Goal: Task Accomplishment & Management: Complete application form

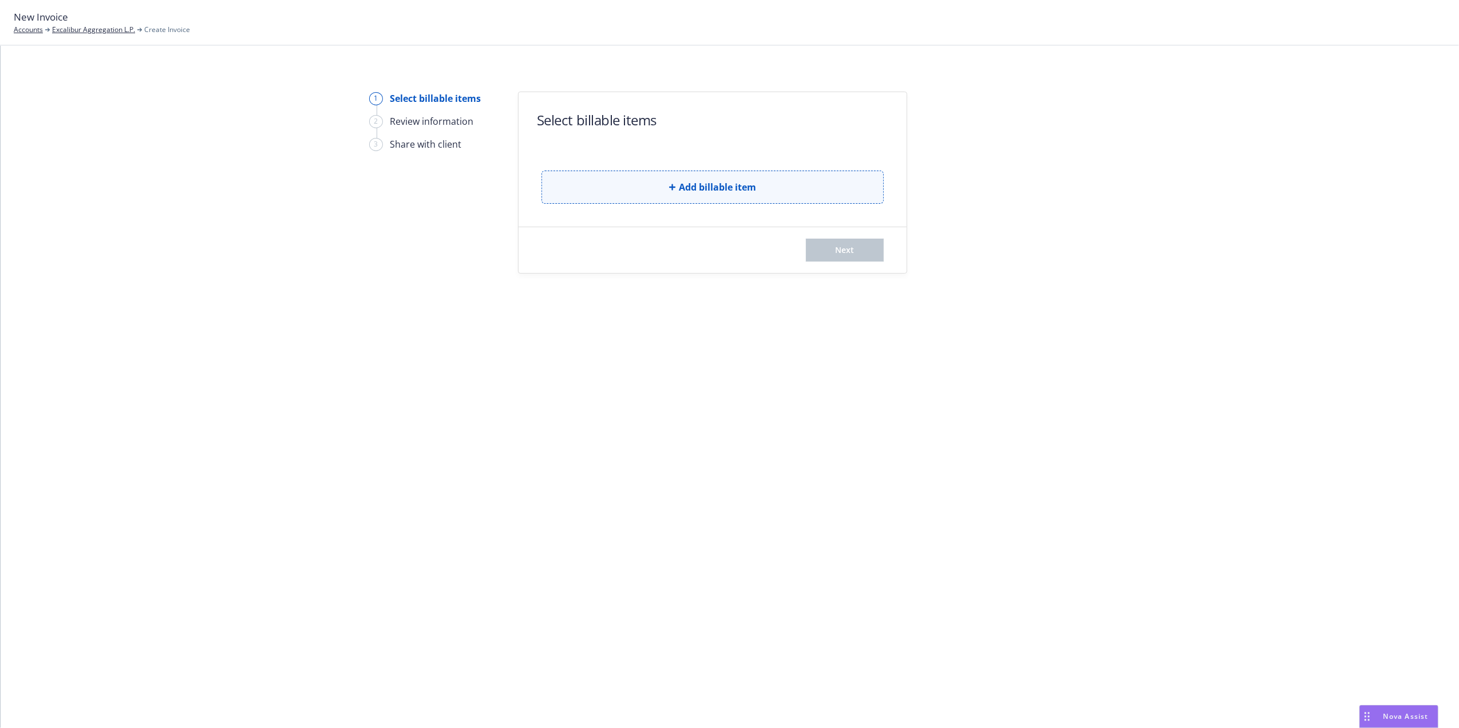
click at [726, 191] on span "Add billable item" at bounding box center [717, 187] width 77 height 14
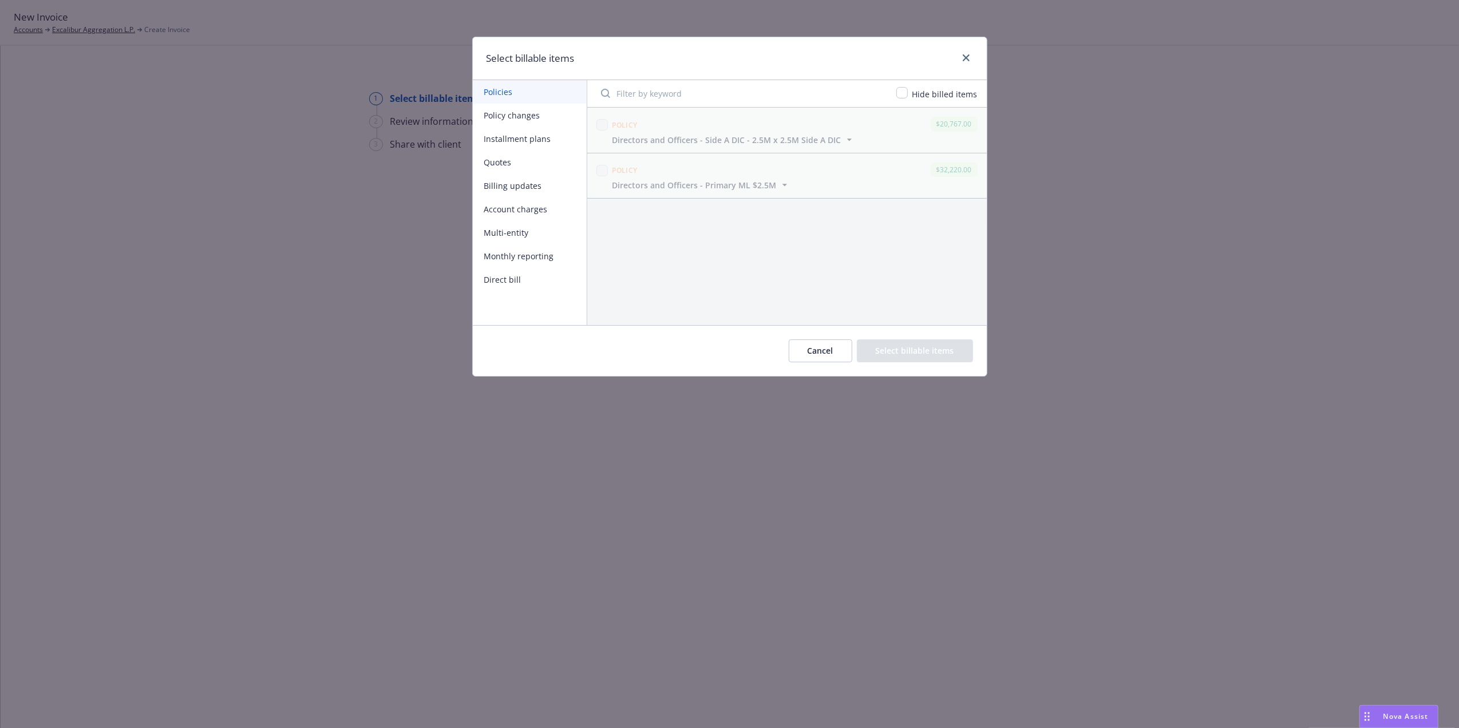
click at [505, 115] on button "Policy changes" at bounding box center [530, 115] width 114 height 23
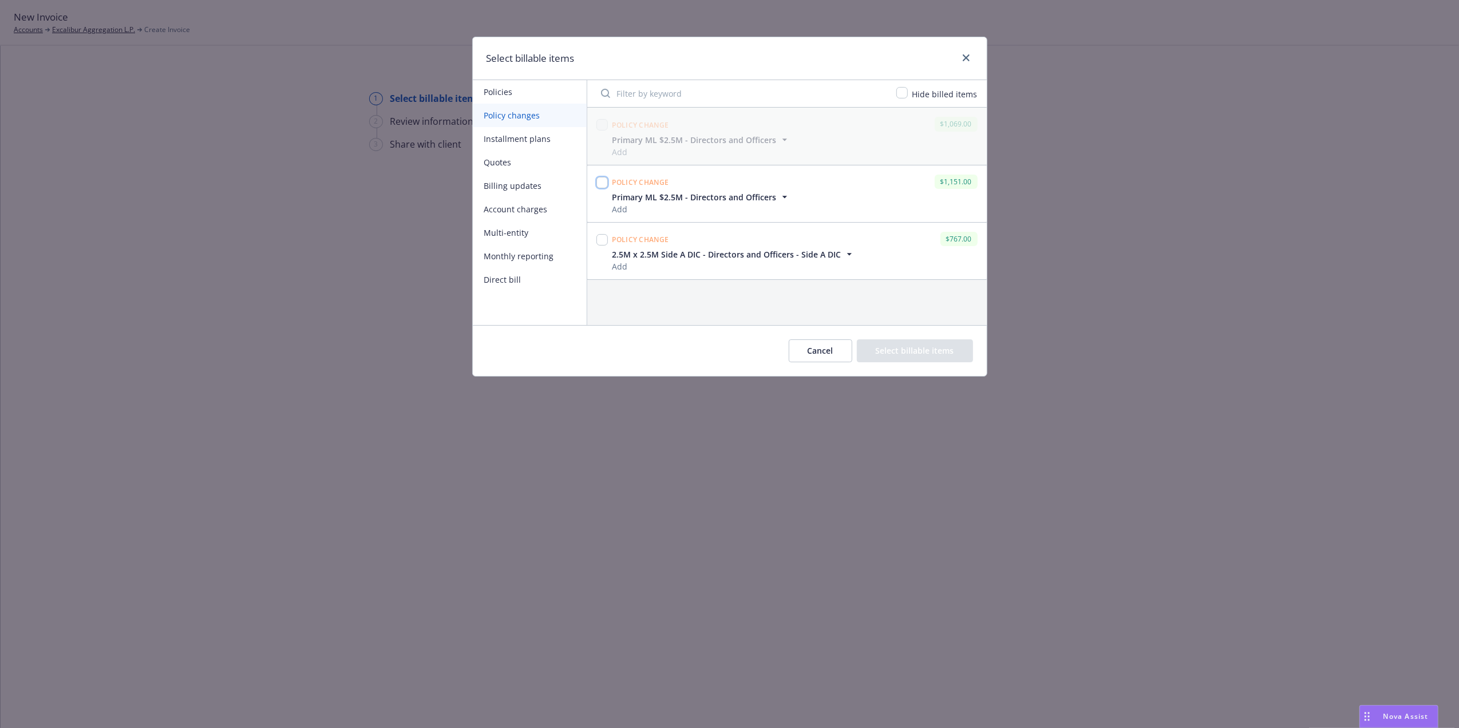
click at [602, 182] on input "checkbox" at bounding box center [601, 182] width 11 height 11
checkbox input "true"
click at [605, 239] on input "checkbox" at bounding box center [601, 239] width 11 height 11
checkbox input "true"
click at [908, 97] on input "checkbox" at bounding box center [901, 92] width 11 height 11
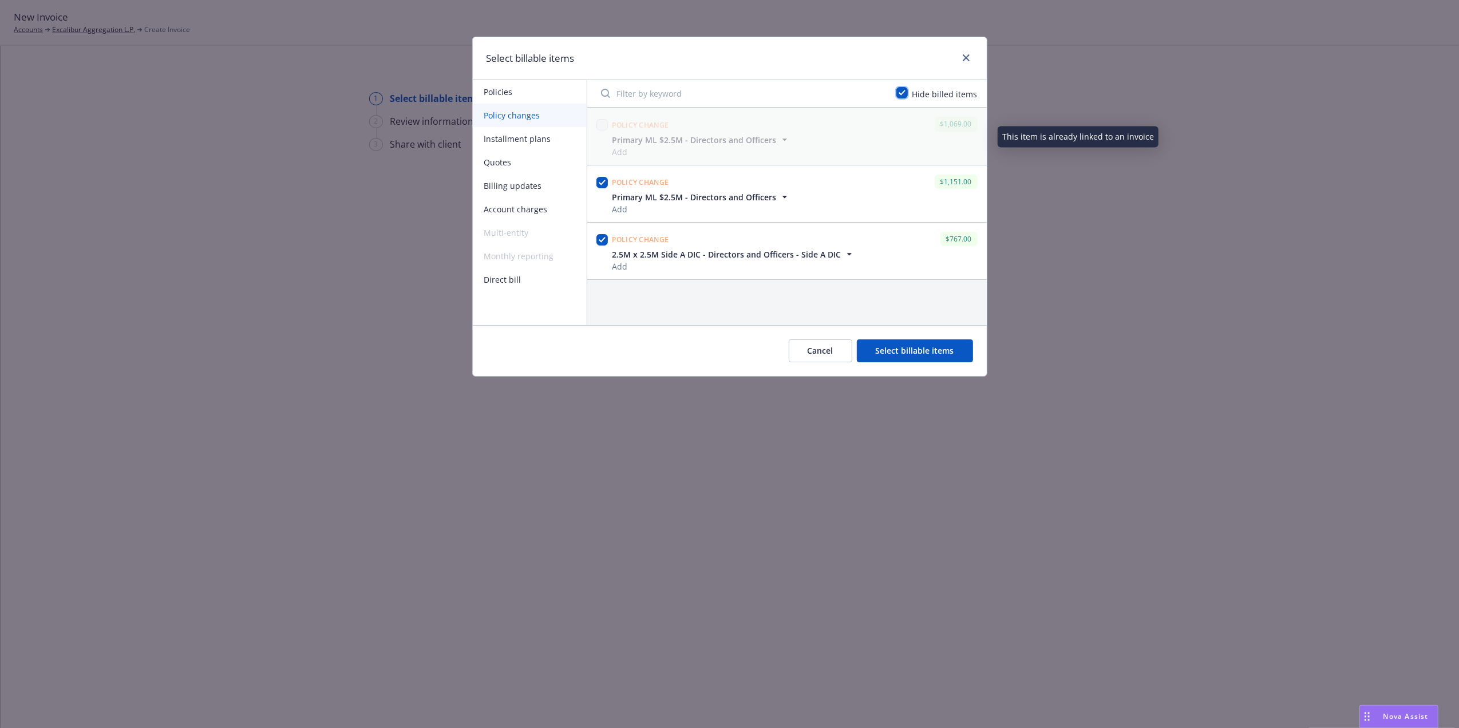
checkbox input "true"
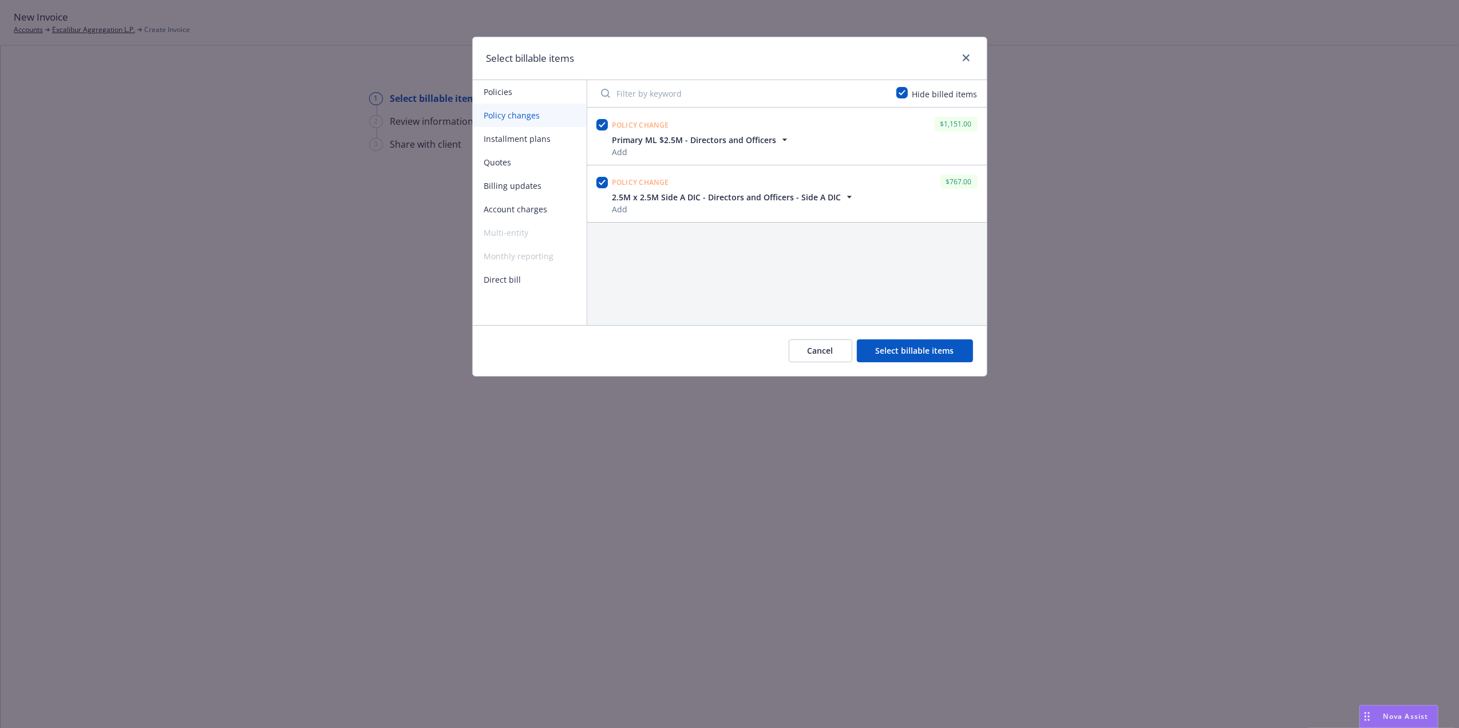
click at [909, 357] on button "Select billable items" at bounding box center [915, 350] width 116 height 23
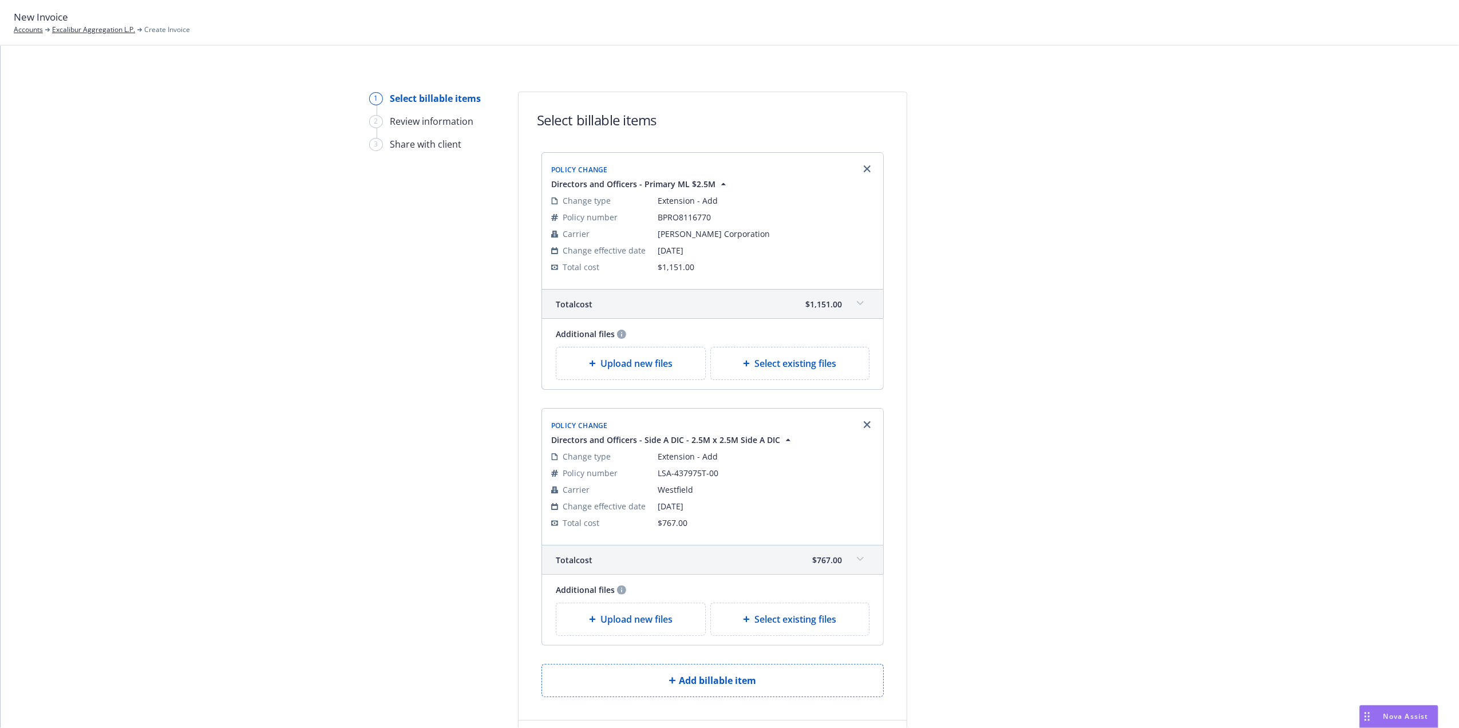
scroll to position [115, 0]
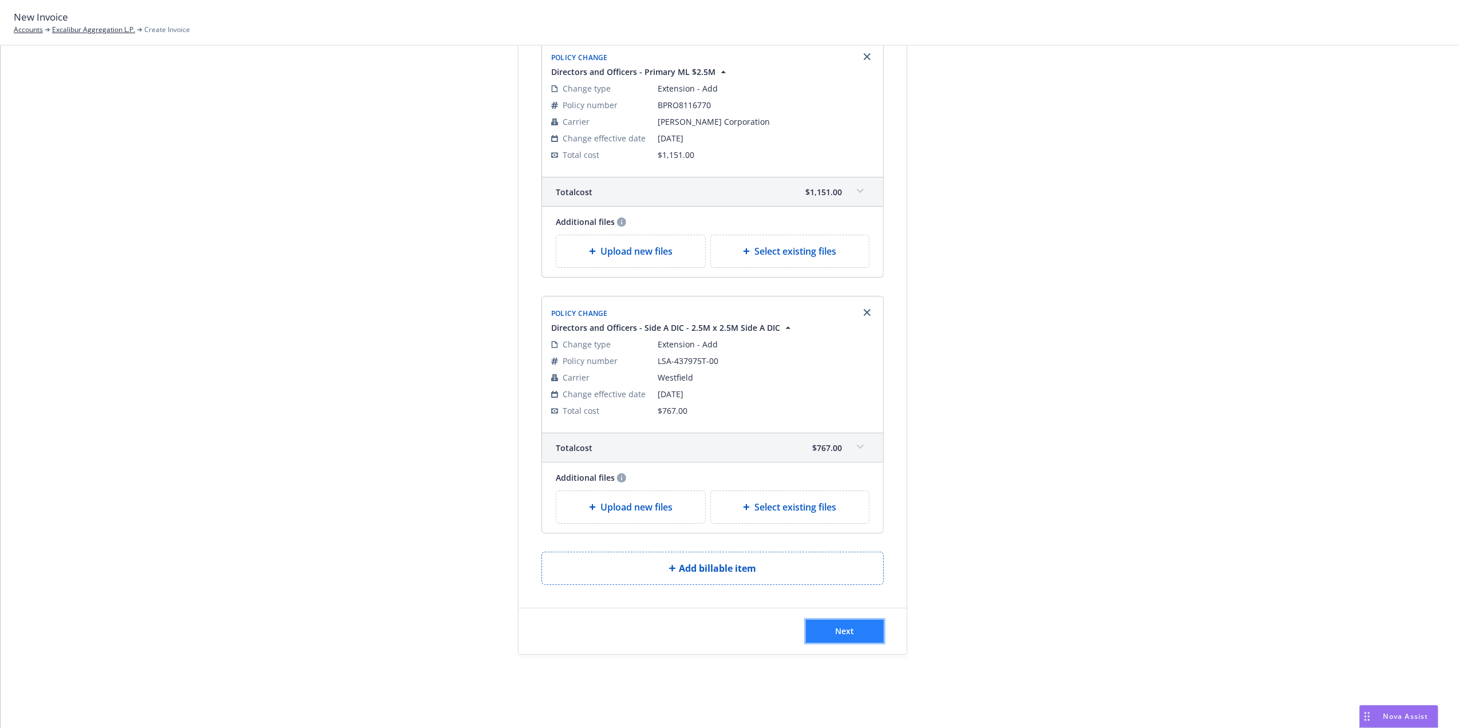
click at [833, 638] on button "Next" at bounding box center [845, 631] width 78 height 23
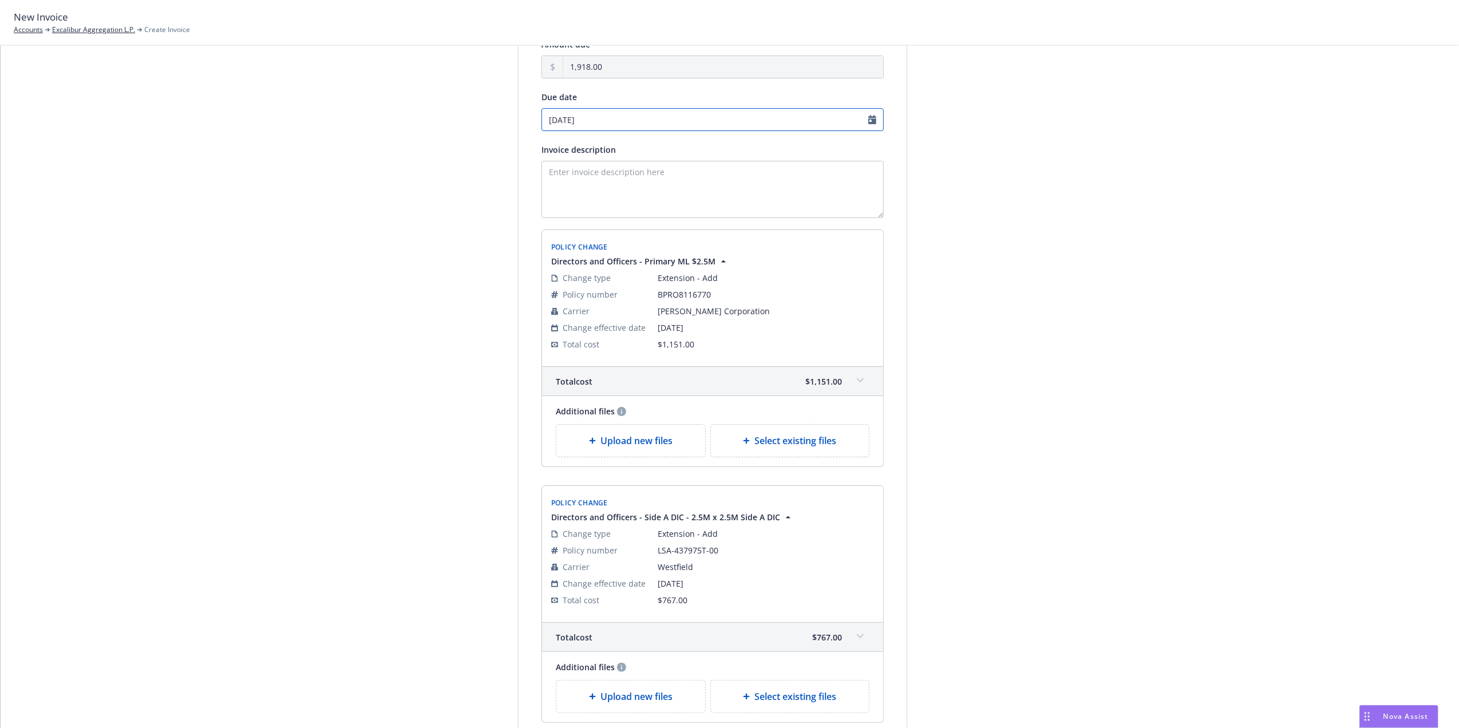
select select "September"
select select "2025"
click at [862, 120] on input "09/12/2025" at bounding box center [712, 119] width 342 height 23
click at [551, 147] on link "chevronLeft" at bounding box center [546, 143] width 14 height 14
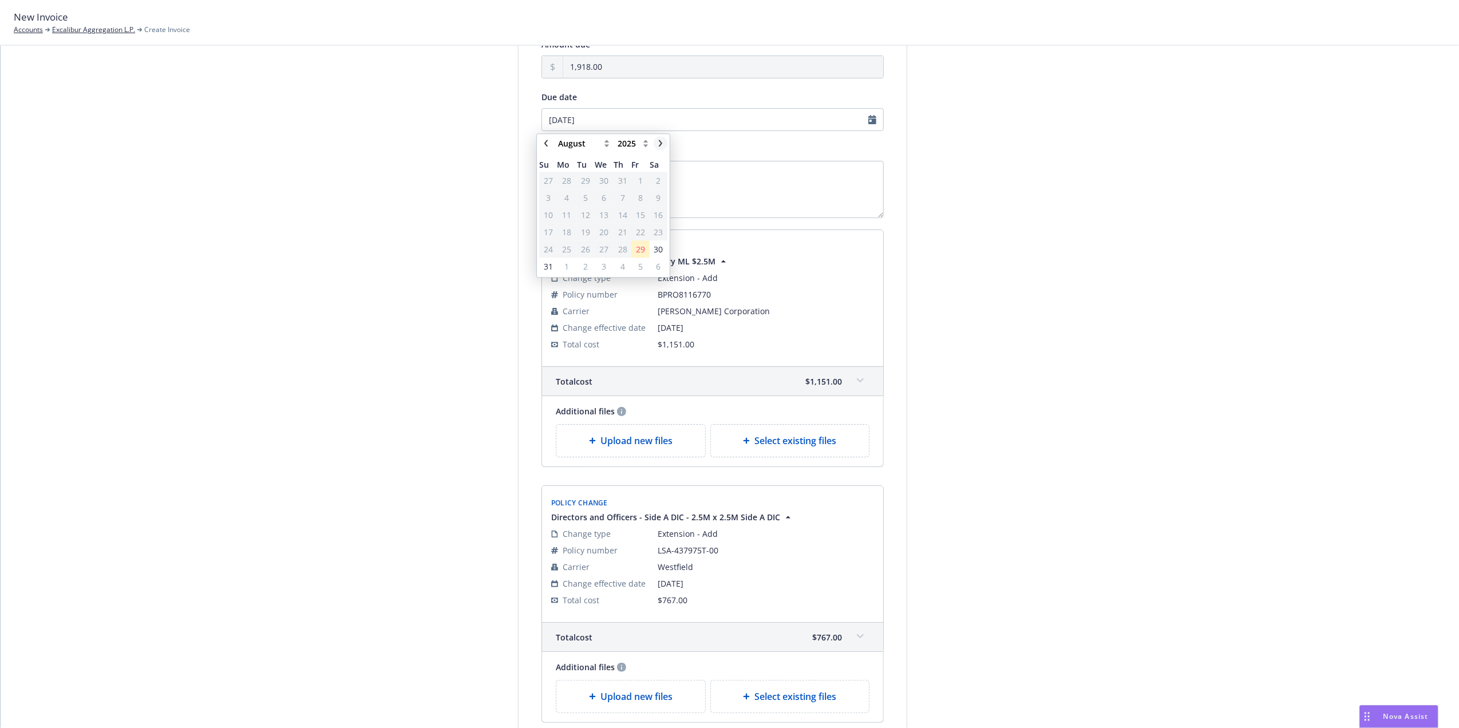
click at [656, 143] on link "chevronRight" at bounding box center [661, 143] width 14 height 14
select select "September"
click at [599, 179] on span "3" at bounding box center [604, 180] width 17 height 14
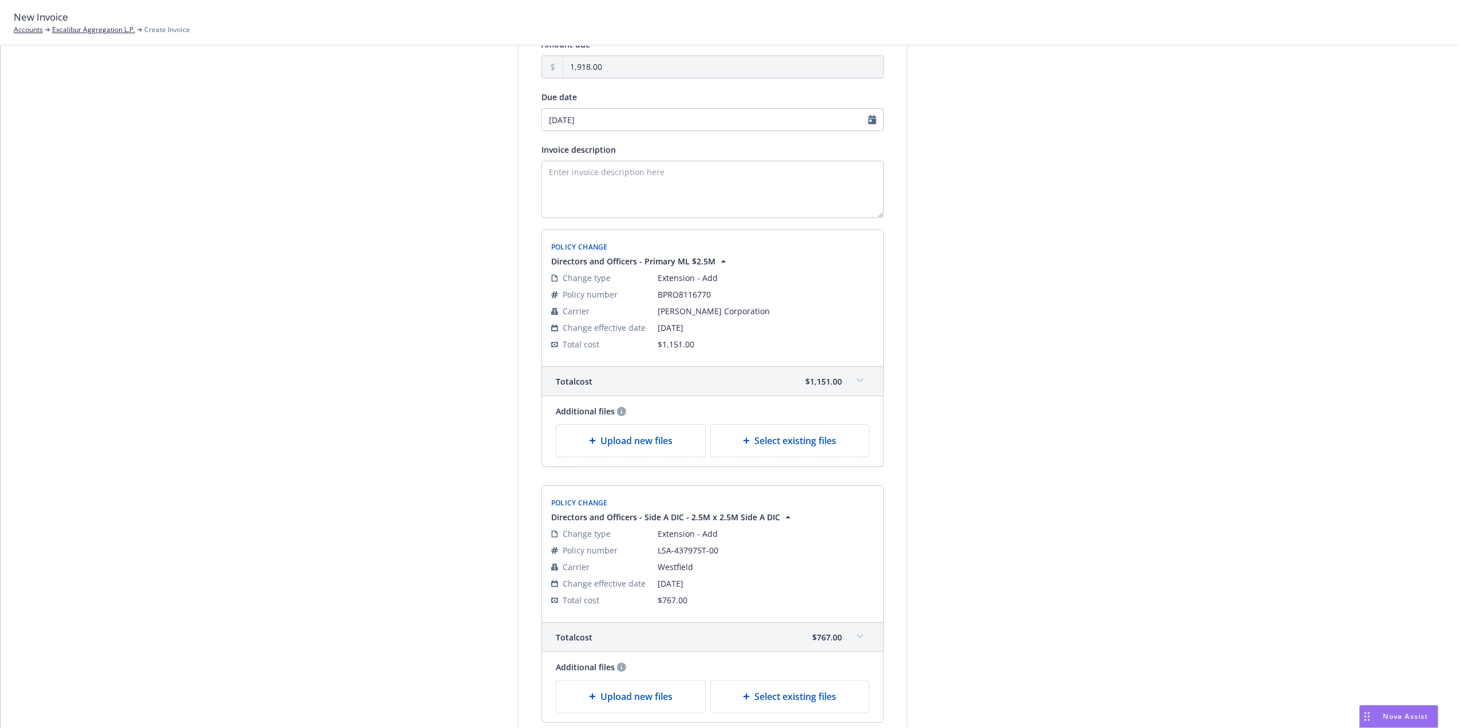
type input "09/03/2025"
click at [1207, 222] on div "Select billable items 2 Review information 3 Share with client Add payment deta…" at bounding box center [729, 385] width 1431 height 816
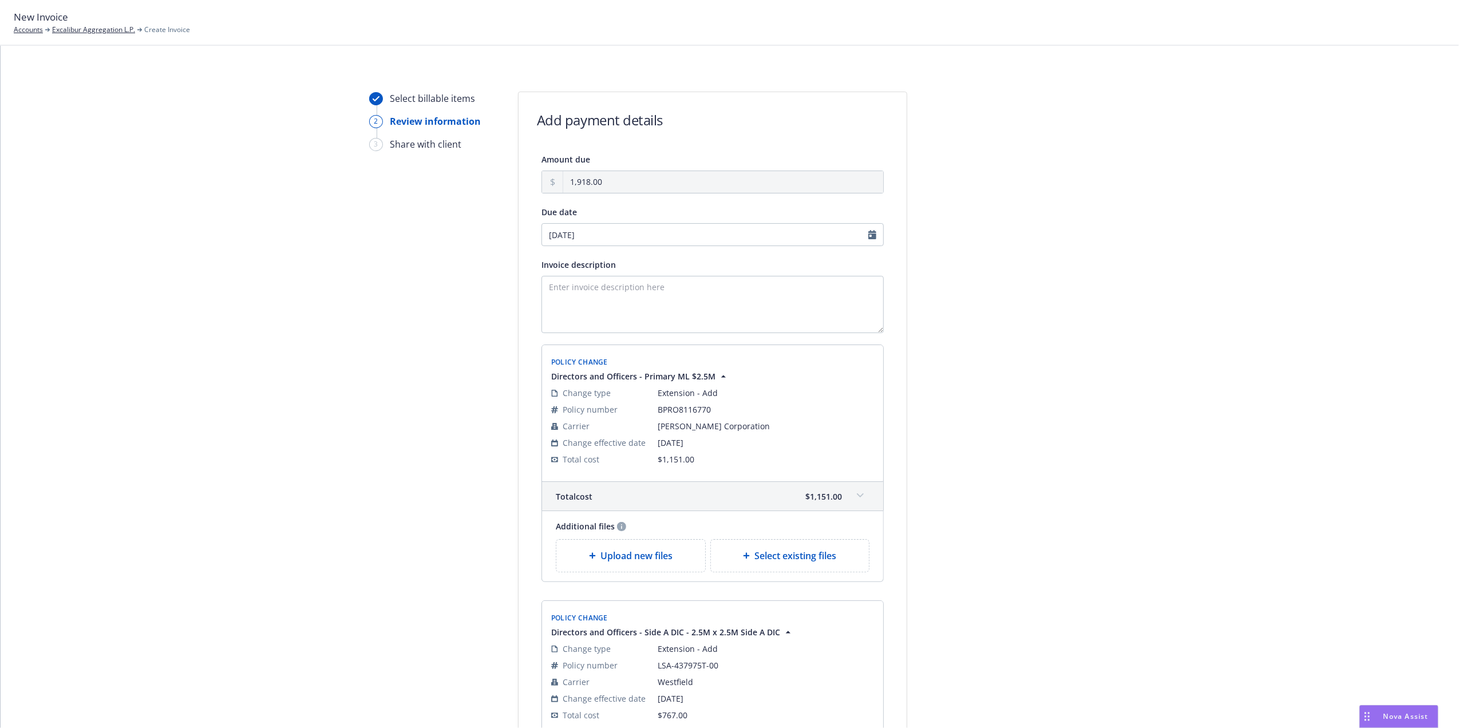
scroll to position [256, 0]
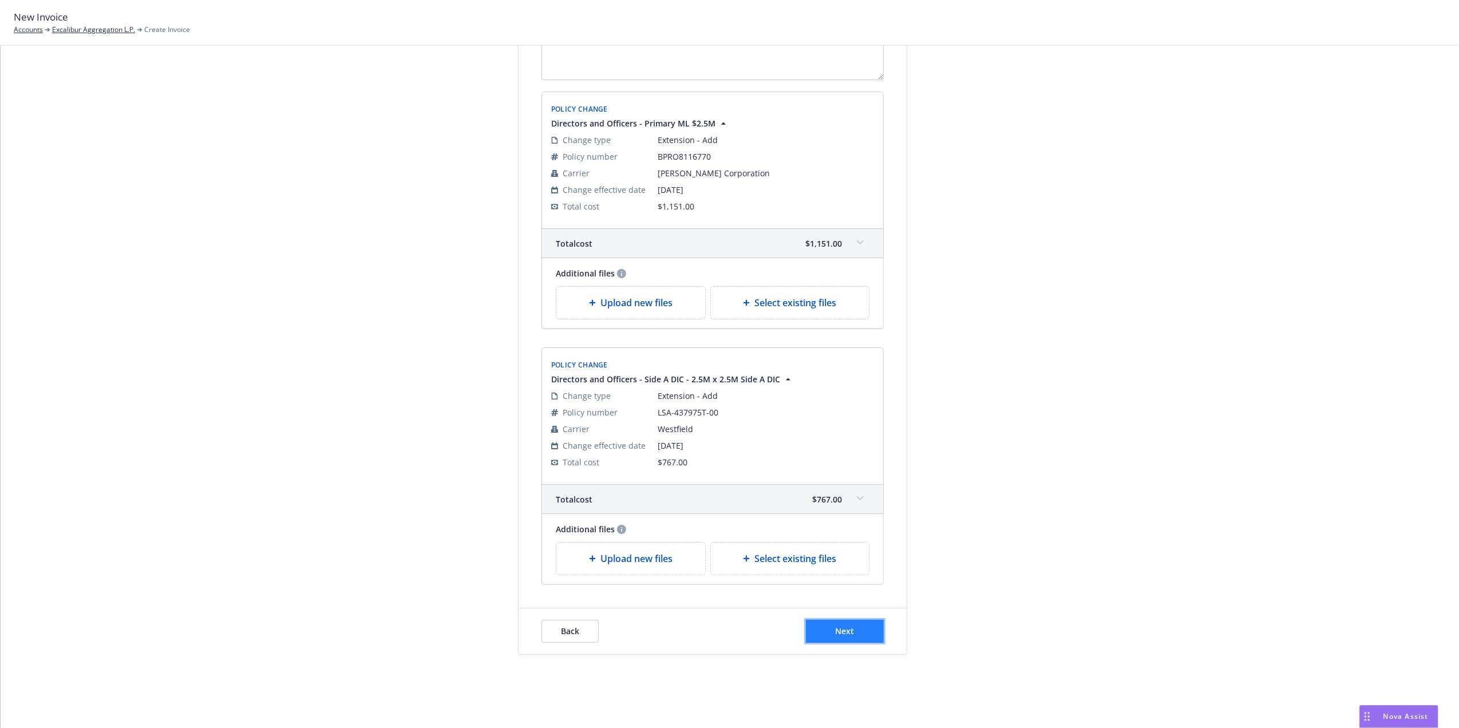
click at [864, 637] on button "Next" at bounding box center [845, 631] width 78 height 23
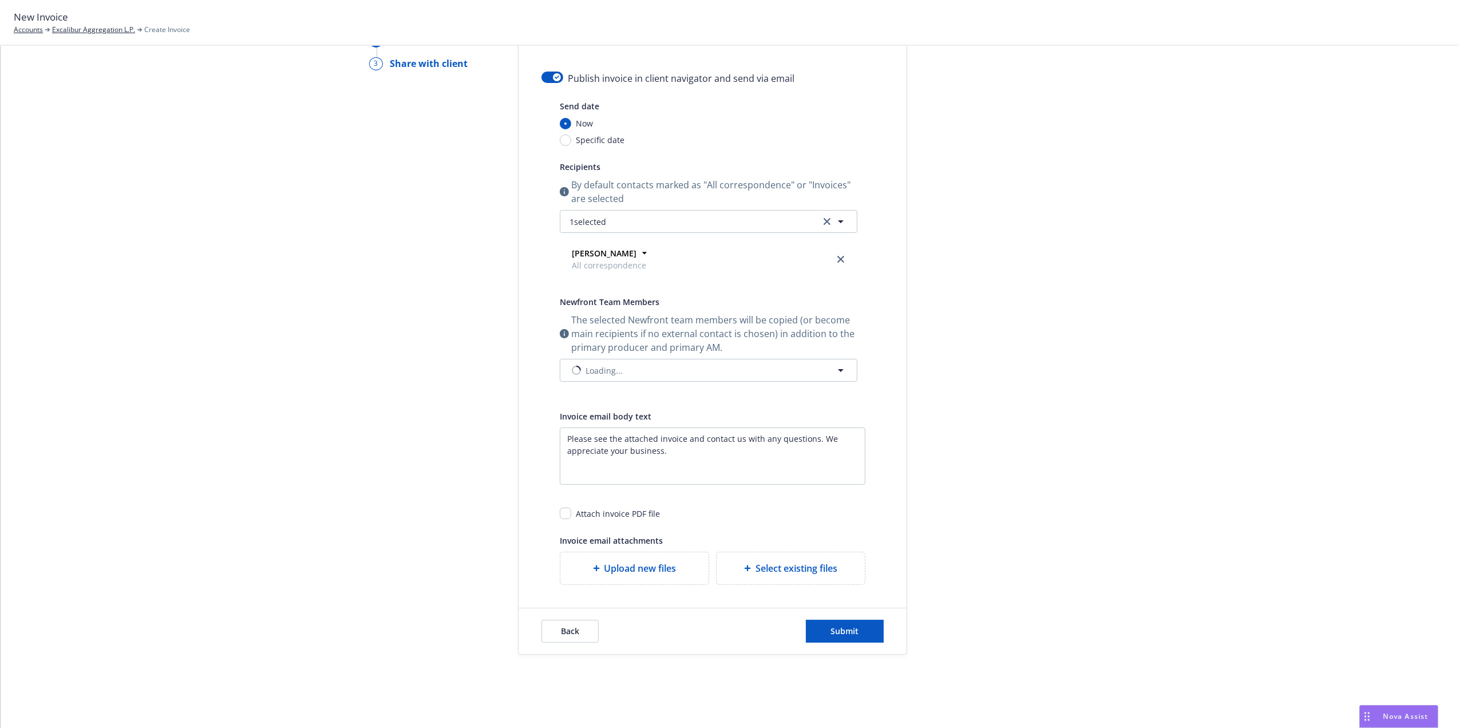
scroll to position [82, 0]
click at [543, 72] on button "button" at bounding box center [552, 77] width 22 height 11
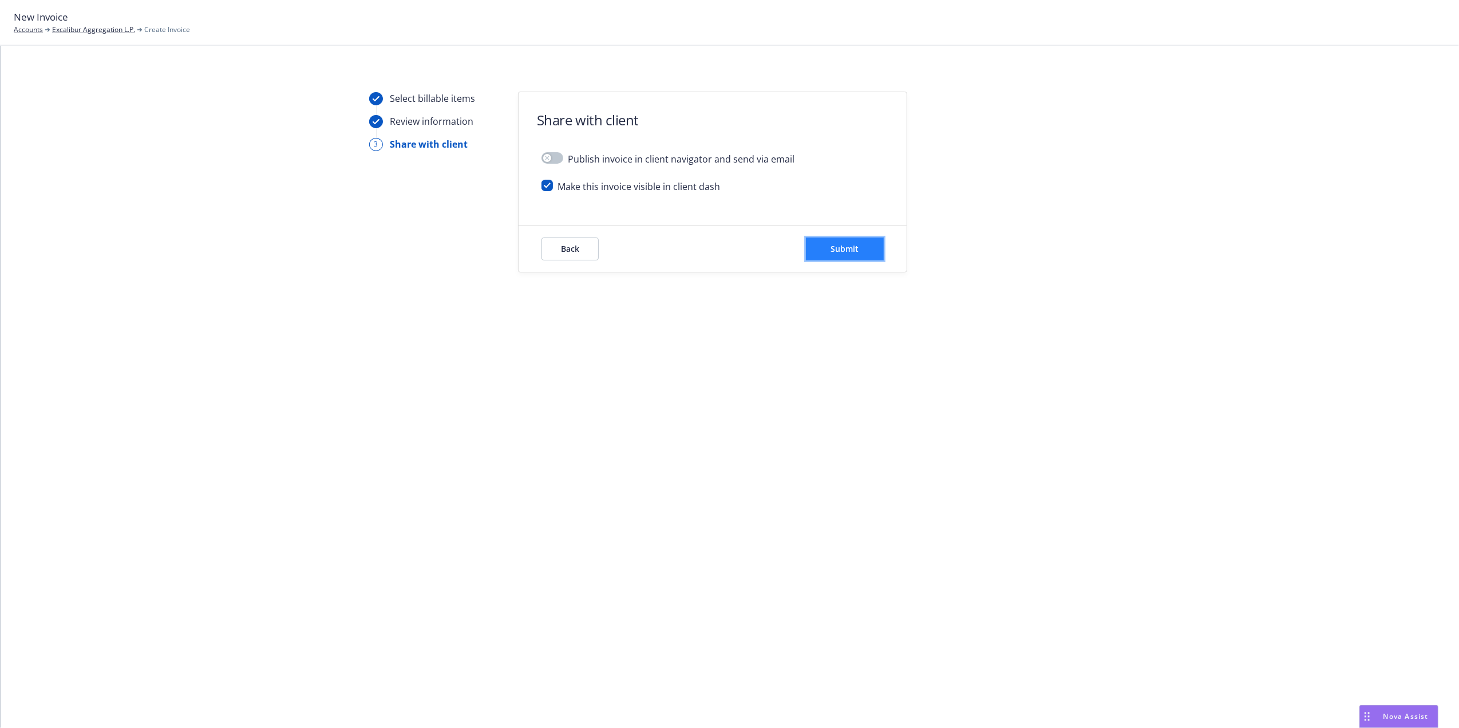
click at [825, 248] on button "Submit" at bounding box center [845, 249] width 78 height 23
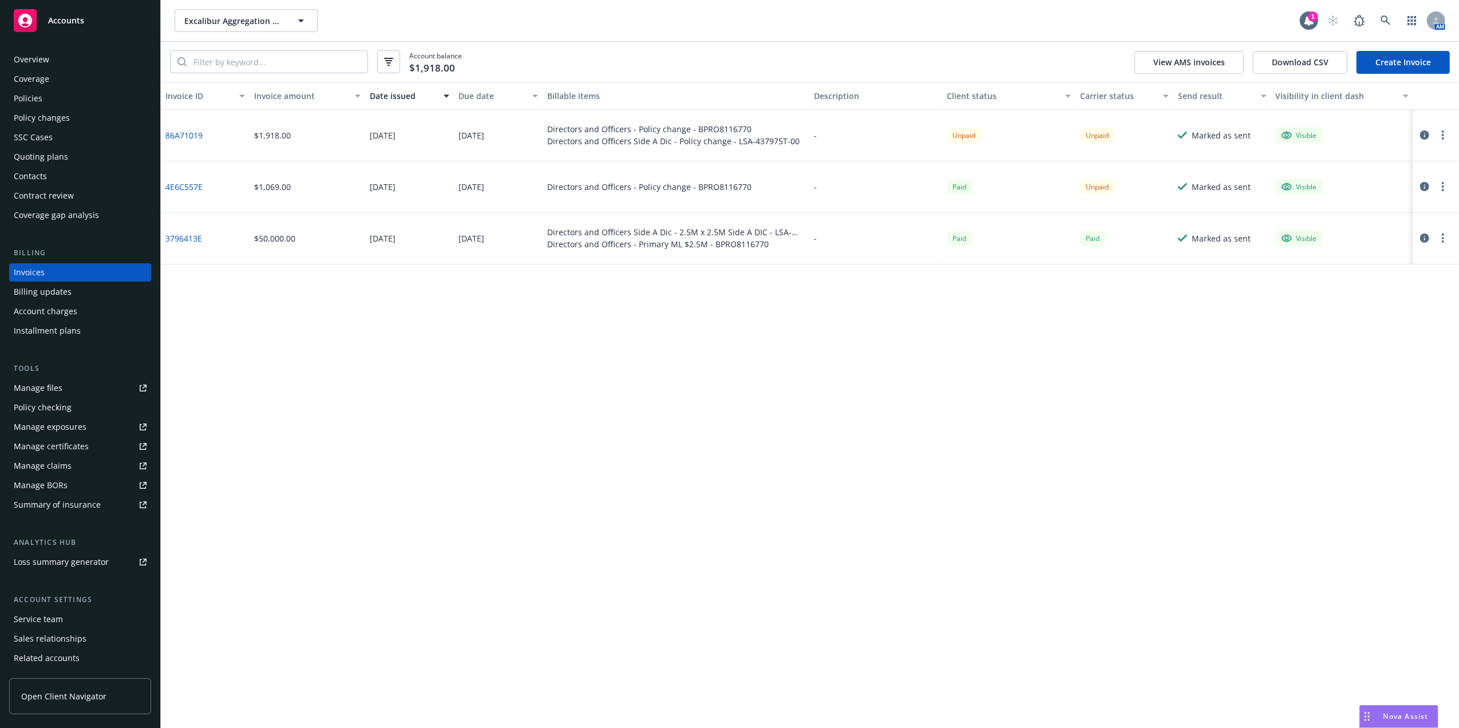
click at [173, 133] on link "86A71019" at bounding box center [183, 135] width 37 height 12
click at [1383, 17] on icon at bounding box center [1385, 20] width 10 height 10
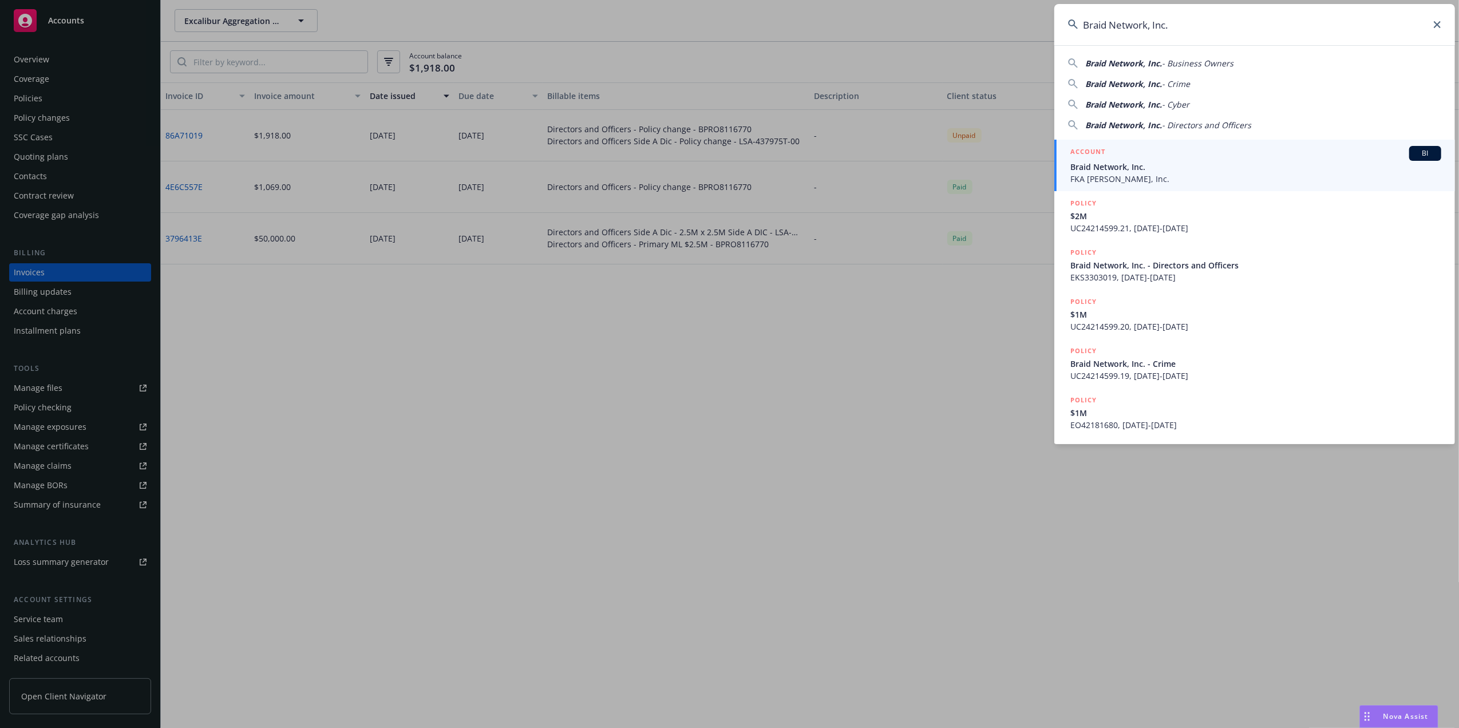
type input "Braid Network, Inc."
click at [1108, 161] on span "Braid Network, Inc." at bounding box center [1255, 167] width 371 height 12
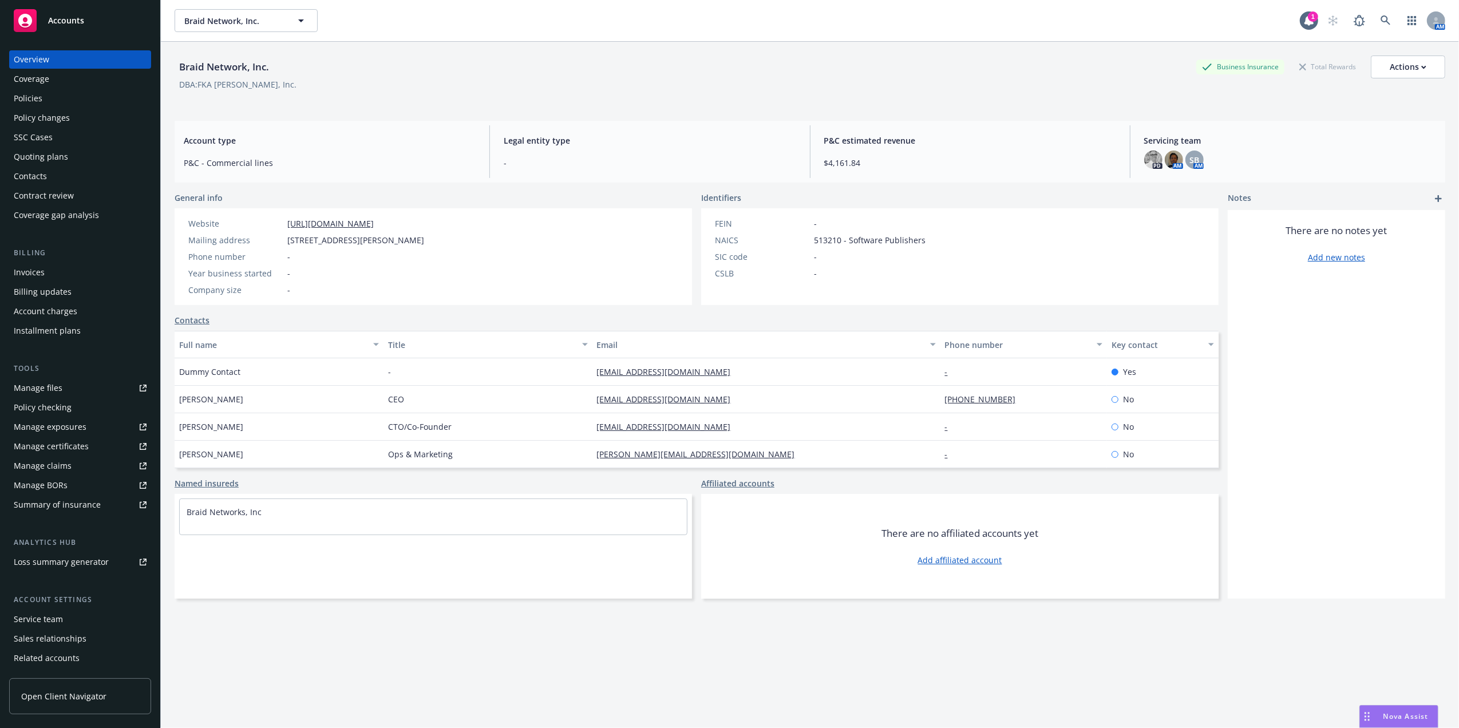
click at [28, 98] on div "Policies" at bounding box center [28, 98] width 29 height 18
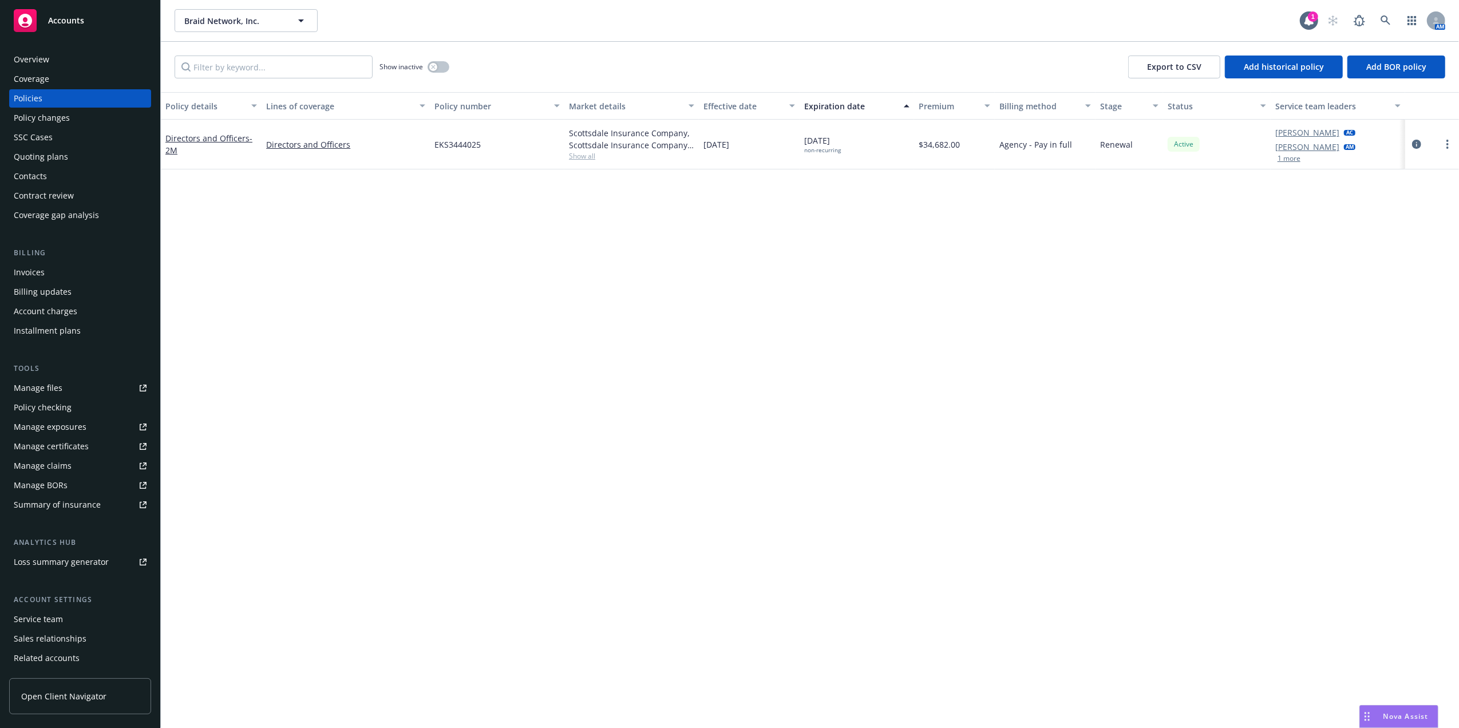
click at [813, 149] on div "non-recurring" at bounding box center [822, 150] width 37 height 7
click at [430, 62] on button "button" at bounding box center [439, 66] width 22 height 11
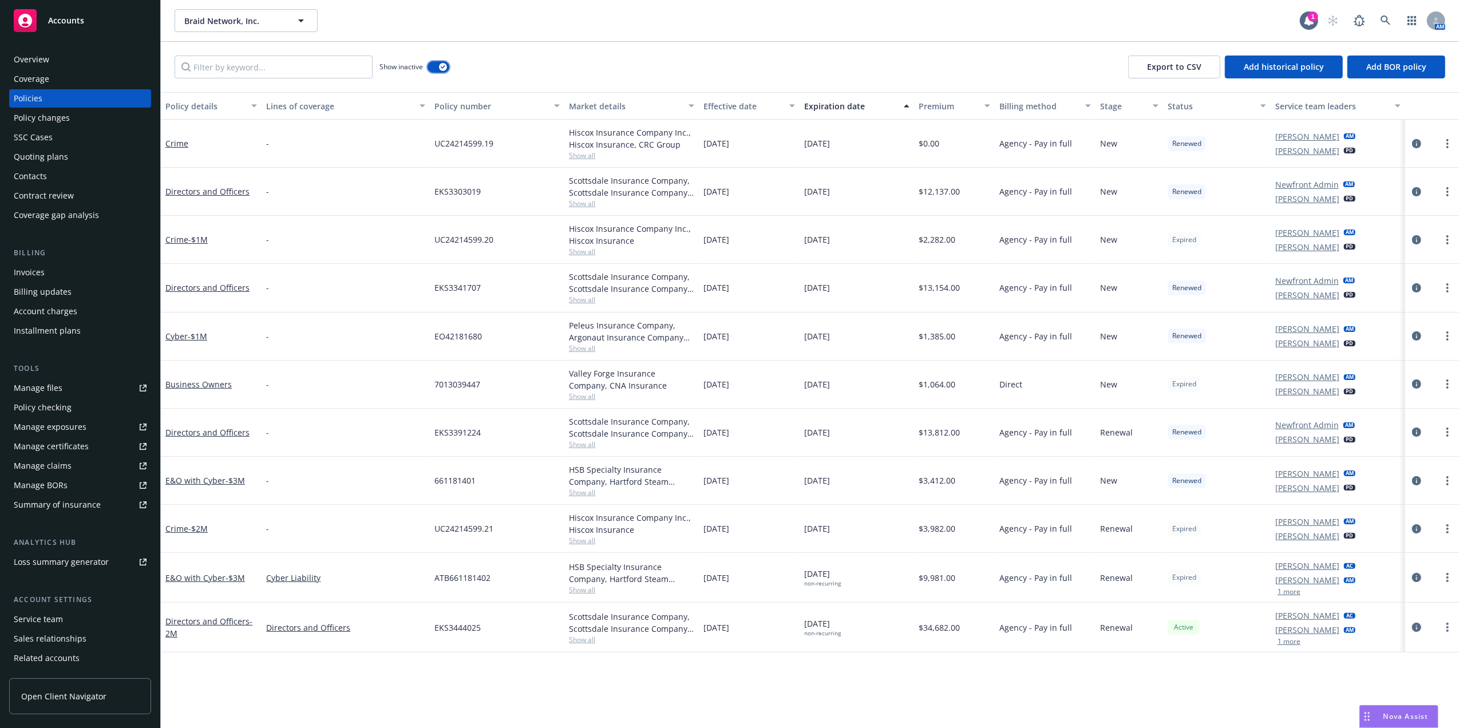
click at [429, 71] on button "button" at bounding box center [439, 66] width 22 height 11
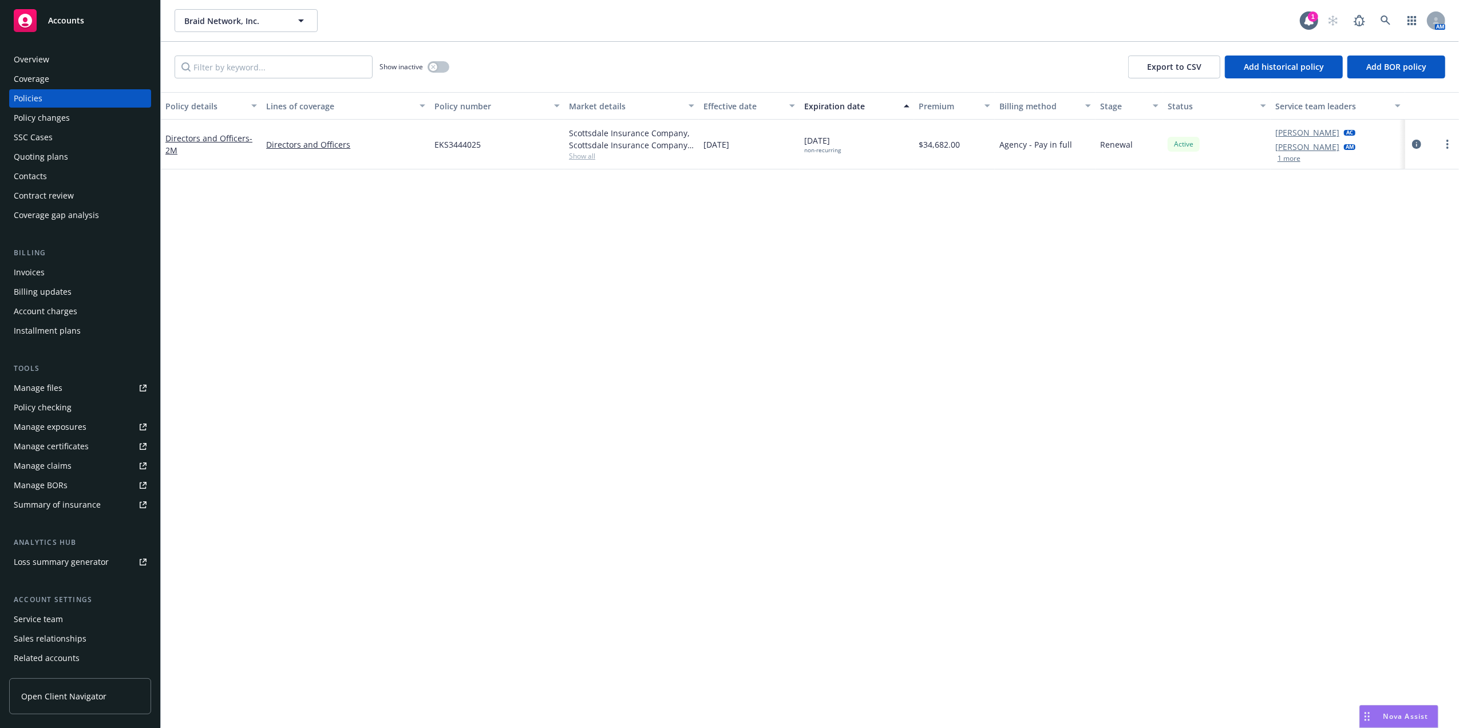
click at [42, 155] on div "Quoting plans" at bounding box center [41, 157] width 54 height 18
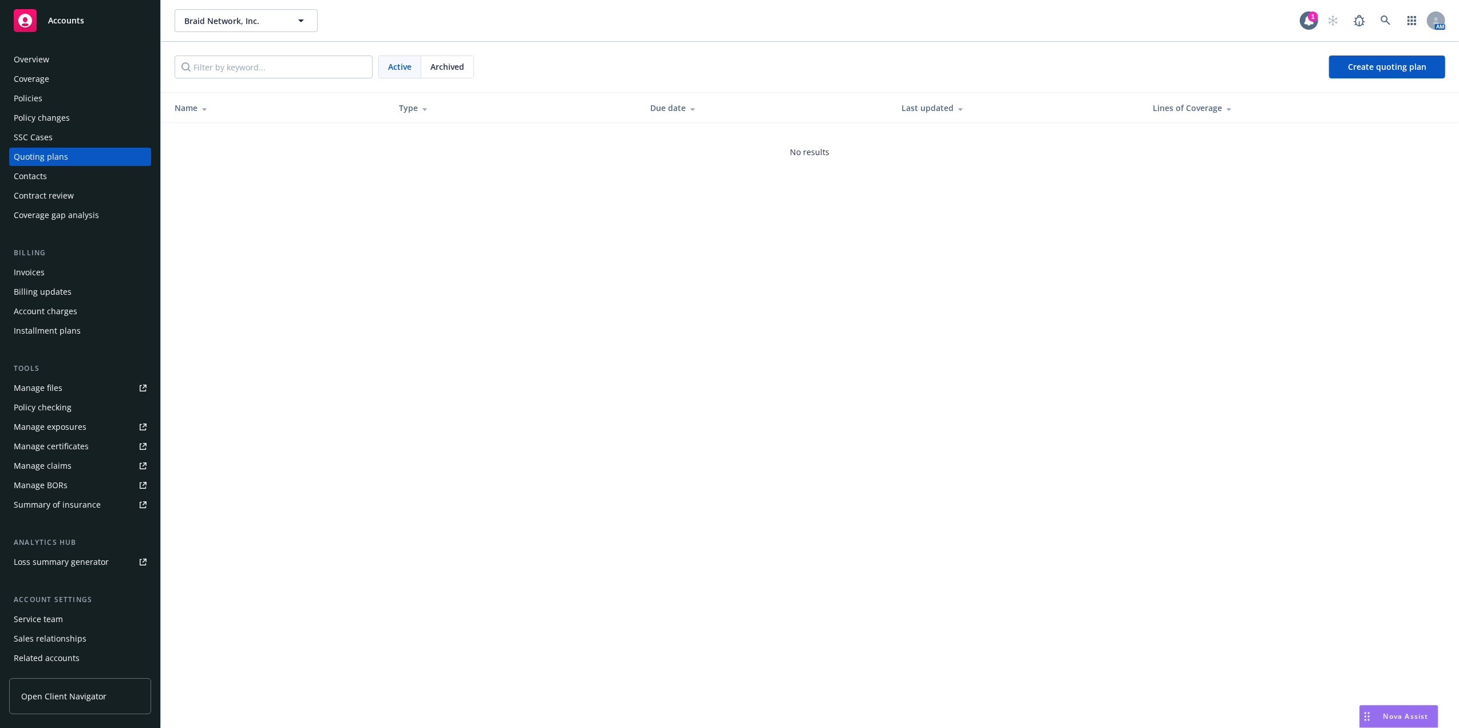
click at [72, 155] on div "Quoting plans" at bounding box center [80, 157] width 133 height 18
drag, startPoint x: 72, startPoint y: 155, endPoint x: 74, endPoint y: 149, distance: 5.9
click at [72, 154] on div "Quoting plans" at bounding box center [80, 157] width 133 height 18
click at [445, 69] on span "Archived" at bounding box center [447, 67] width 34 height 12
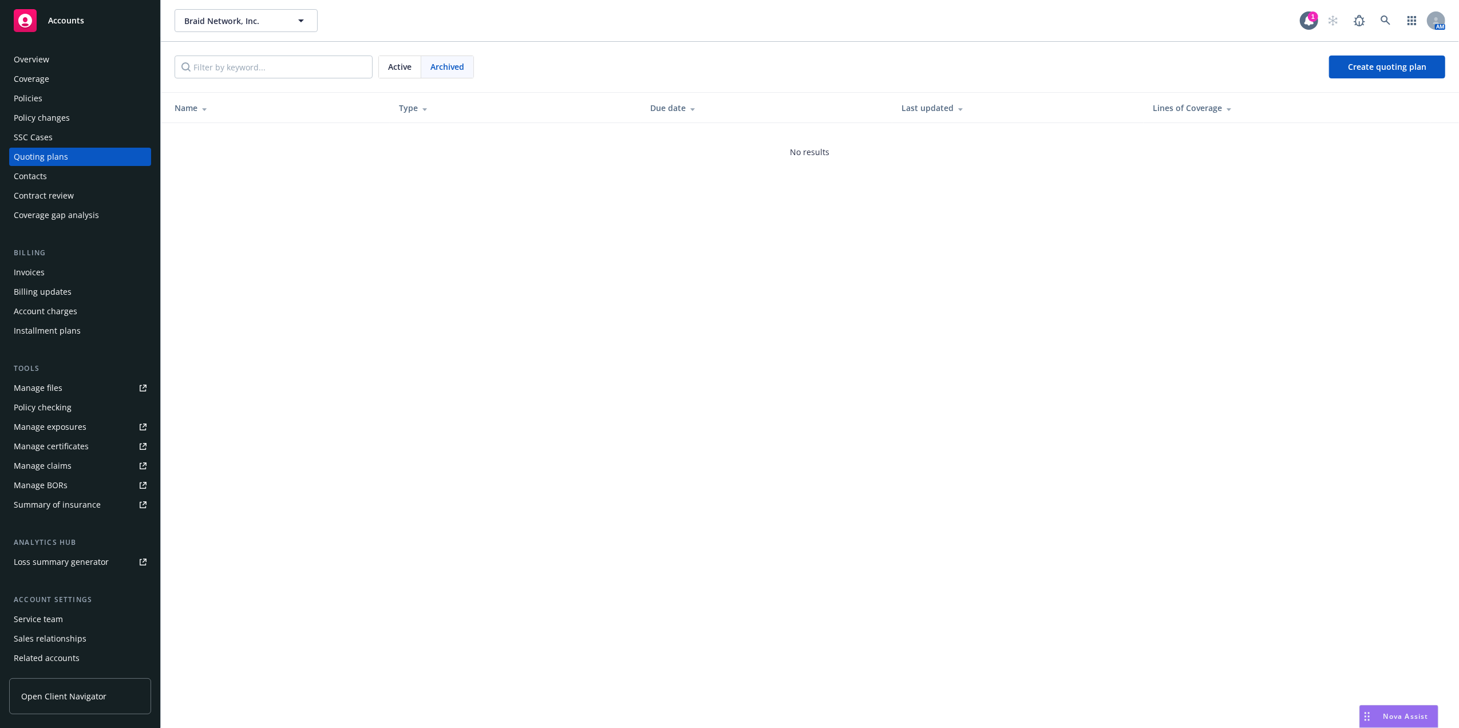
click at [396, 70] on span "Active" at bounding box center [399, 67] width 23 height 12
click at [46, 110] on div "Policy changes" at bounding box center [42, 118] width 56 height 18
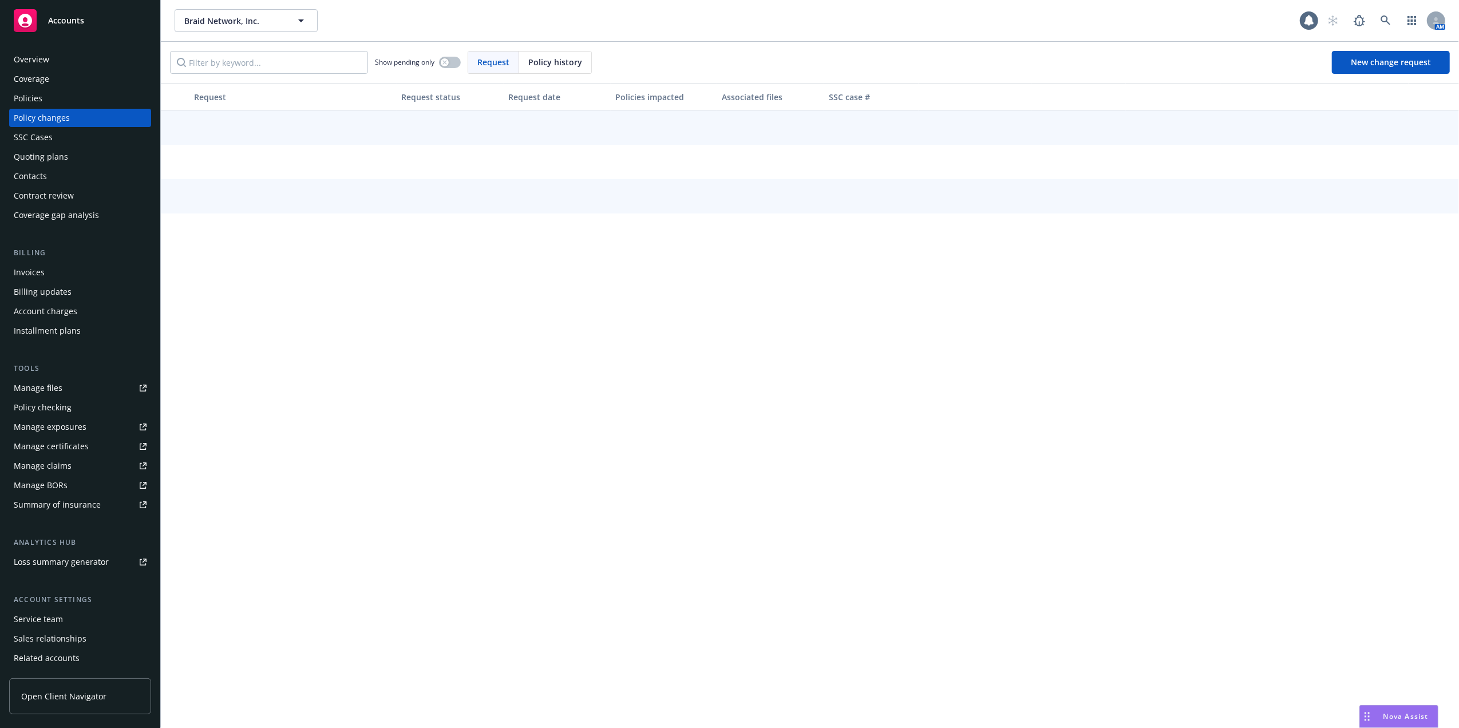
click at [46, 97] on div "Policies" at bounding box center [80, 98] width 133 height 18
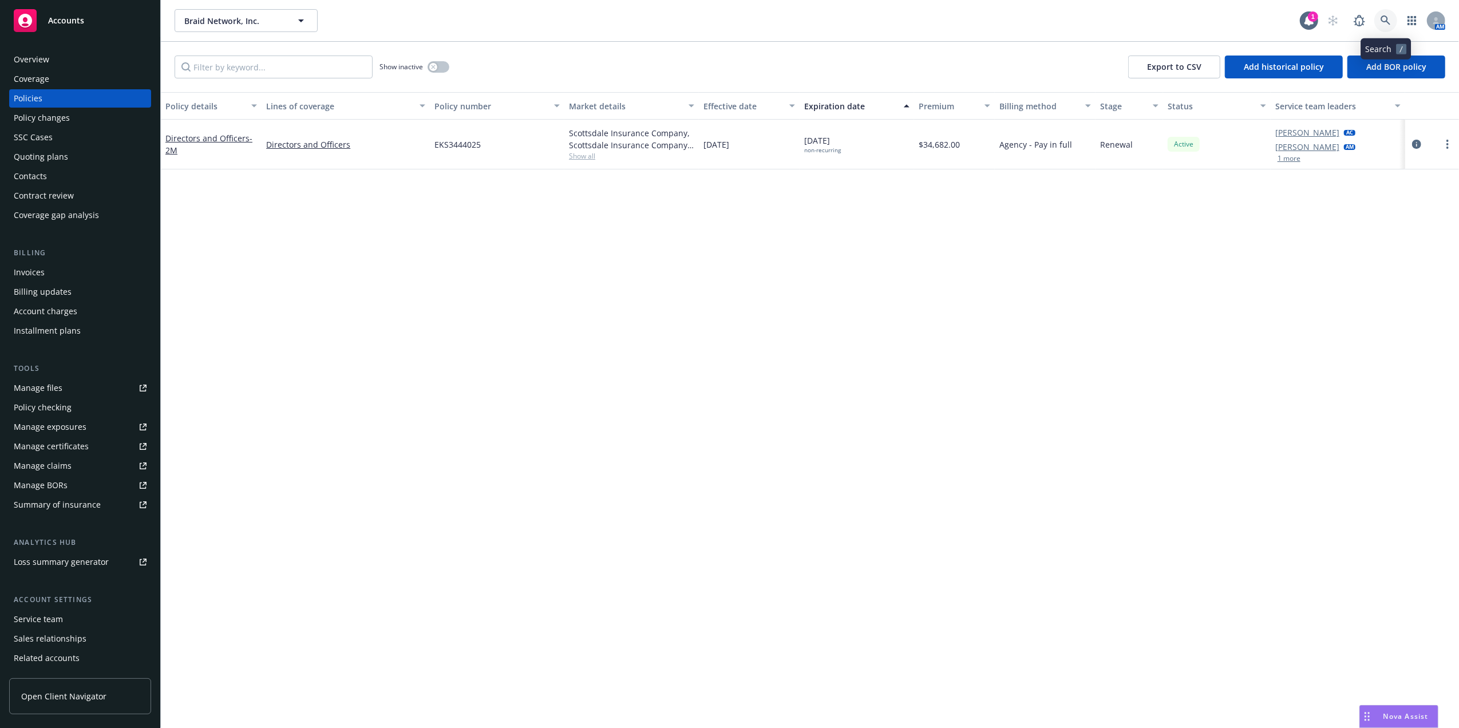
click at [1382, 14] on link at bounding box center [1385, 20] width 23 height 23
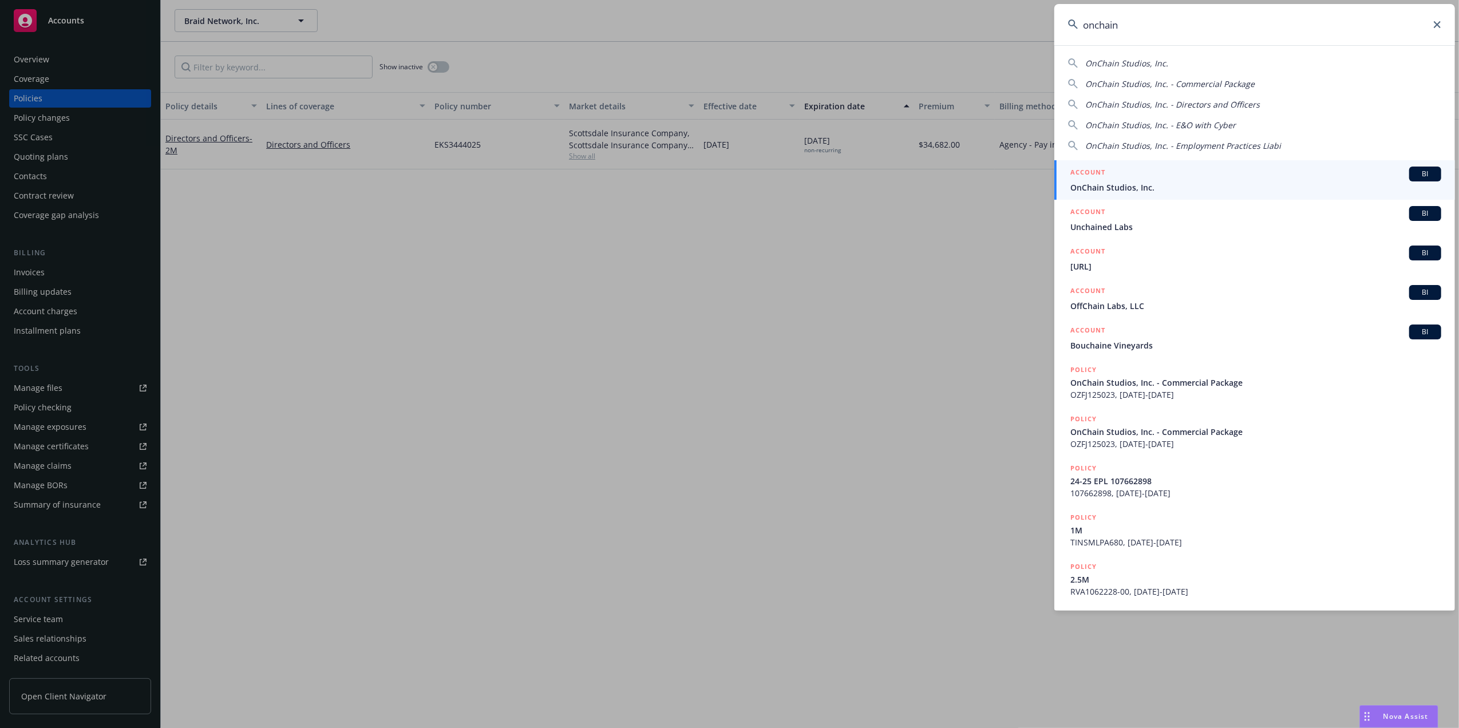
type input "onchain"
click at [1097, 179] on h5 "ACCOUNT" at bounding box center [1087, 174] width 35 height 14
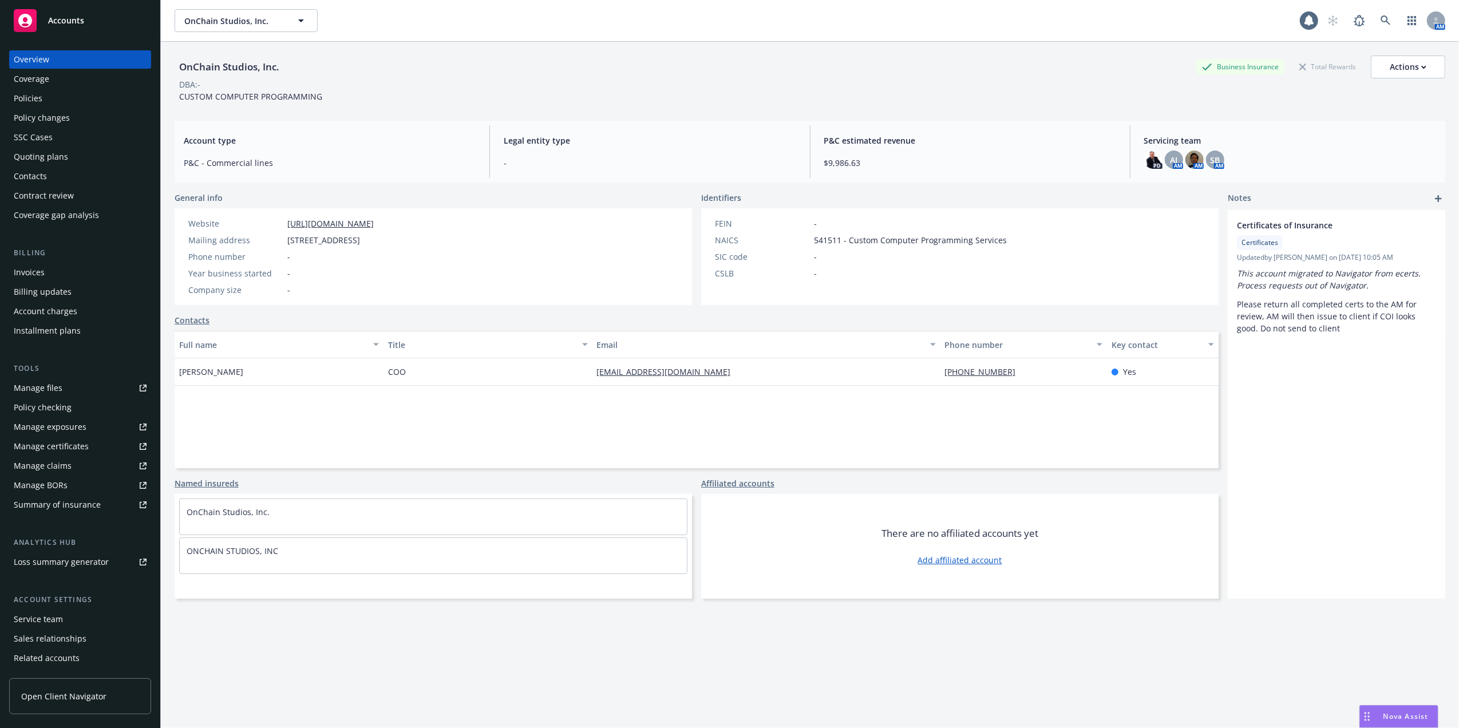
click at [14, 99] on div "Policies" at bounding box center [28, 98] width 29 height 18
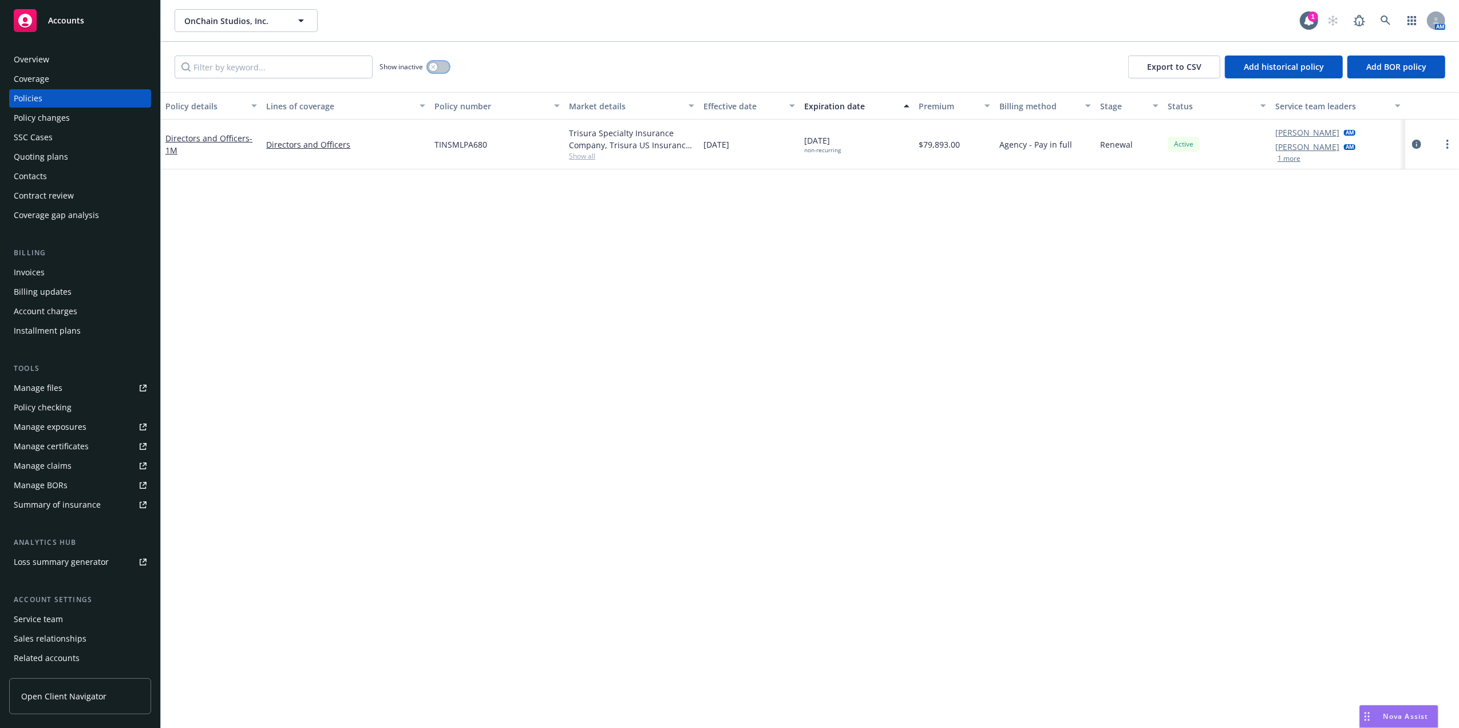
click at [438, 68] on button "button" at bounding box center [439, 66] width 22 height 11
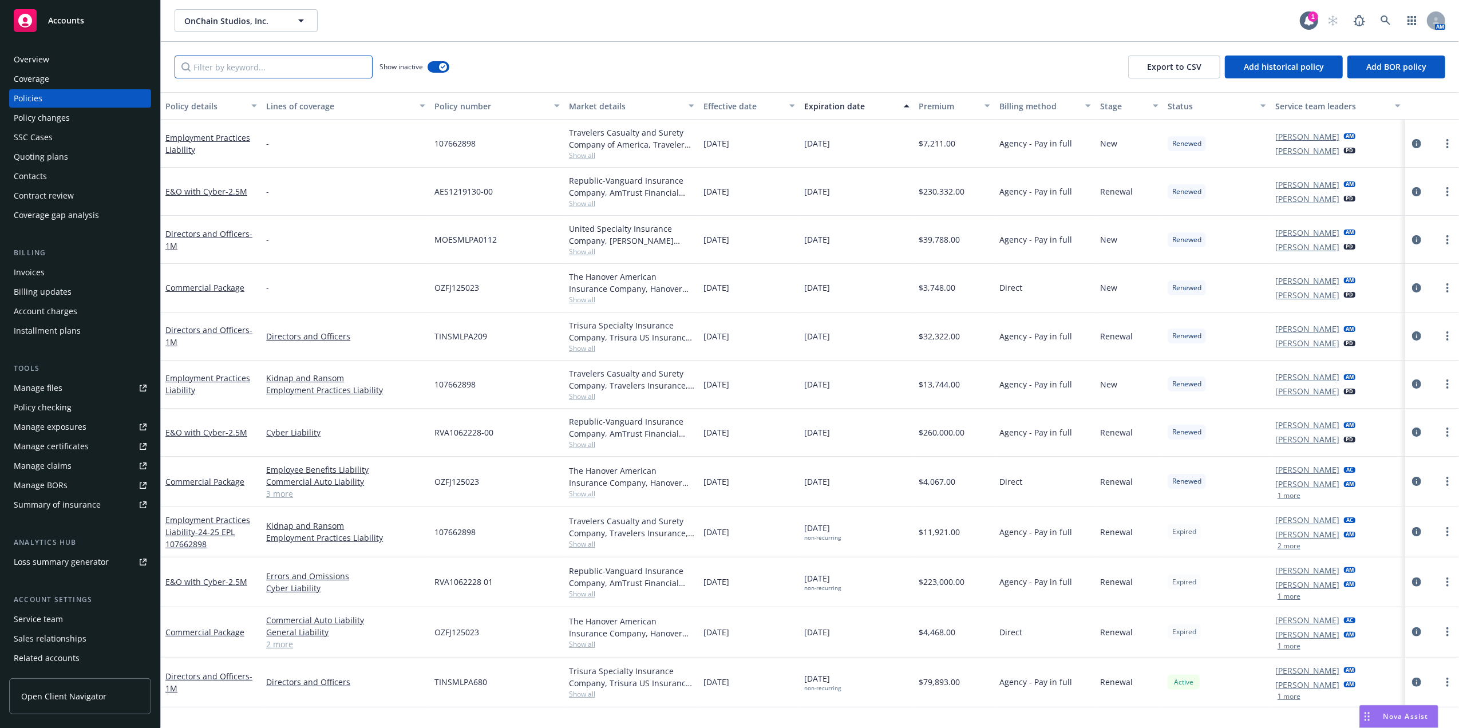
click at [333, 72] on input "Filter by keyword..." at bounding box center [274, 67] width 198 height 23
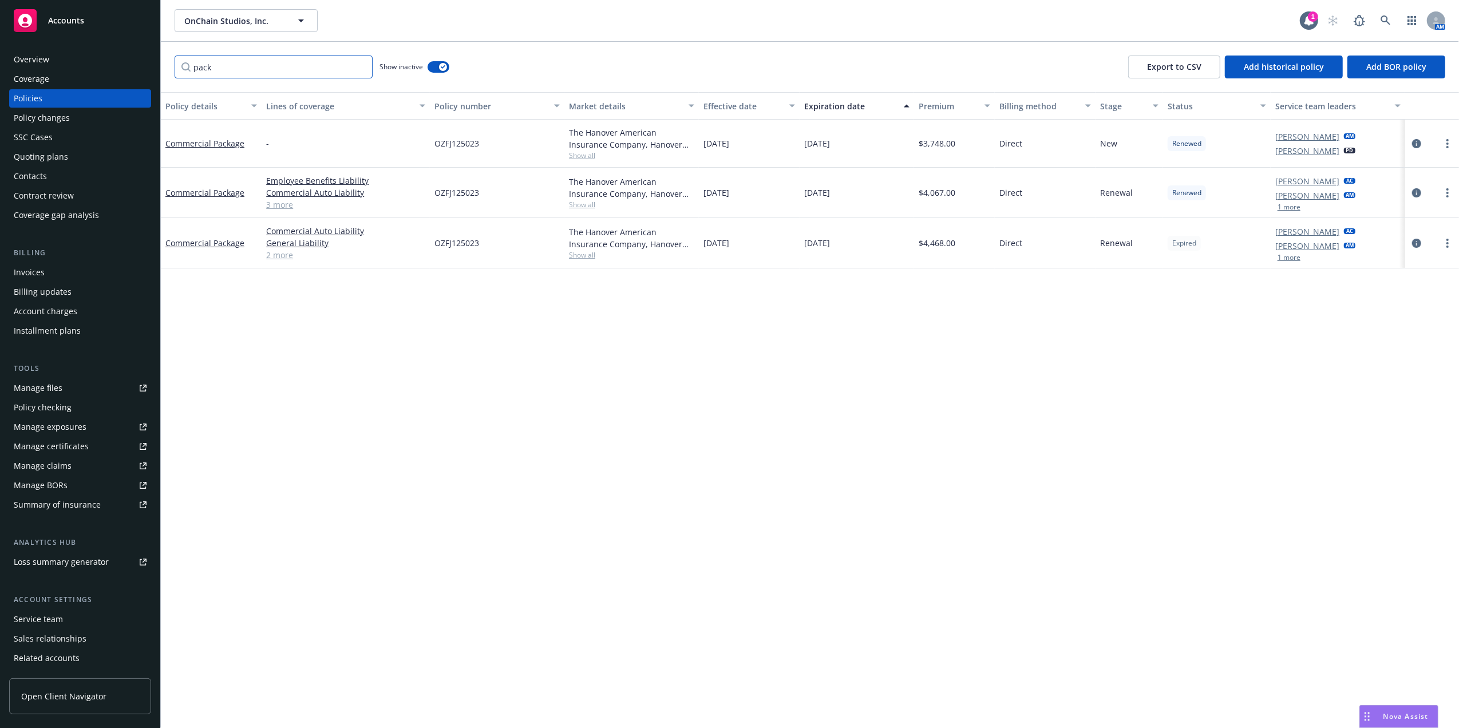
type input "pack"
click at [847, 103] on div "Expiration date" at bounding box center [850, 106] width 93 height 12
click at [830, 149] on span "08/11/2025" at bounding box center [817, 145] width 26 height 12
click at [1382, 29] on link at bounding box center [1385, 20] width 23 height 23
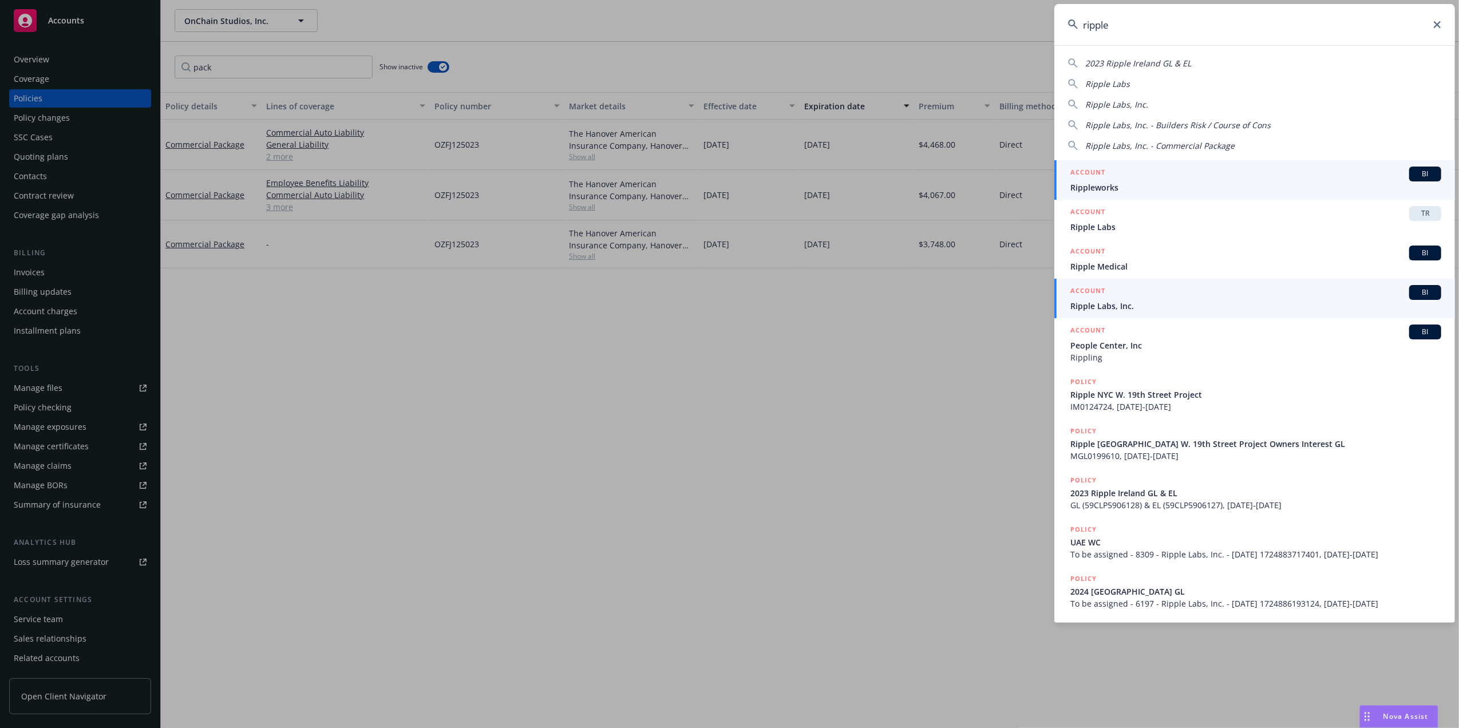
type input "ripple"
click at [1142, 306] on span "Ripple Labs, Inc." at bounding box center [1255, 306] width 371 height 12
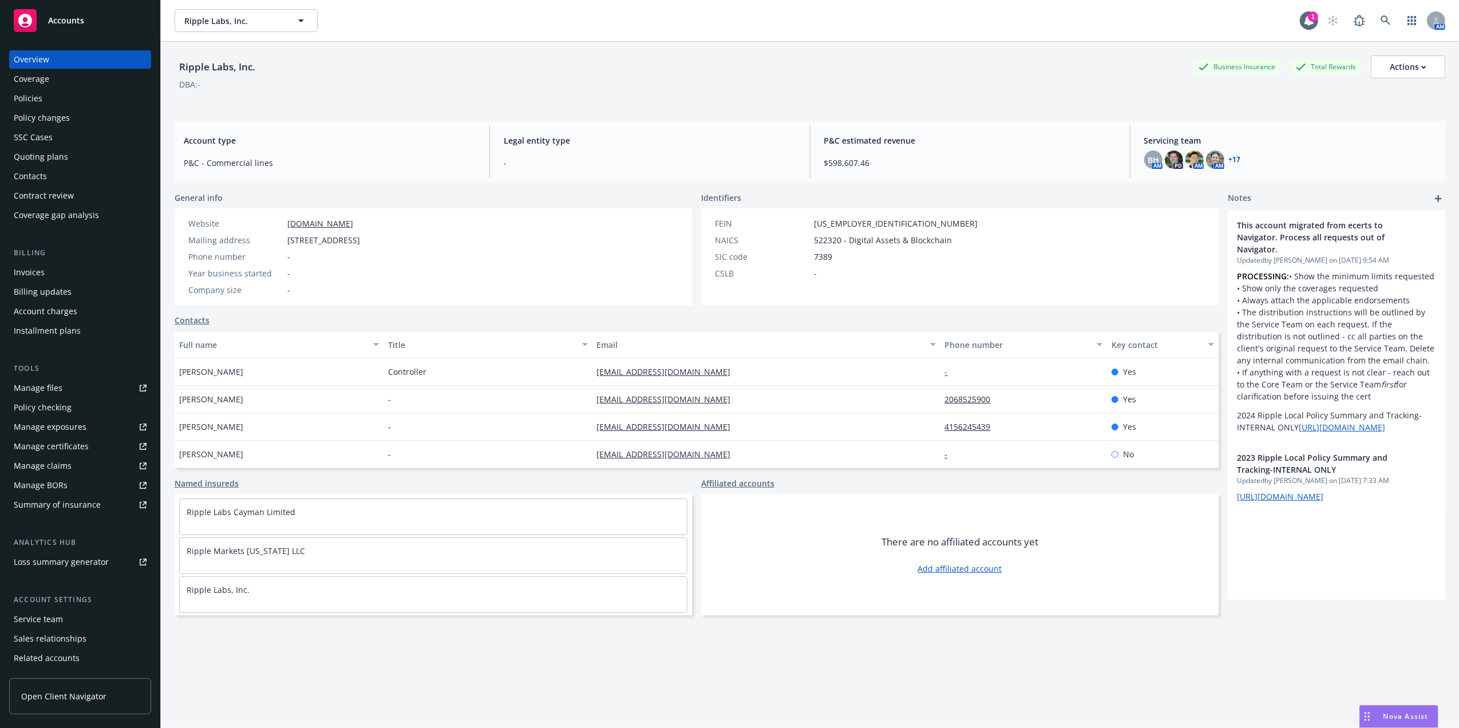
click at [31, 98] on div "Policies" at bounding box center [28, 98] width 29 height 18
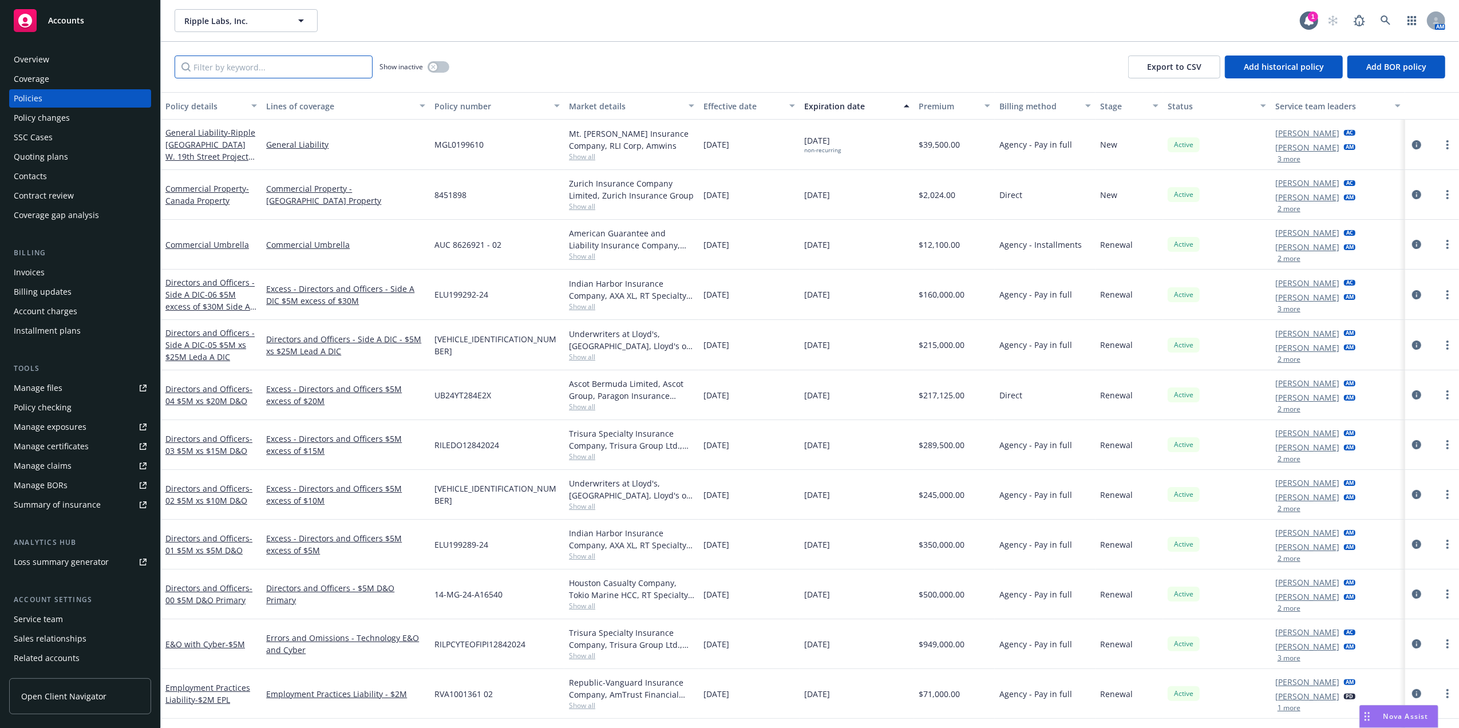
click at [320, 72] on input "Filter by keyword..." at bounding box center [274, 67] width 198 height 23
click at [440, 65] on button "button" at bounding box center [439, 66] width 22 height 11
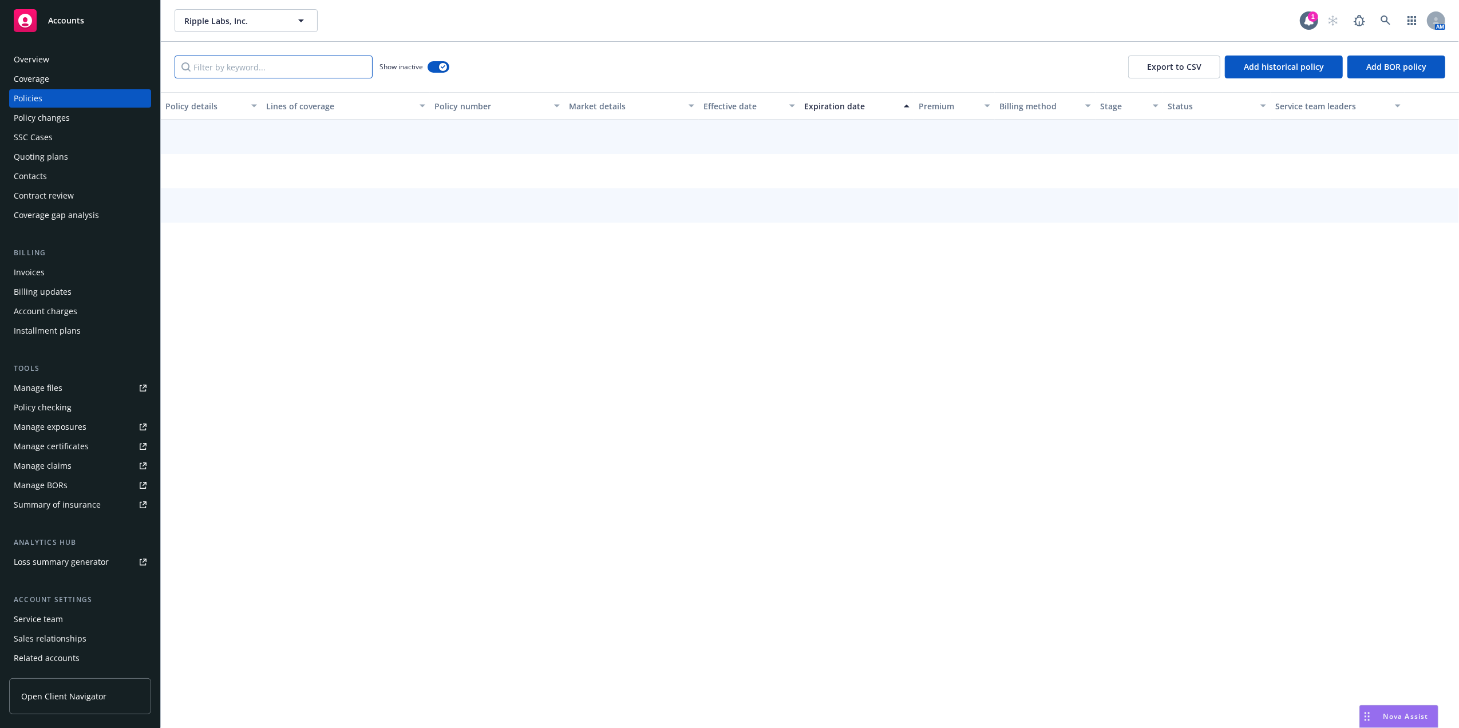
click at [243, 62] on input "Filter by keyword..." at bounding box center [274, 67] width 198 height 23
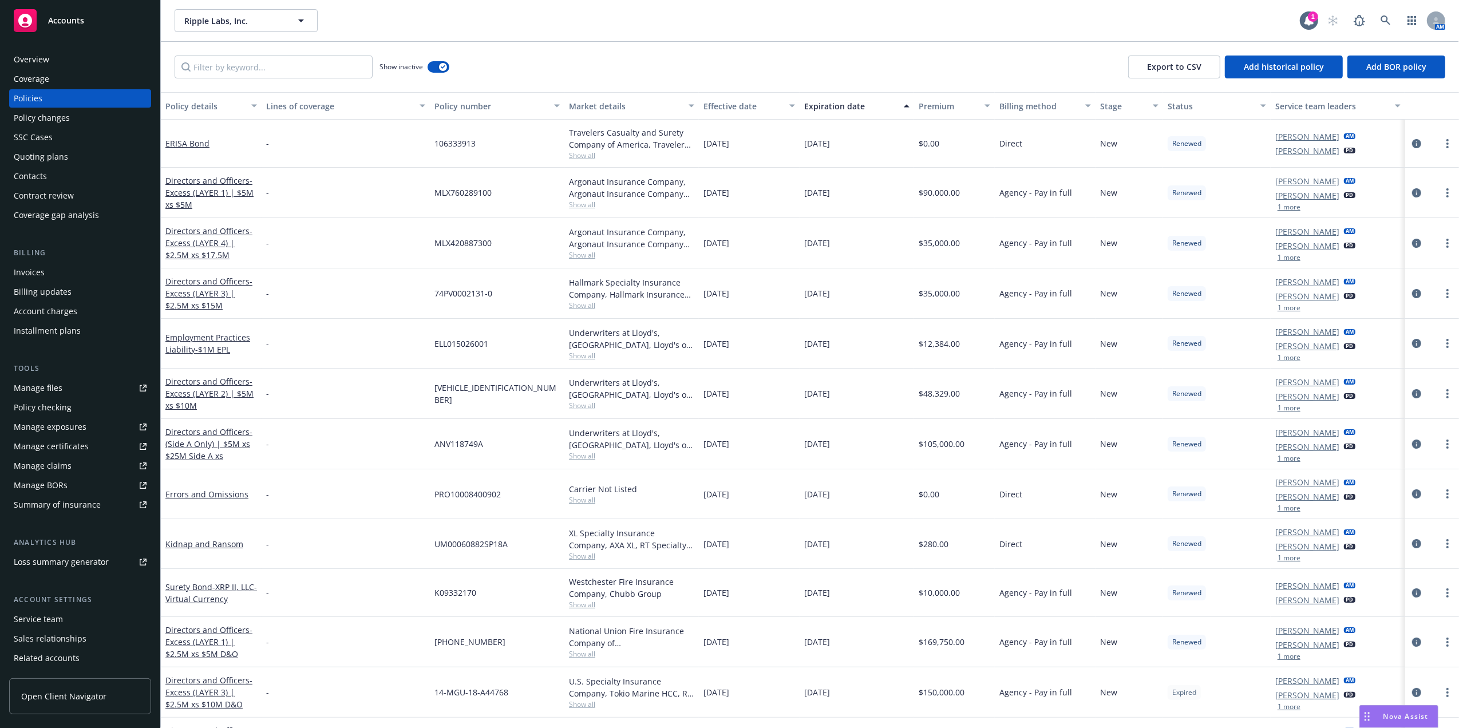
click at [78, 157] on div "Quoting plans" at bounding box center [80, 157] width 133 height 18
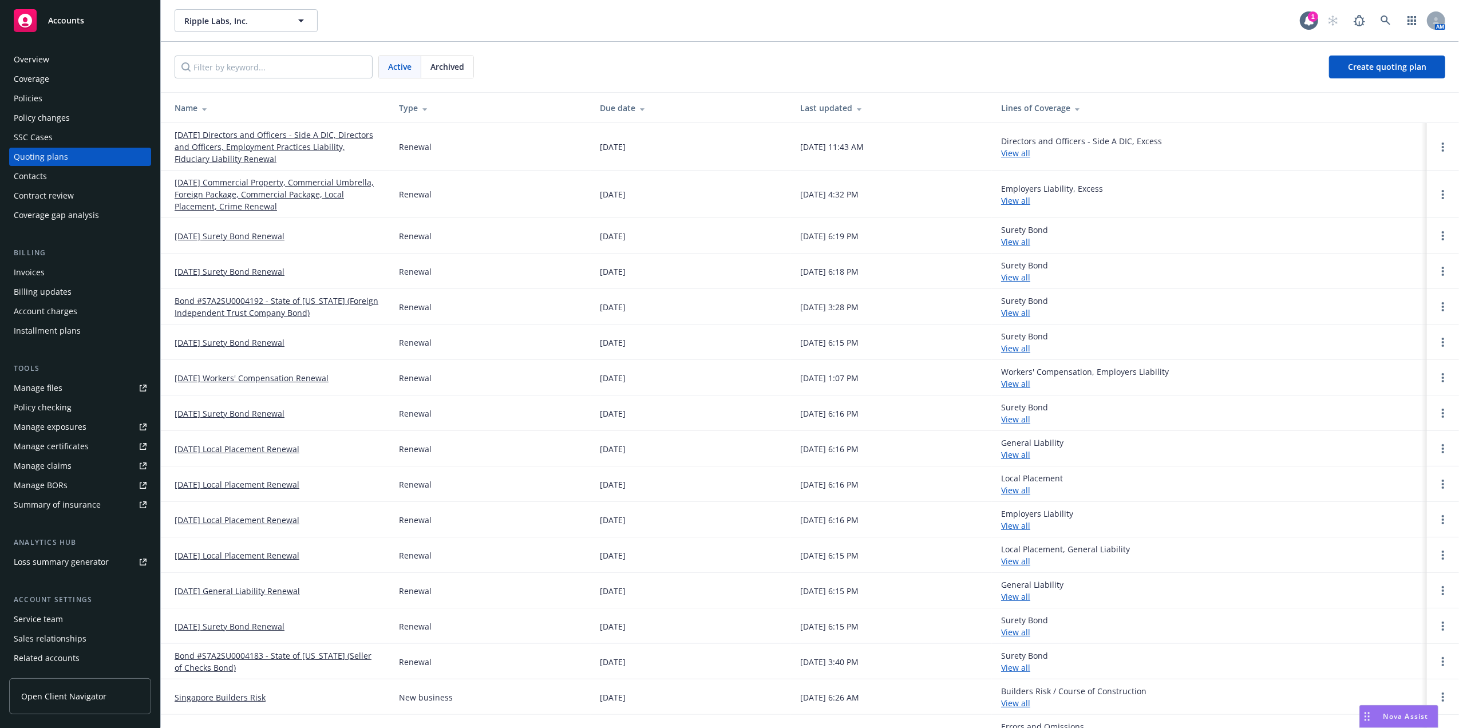
click at [237, 147] on link "08/31/25 Directors and Officers - Side A DIC, Directors and Officers, Employmen…" at bounding box center [278, 147] width 206 height 36
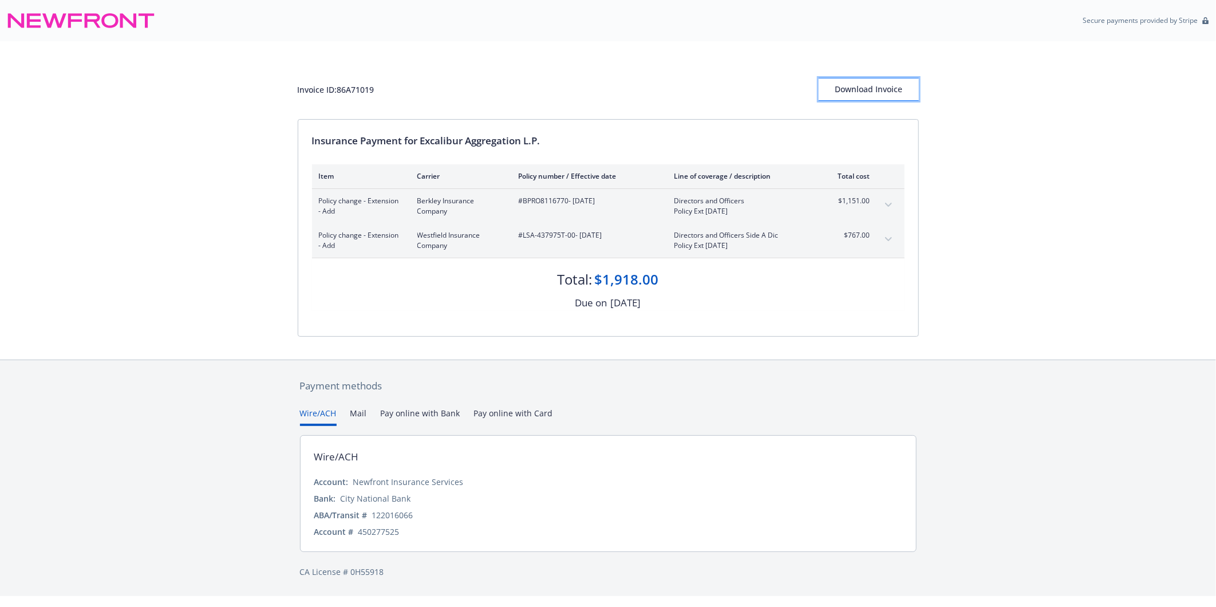
click at [857, 90] on div "Download Invoice" at bounding box center [868, 89] width 100 height 22
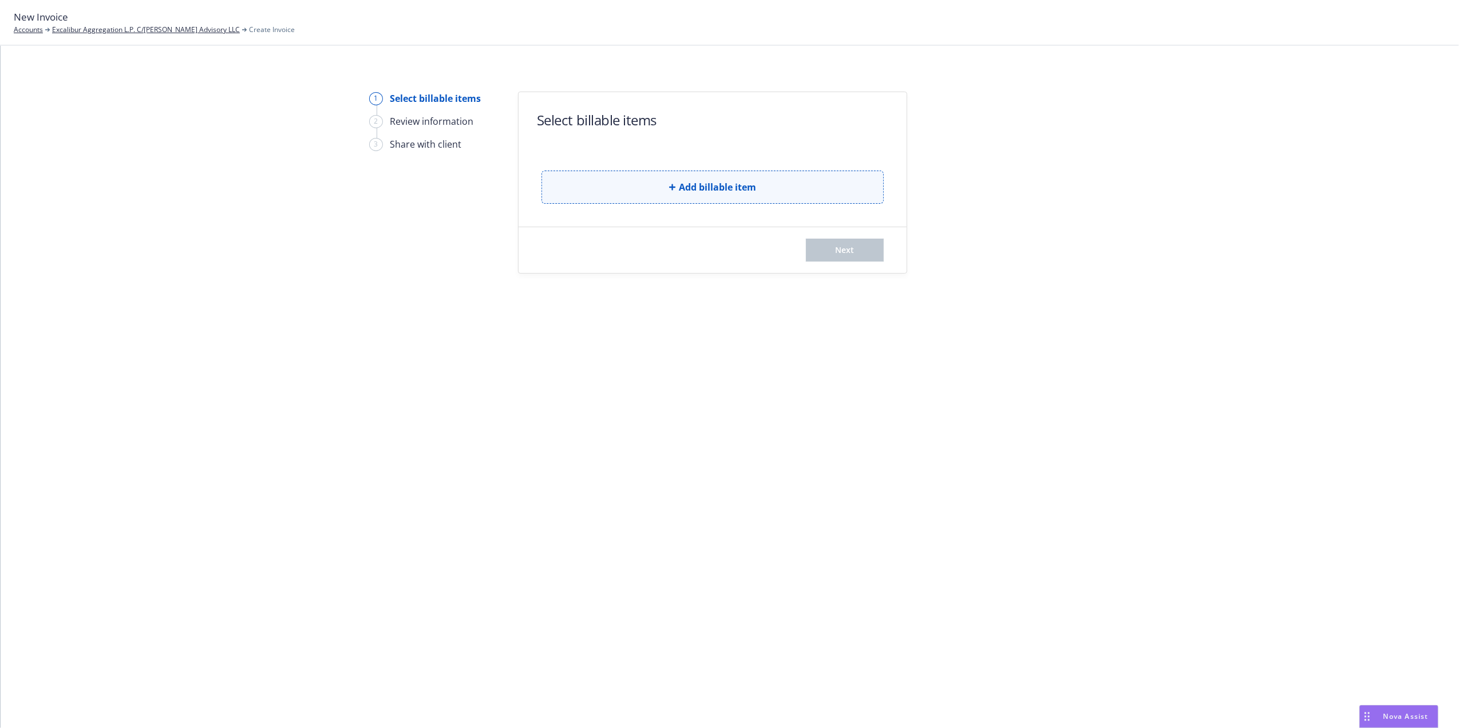
click at [662, 184] on button "Add billable item" at bounding box center [712, 187] width 342 height 33
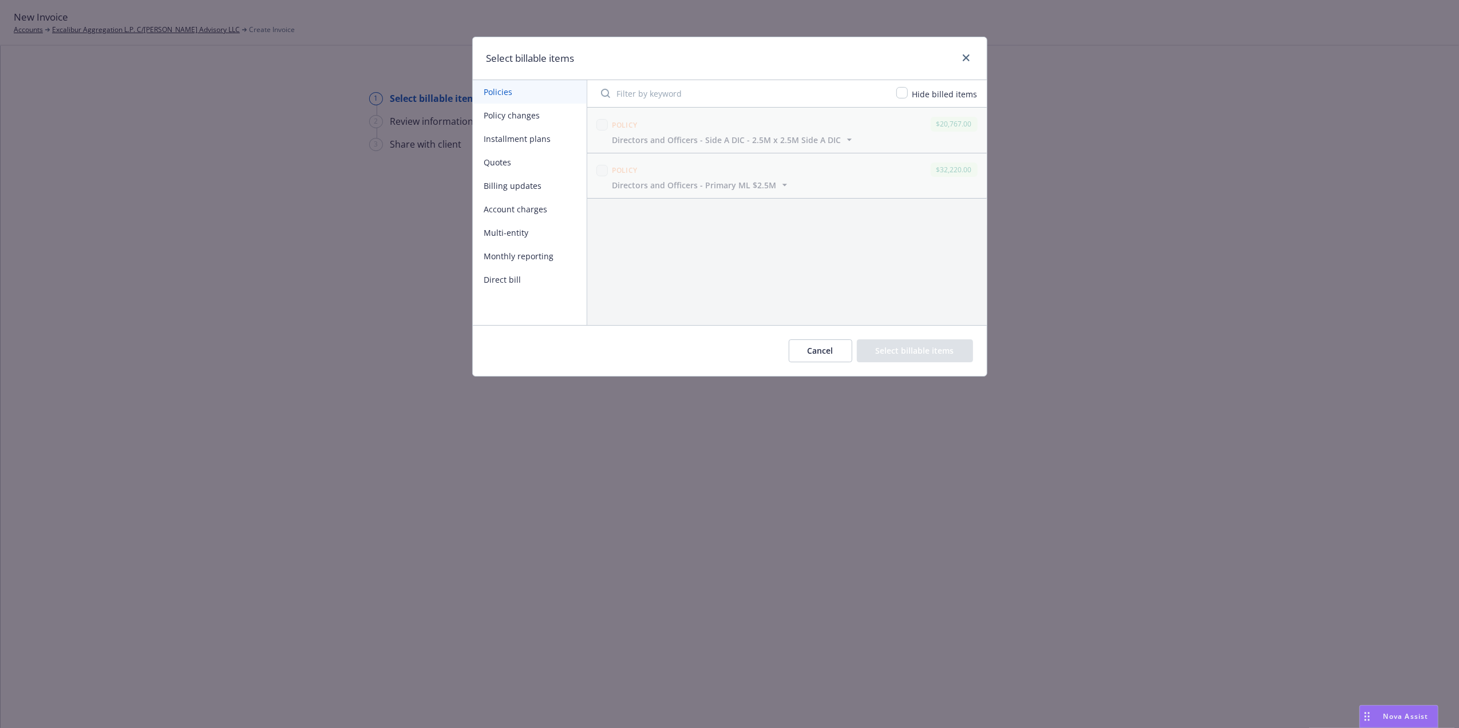
click at [508, 111] on button "Policy changes" at bounding box center [530, 115] width 114 height 23
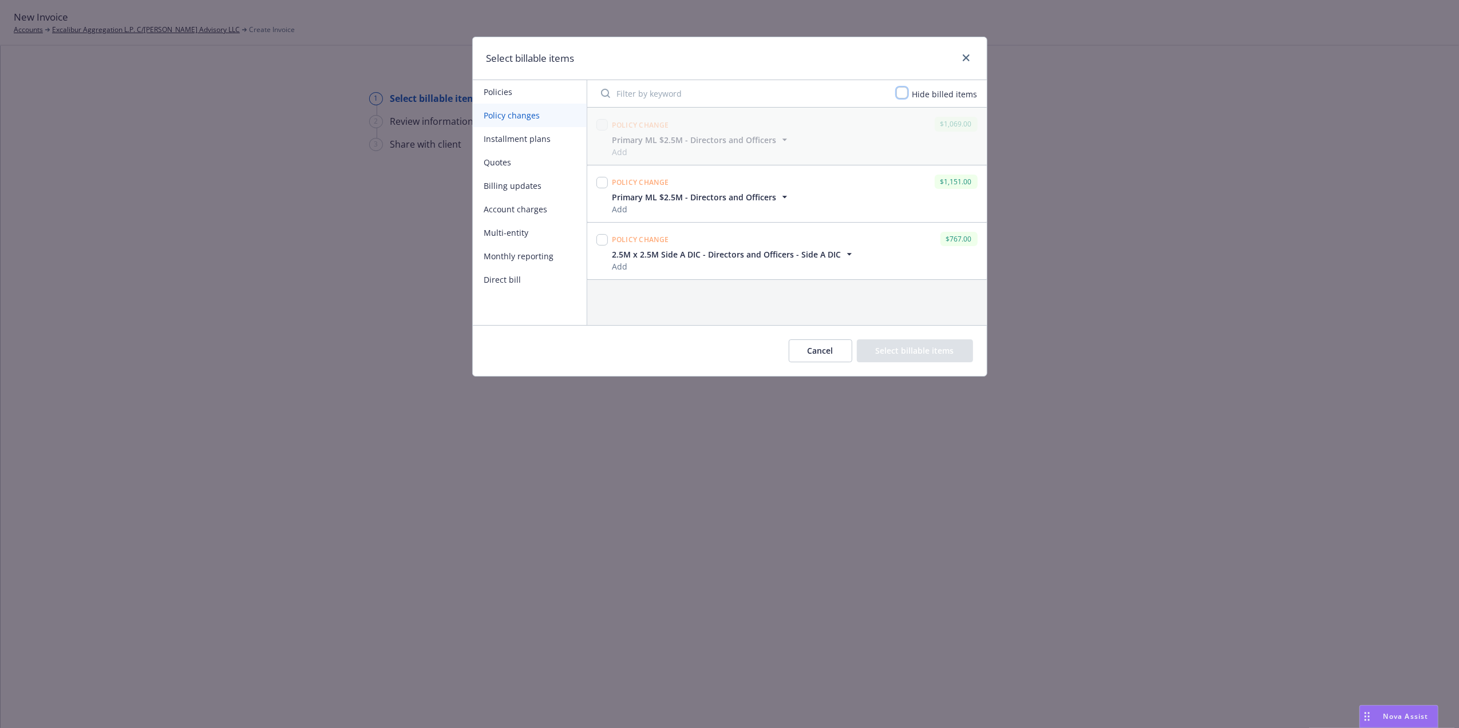
click at [905, 93] on input "checkbox" at bounding box center [901, 92] width 11 height 11
checkbox input "true"
click at [601, 128] on input "checkbox" at bounding box center [601, 124] width 11 height 11
checkbox input "true"
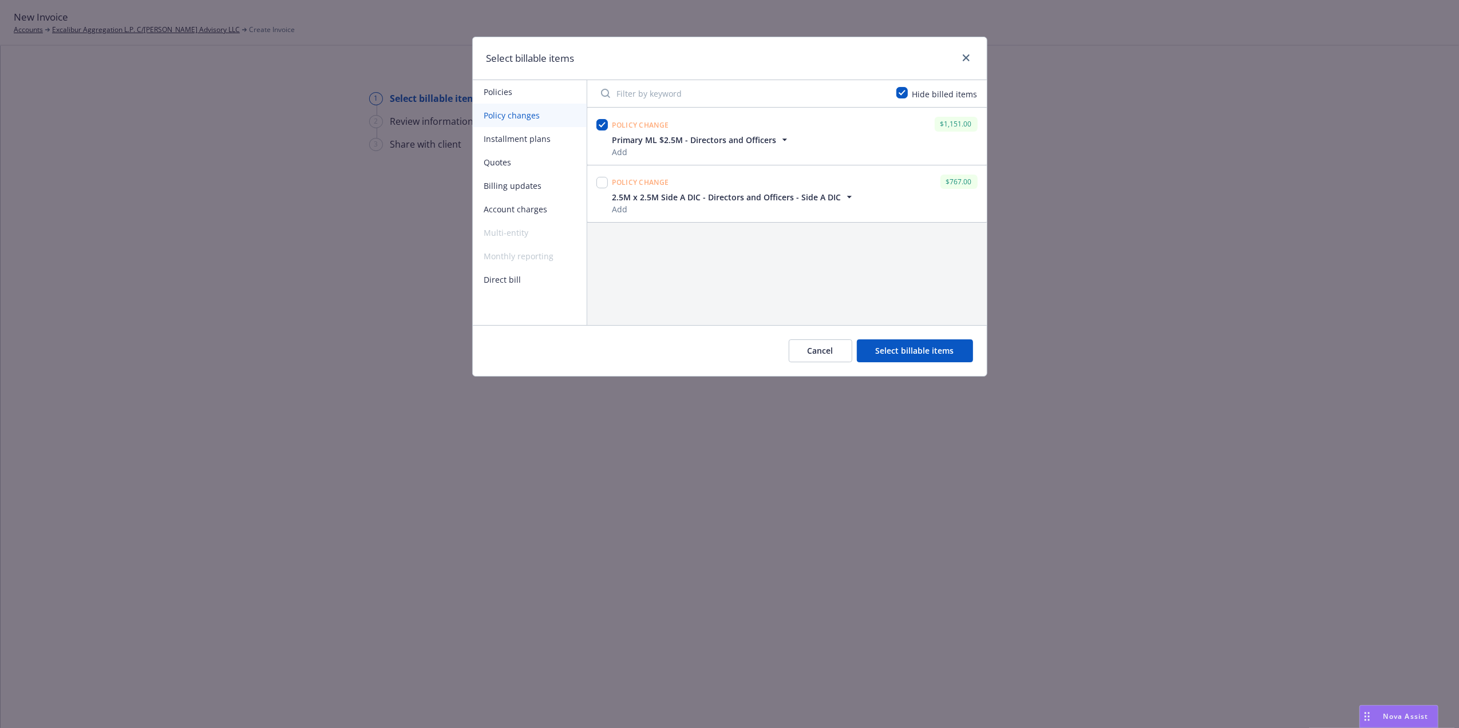
click at [596, 185] on div at bounding box center [602, 193] width 16 height 43
click at [602, 182] on input "checkbox" at bounding box center [601, 182] width 11 height 11
checkbox input "true"
click at [923, 347] on button "Select billable items" at bounding box center [915, 350] width 116 height 23
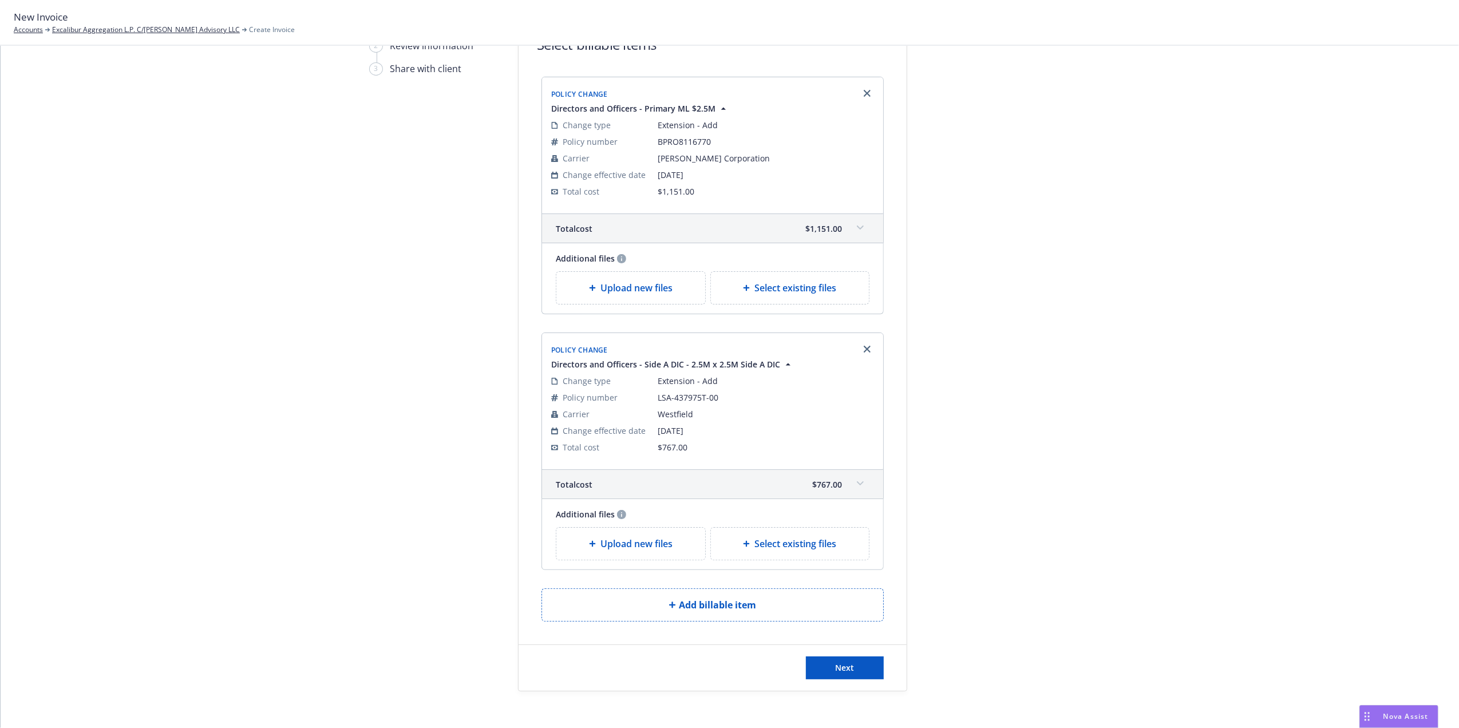
scroll to position [115, 0]
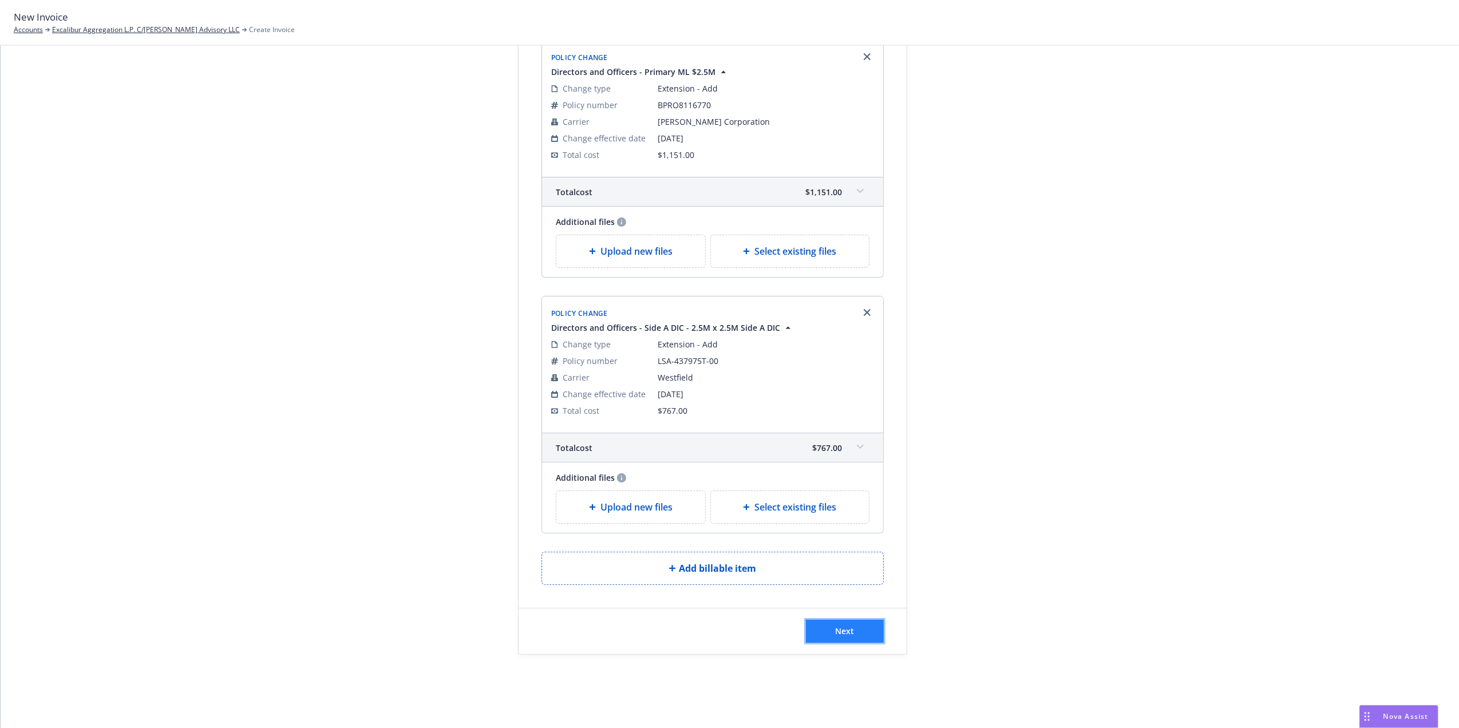
click at [837, 630] on span "Next" at bounding box center [845, 631] width 19 height 11
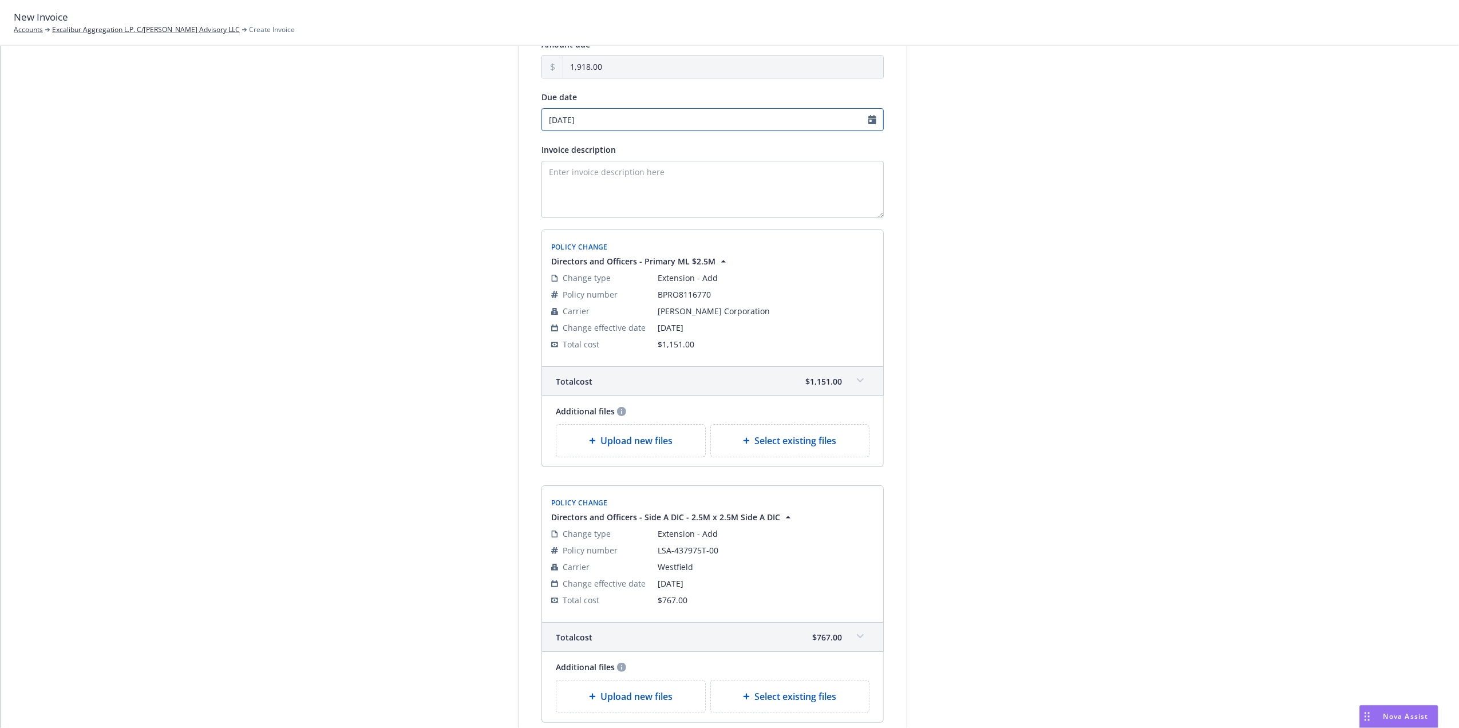
click at [863, 117] on input "09/12/2025" at bounding box center [712, 119] width 342 height 23
select select "September"
select select "2025"
click at [602, 175] on span "3" at bounding box center [604, 181] width 5 height 12
type input "09/03/2025"
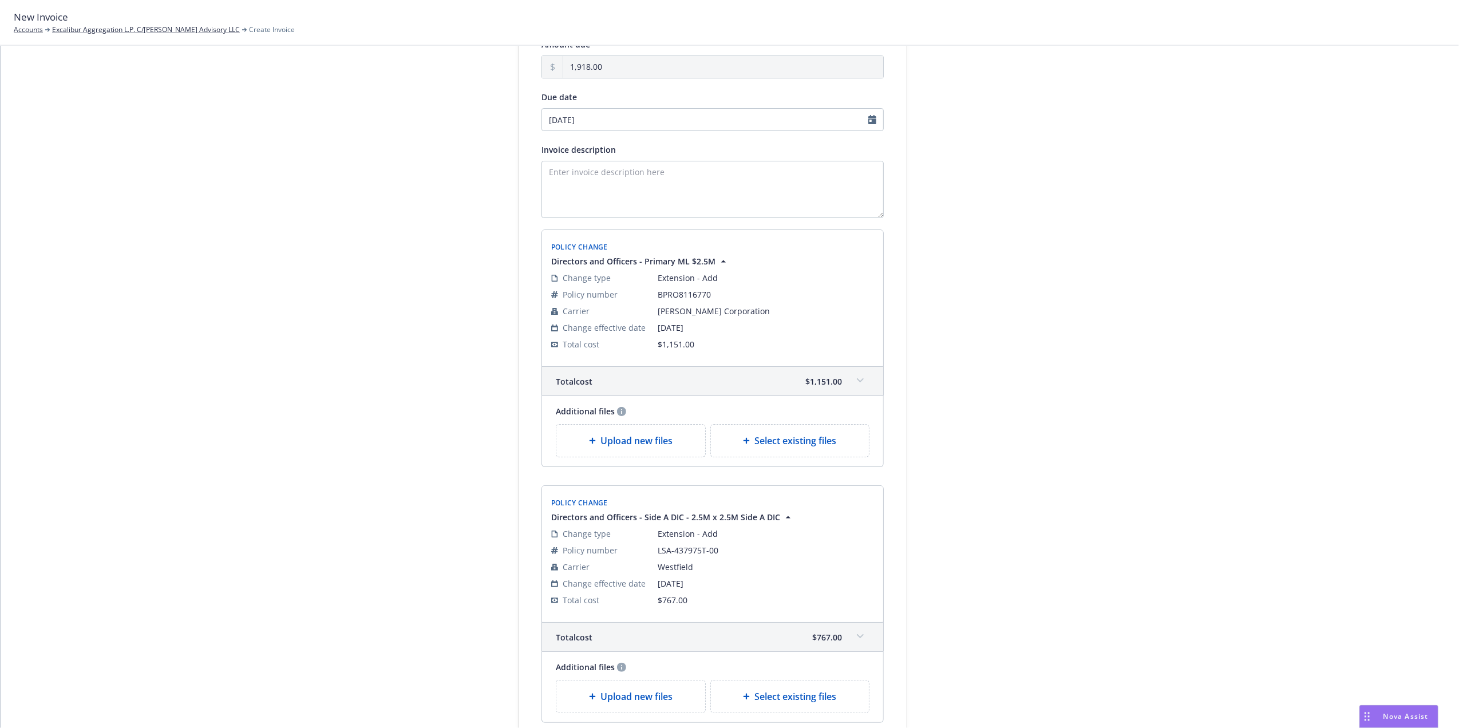
click at [1214, 174] on div "Select billable items 2 Review information 3 Share with client Add payment deta…" at bounding box center [729, 385] width 1431 height 816
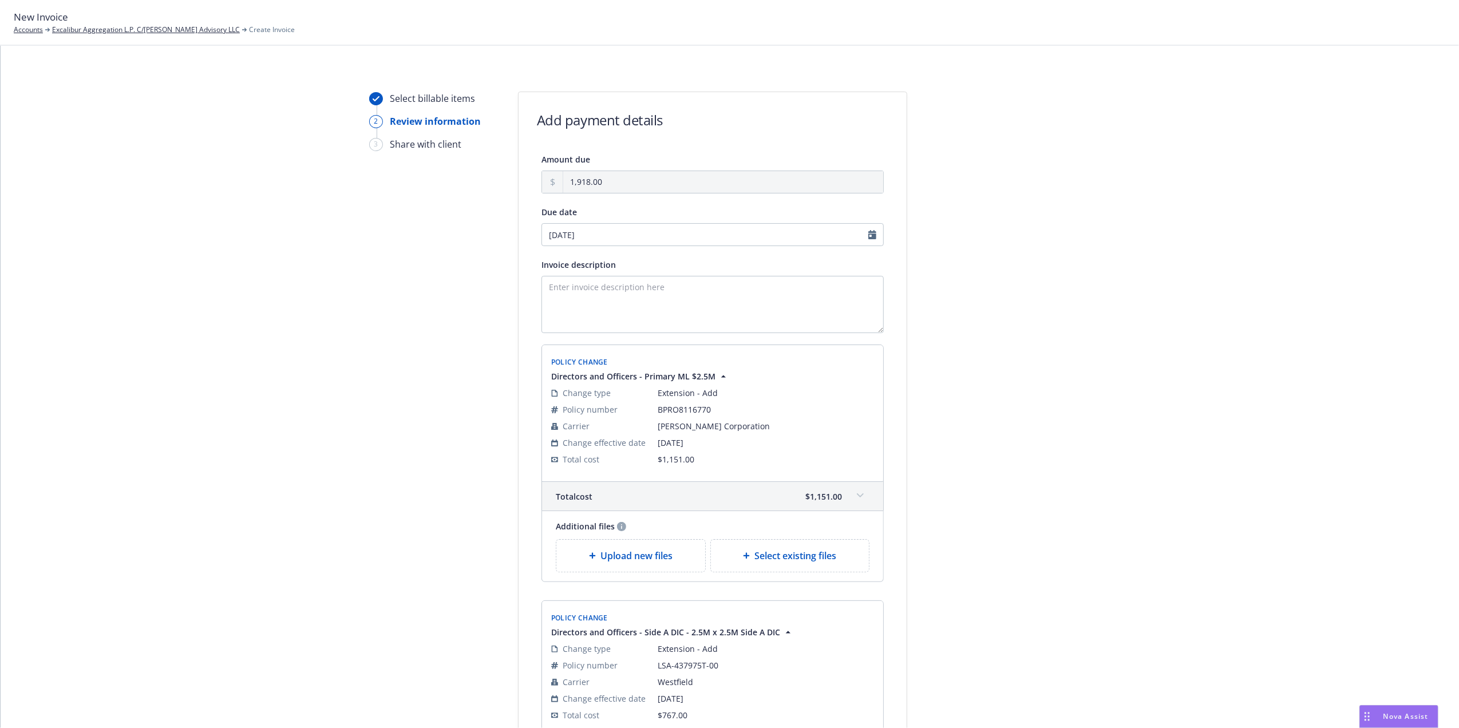
scroll to position [256, 0]
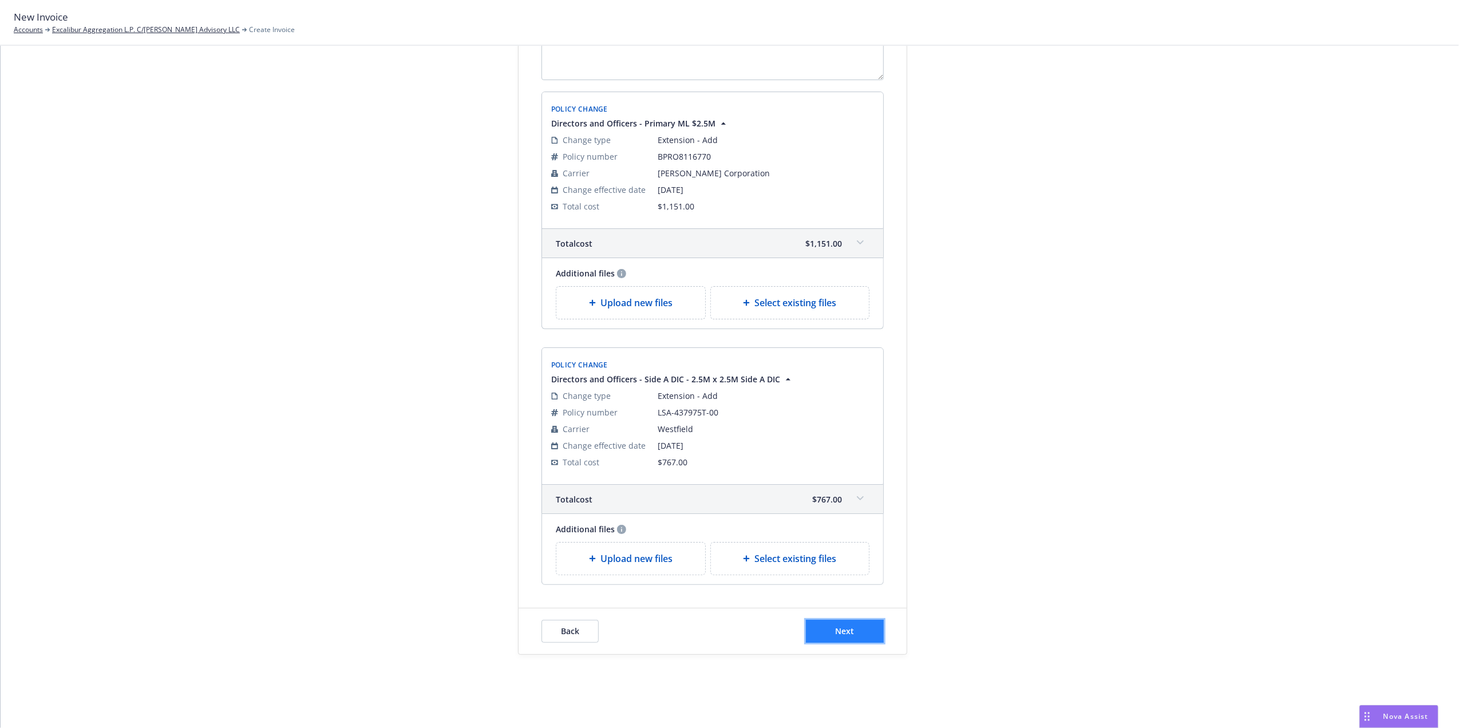
click at [849, 632] on button "Next" at bounding box center [845, 631] width 78 height 23
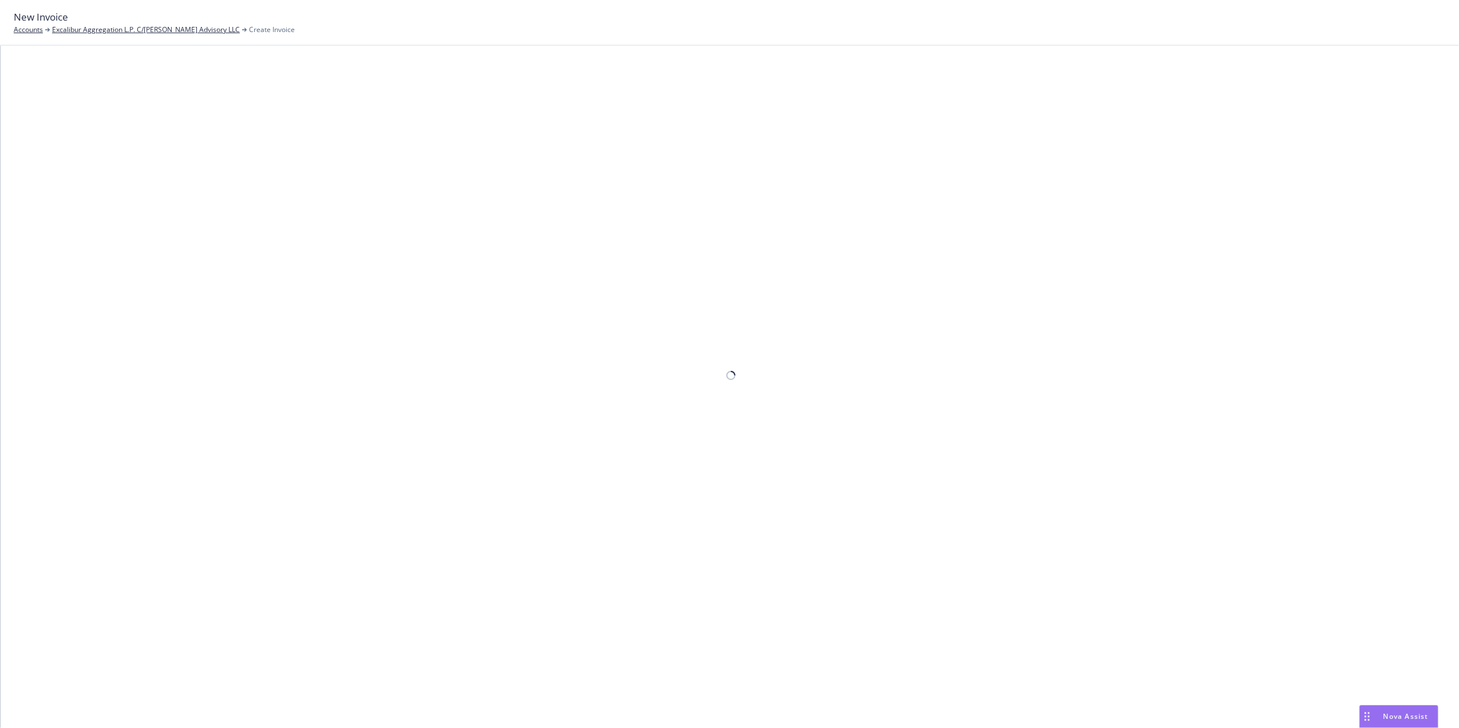
scroll to position [82, 0]
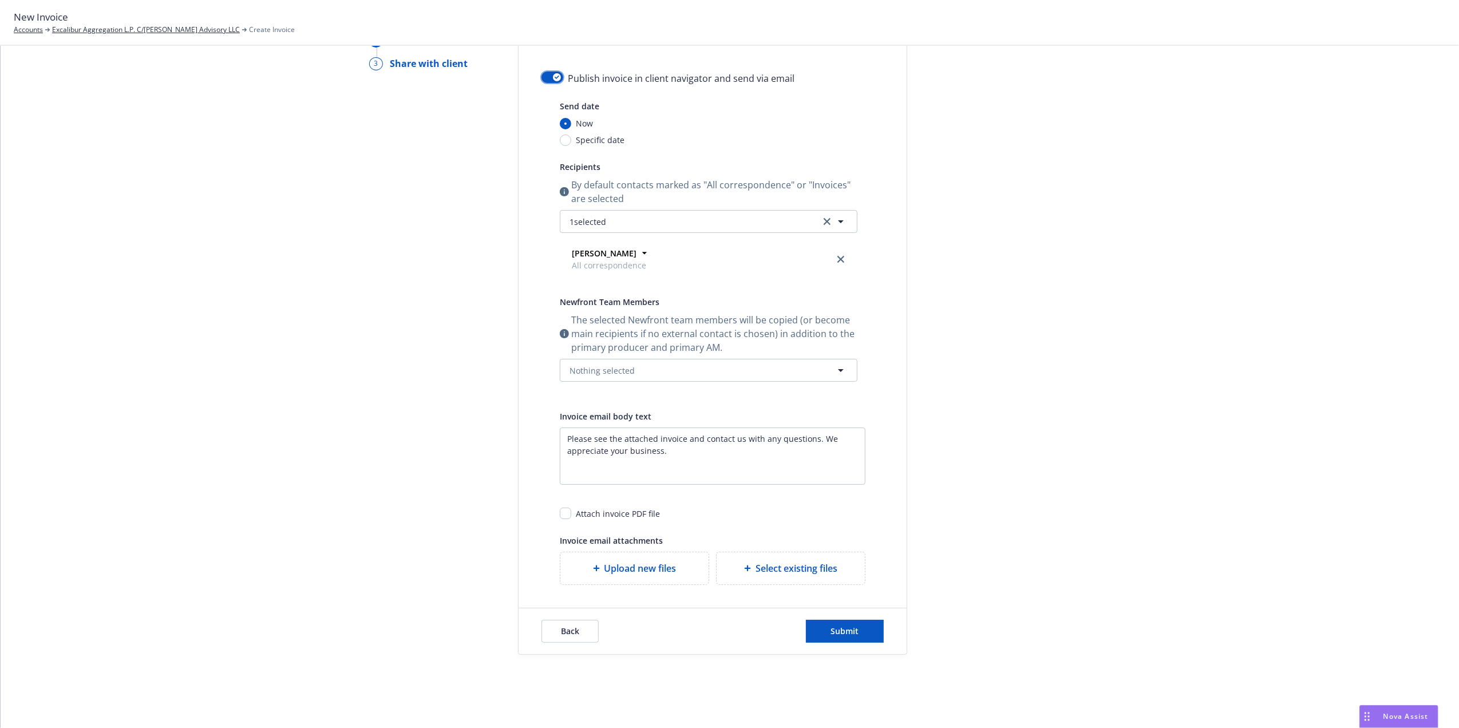
click at [546, 74] on button "button" at bounding box center [552, 77] width 22 height 11
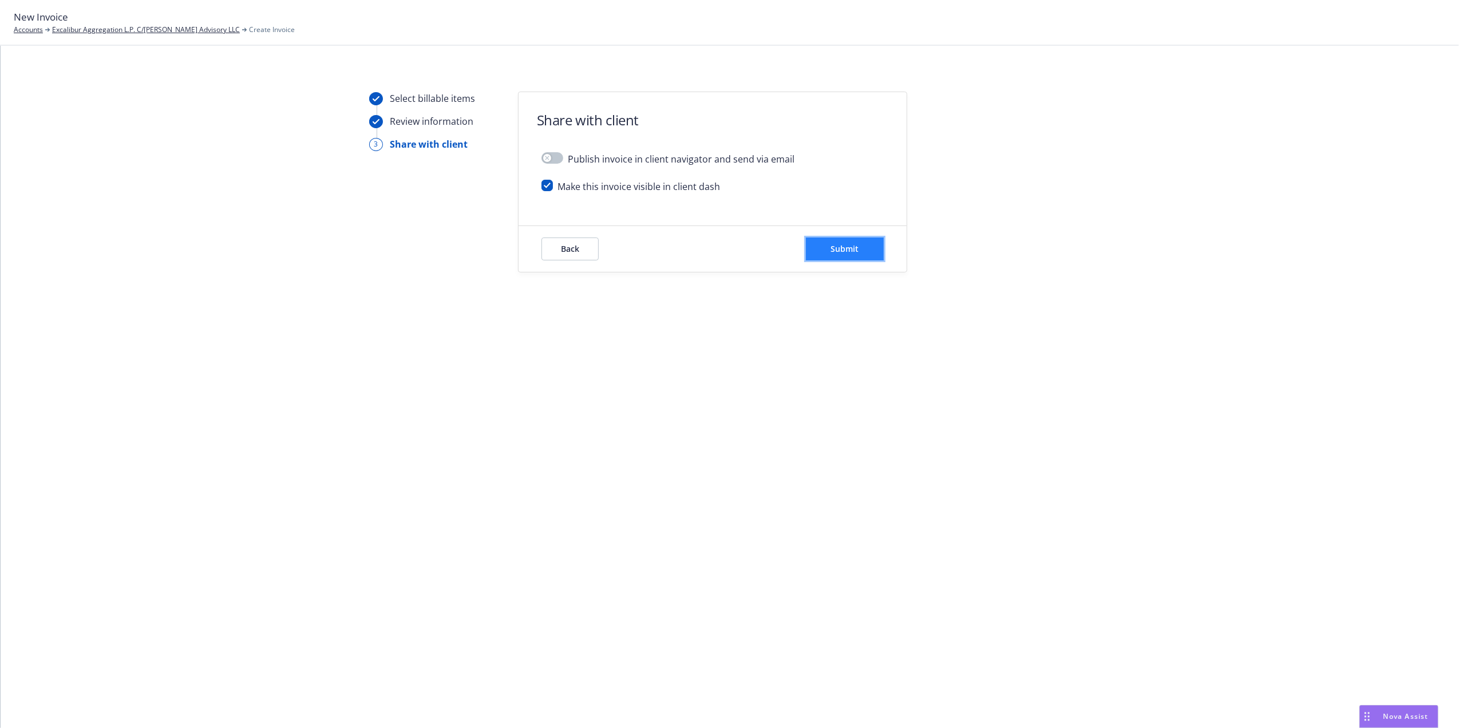
click at [857, 250] on span "Submit" at bounding box center [845, 248] width 28 height 11
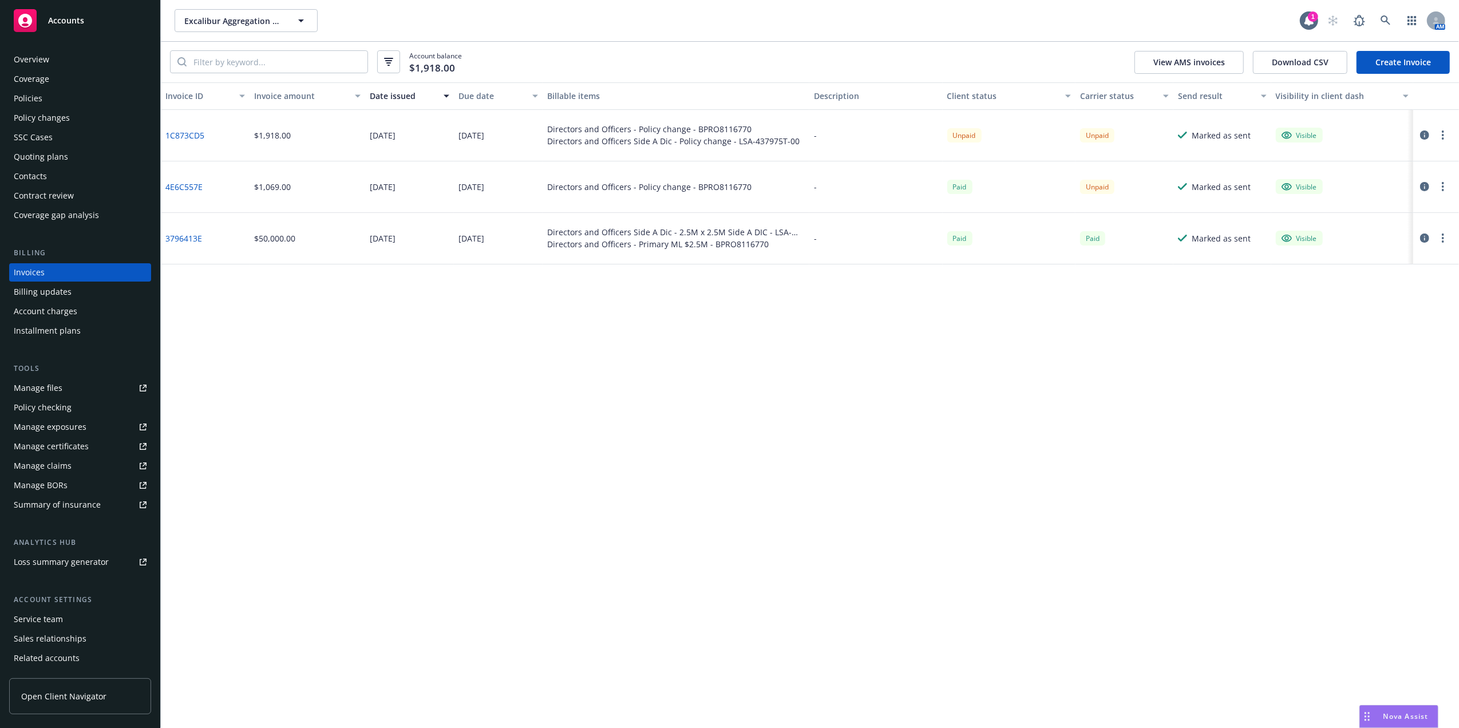
click at [179, 139] on link "1C873CD5" at bounding box center [184, 135] width 39 height 12
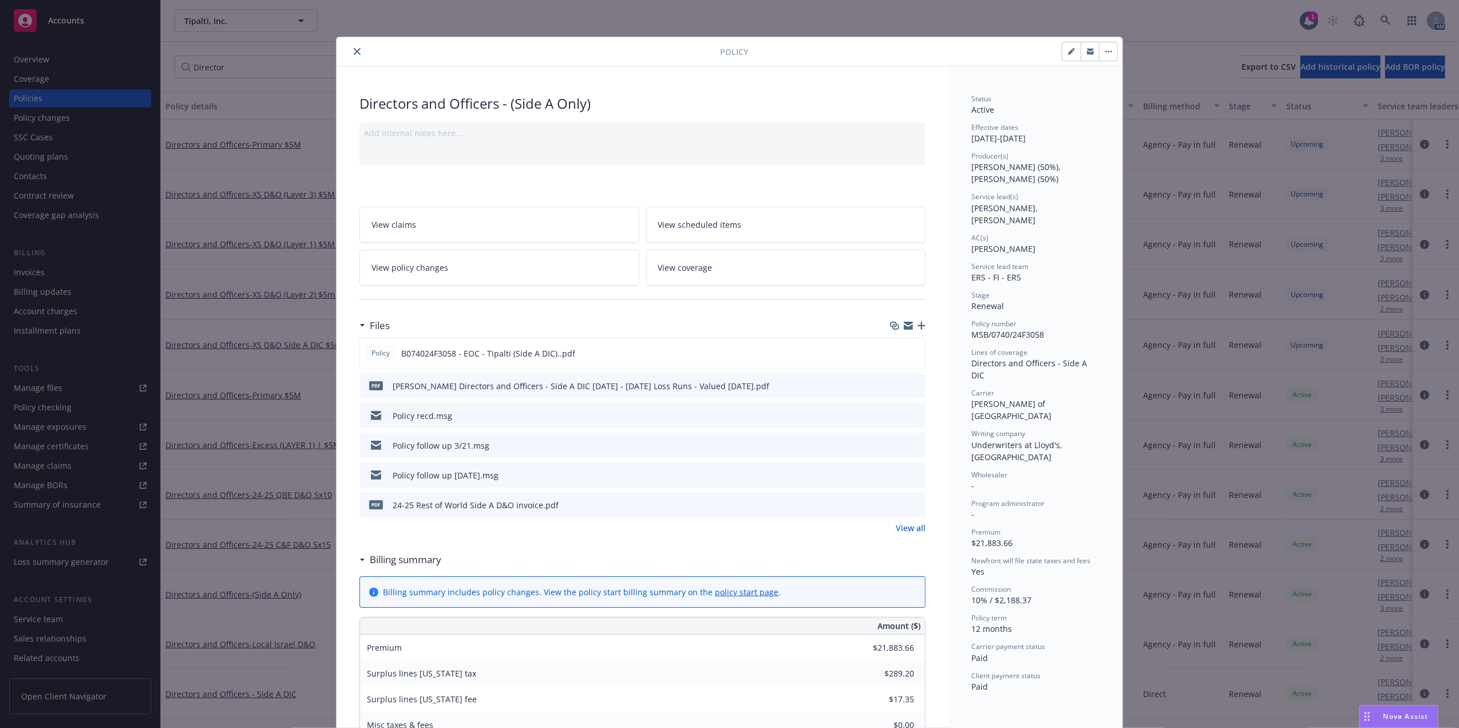
click at [350, 53] on button "close" at bounding box center [357, 52] width 14 height 14
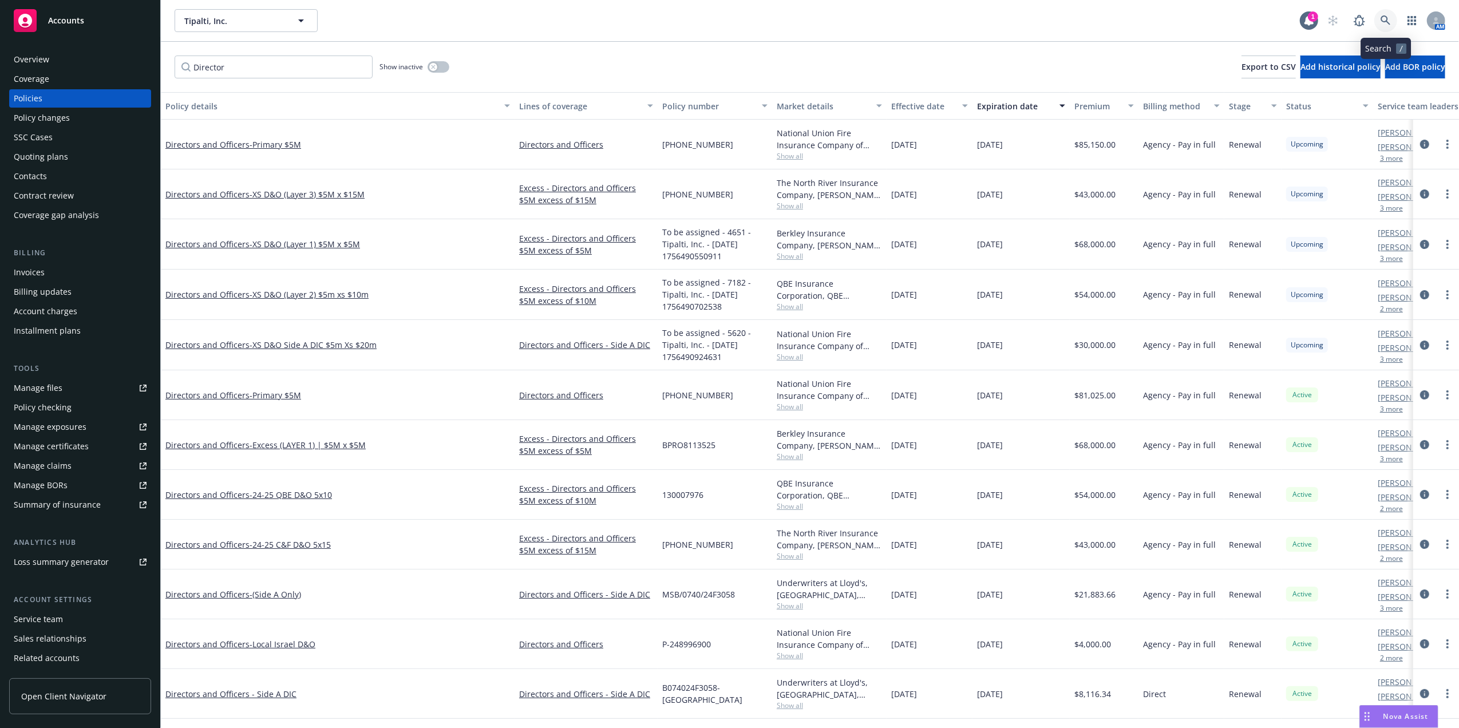
click at [1376, 23] on link at bounding box center [1385, 20] width 23 height 23
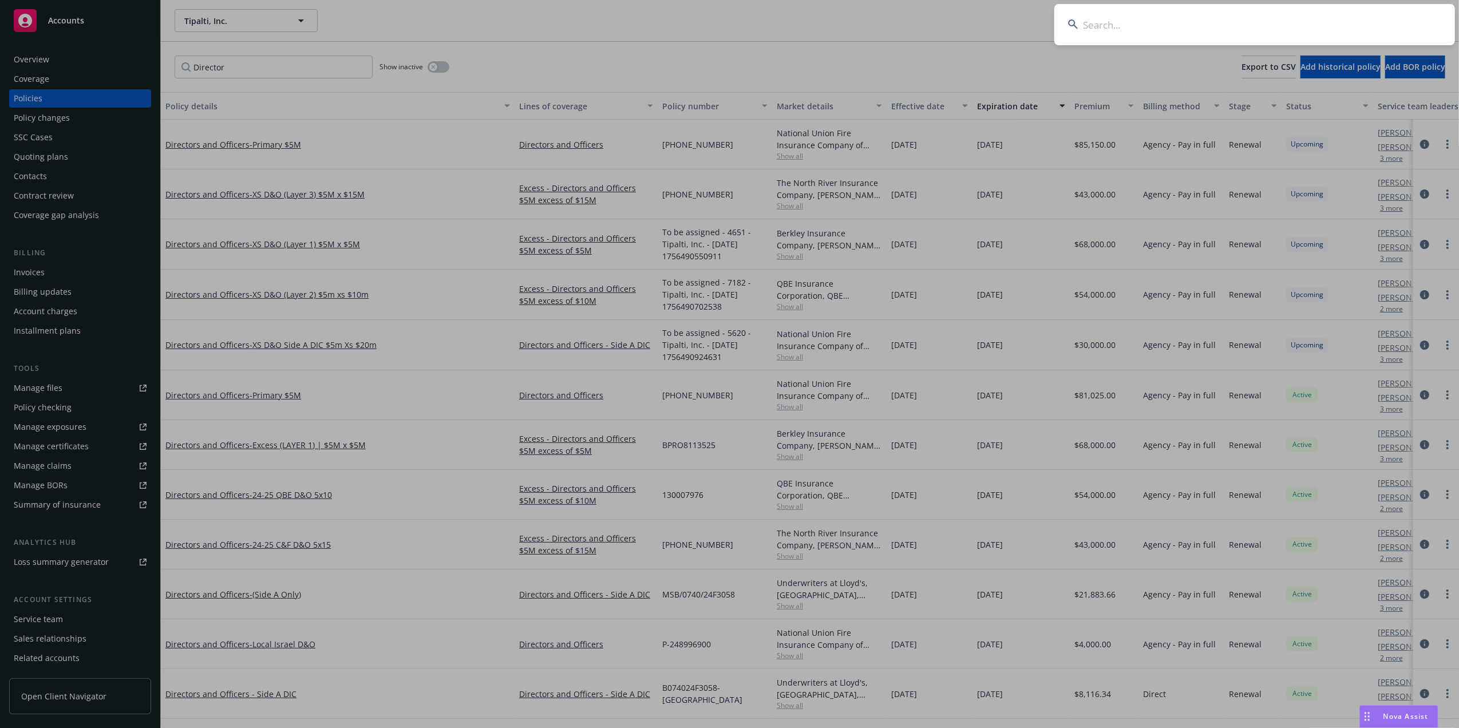
click at [1198, 19] on input at bounding box center [1254, 24] width 401 height 41
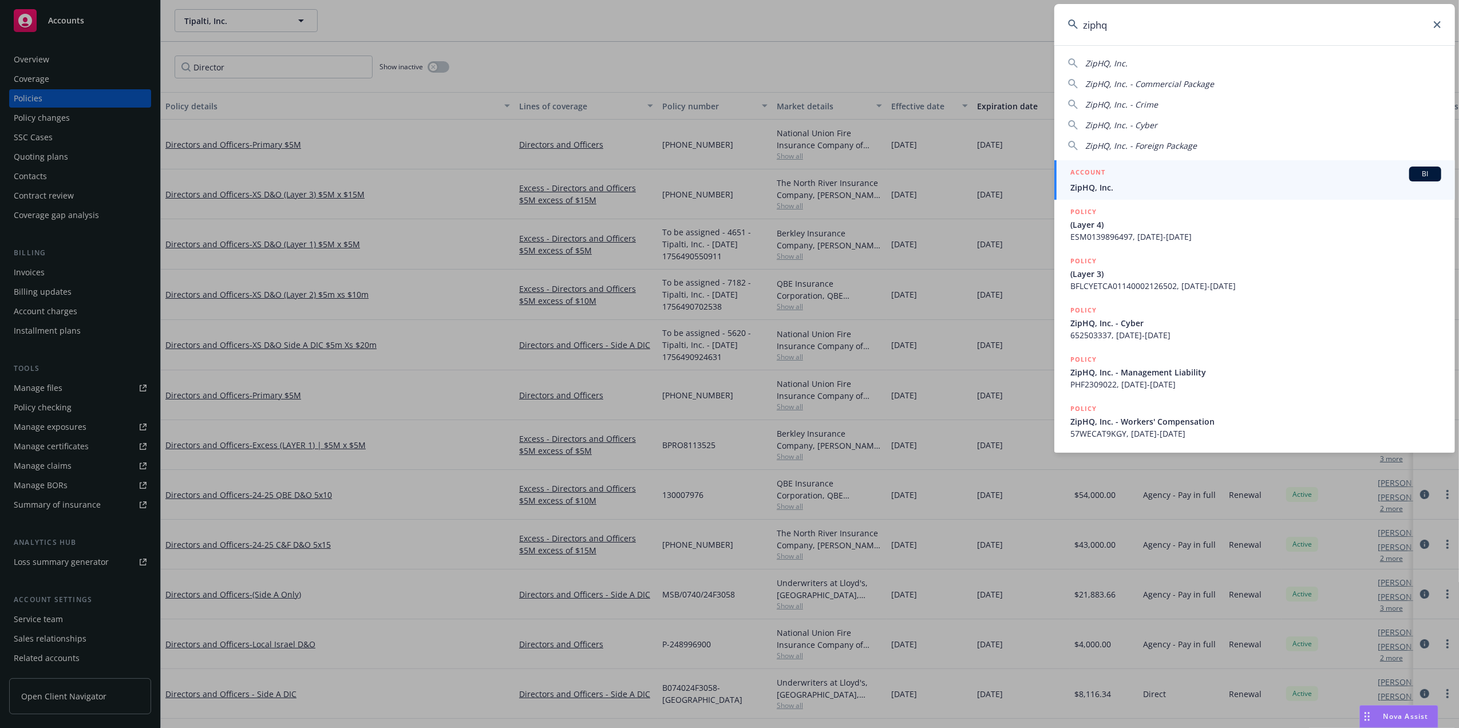
type input "ziphq"
click at [1133, 184] on span "ZipHQ, Inc." at bounding box center [1255, 187] width 371 height 12
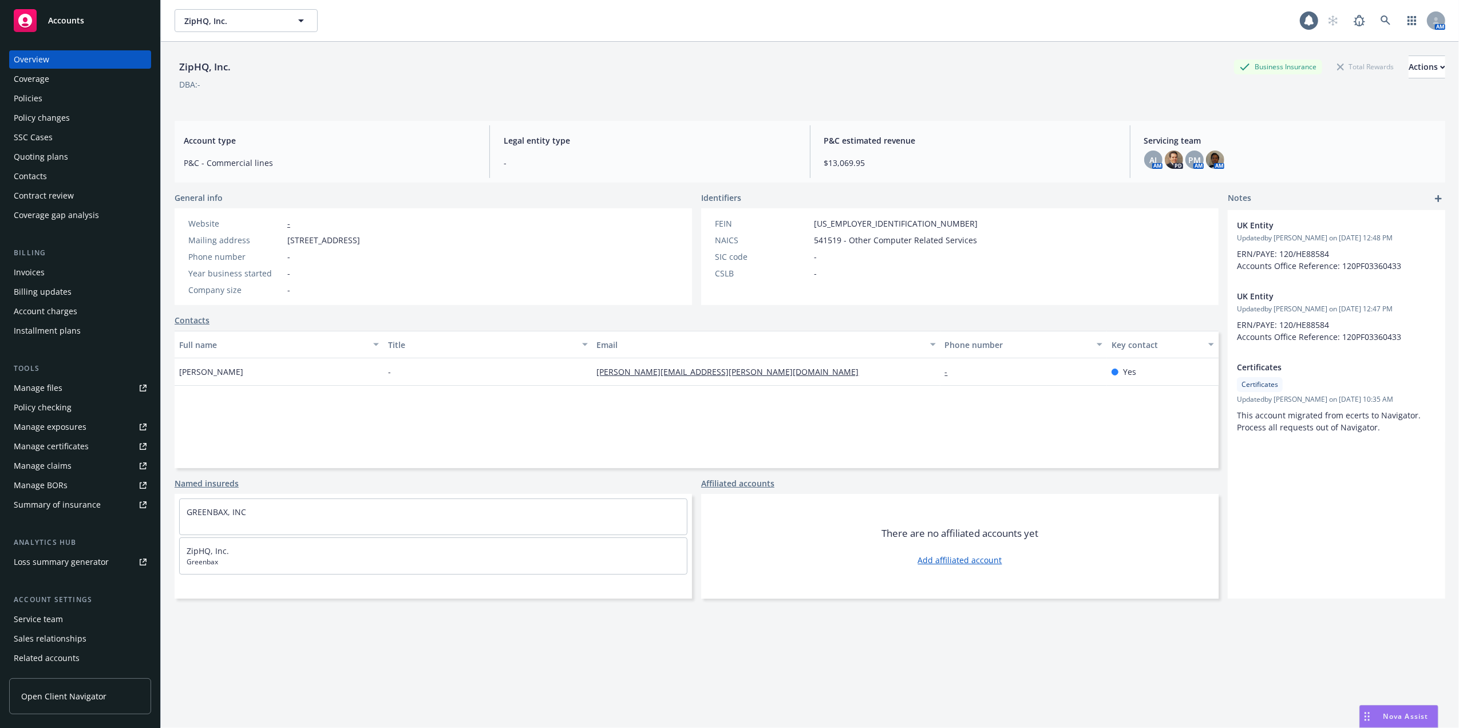
click at [58, 104] on div "Policies" at bounding box center [80, 98] width 133 height 18
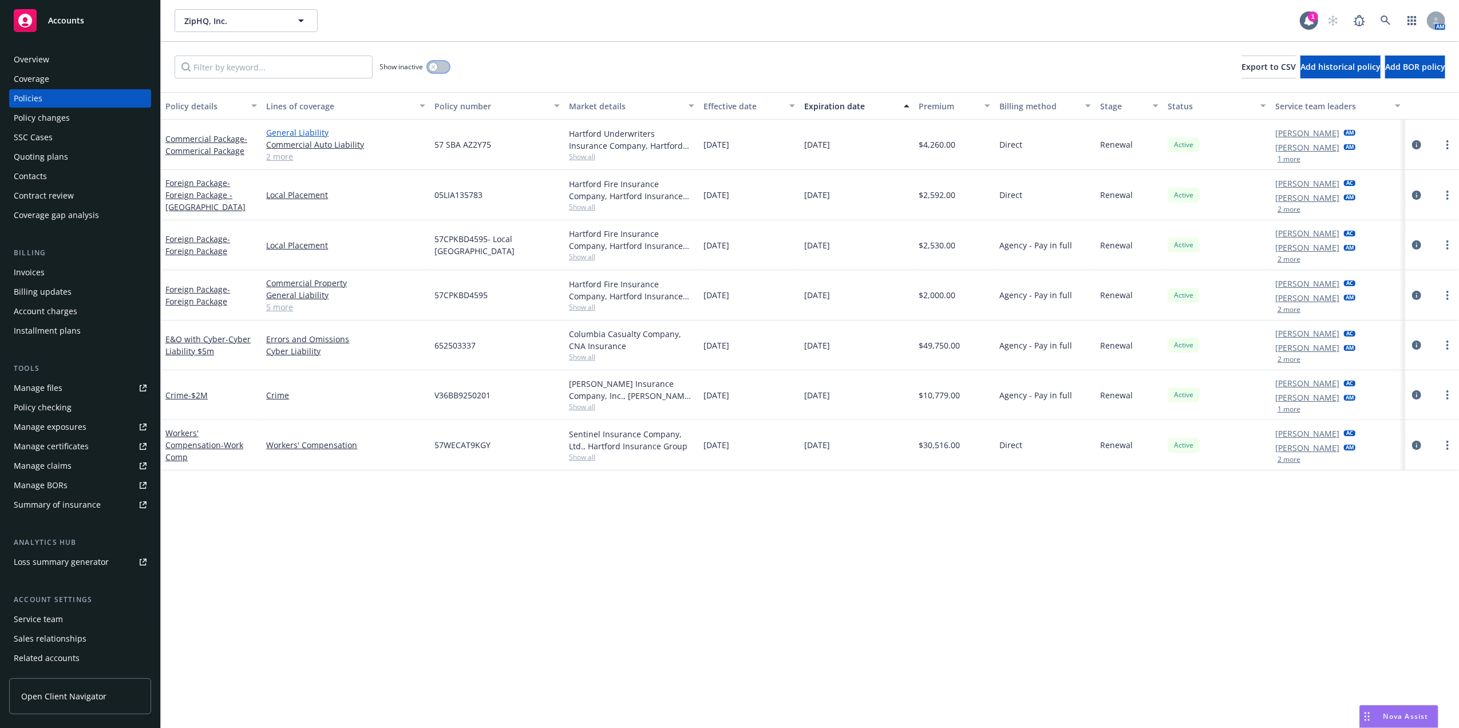
drag, startPoint x: 447, startPoint y: 67, endPoint x: 401, endPoint y: 126, distance: 75.1
click at [438, 114] on div "Show inactive Export to CSV Add historical policy Add BOR policy Policy details…" at bounding box center [810, 385] width 1298 height 686
click at [61, 153] on div "Quoting plans" at bounding box center [41, 157] width 54 height 18
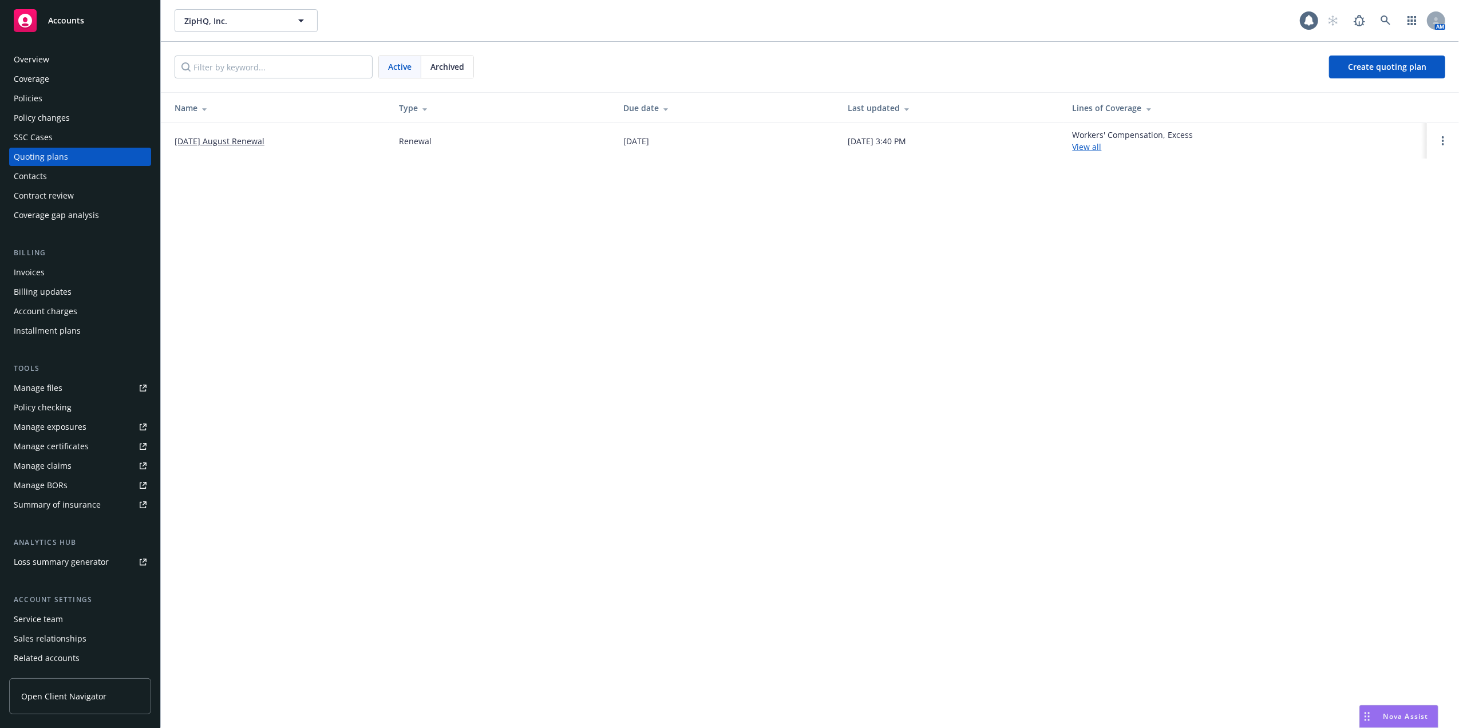
click at [230, 137] on link "08/26/25 August Renewal" at bounding box center [220, 141] width 90 height 12
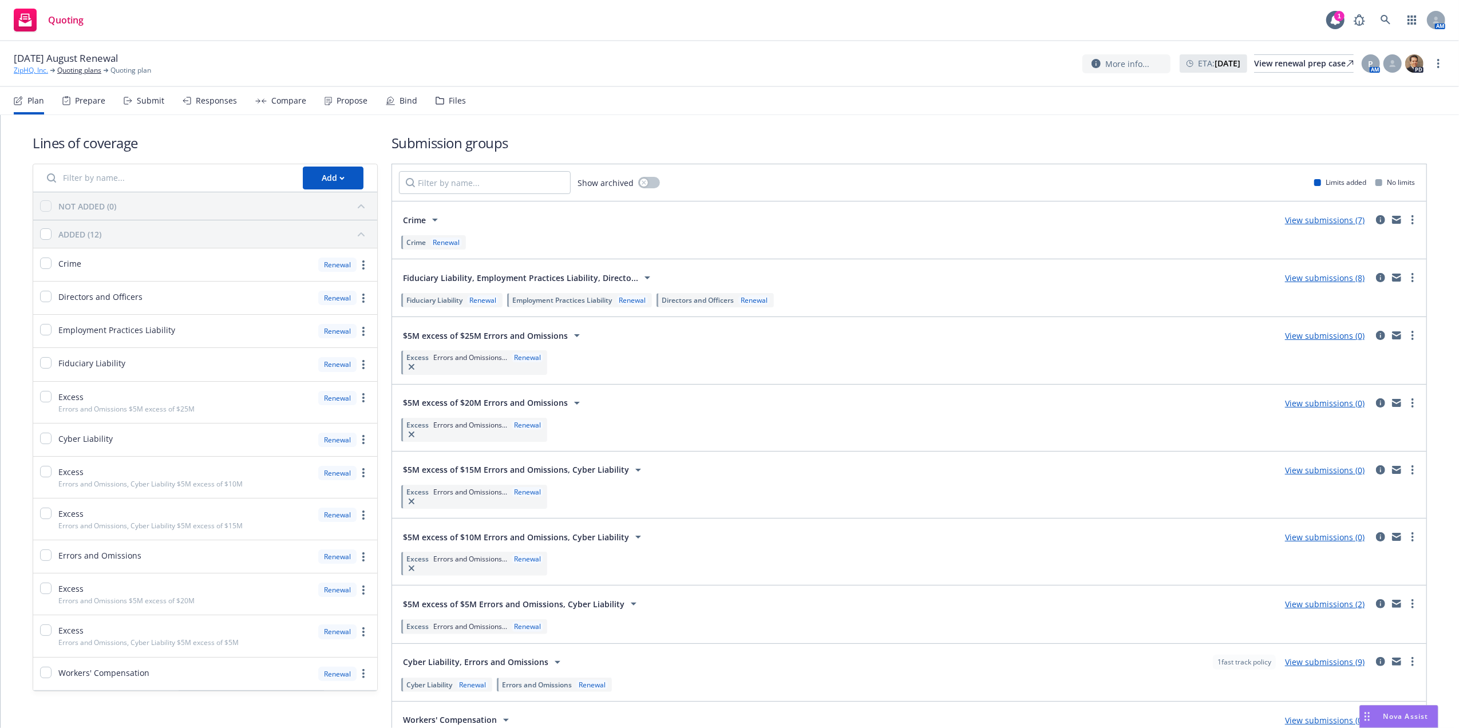
click at [30, 70] on link "ZipHQ, Inc." at bounding box center [31, 70] width 34 height 10
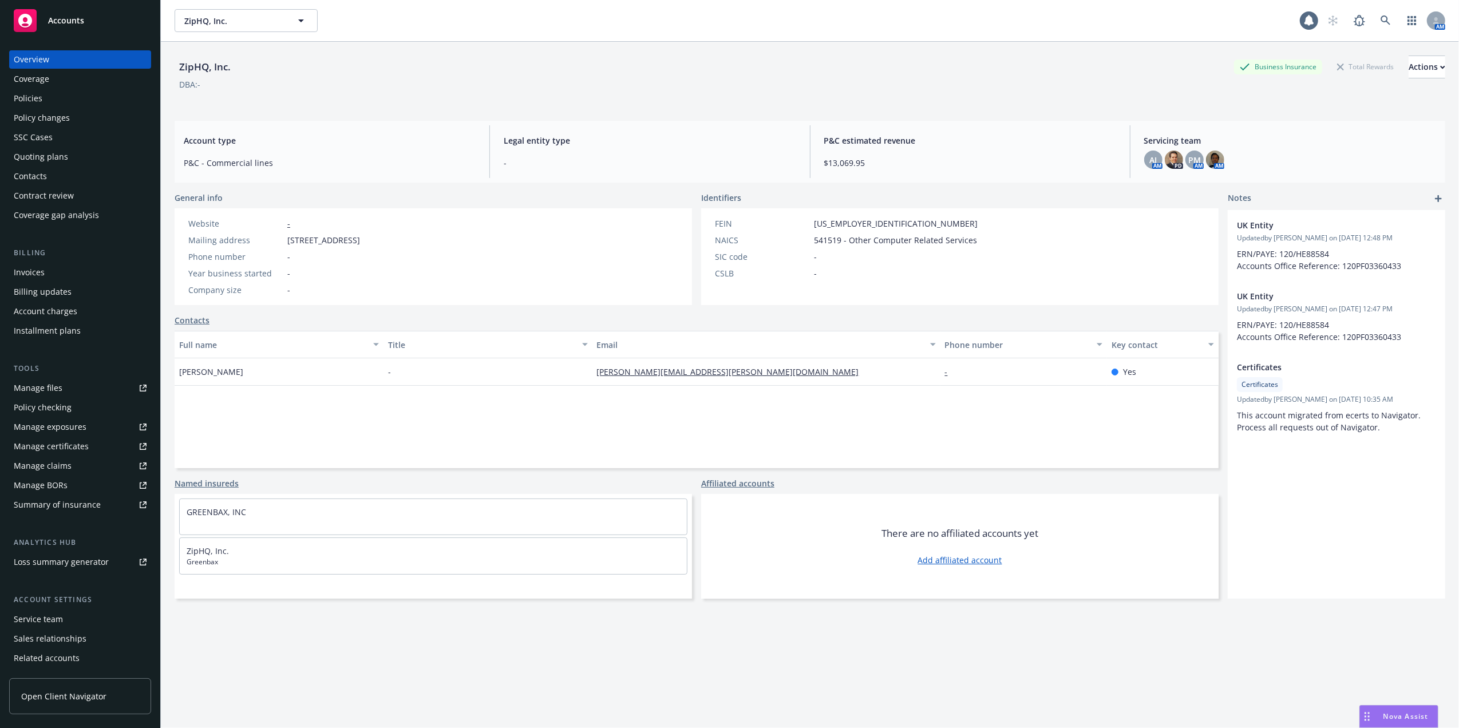
click at [61, 98] on div "Policies" at bounding box center [80, 98] width 133 height 18
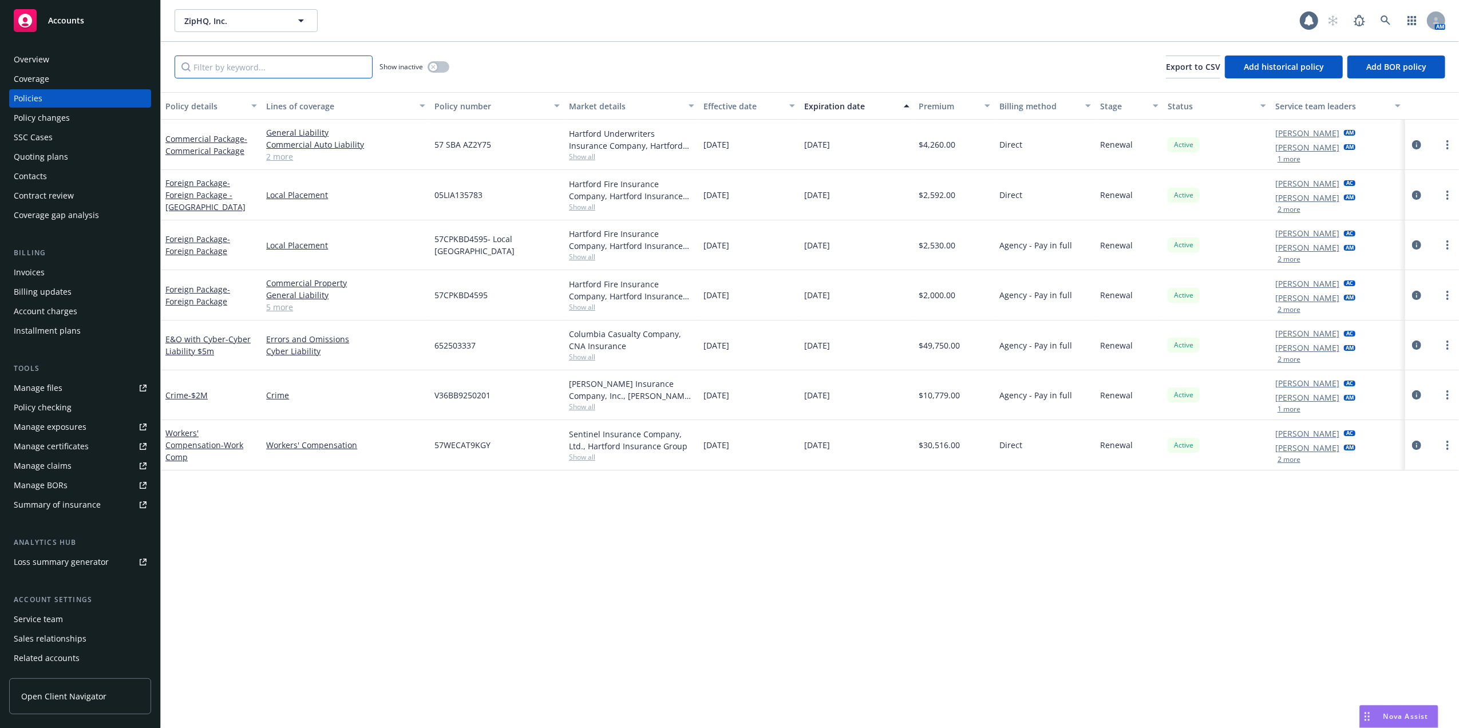
click at [256, 69] on input "Filter by keyword..." at bounding box center [274, 67] width 198 height 23
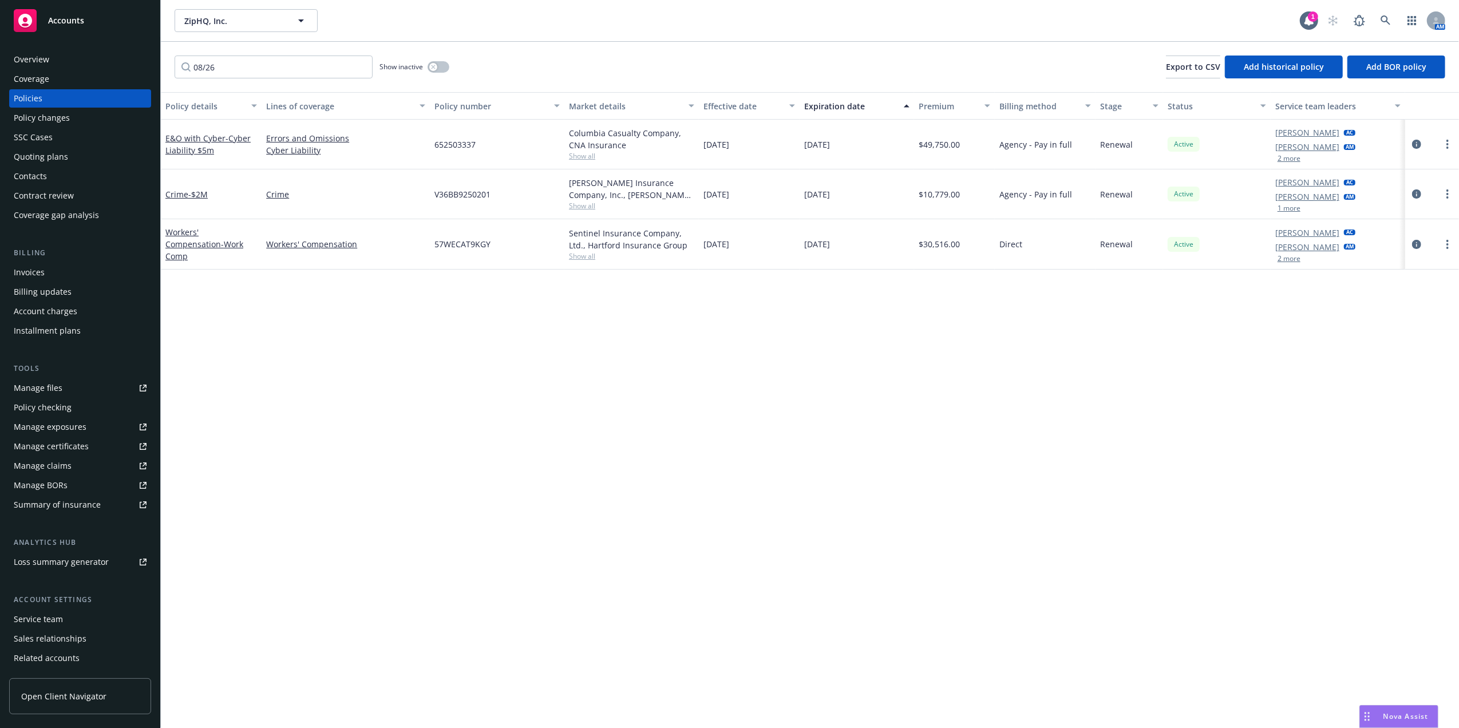
click at [852, 141] on div "08/26/2026" at bounding box center [857, 145] width 114 height 50
click at [440, 63] on button "button" at bounding box center [439, 66] width 22 height 11
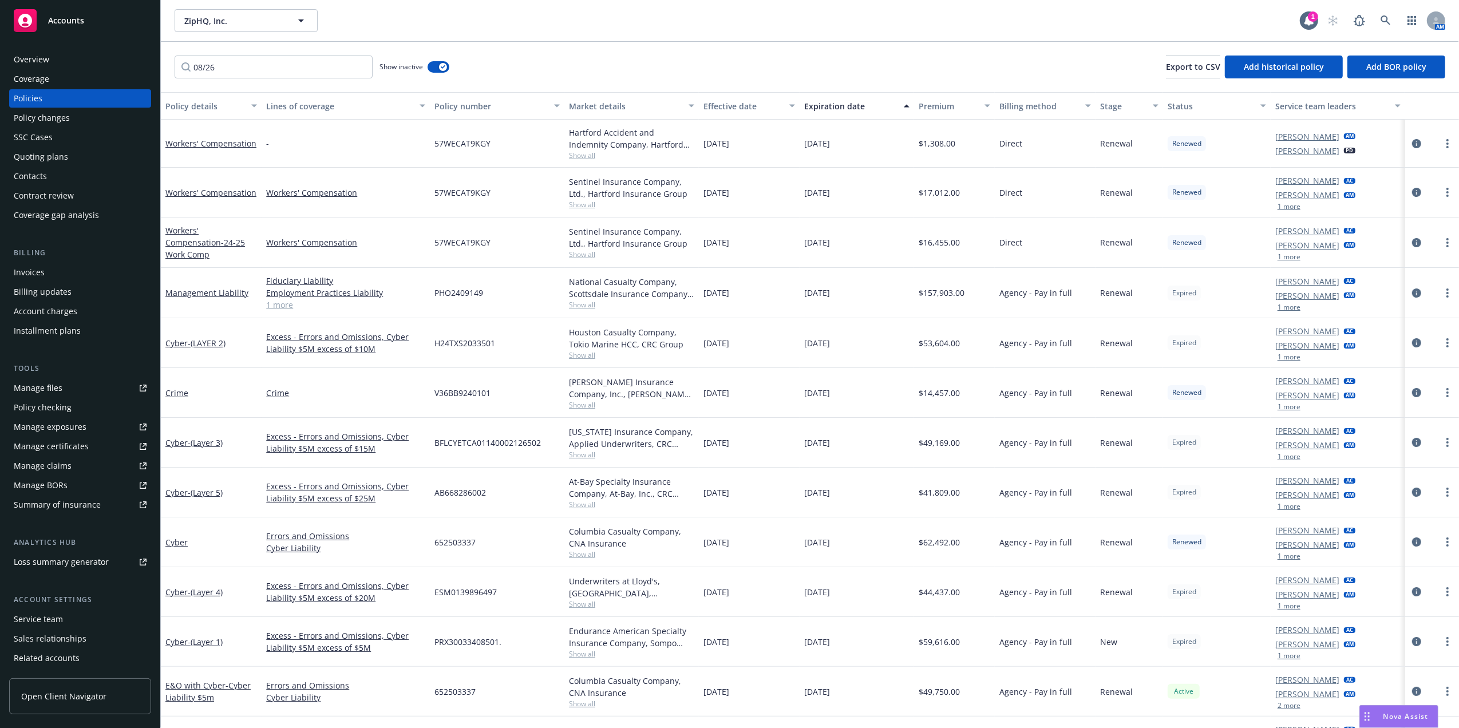
click at [825, 104] on div "Expiration date" at bounding box center [850, 106] width 93 height 12
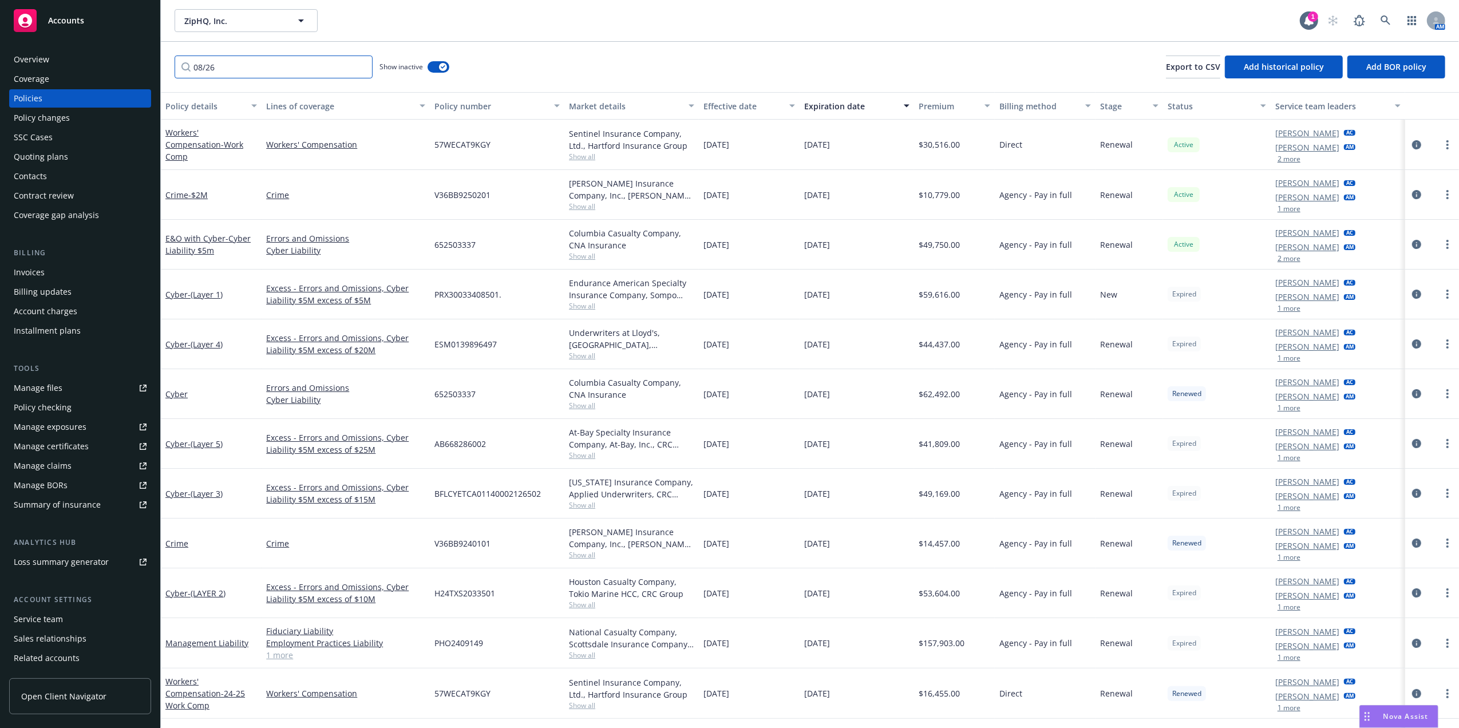
click at [228, 66] on input "08/26" at bounding box center [274, 67] width 198 height 23
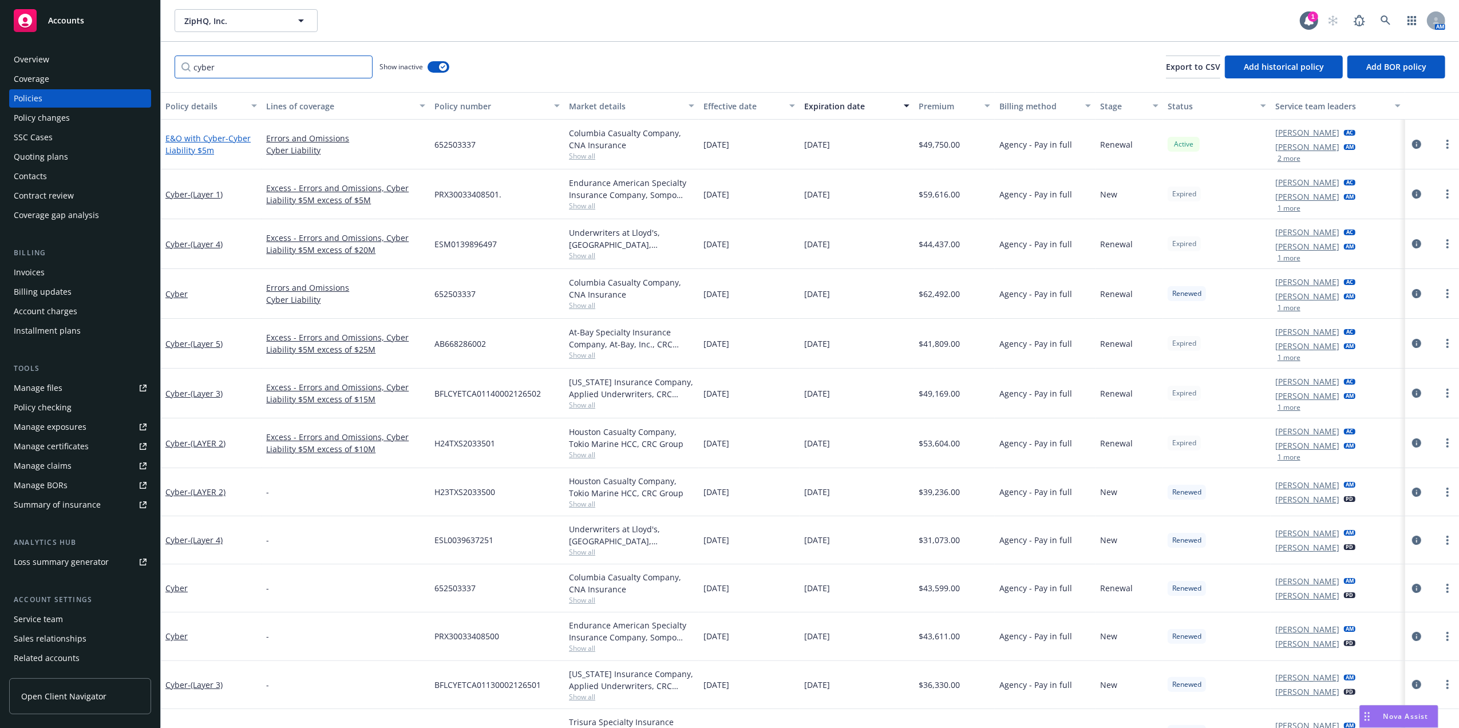
type input "cyber"
click at [190, 142] on link "E&O with Cyber - Cyber Liability $5m" at bounding box center [207, 144] width 85 height 23
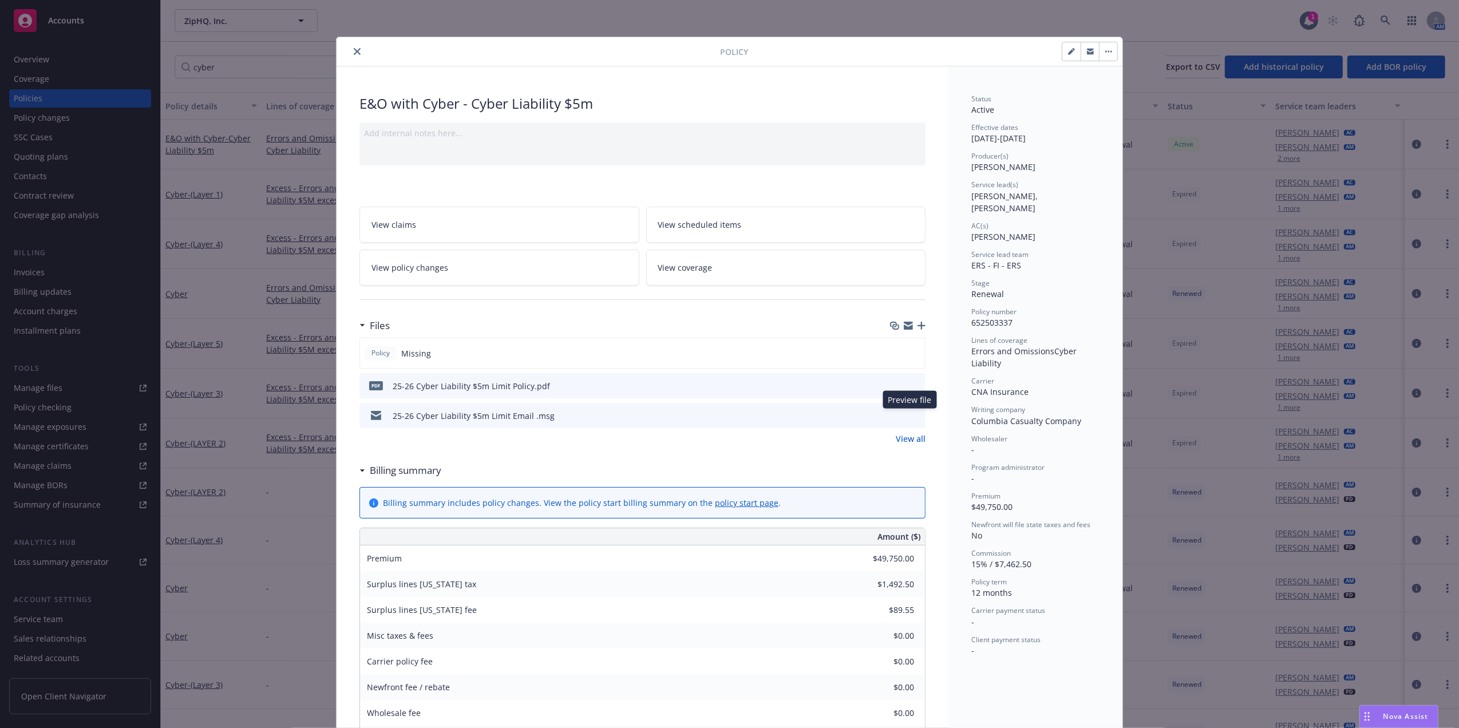
click at [910, 417] on icon "preview file" at bounding box center [914, 415] width 10 height 8
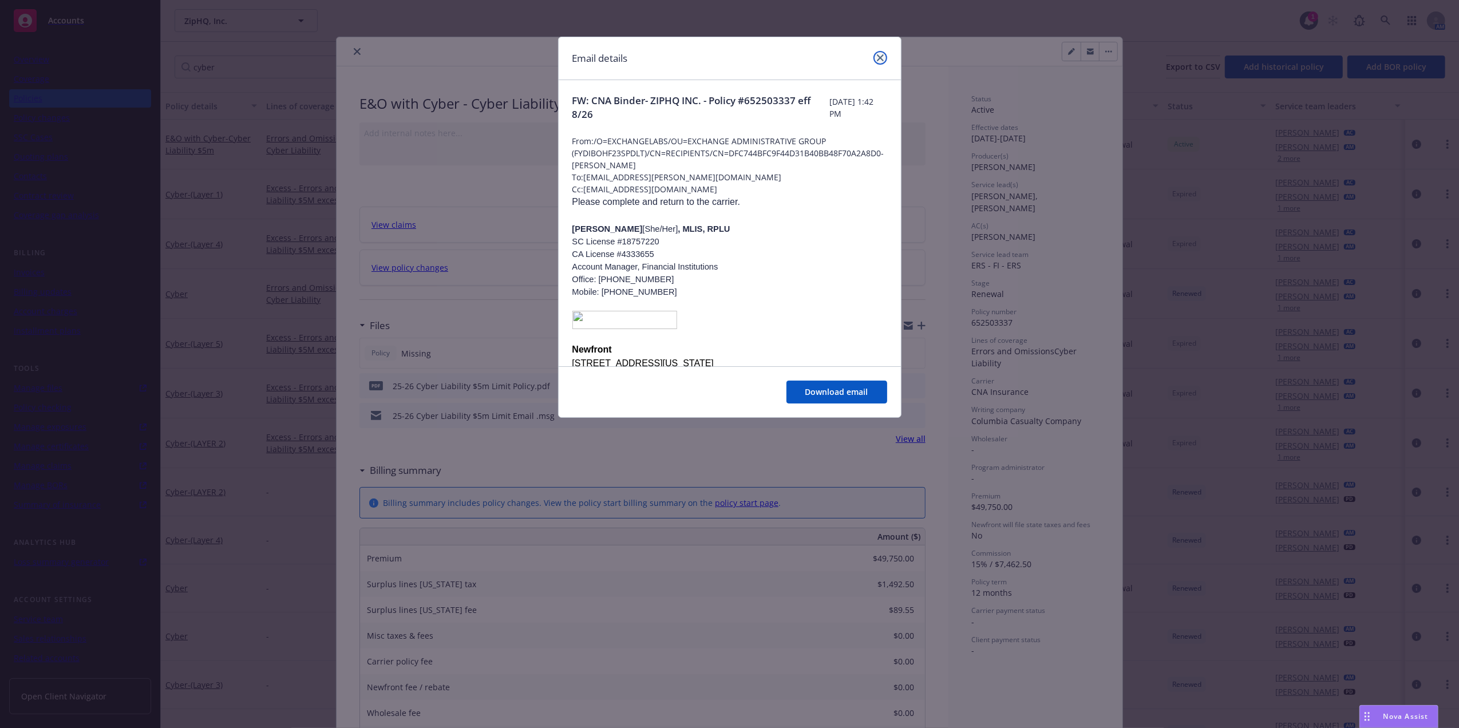
click at [877, 53] on link "close" at bounding box center [880, 58] width 14 height 14
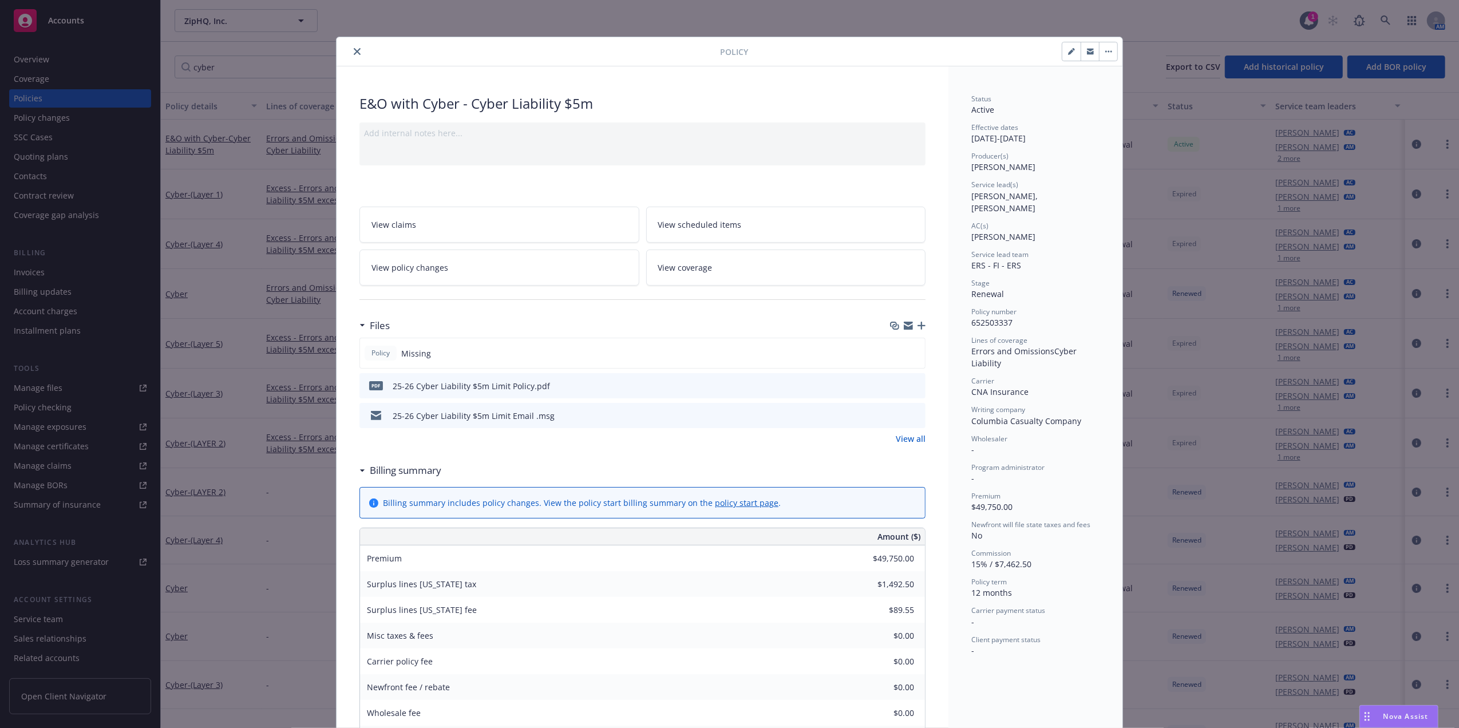
click at [355, 51] on button "close" at bounding box center [357, 52] width 14 height 14
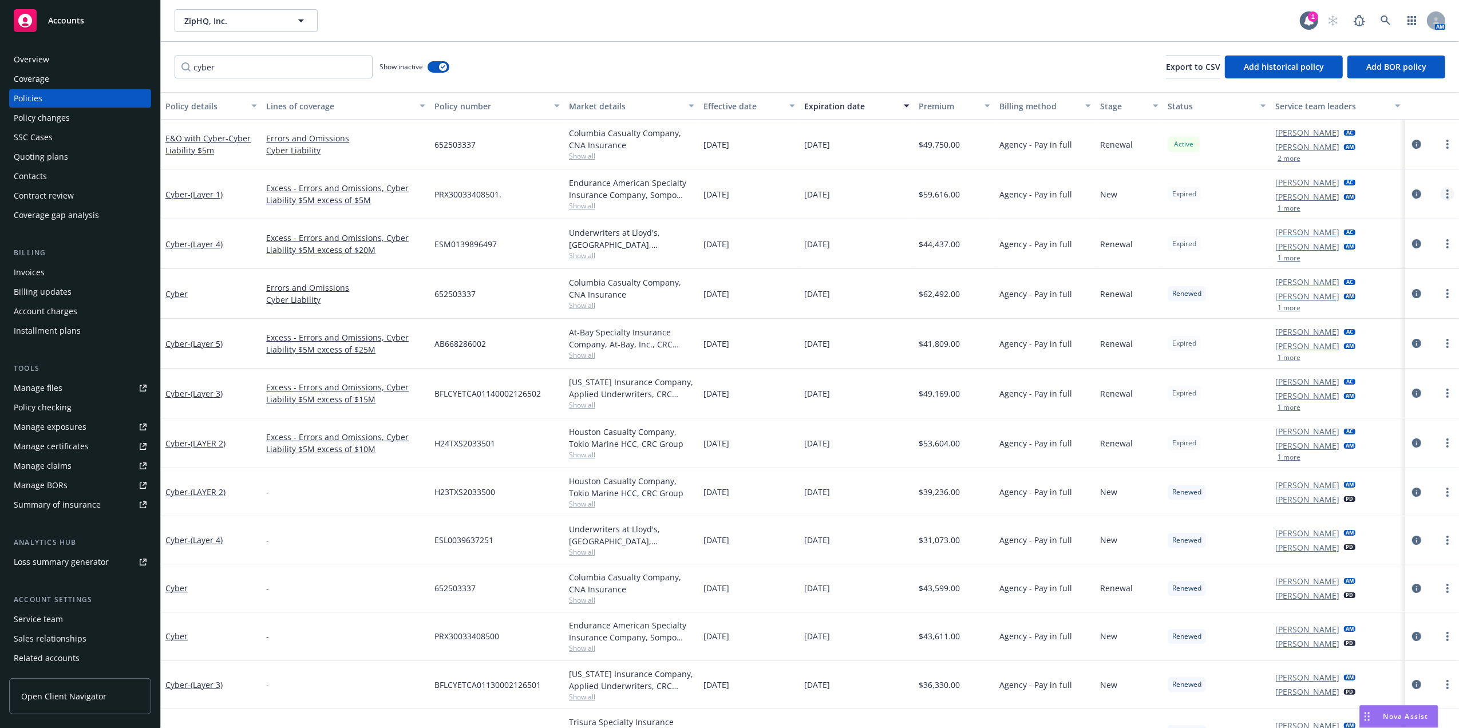
click at [1446, 189] on icon "more" at bounding box center [1447, 193] width 2 height 9
click at [1400, 243] on link "Renew with incumbent" at bounding box center [1375, 241] width 134 height 23
select select "12"
select select "CA"
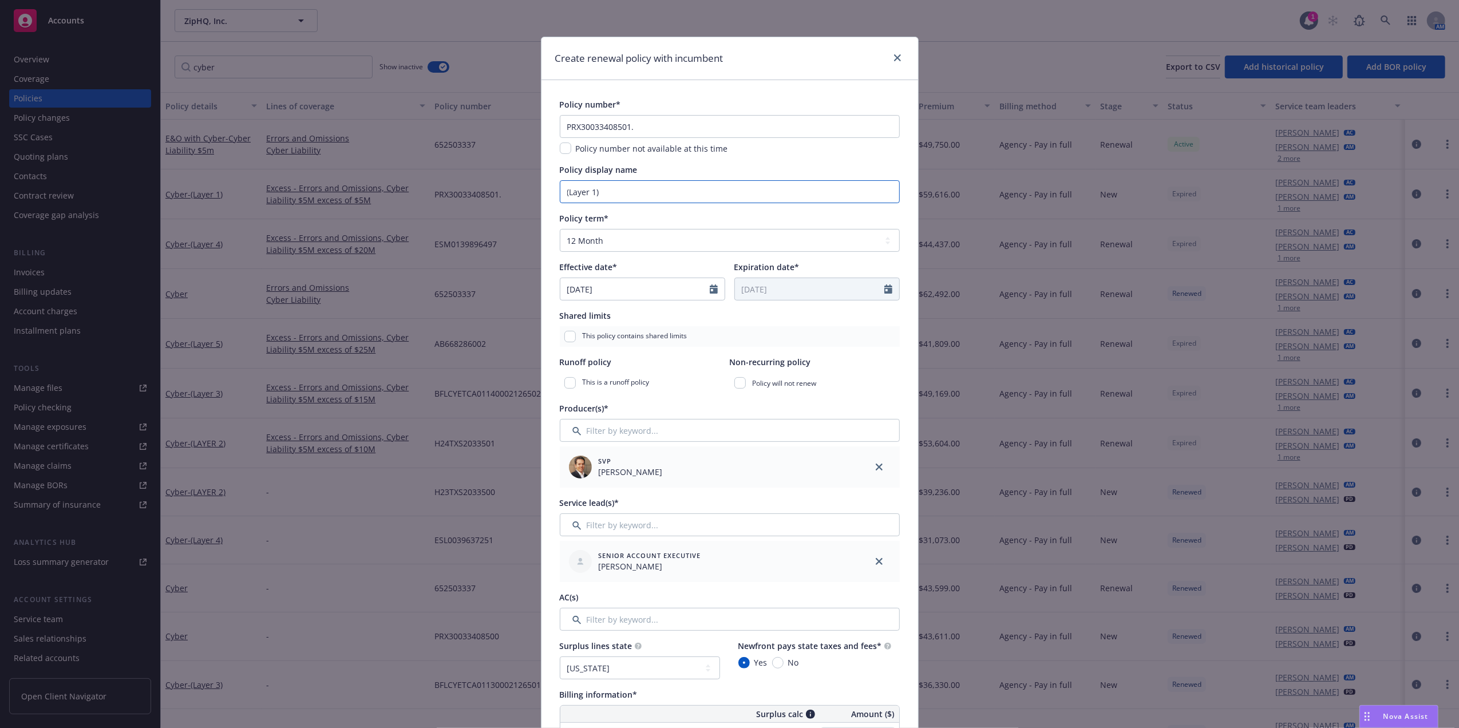
drag, startPoint x: 608, startPoint y: 189, endPoint x: 406, endPoint y: 189, distance: 201.5
click at [406, 189] on div "Create renewal policy with incumbent Policy number* PRX30033408501. Policy numb…" at bounding box center [729, 364] width 1459 height 728
type input "E"
click at [695, 184] on input "XS Cyber Layer 1 $5m" at bounding box center [730, 191] width 340 height 23
type input "XS Cyber Layer 1 $5m xs $5m"
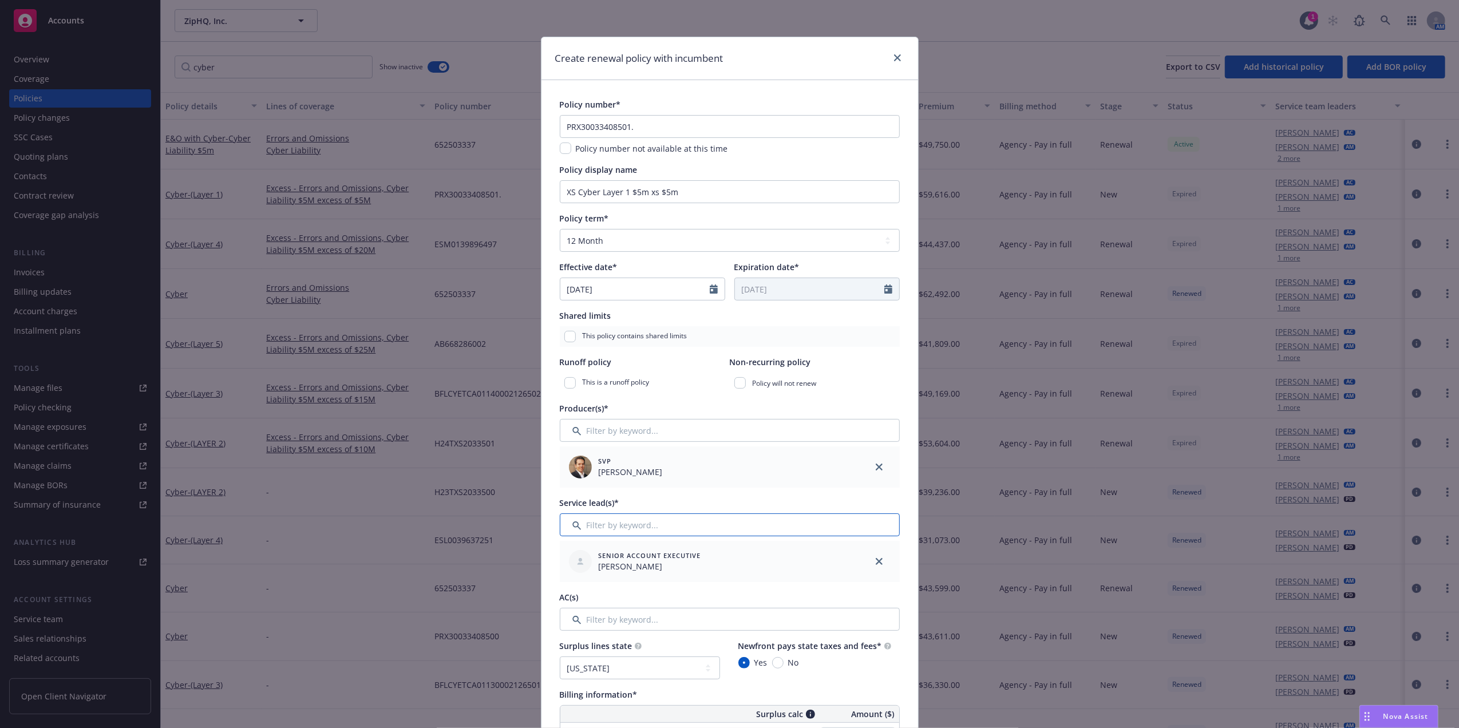
click at [687, 525] on input "Filter by keyword..." at bounding box center [730, 524] width 340 height 23
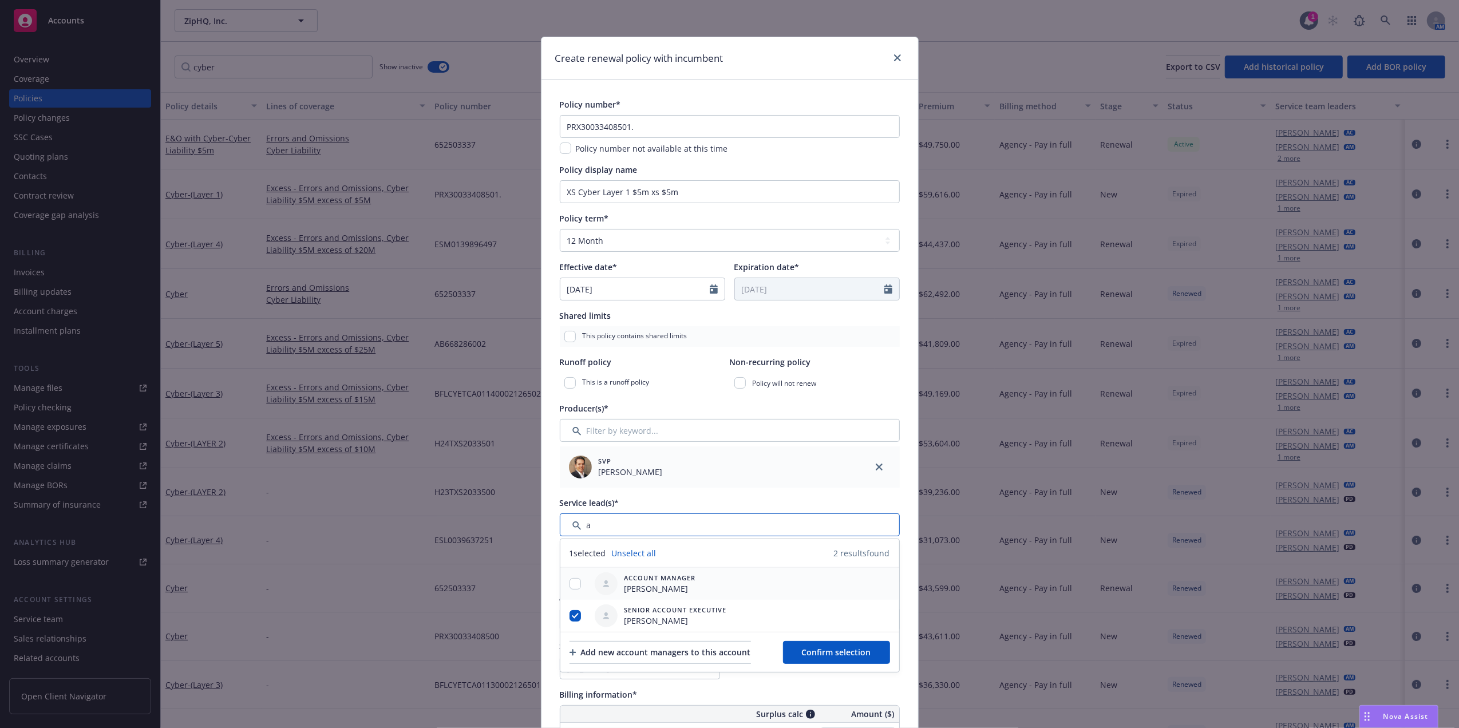
type input "a"
click at [571, 586] on input "checkbox" at bounding box center [574, 583] width 11 height 11
checkbox input "true"
click at [816, 652] on span "Confirm selection" at bounding box center [836, 652] width 69 height 11
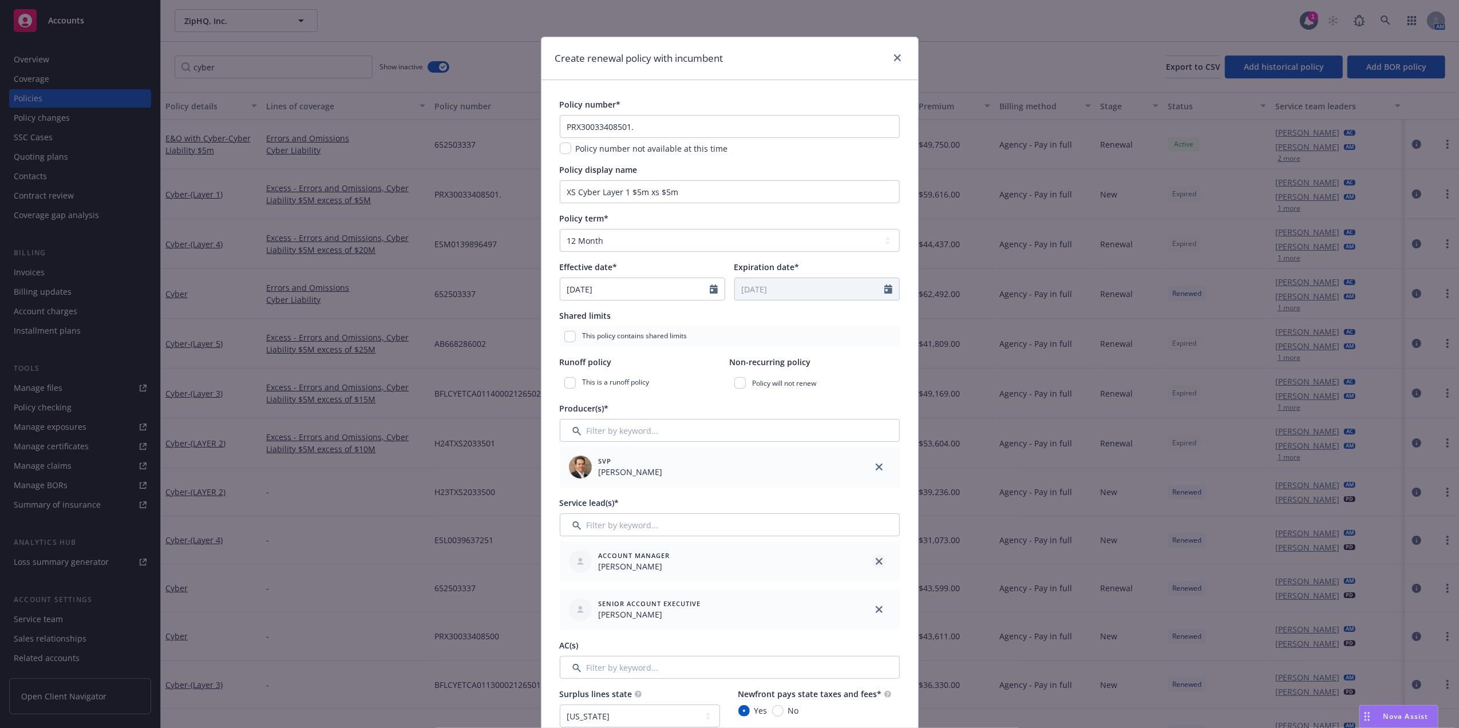
click at [876, 564] on icon "close" at bounding box center [879, 561] width 7 height 7
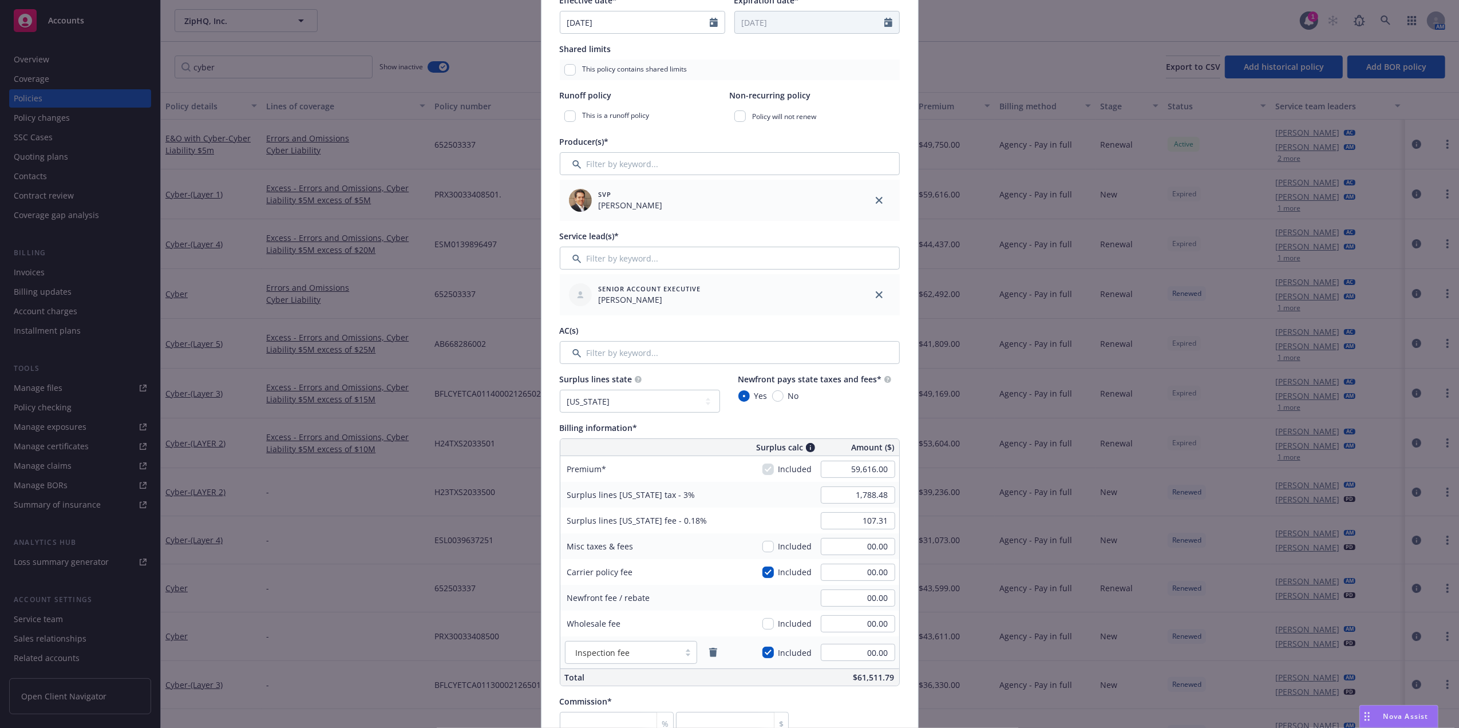
scroll to position [342, 0]
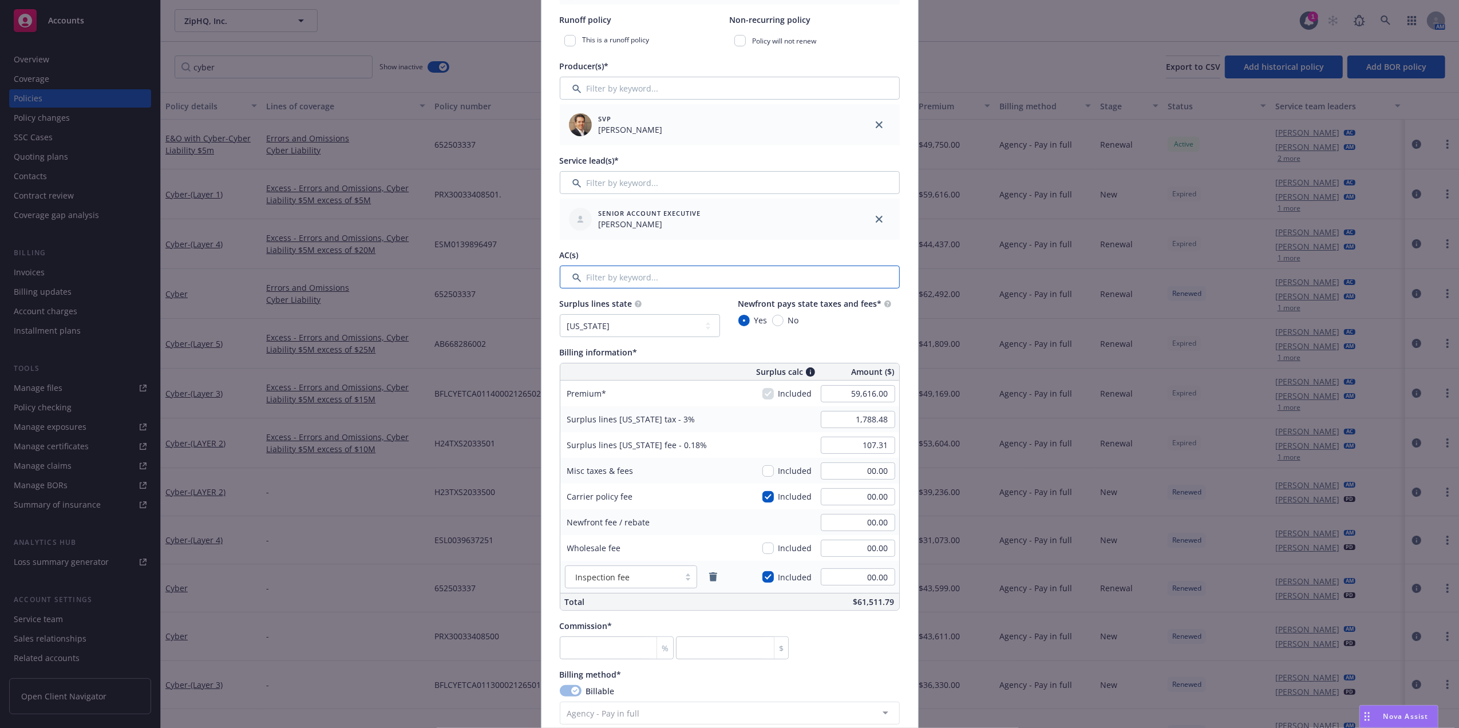
click at [632, 275] on input "Filter by keyword..." at bounding box center [730, 277] width 340 height 23
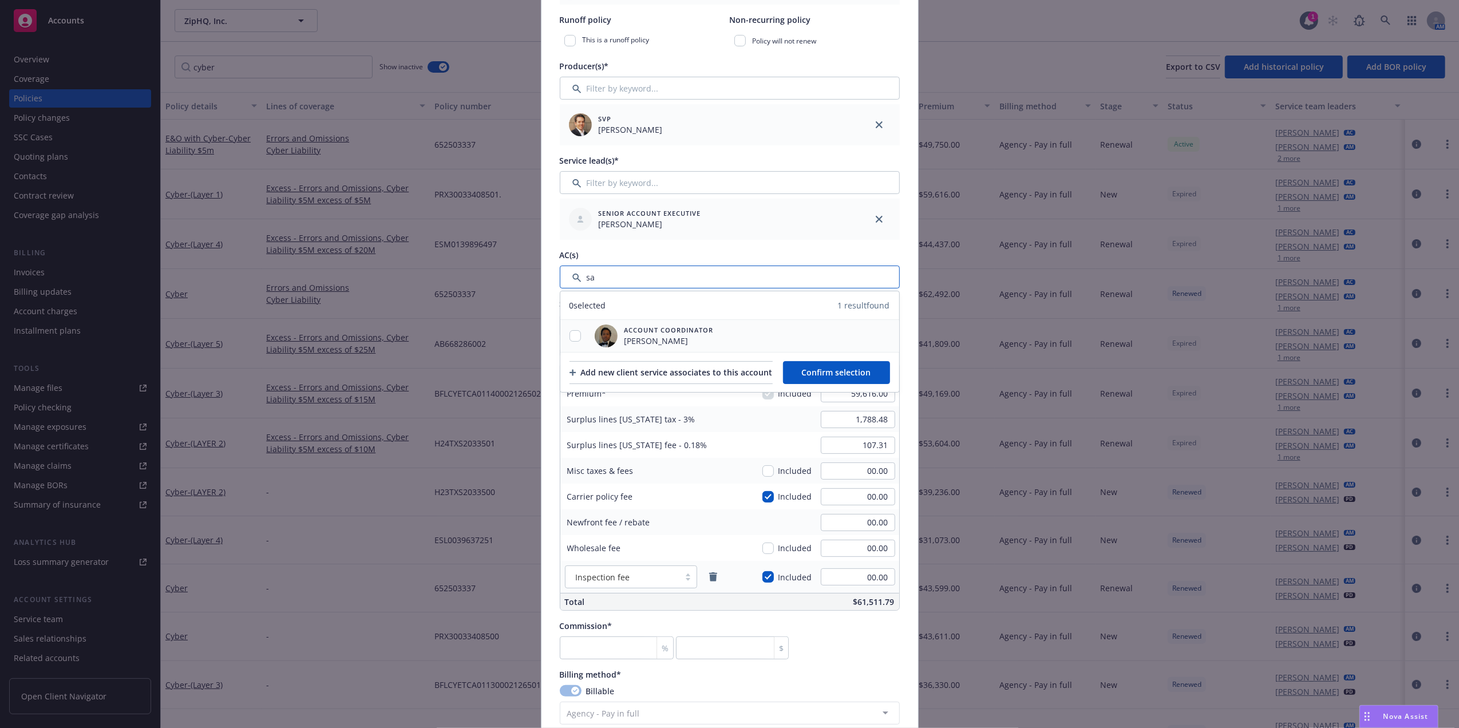
type input "sa"
click at [569, 335] on input "checkbox" at bounding box center [574, 335] width 11 height 11
checkbox input "true"
click at [871, 371] on span "Confirm selection" at bounding box center [836, 372] width 69 height 11
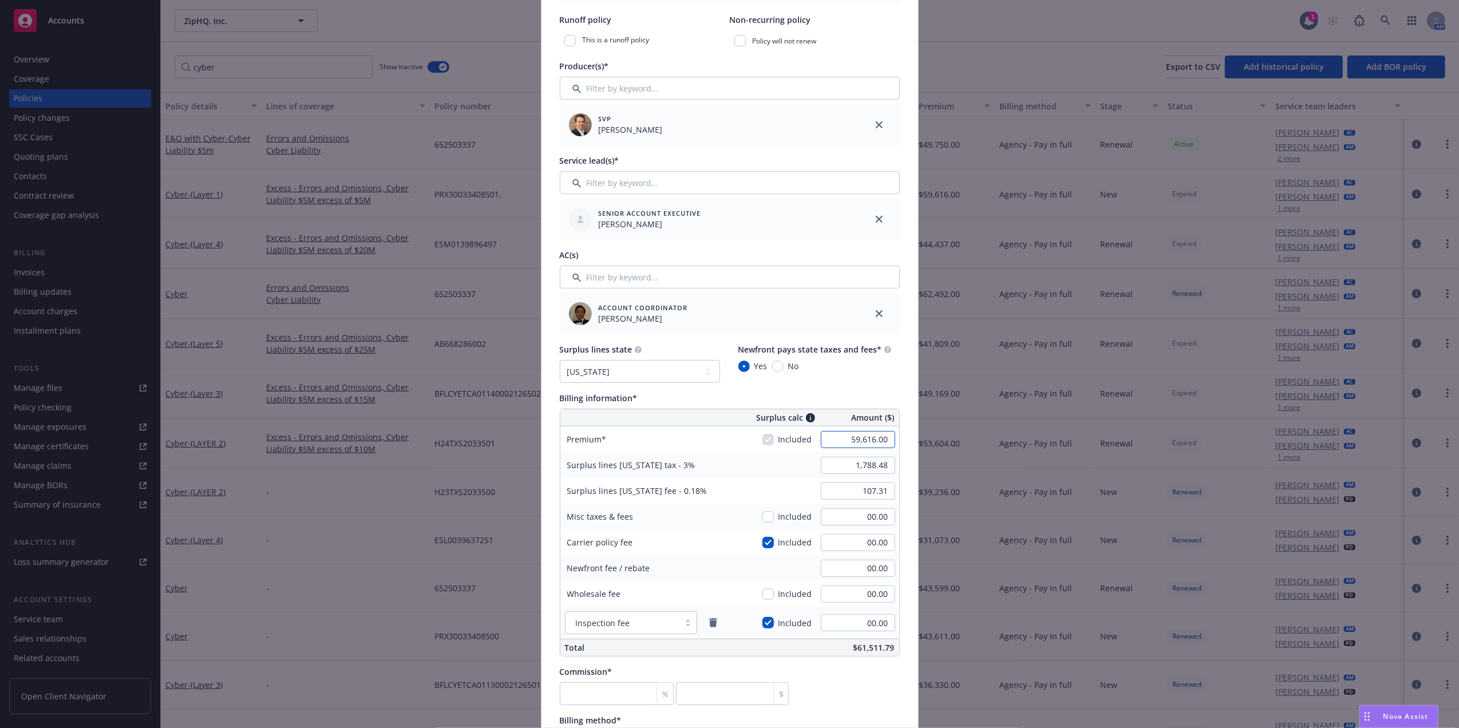
click at [849, 432] on input "59,616.00" at bounding box center [858, 439] width 74 height 17
type input "45,000.00"
type input "1,350.00"
type input "81.00"
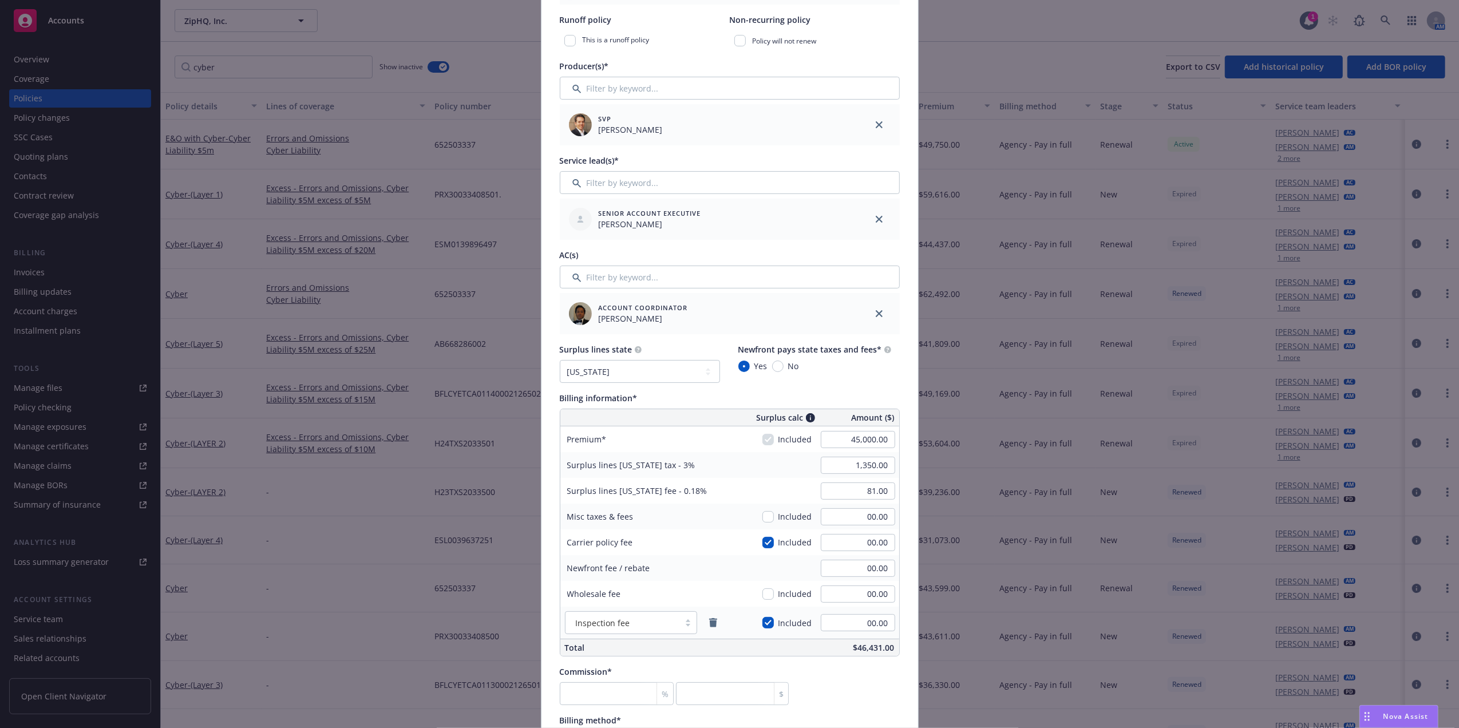
click at [866, 391] on div "Surplus lines state No surplus lines state Alaska Alabama Arkansas Arizona Cali…" at bounding box center [730, 499] width 340 height 313
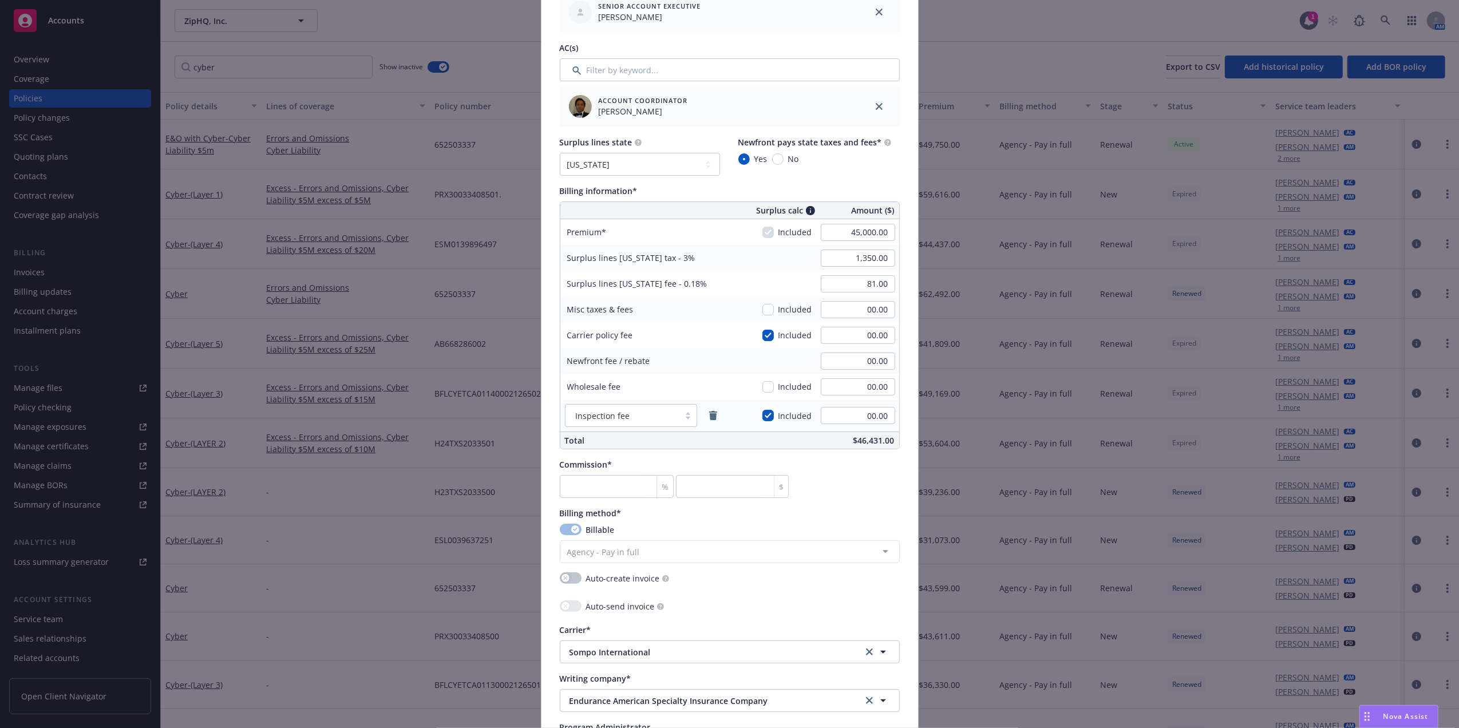
scroll to position [693, 0]
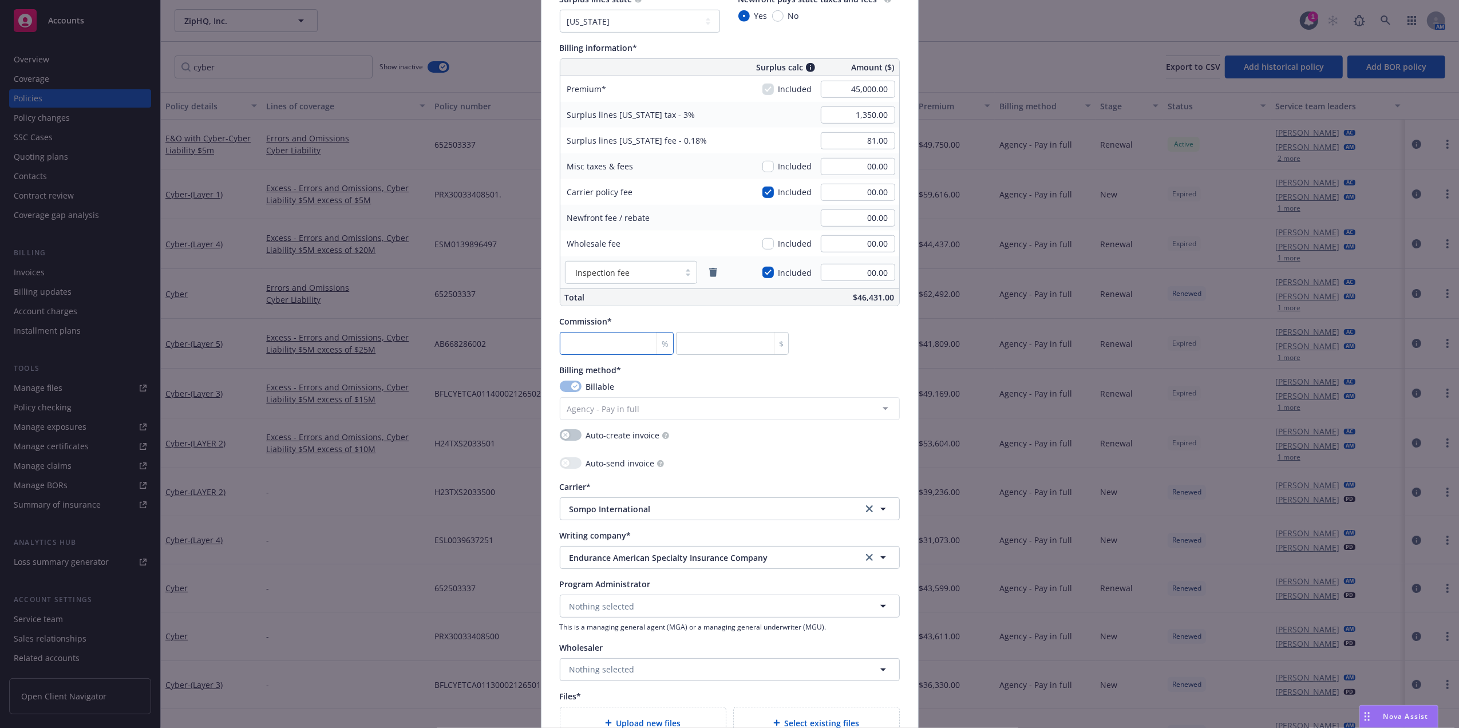
click at [573, 346] on input "number" at bounding box center [617, 343] width 114 height 23
paste input "15"
type input "15"
type input "6750"
type input "15"
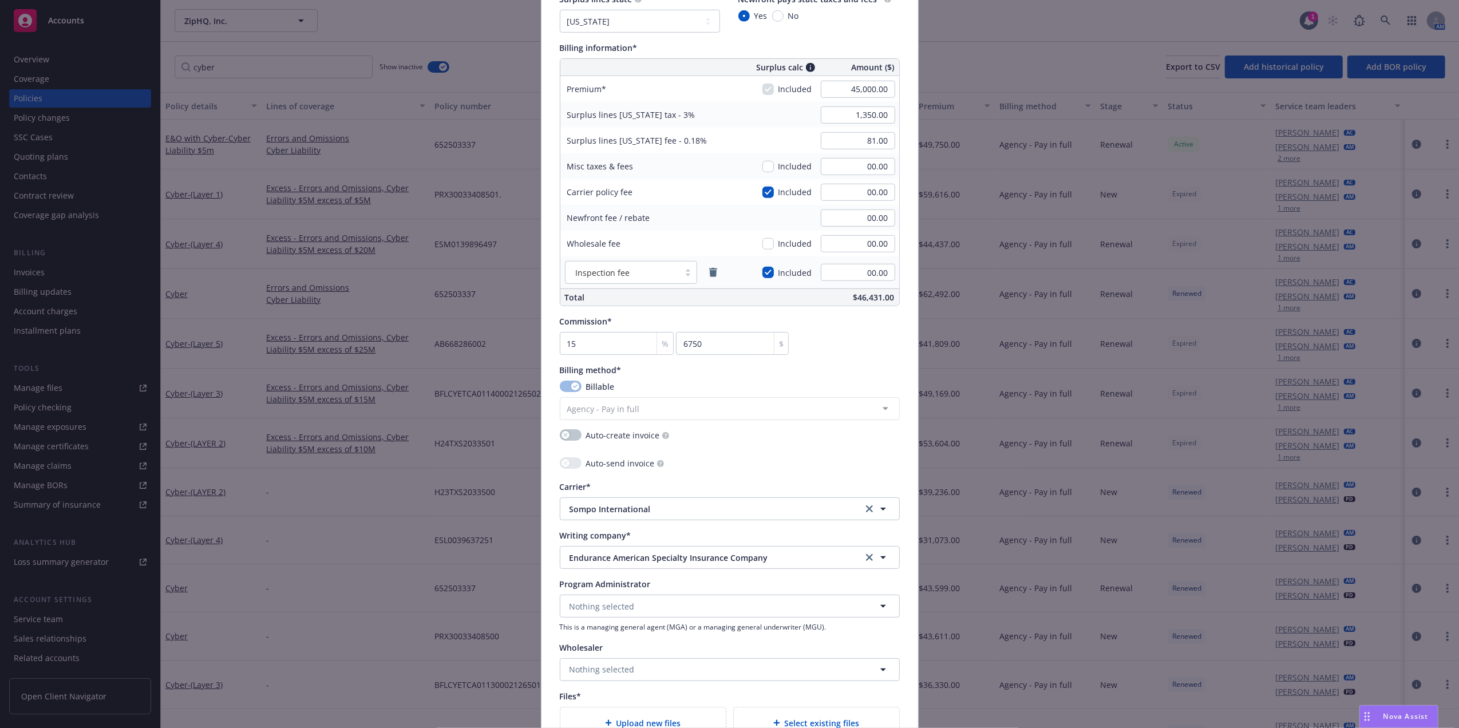
click at [878, 349] on div "Commission* 15 % 6750 $" at bounding box center [730, 334] width 340 height 39
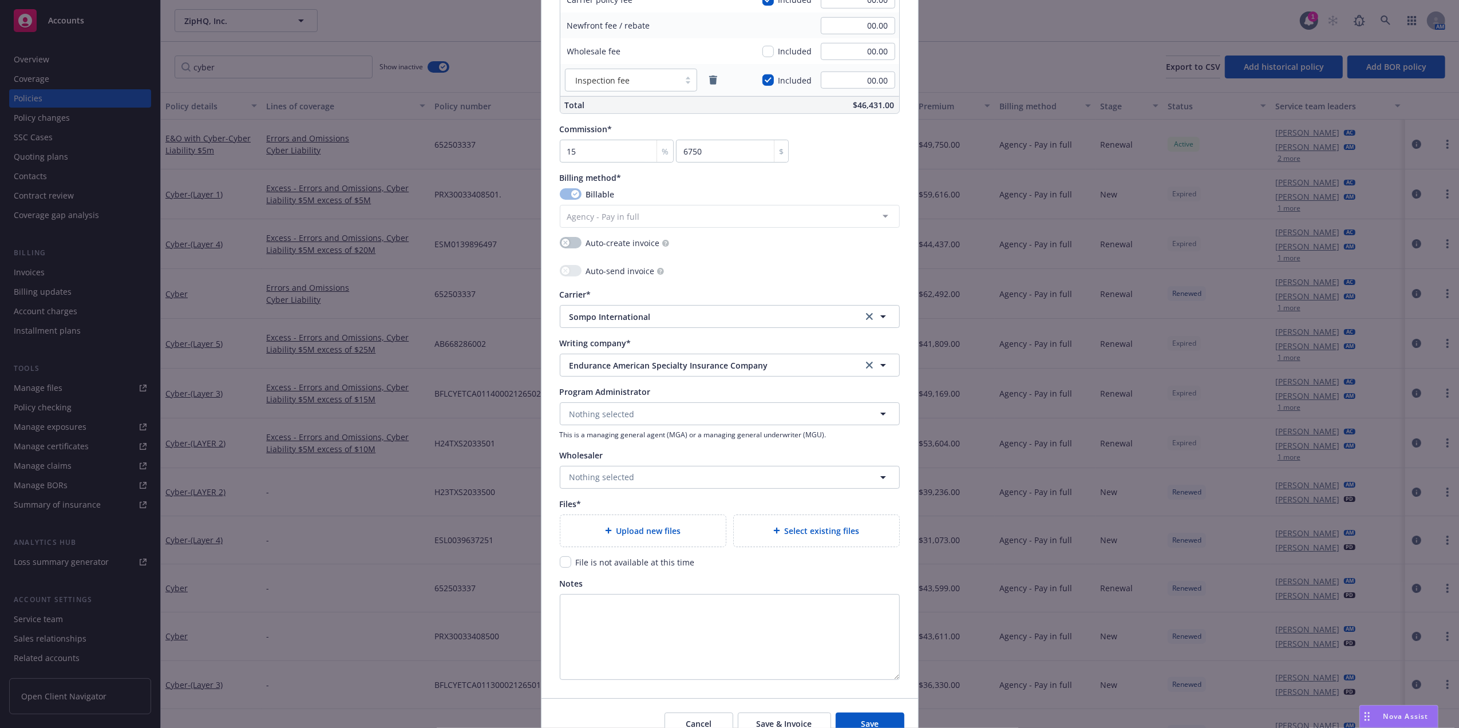
scroll to position [946, 0]
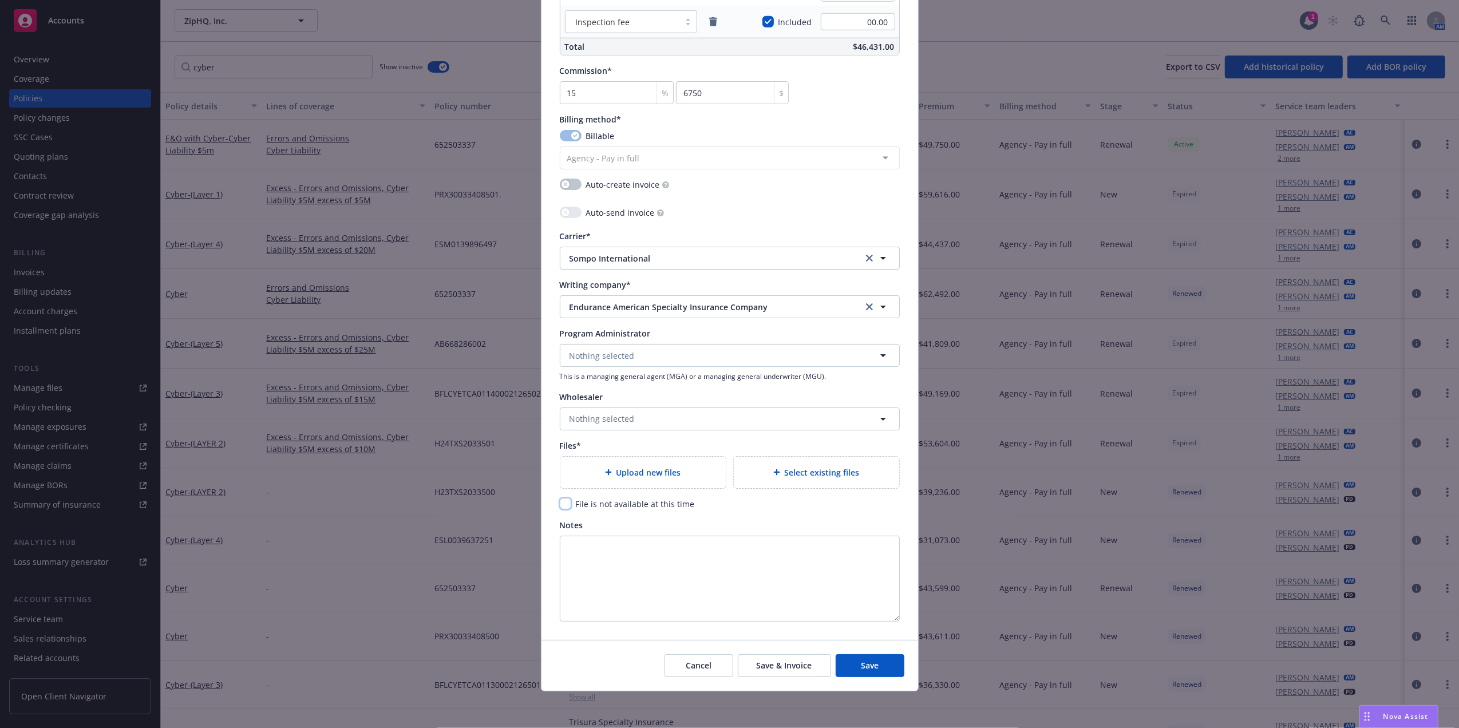
drag, startPoint x: 562, startPoint y: 507, endPoint x: 577, endPoint y: 506, distance: 14.9
click at [562, 507] on input "checkbox" at bounding box center [565, 503] width 11 height 11
checkbox input "true"
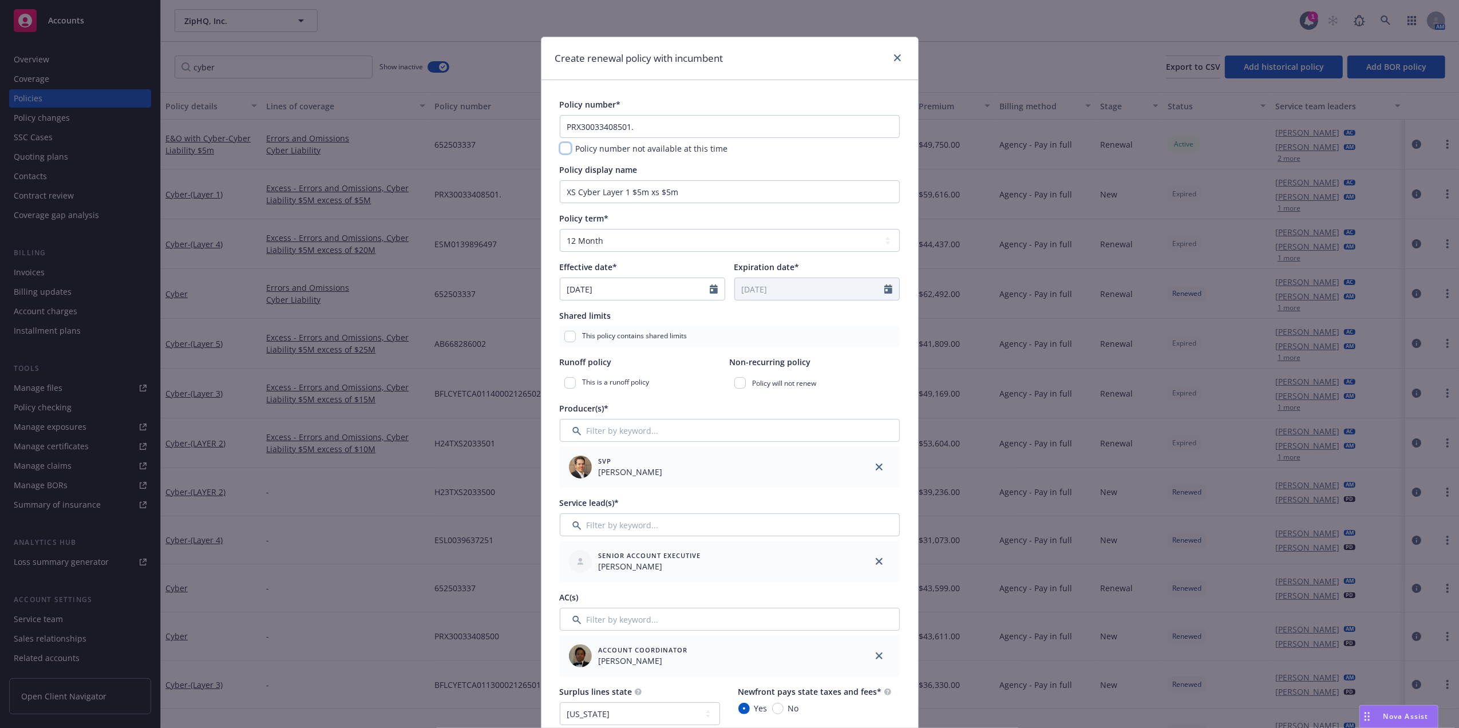
click at [561, 145] on input "checkbox" at bounding box center [565, 148] width 11 height 11
checkbox input "true"
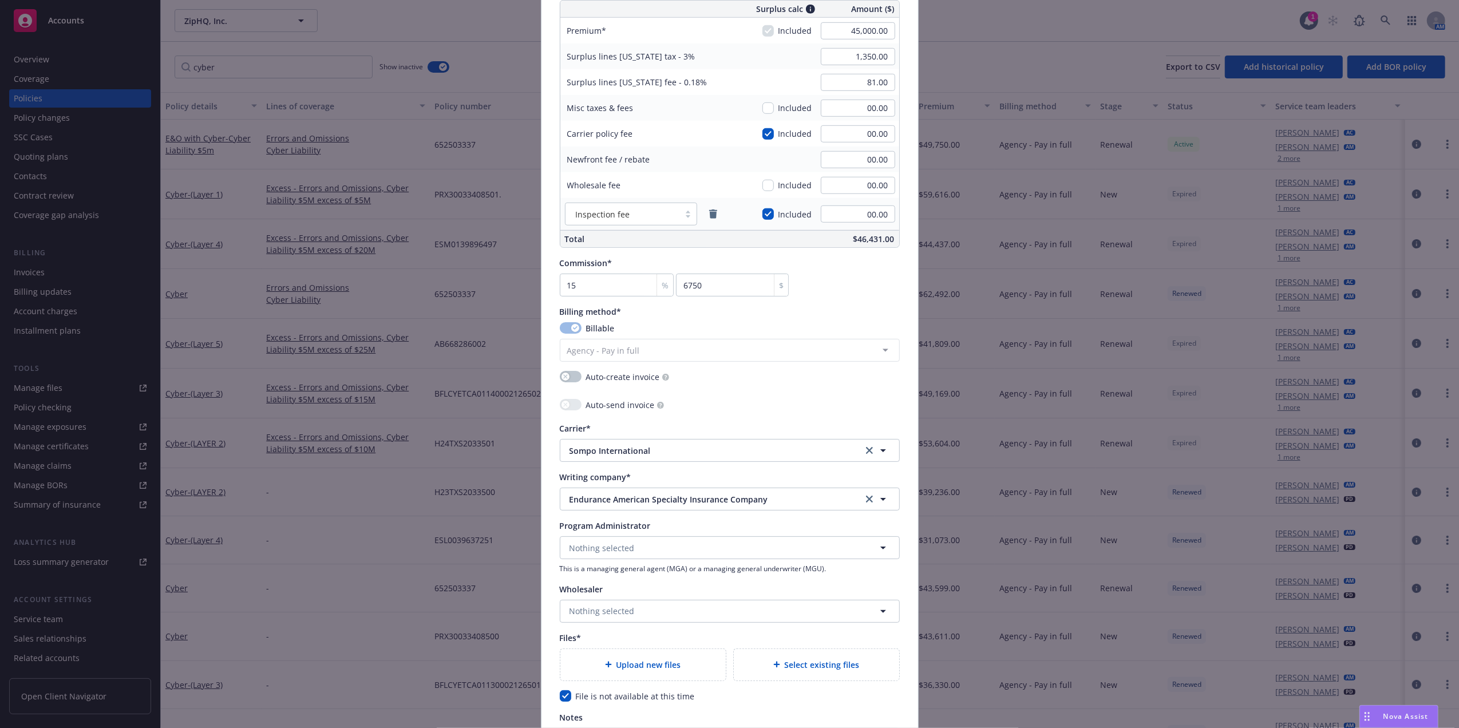
scroll to position [946, 0]
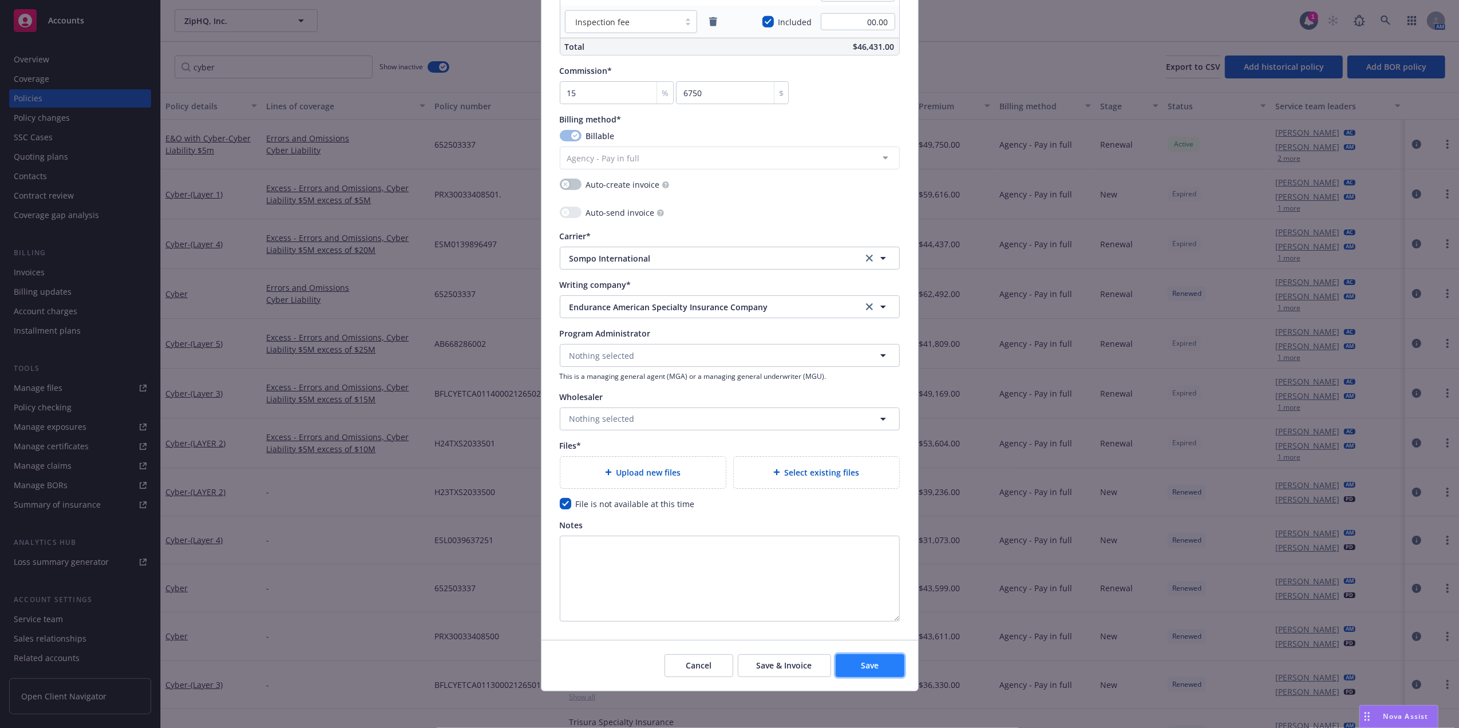
click at [884, 662] on button "Save" at bounding box center [870, 665] width 69 height 23
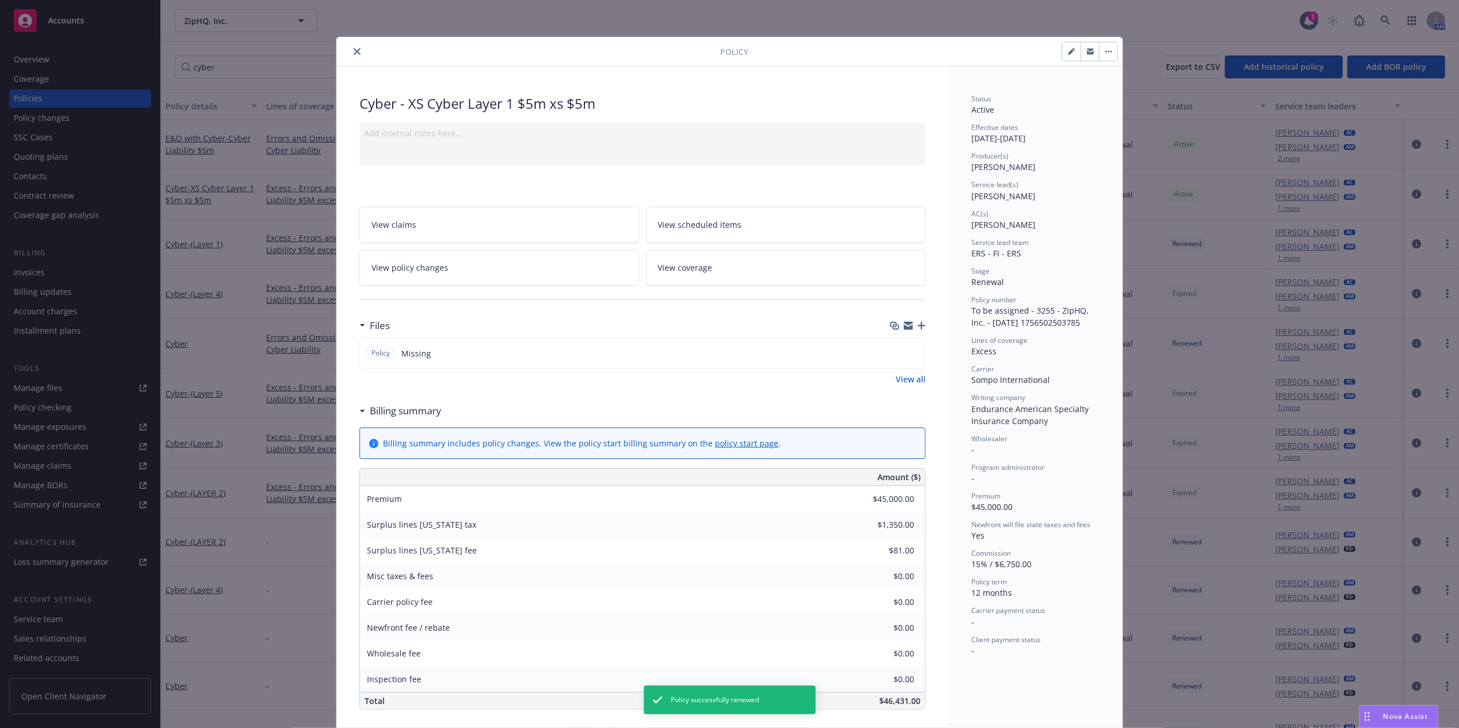
click at [354, 51] on icon "close" at bounding box center [357, 51] width 7 height 7
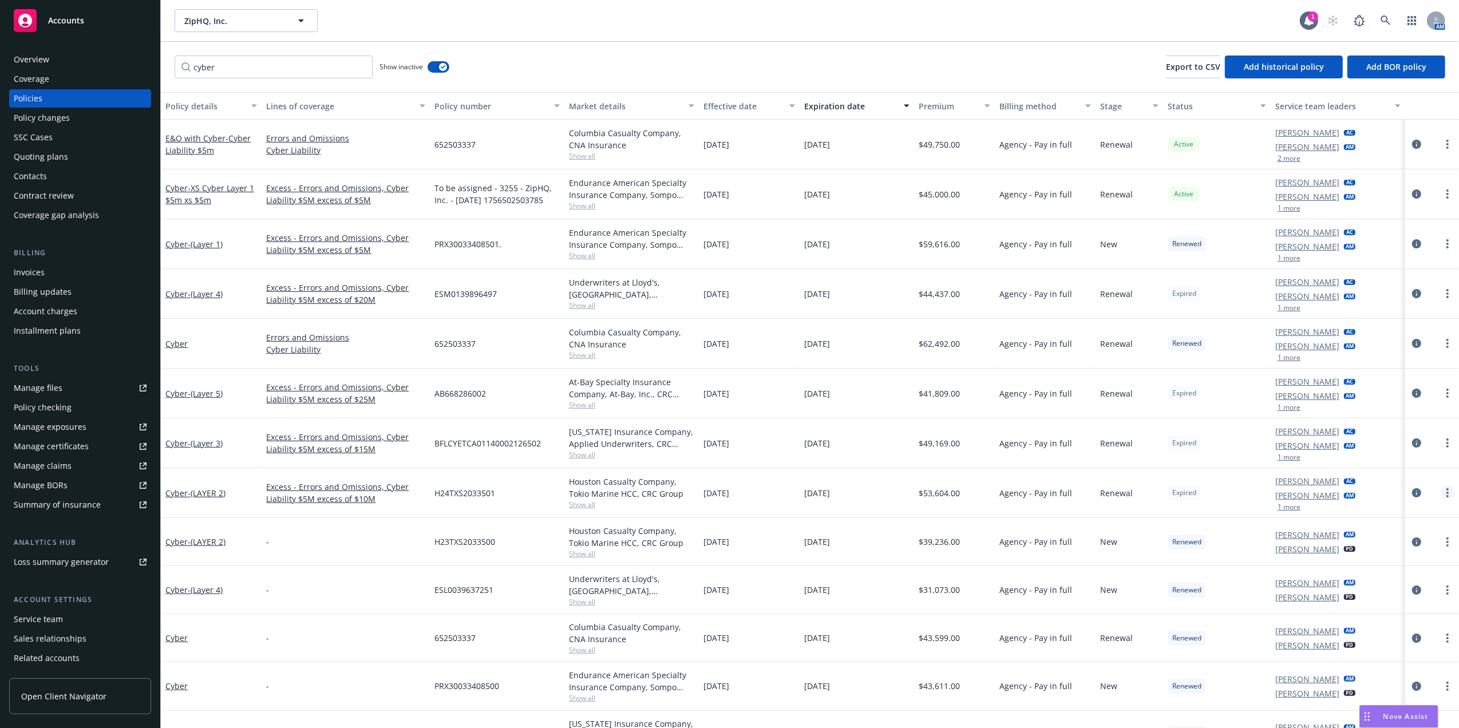
click at [1446, 490] on circle "more" at bounding box center [1447, 489] width 2 height 2
click at [1384, 543] on link "Renew with incumbent" at bounding box center [1375, 540] width 134 height 23
select select "12"
select select "CA"
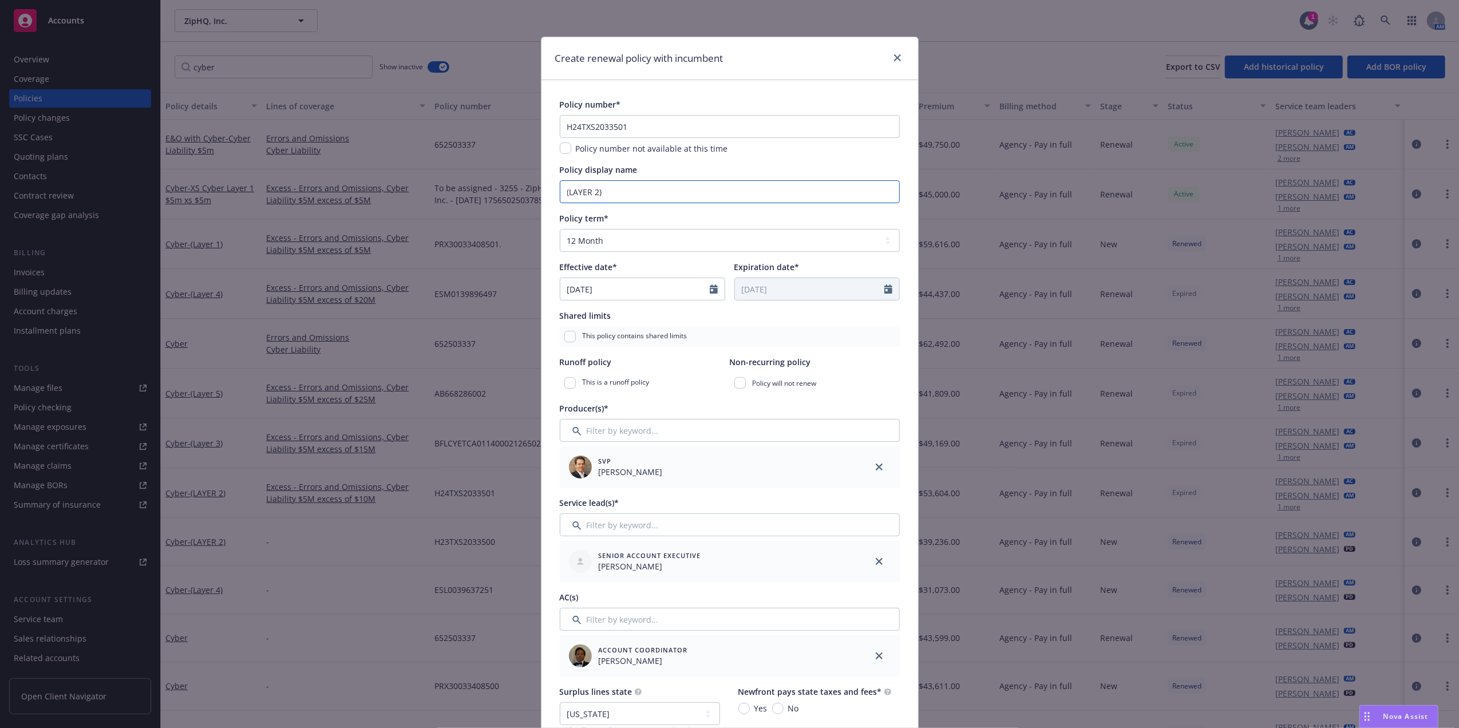
click at [655, 190] on input "(LAYER 2)" at bounding box center [730, 191] width 340 height 23
drag, startPoint x: 623, startPoint y: 191, endPoint x: 444, endPoint y: 192, distance: 178.6
click at [444, 192] on div "Create renewal policy with incumbent Policy number* H24TXS2033501 Policy number…" at bounding box center [729, 364] width 1459 height 728
type input "XS Cyber Layer 2 $5m xs $10m"
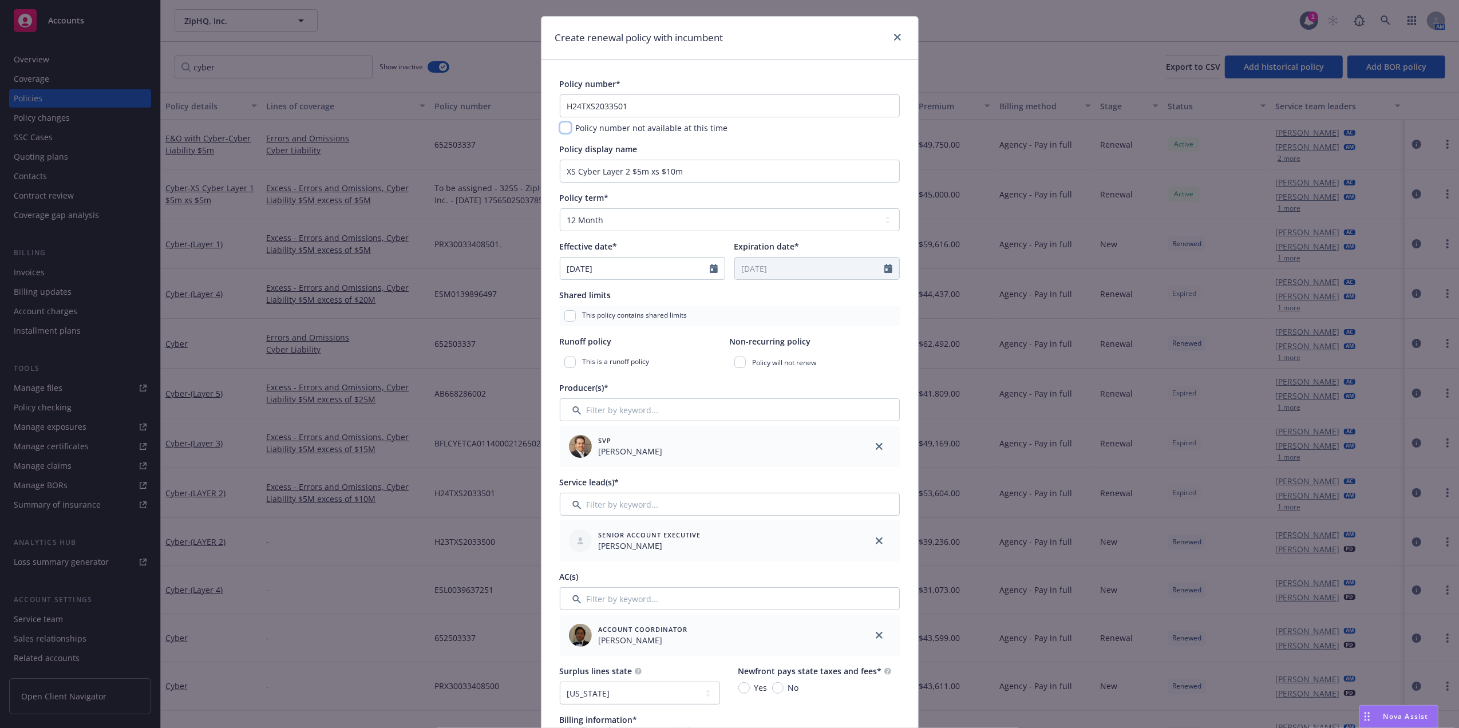
click at [561, 127] on input "checkbox" at bounding box center [565, 127] width 11 height 11
checkbox input "true"
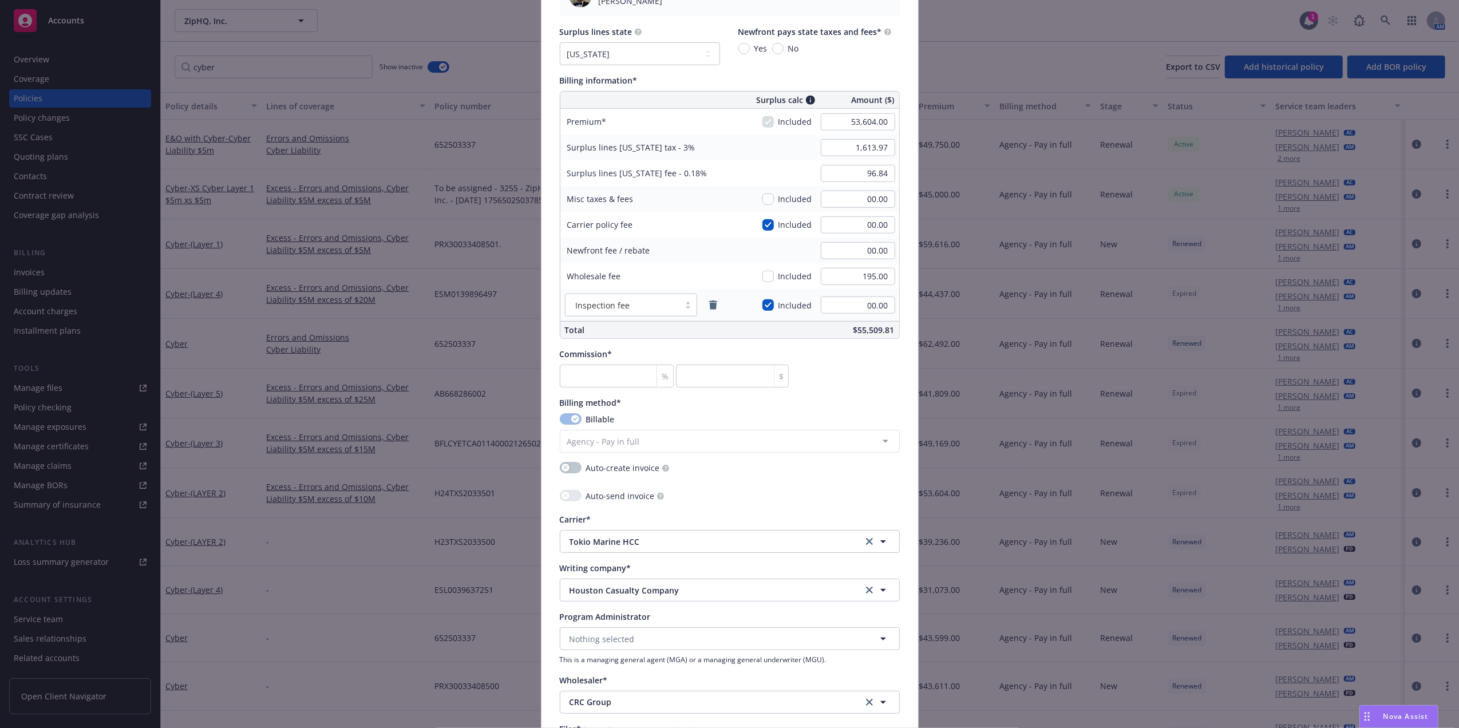
scroll to position [642, 0]
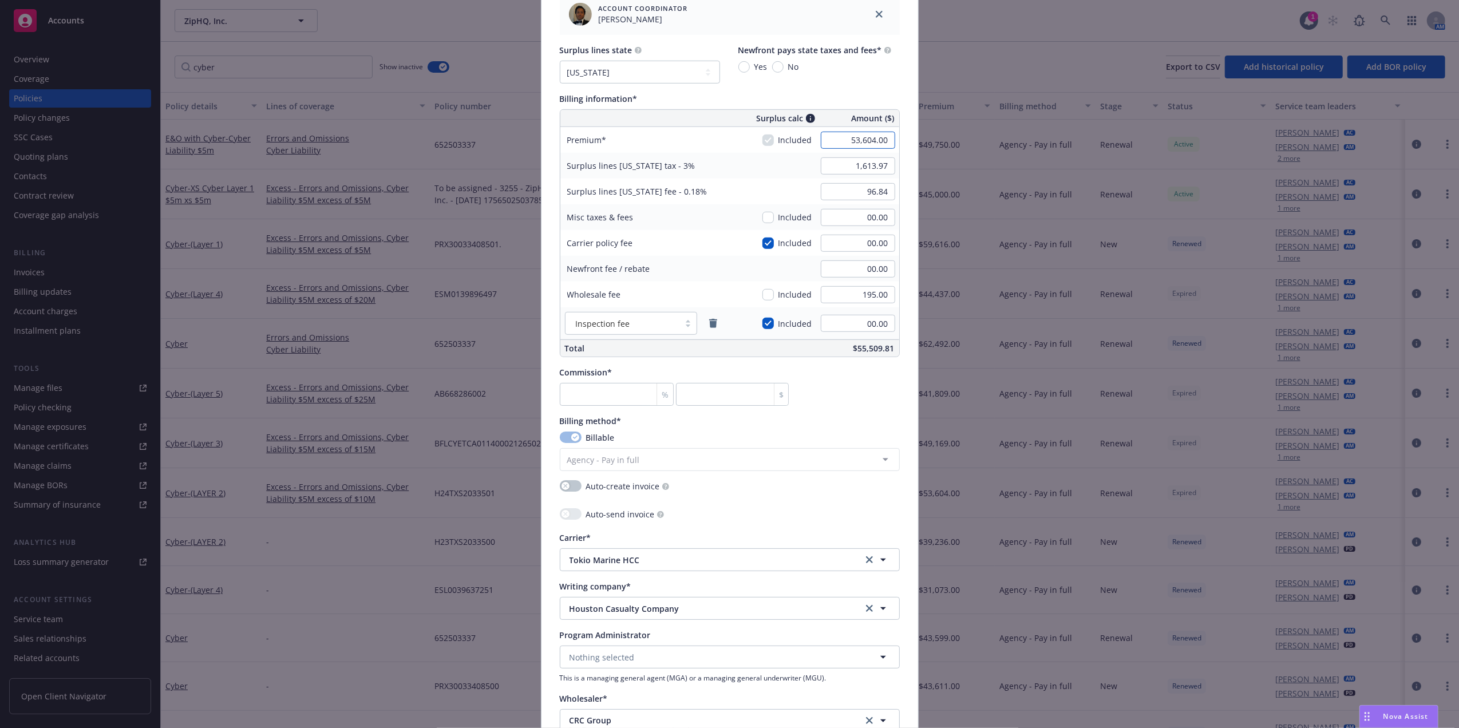
click at [865, 143] on input "53,604.00" at bounding box center [858, 140] width 74 height 17
type input "39,195.00"
type input "1,175.85"
type input "70.55"
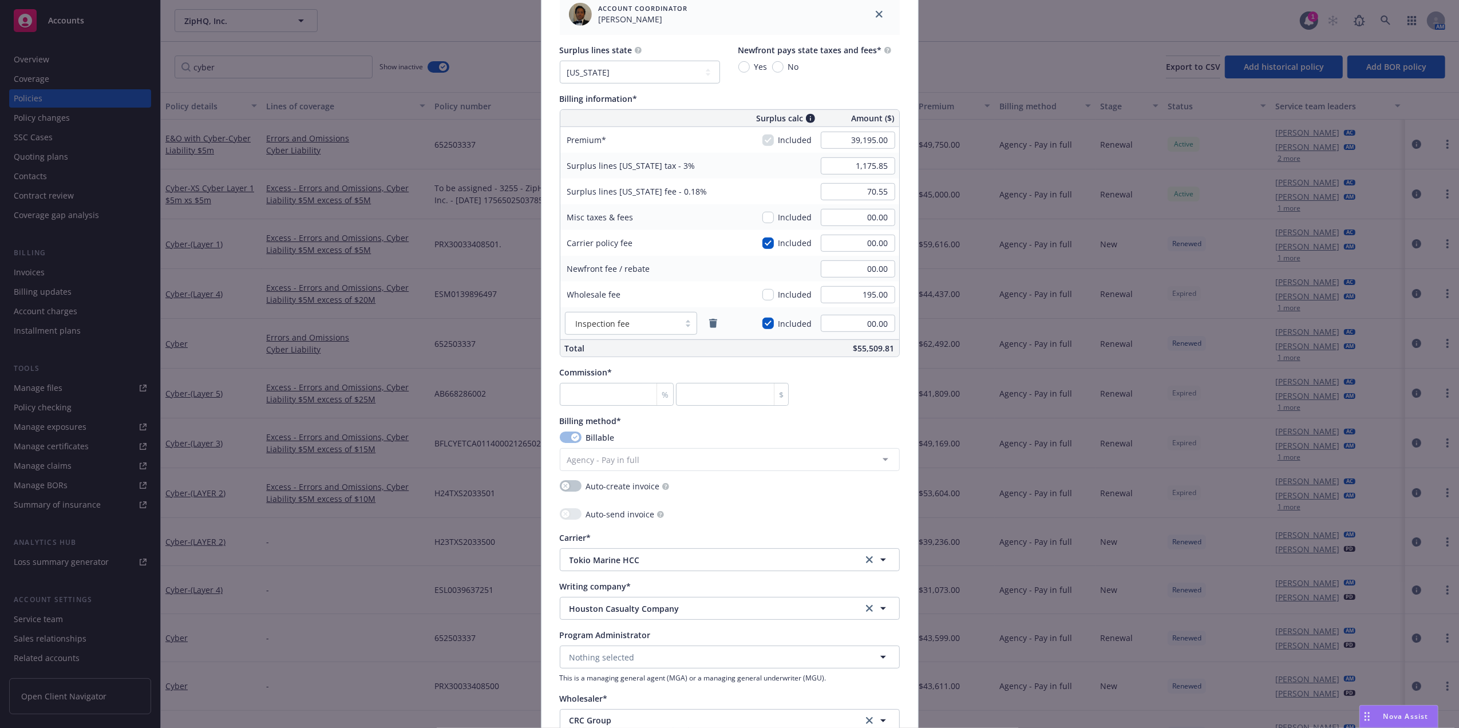
click at [714, 181] on div "Surplus lines California fee - 0.18%" at bounding box center [646, 192] width 172 height 26
click at [564, 398] on input "number" at bounding box center [617, 394] width 114 height 23
type input "1"
type input "391.95"
type input "12"
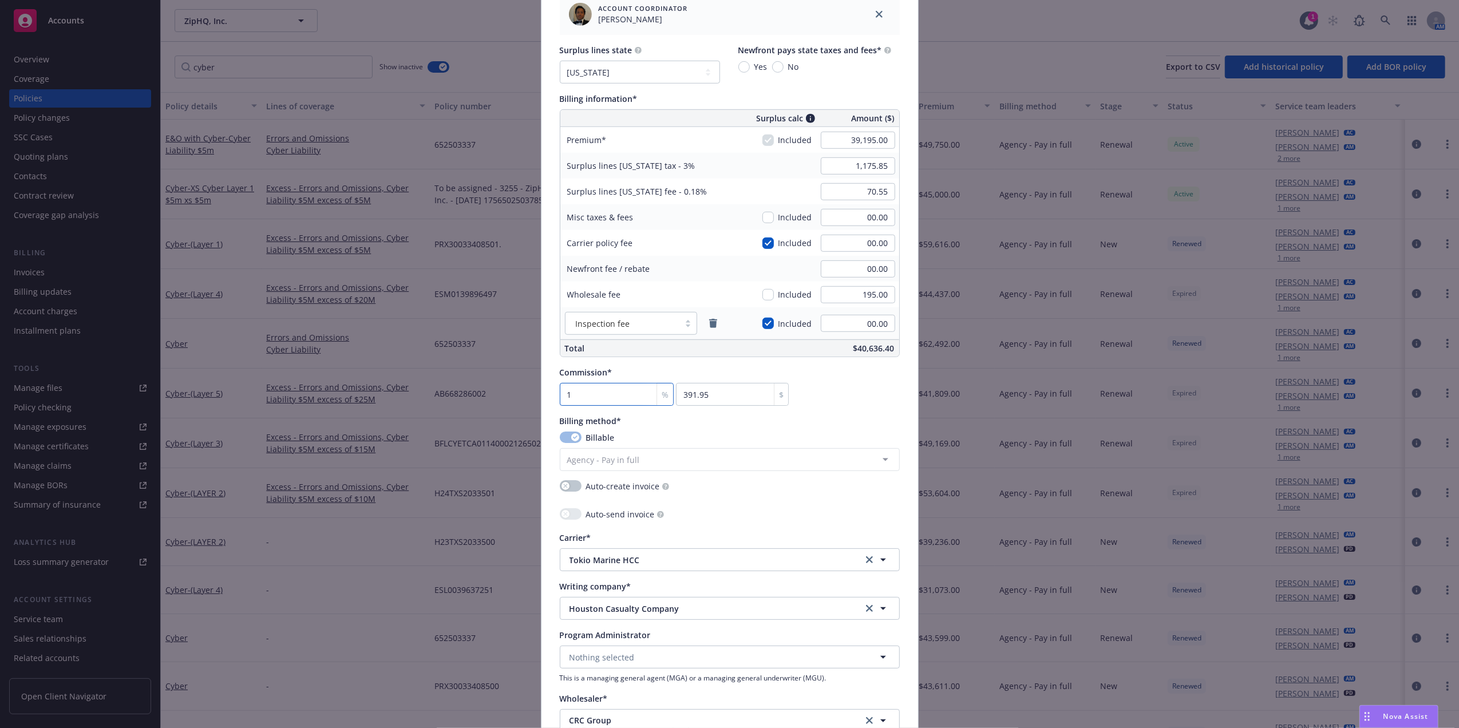
type input "4703.4"
type input "12"
click at [873, 383] on div "Commission* 12 % 4703.4 $" at bounding box center [730, 385] width 340 height 39
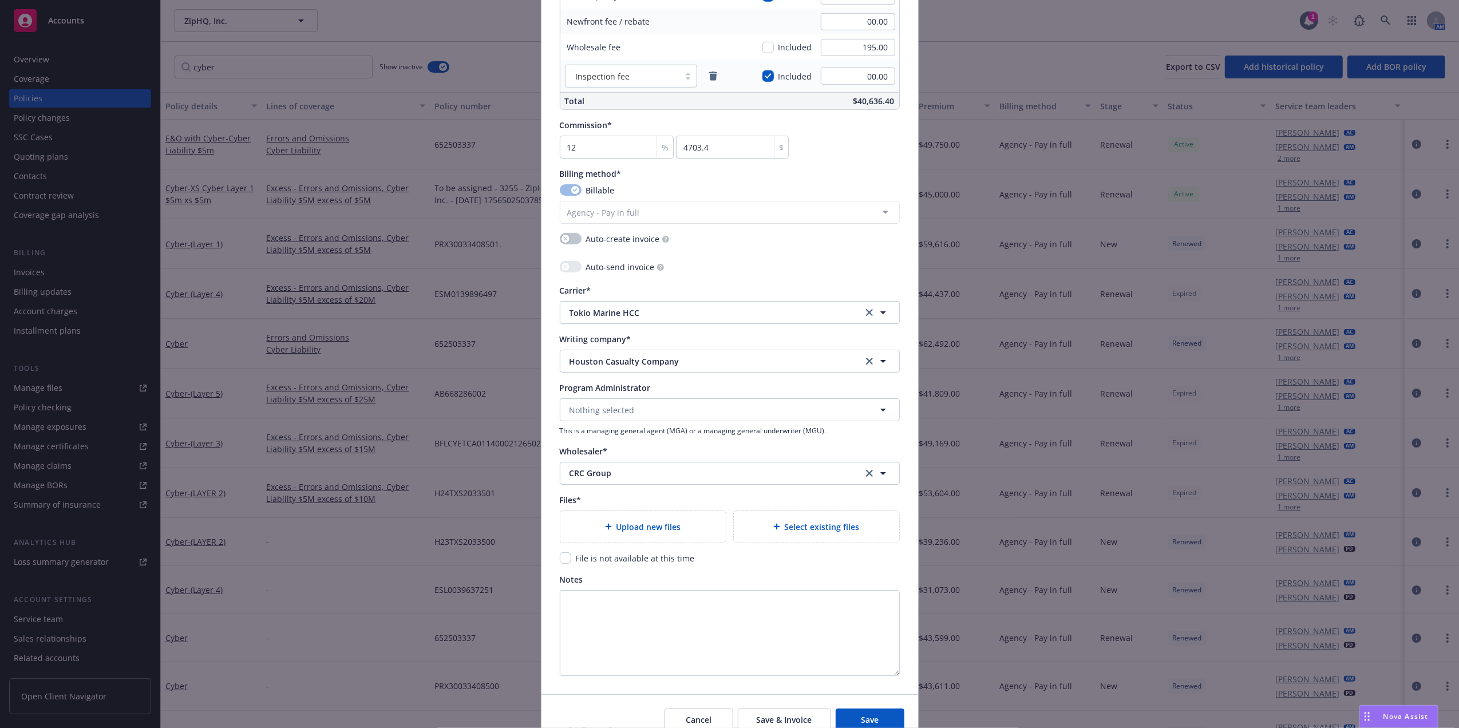
scroll to position [896, 0]
click at [563, 554] on input "checkbox" at bounding box center [565, 550] width 11 height 11
checkbox input "true"
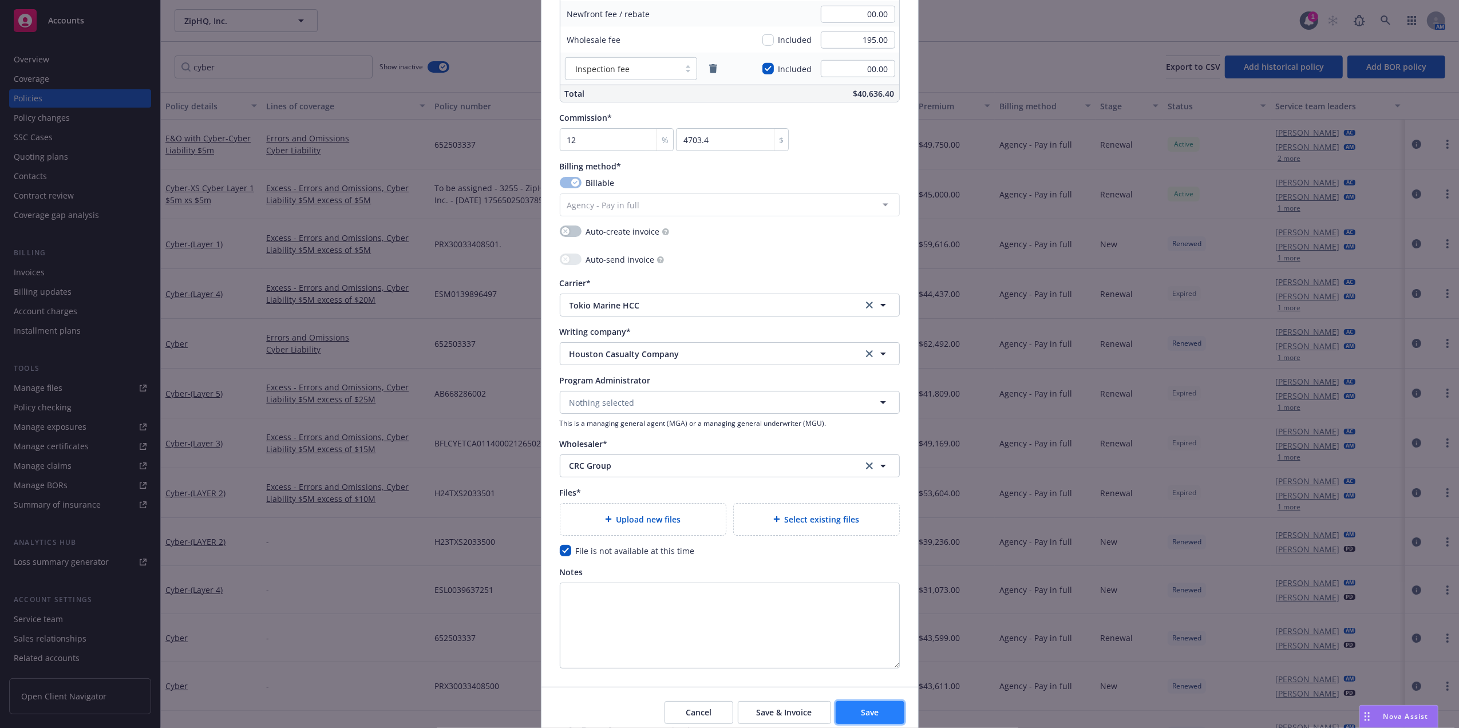
click at [869, 710] on span "Save" at bounding box center [870, 712] width 18 height 11
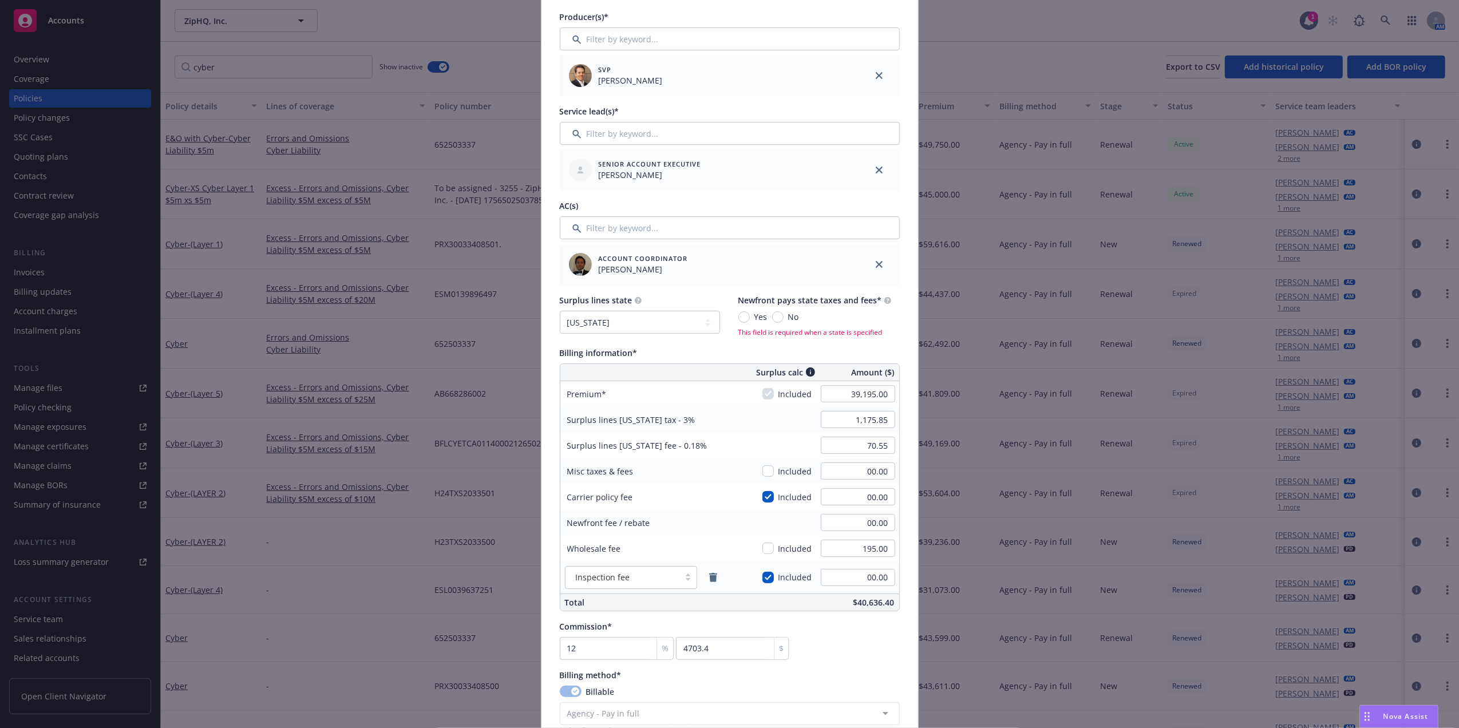
scroll to position [216, 0]
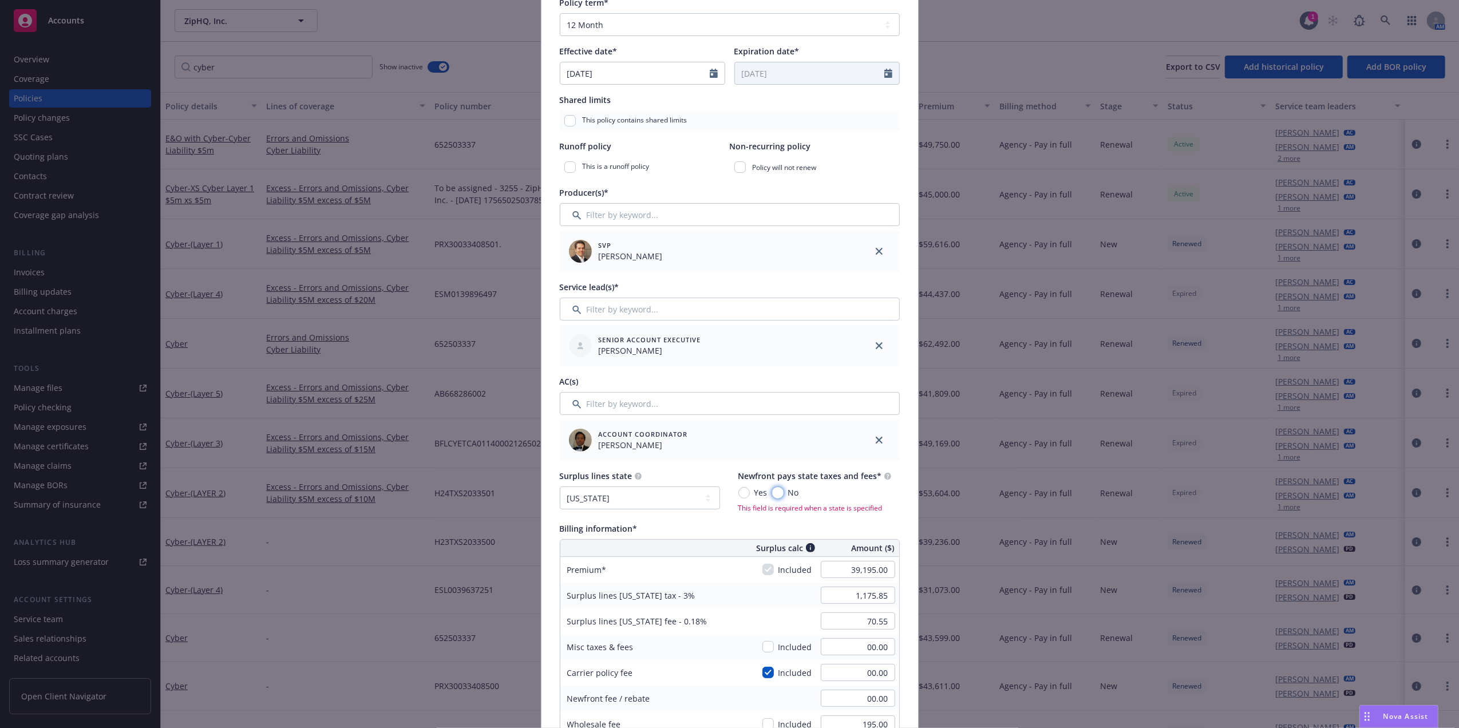
click at [772, 490] on input "No" at bounding box center [777, 492] width 11 height 11
radio input "true"
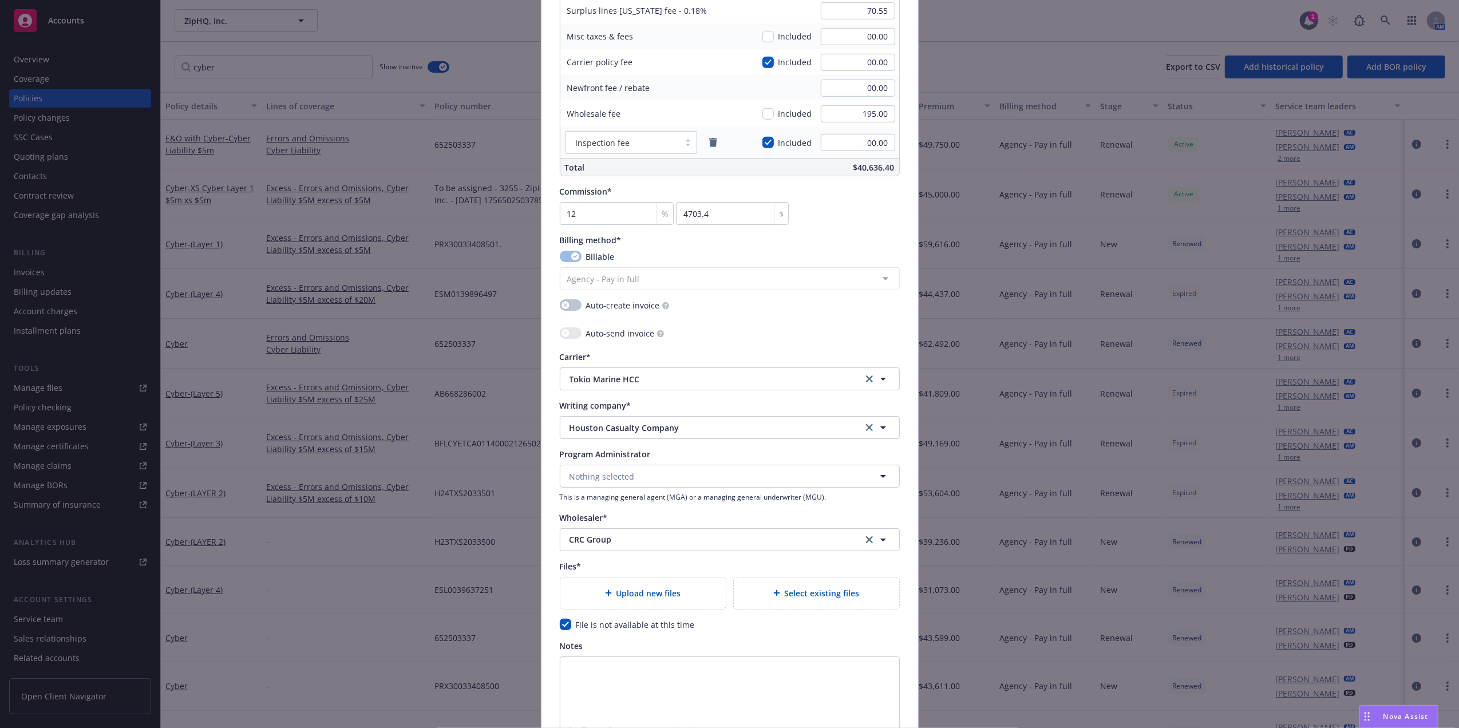
scroll to position [946, 0]
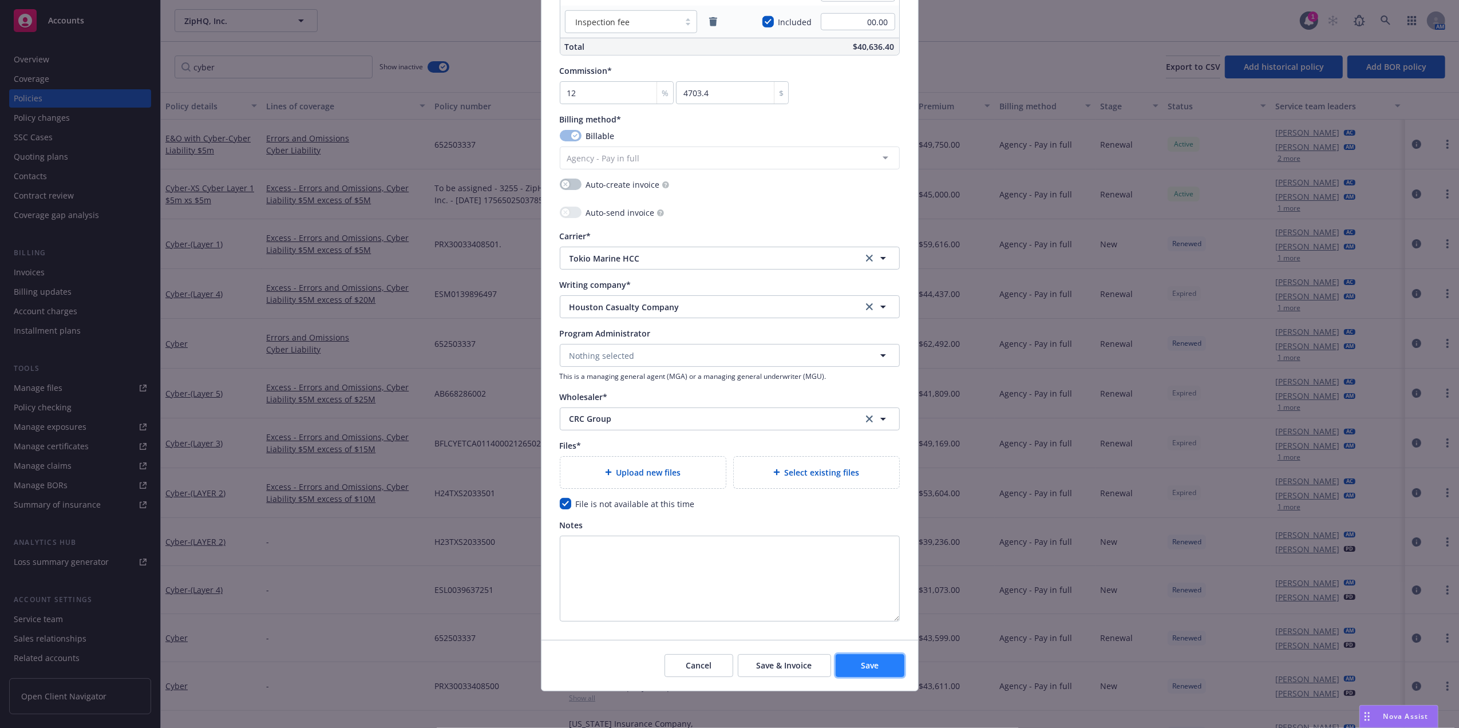
click at [861, 662] on span "Save" at bounding box center [870, 665] width 18 height 11
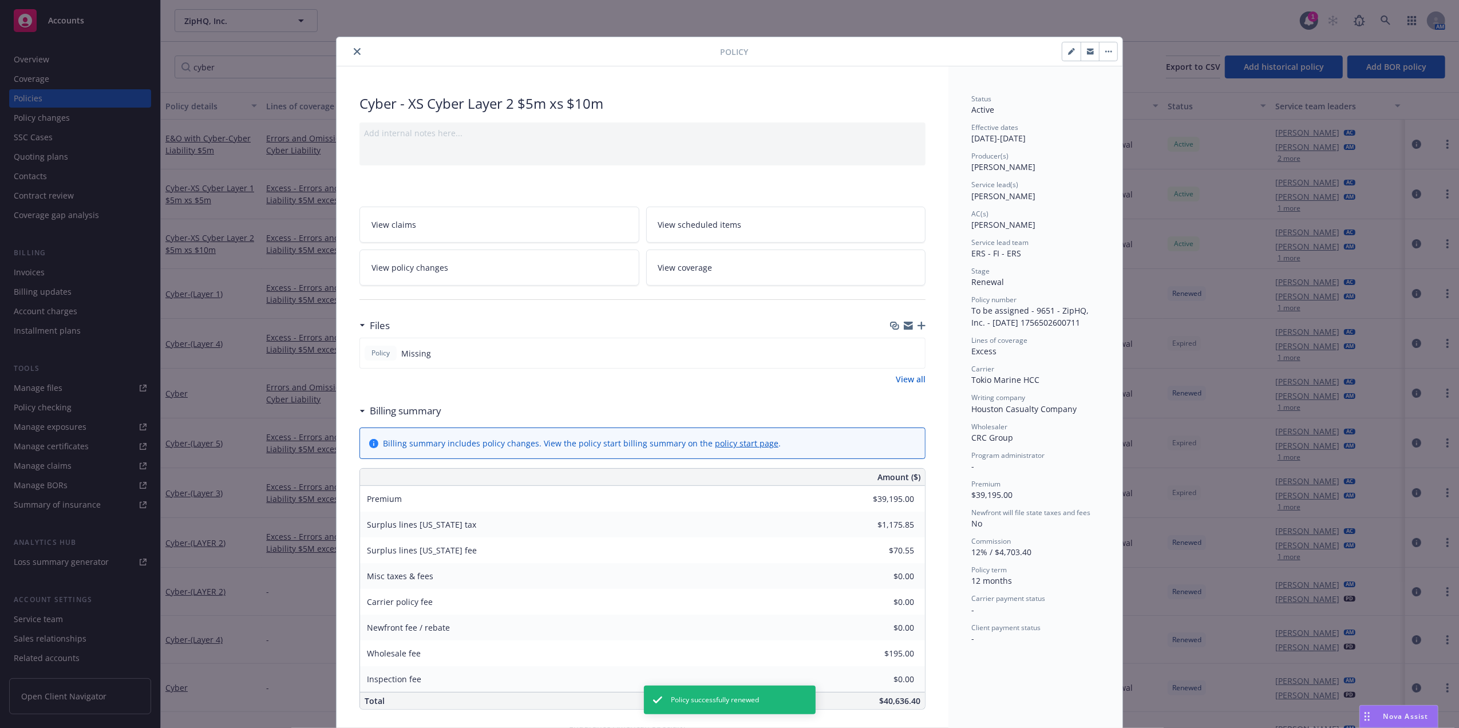
click at [354, 48] on icon "close" at bounding box center [357, 51] width 7 height 7
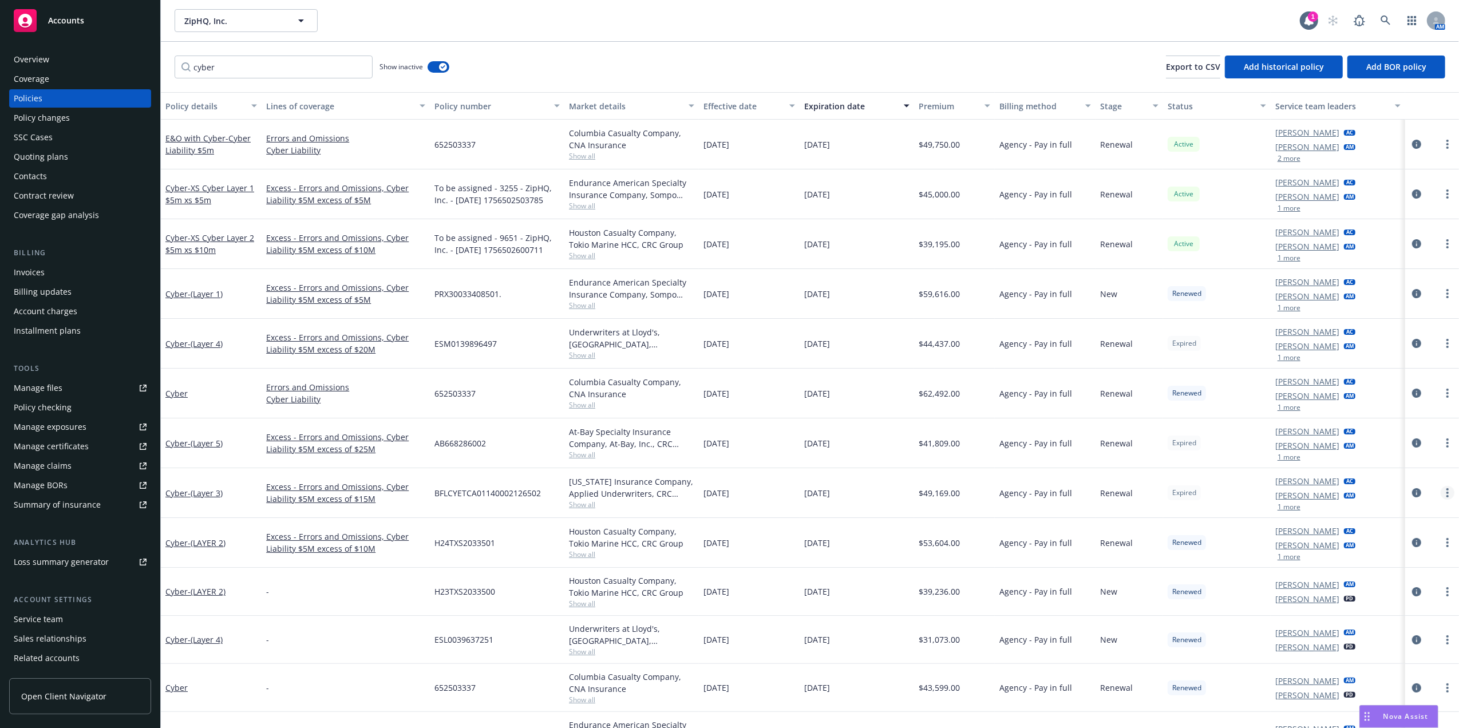
click at [1441, 491] on link "more" at bounding box center [1448, 493] width 14 height 14
click at [1388, 536] on link "Renew with incumbent" at bounding box center [1375, 540] width 134 height 23
select select "12"
select select "CA"
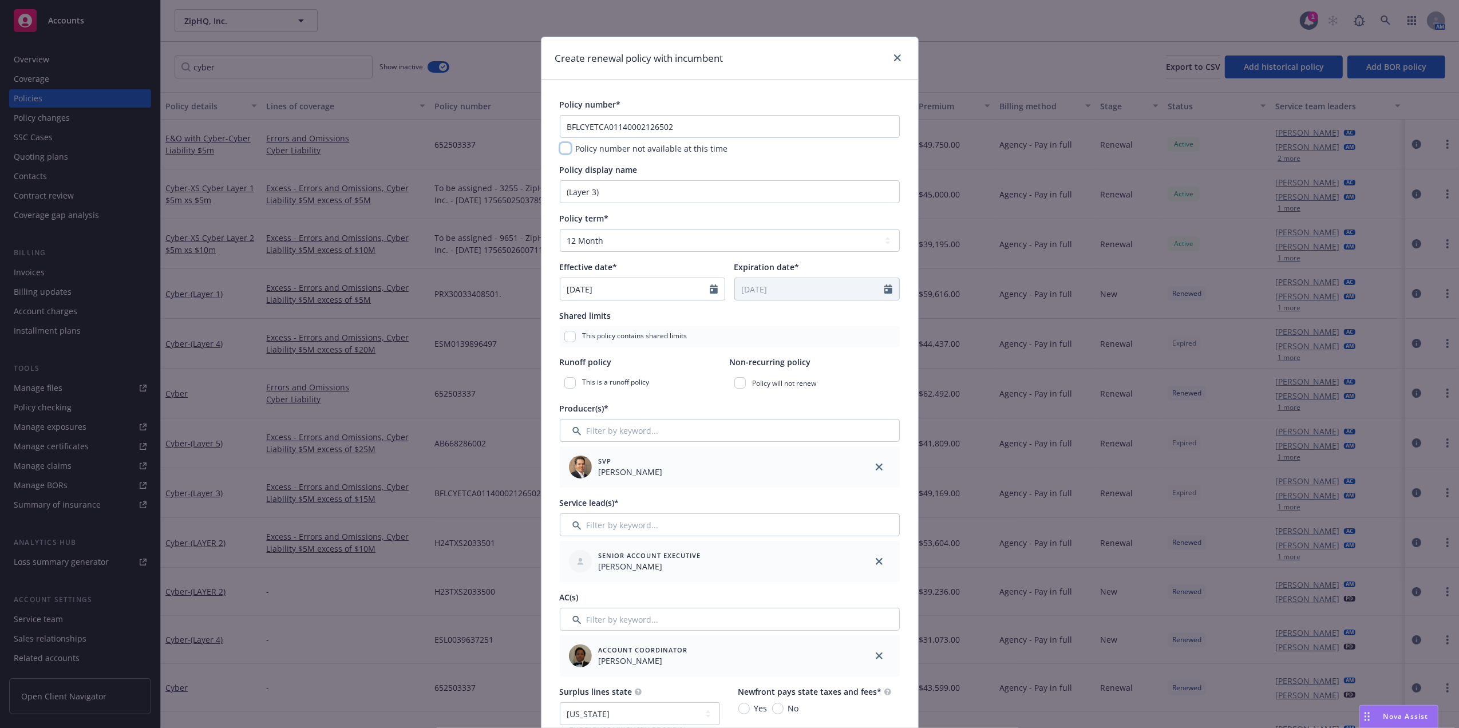
click at [560, 149] on input "checkbox" at bounding box center [565, 148] width 11 height 11
checkbox input "true"
drag, startPoint x: 639, startPoint y: 192, endPoint x: 436, endPoint y: 192, distance: 203.2
click at [446, 192] on div "Create renewal policy with incumbent Policy number* BFLCYETCA01140002126502 Pol…" at bounding box center [729, 364] width 1459 height 728
type input "E"
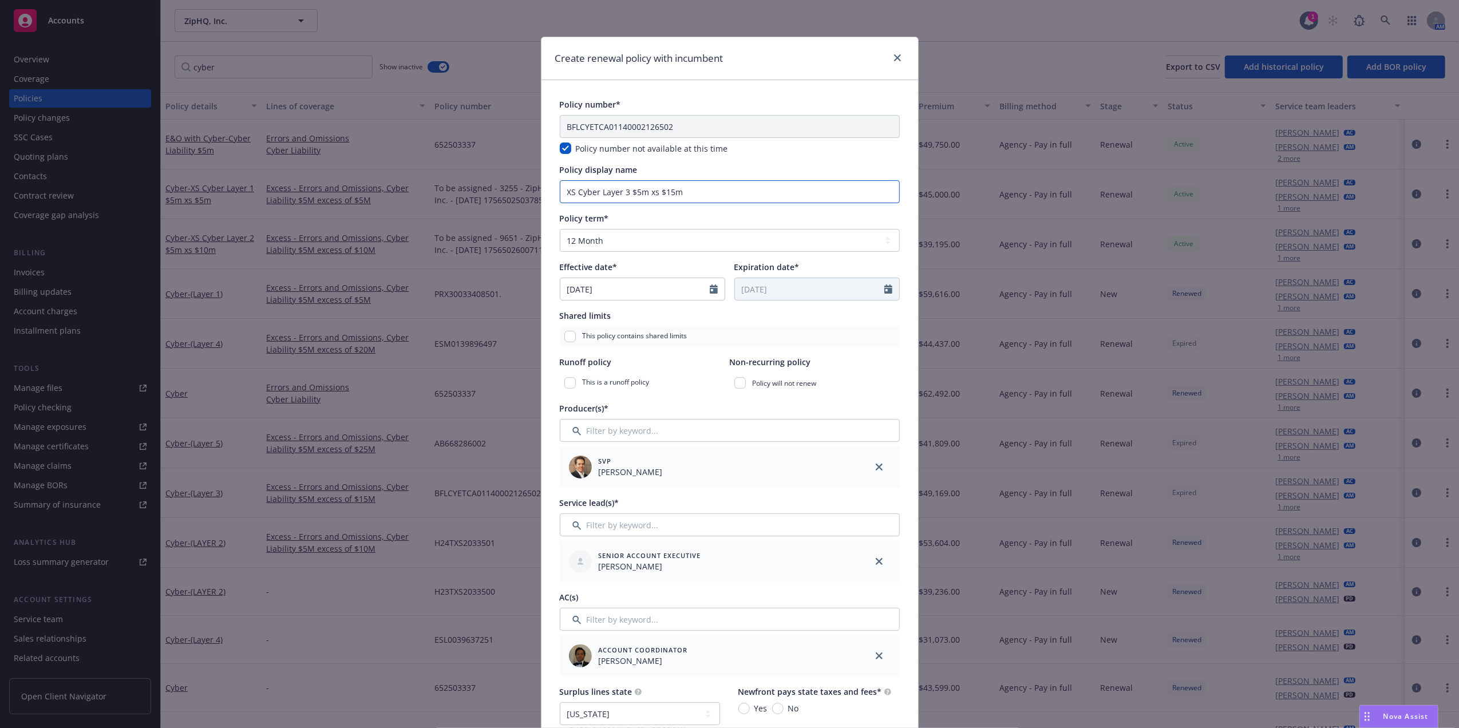
type input "XS Cyber Layer 3 $5m xs $15m"
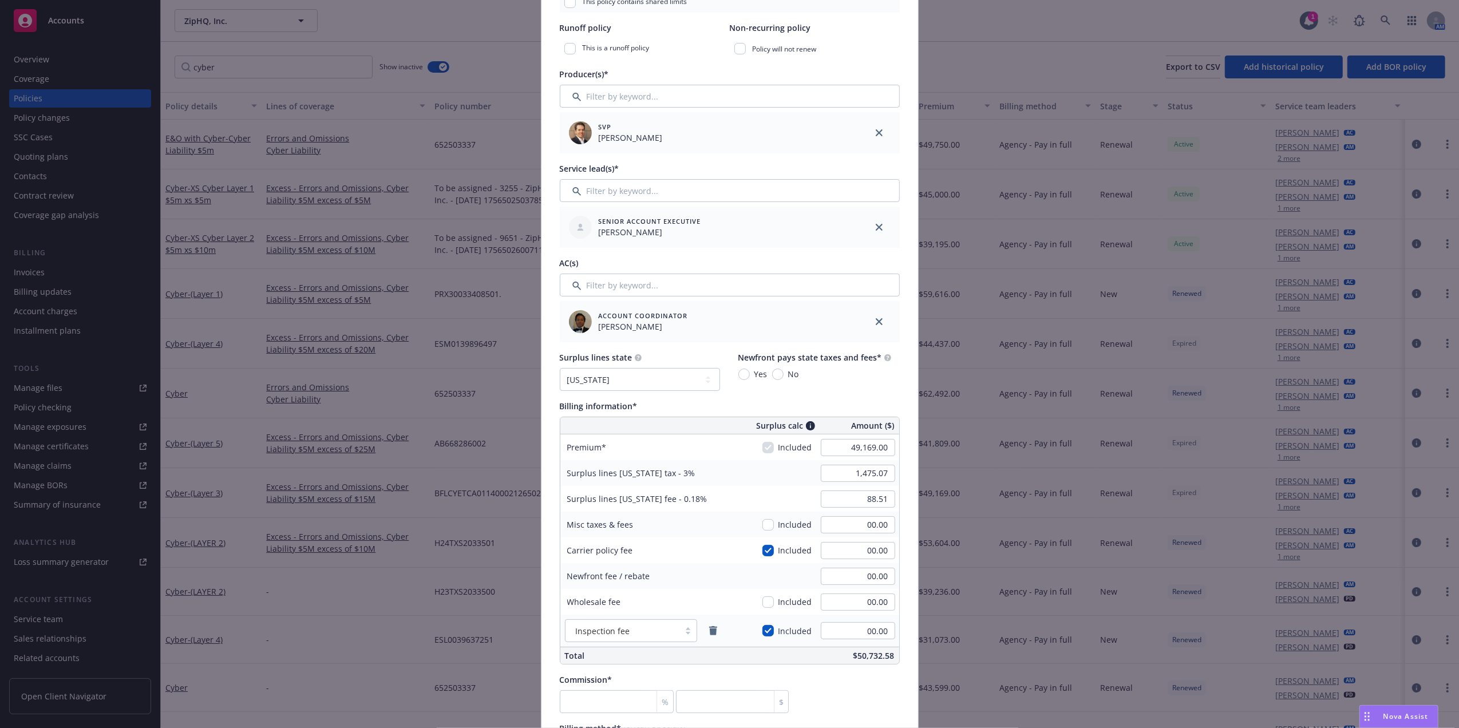
scroll to position [337, 0]
click at [857, 431] on div "Surplus calc Amount ($) Premium Included 49,169.00 Surplus lines California tax…" at bounding box center [730, 538] width 340 height 248
click at [854, 428] on div "Surplus calc Amount ($)" at bounding box center [825, 422] width 147 height 17
click at [875, 441] on input "49,169.00" at bounding box center [858, 444] width 74 height 17
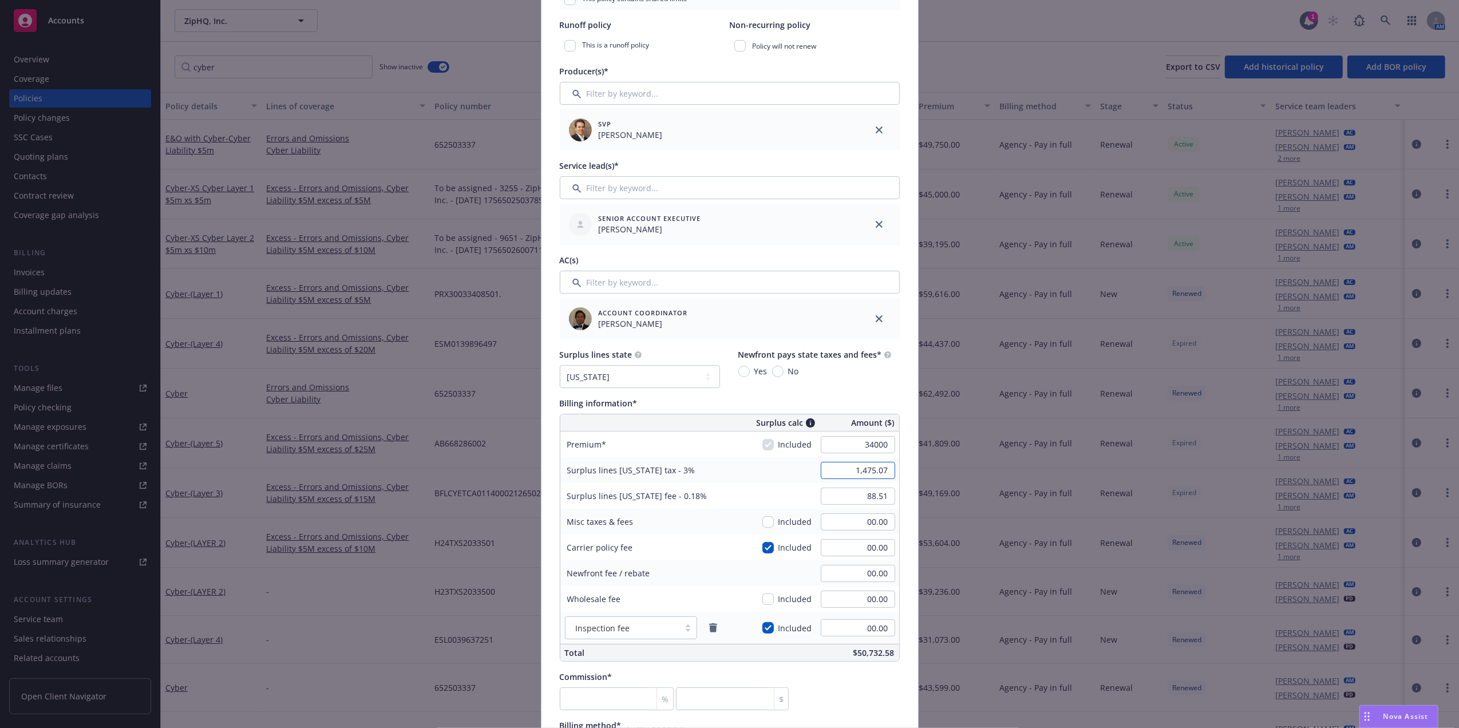
type input "34,000.00"
type input "1,020.00"
type input "61.20"
click at [682, 496] on span "Surplus lines California fee - 0.18%" at bounding box center [637, 495] width 140 height 11
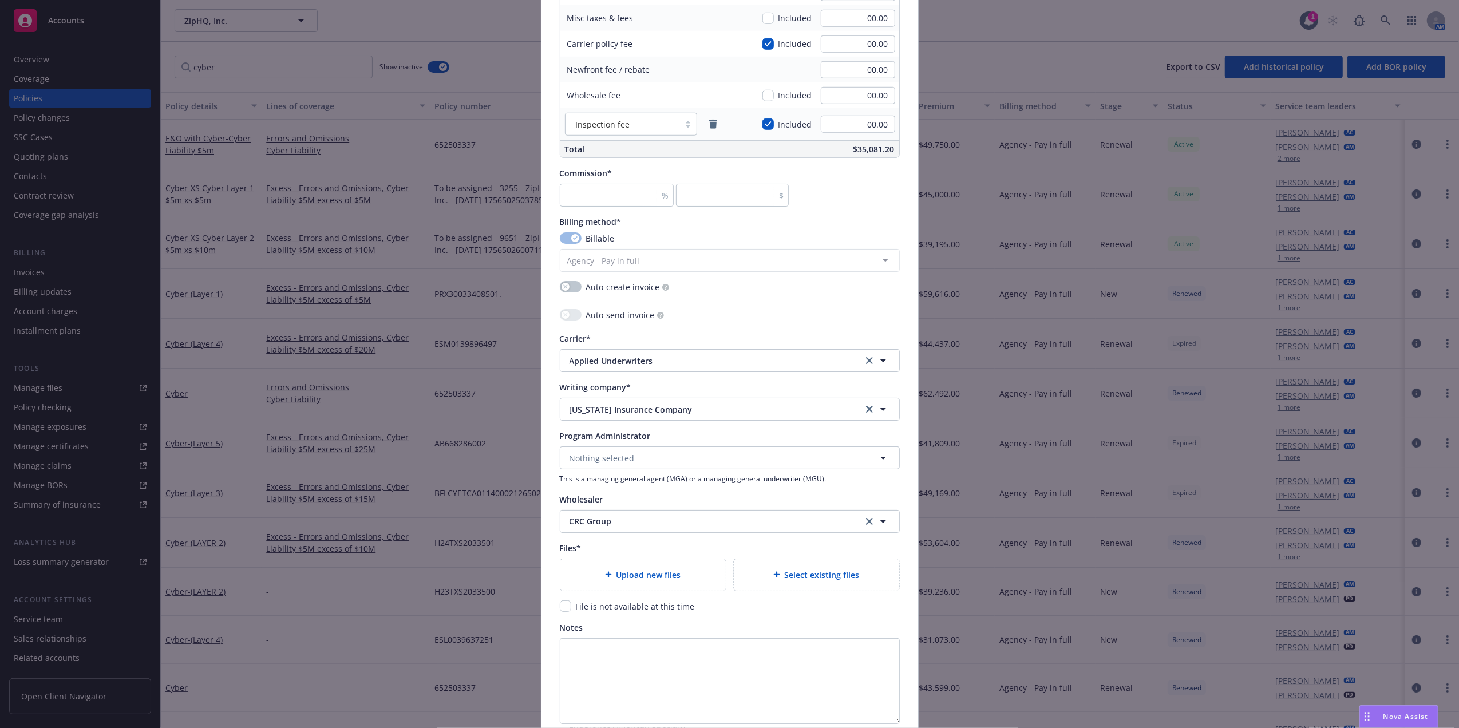
scroll to position [793, 0]
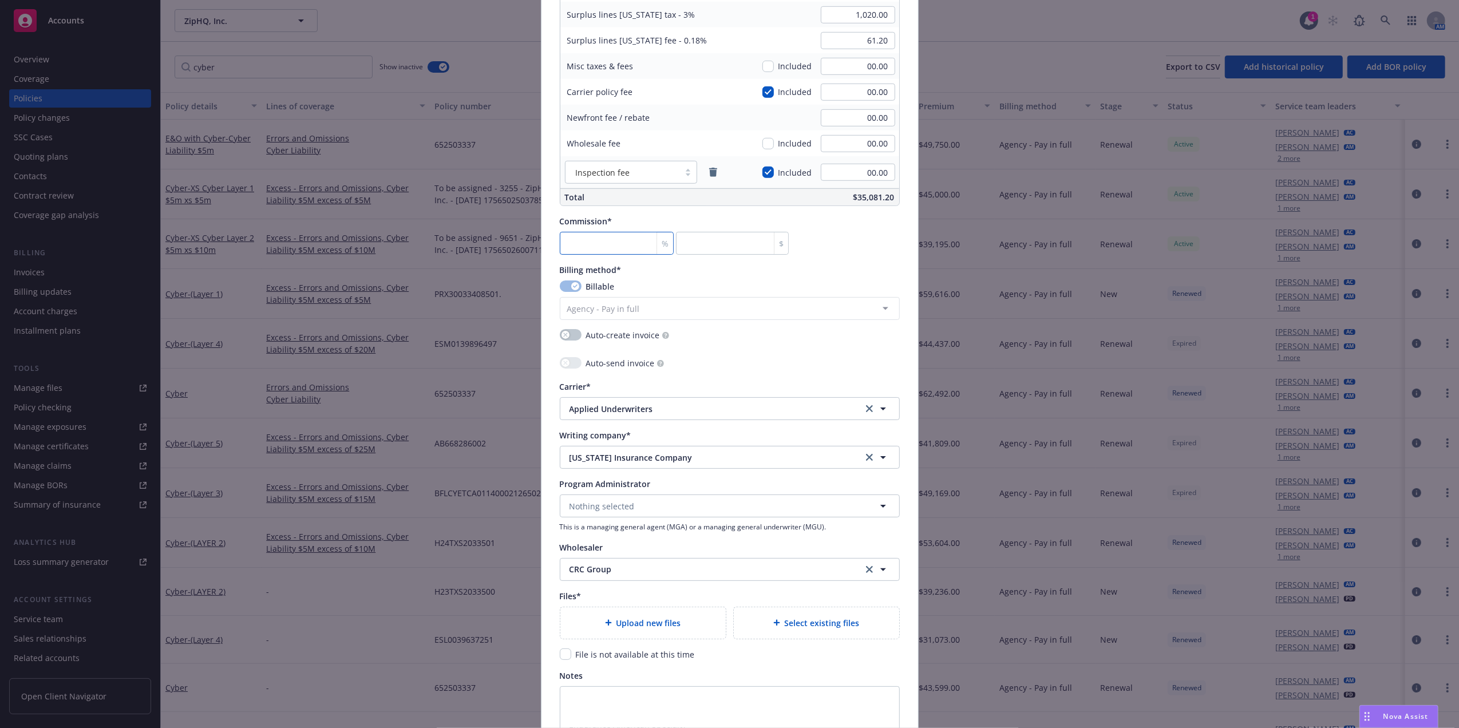
click at [591, 235] on input "number" at bounding box center [617, 243] width 114 height 23
type input "1"
type input "340"
type input "12"
type input "4080"
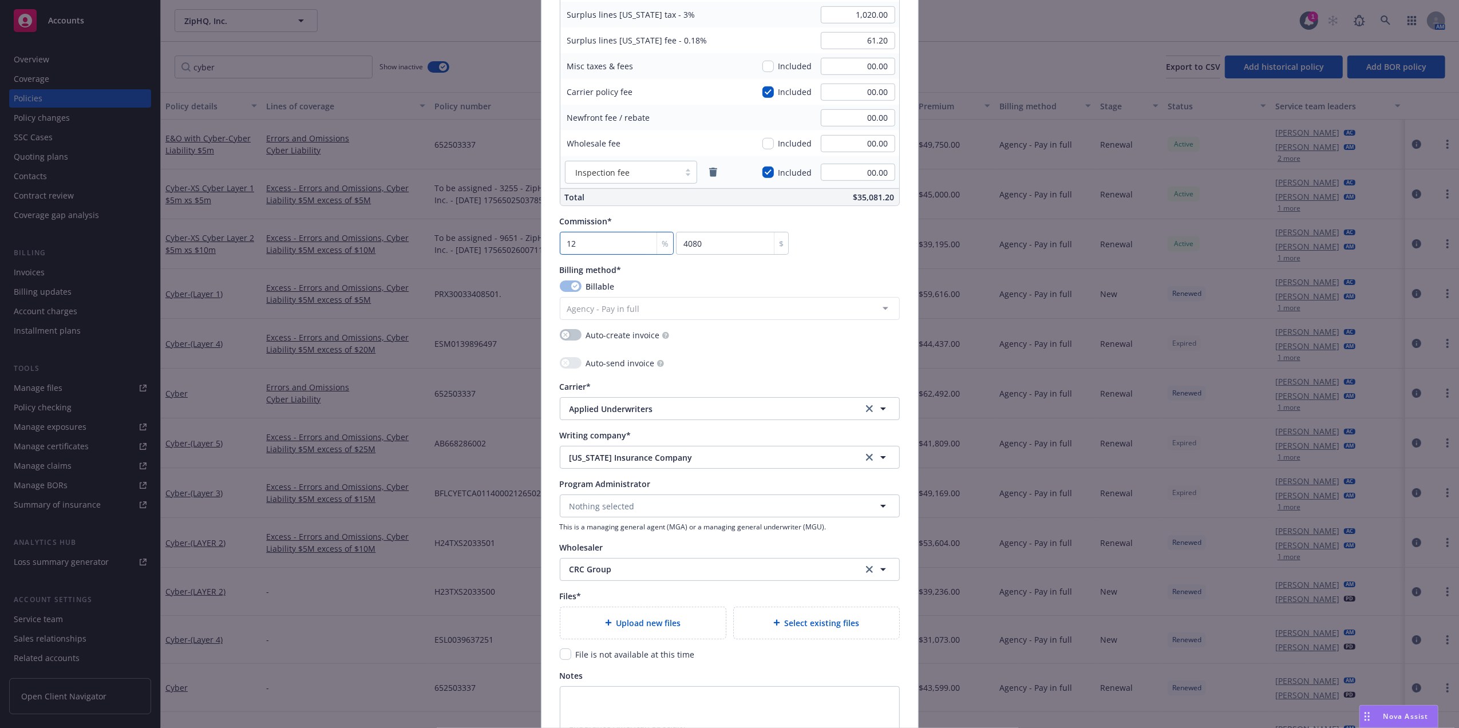
type input "12"
click at [834, 262] on div "Policy number* BFLCYETCA01140002126502 Policy number not available at this time…" at bounding box center [730, 39] width 340 height 1466
click at [561, 658] on input "checkbox" at bounding box center [565, 653] width 11 height 11
checkbox input "true"
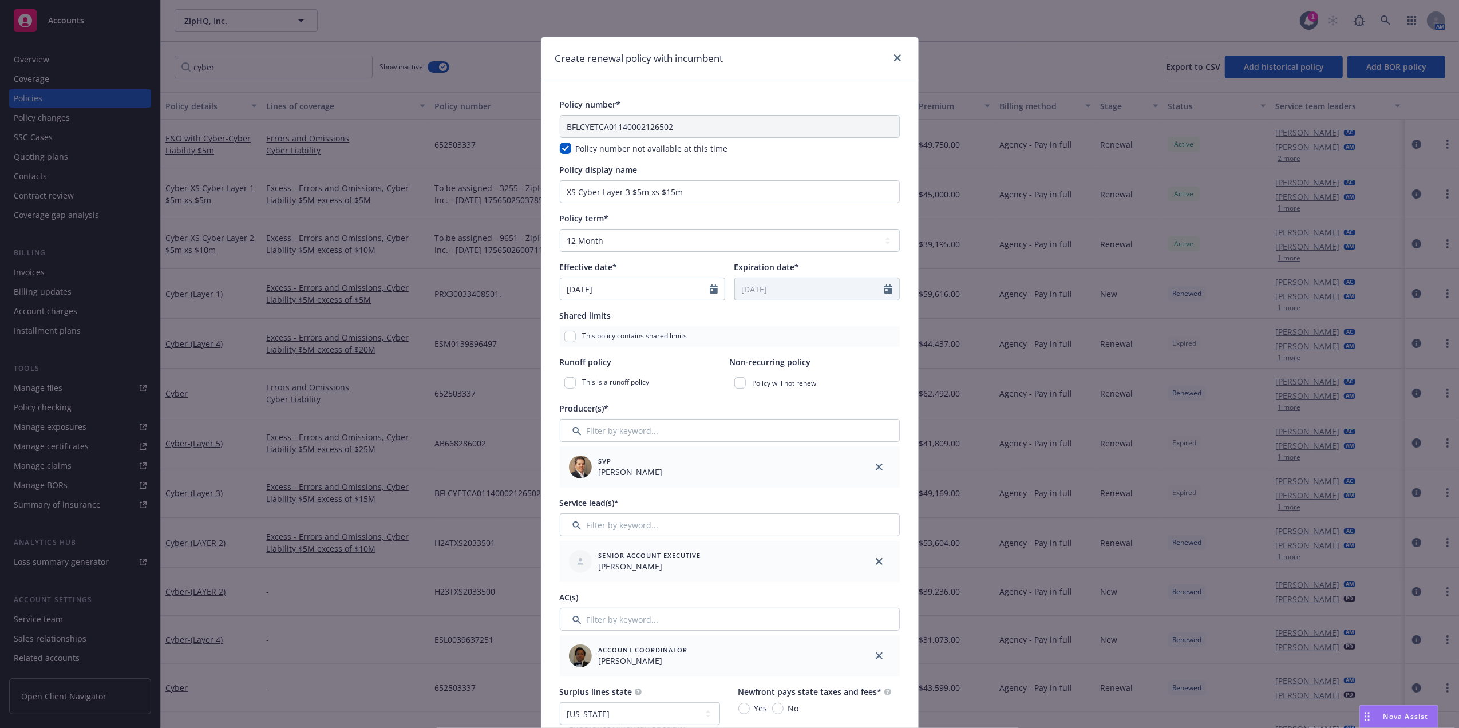
scroll to position [946, 0]
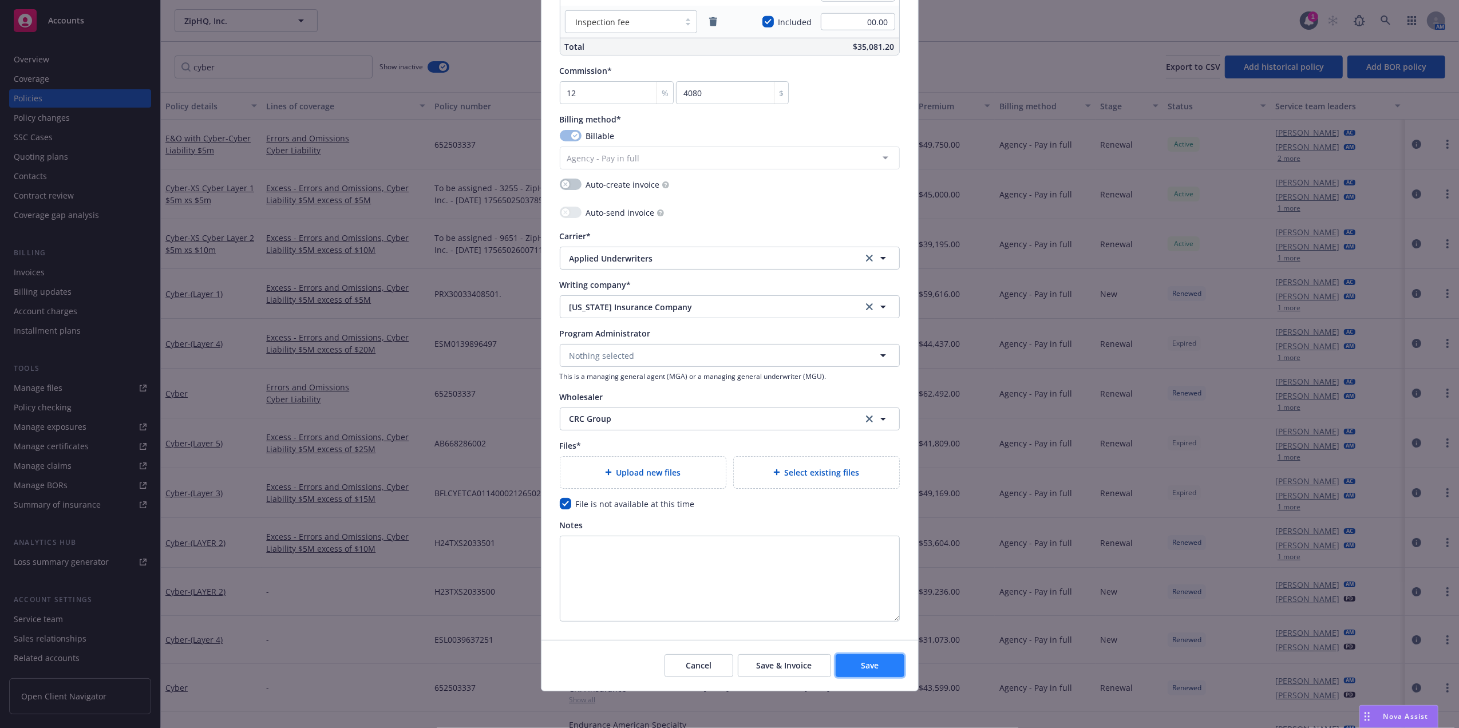
click at [877, 657] on button "Save" at bounding box center [870, 665] width 69 height 23
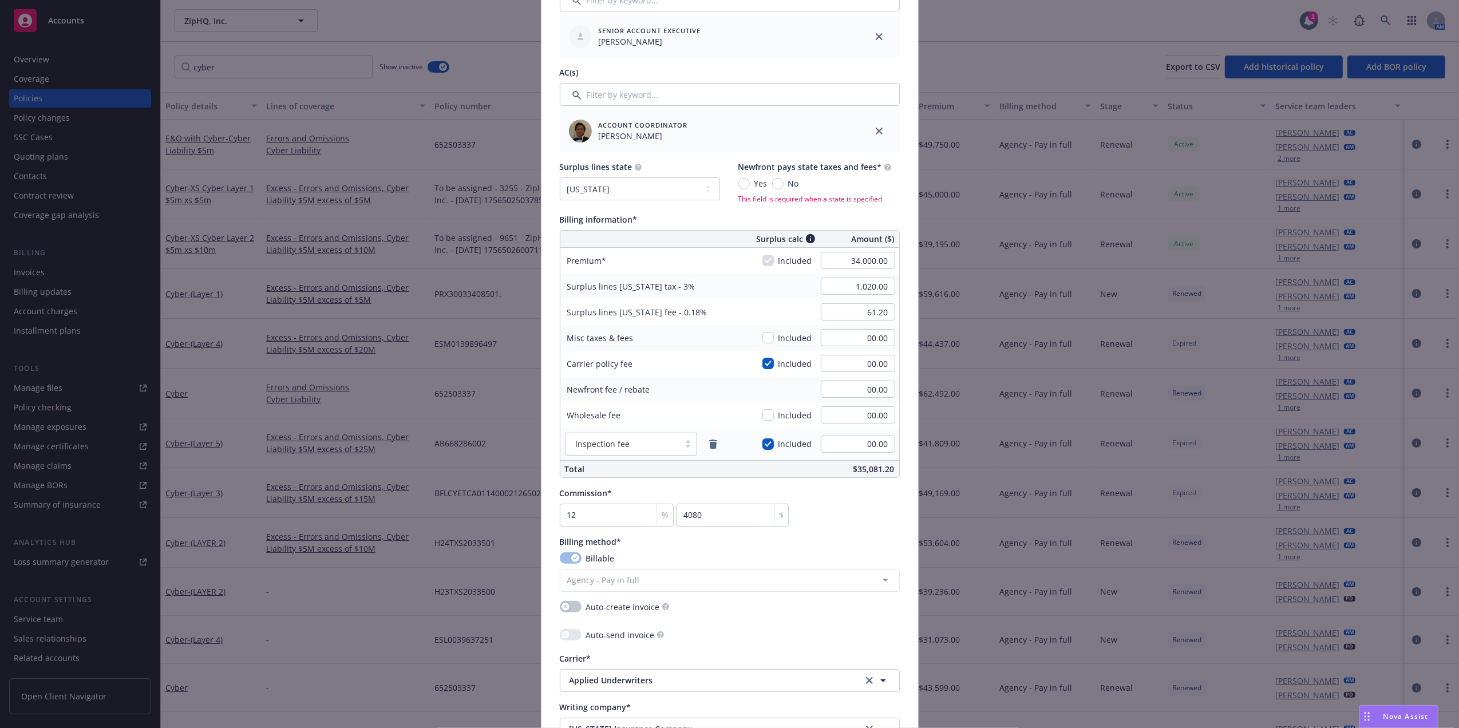
scroll to position [504, 0]
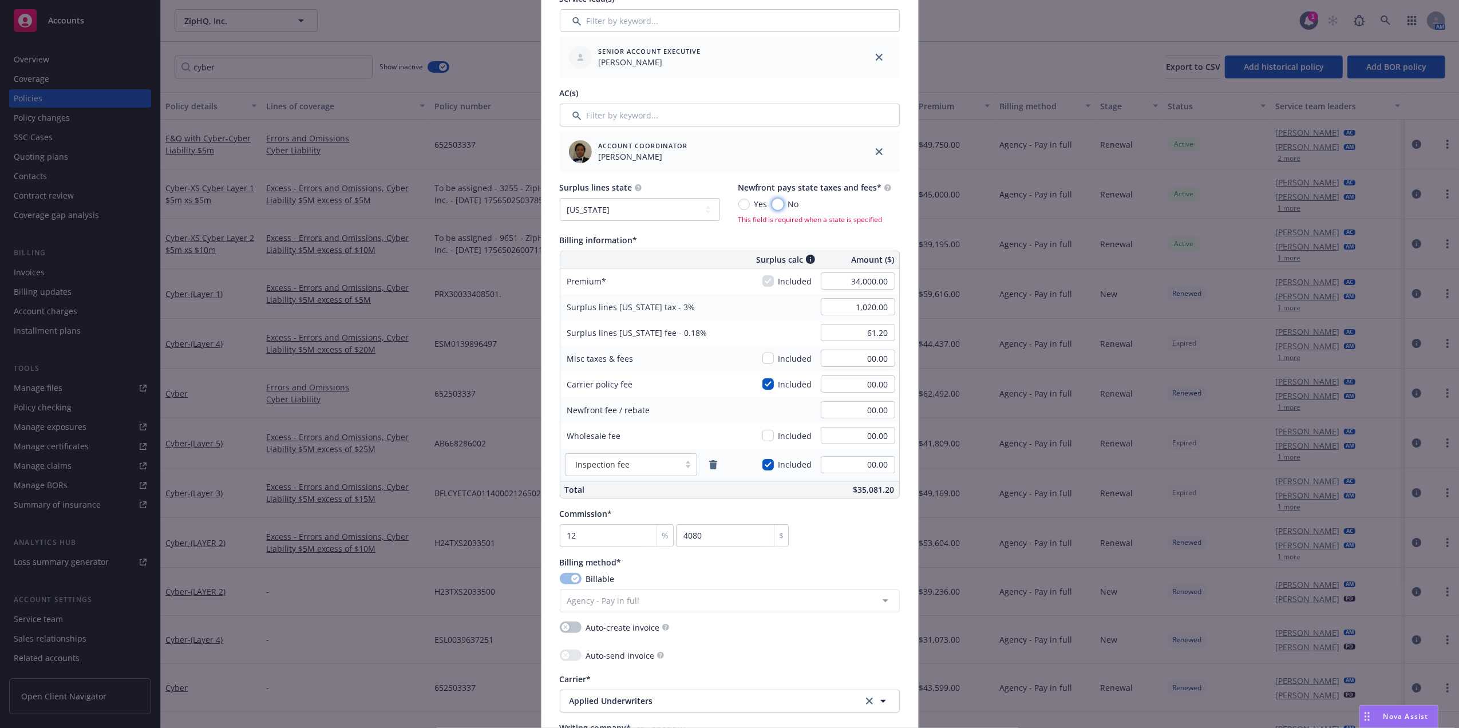
click at [773, 207] on input "No" at bounding box center [777, 204] width 11 height 11
radio input "true"
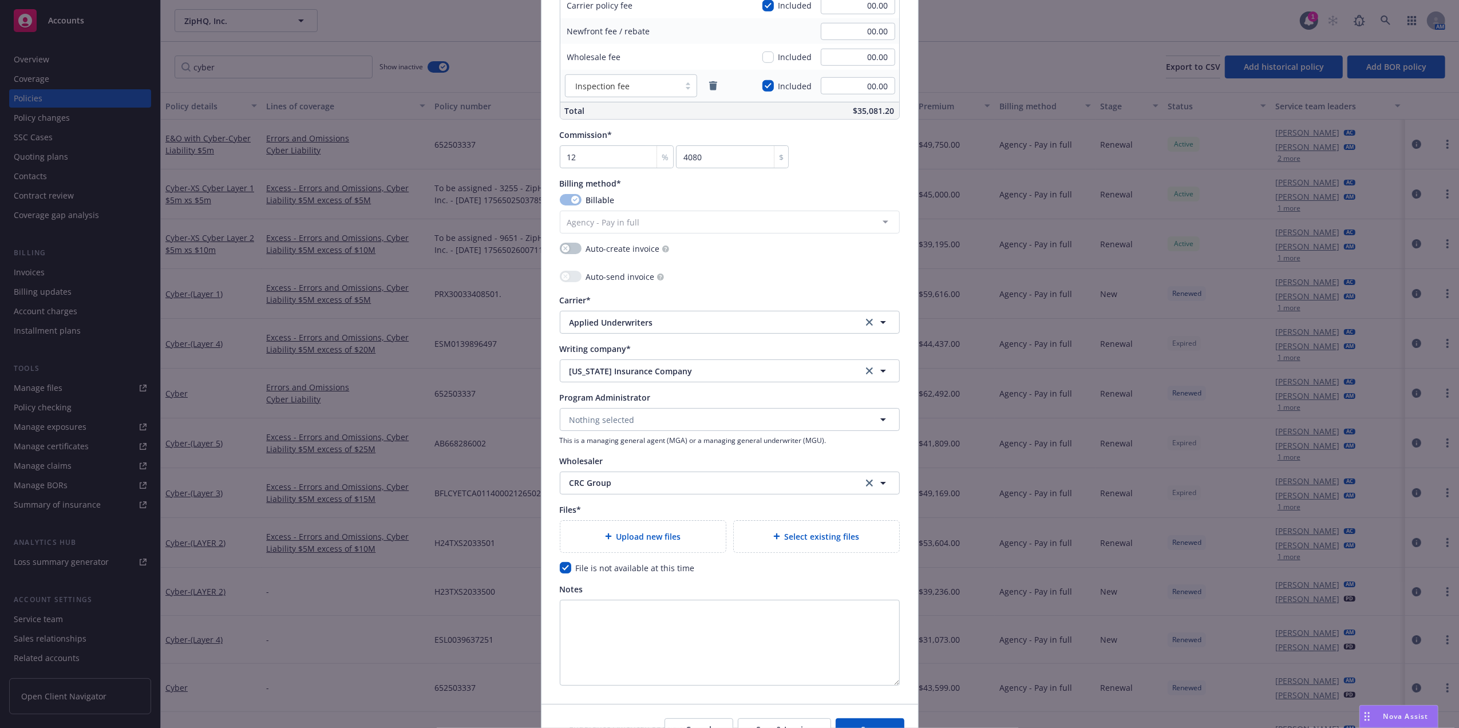
scroll to position [946, 0]
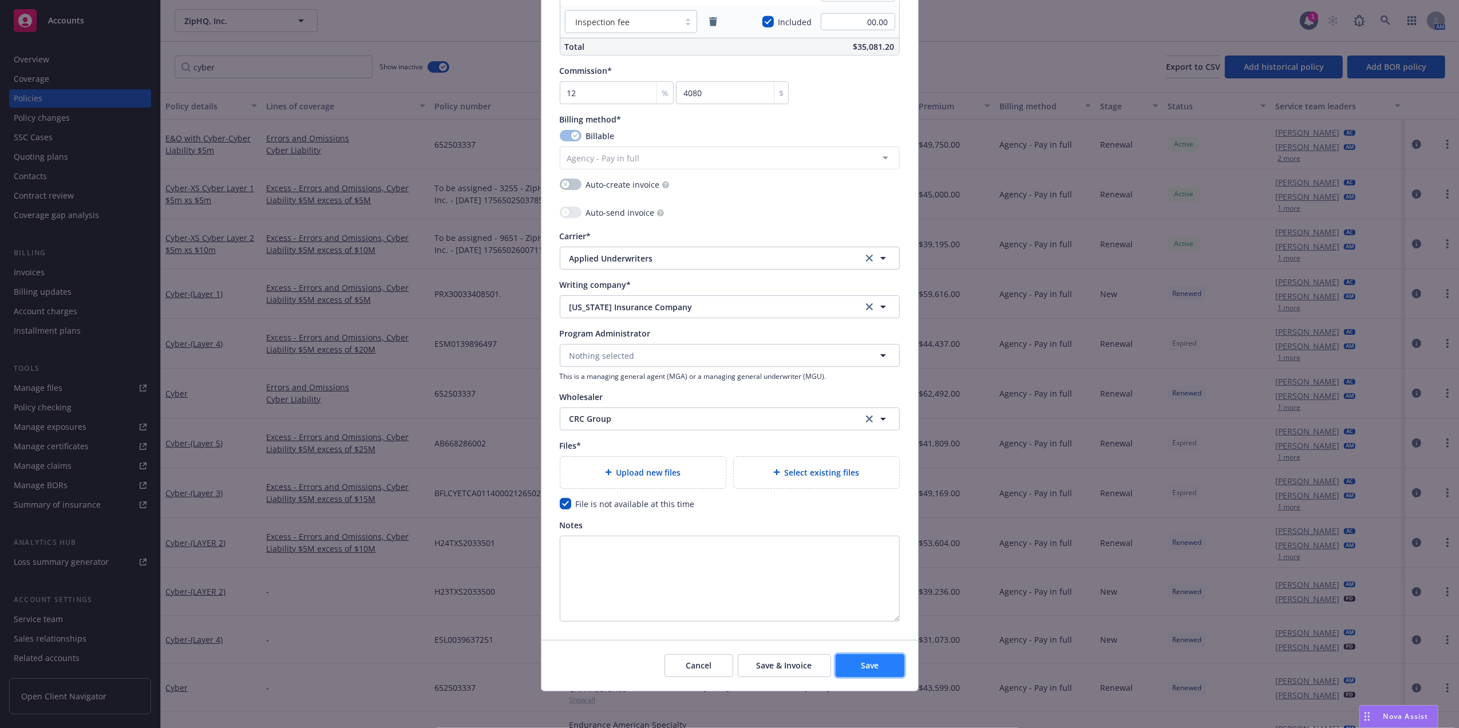
drag, startPoint x: 848, startPoint y: 667, endPoint x: 844, endPoint y: 656, distance: 12.3
click at [849, 666] on button "Save" at bounding box center [870, 665] width 69 height 23
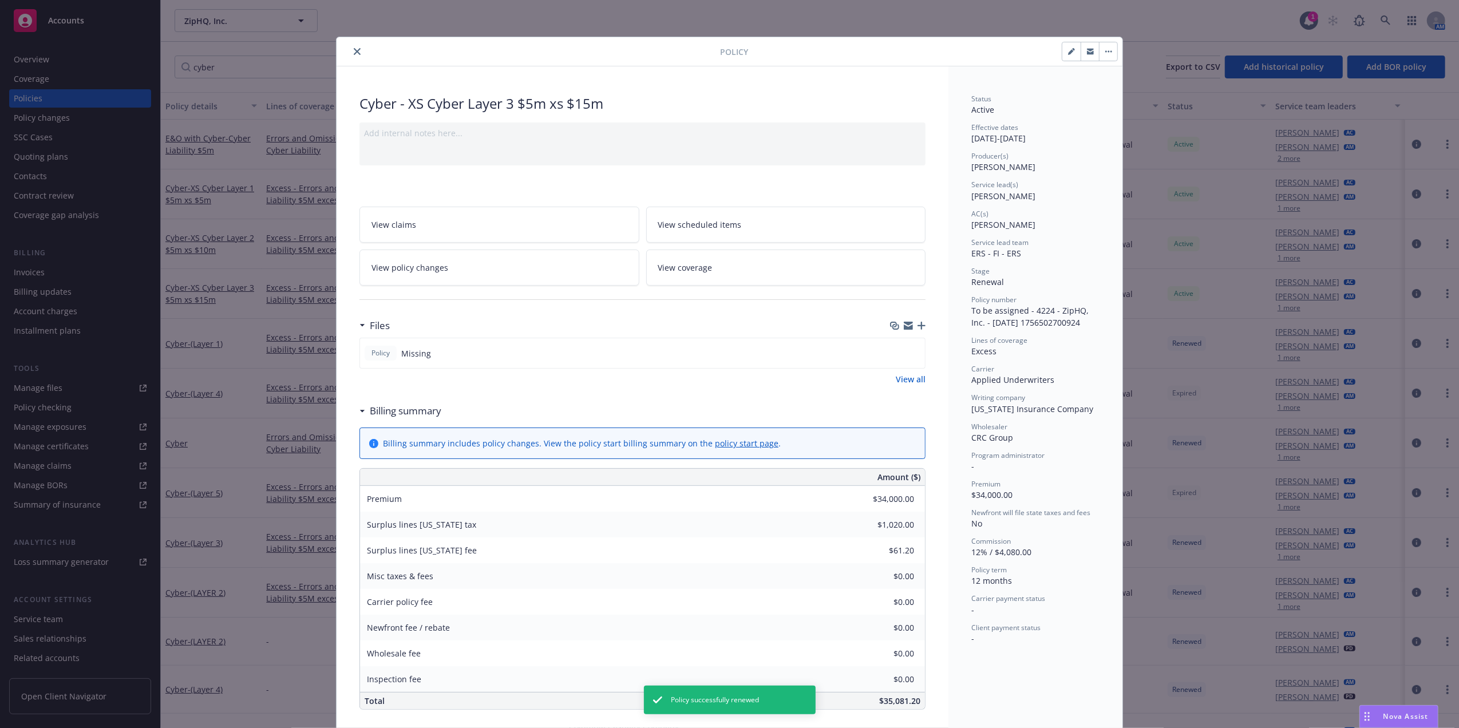
click at [354, 49] on icon "close" at bounding box center [357, 51] width 7 height 7
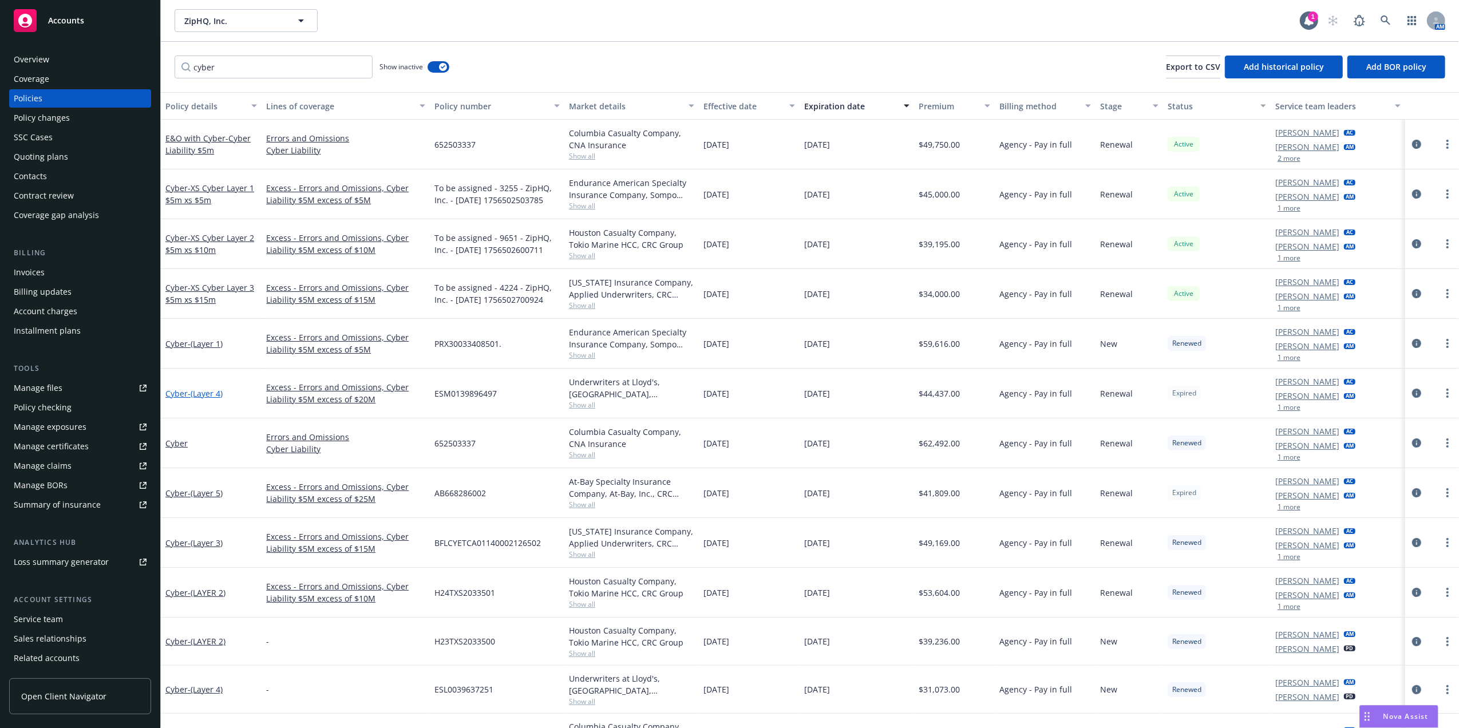
click at [205, 395] on span "- (Layer 4)" at bounding box center [205, 393] width 35 height 11
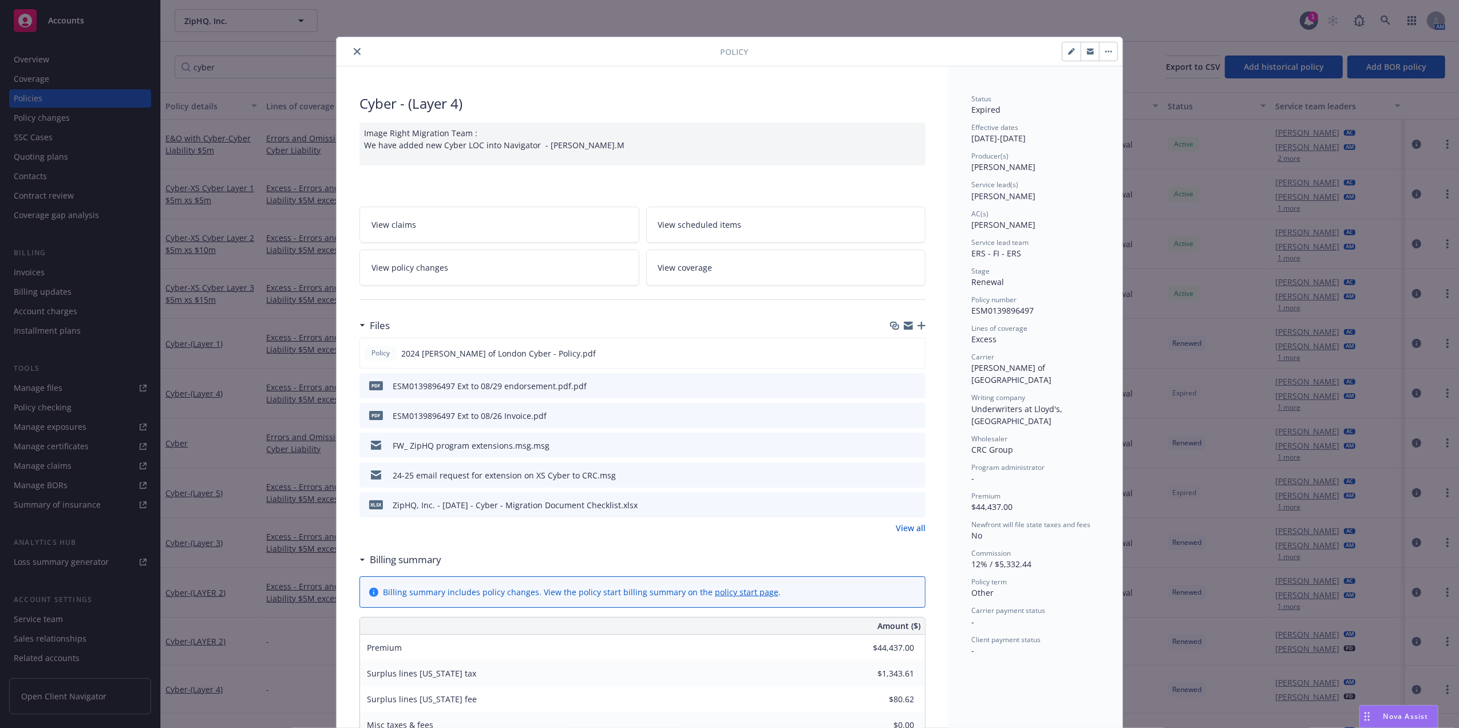
click at [354, 50] on icon "close" at bounding box center [357, 51] width 7 height 7
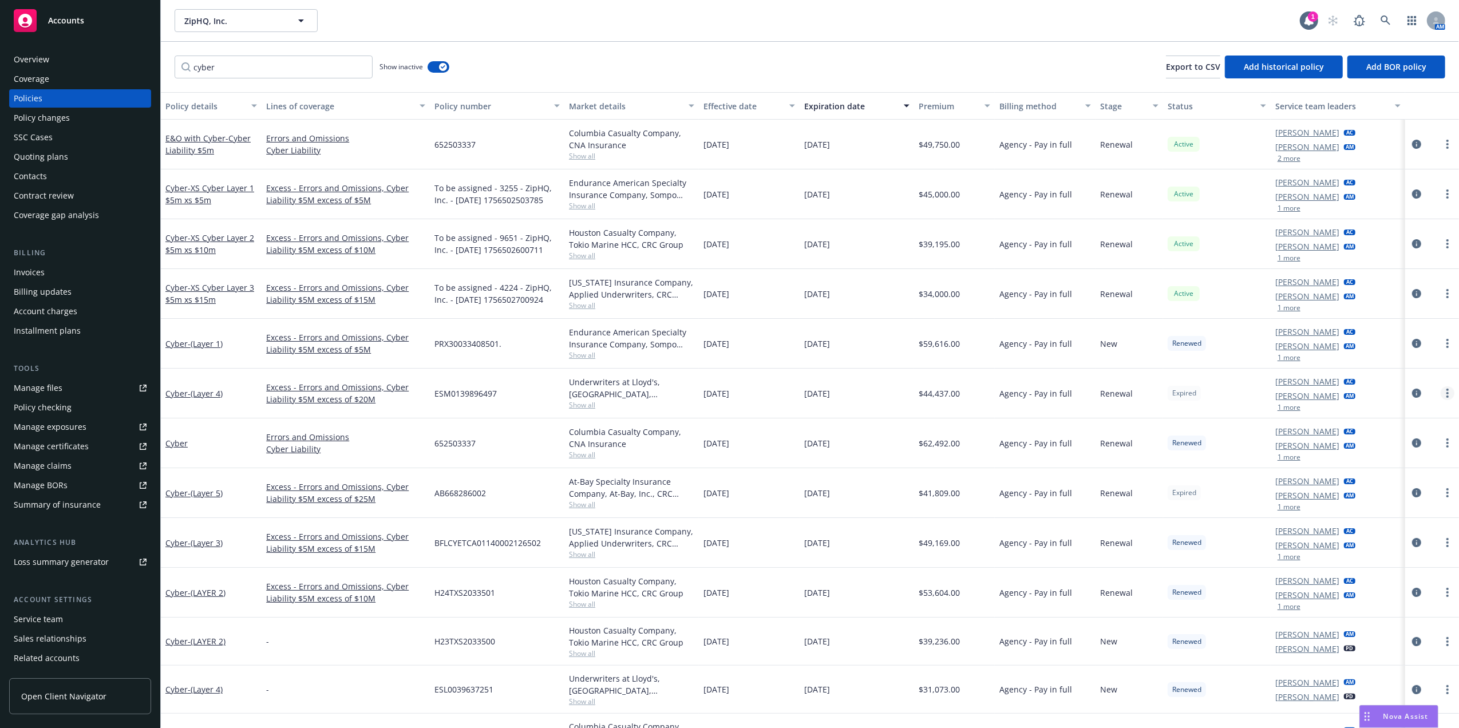
click at [1446, 394] on circle "more" at bounding box center [1447, 393] width 2 height 2
click at [1364, 447] on link "Renew with incumbent" at bounding box center [1375, 440] width 134 height 23
select select "12"
select select "CA"
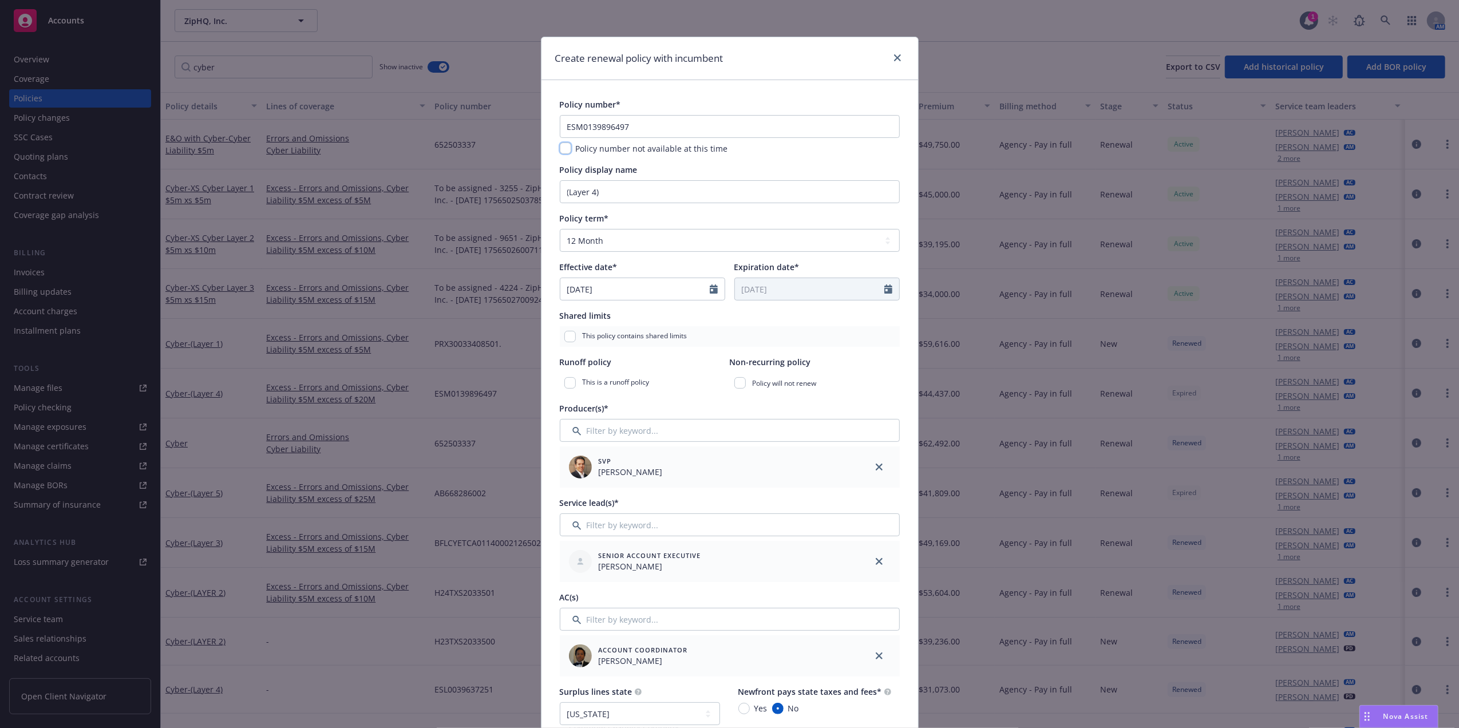
click at [560, 152] on input "checkbox" at bounding box center [565, 148] width 11 height 11
checkbox input "true"
drag, startPoint x: 644, startPoint y: 193, endPoint x: 413, endPoint y: 168, distance: 232.0
click at [414, 169] on div "Create renewal policy with incumbent Policy number* ESM0139896497 Policy number…" at bounding box center [729, 364] width 1459 height 728
type input "E"
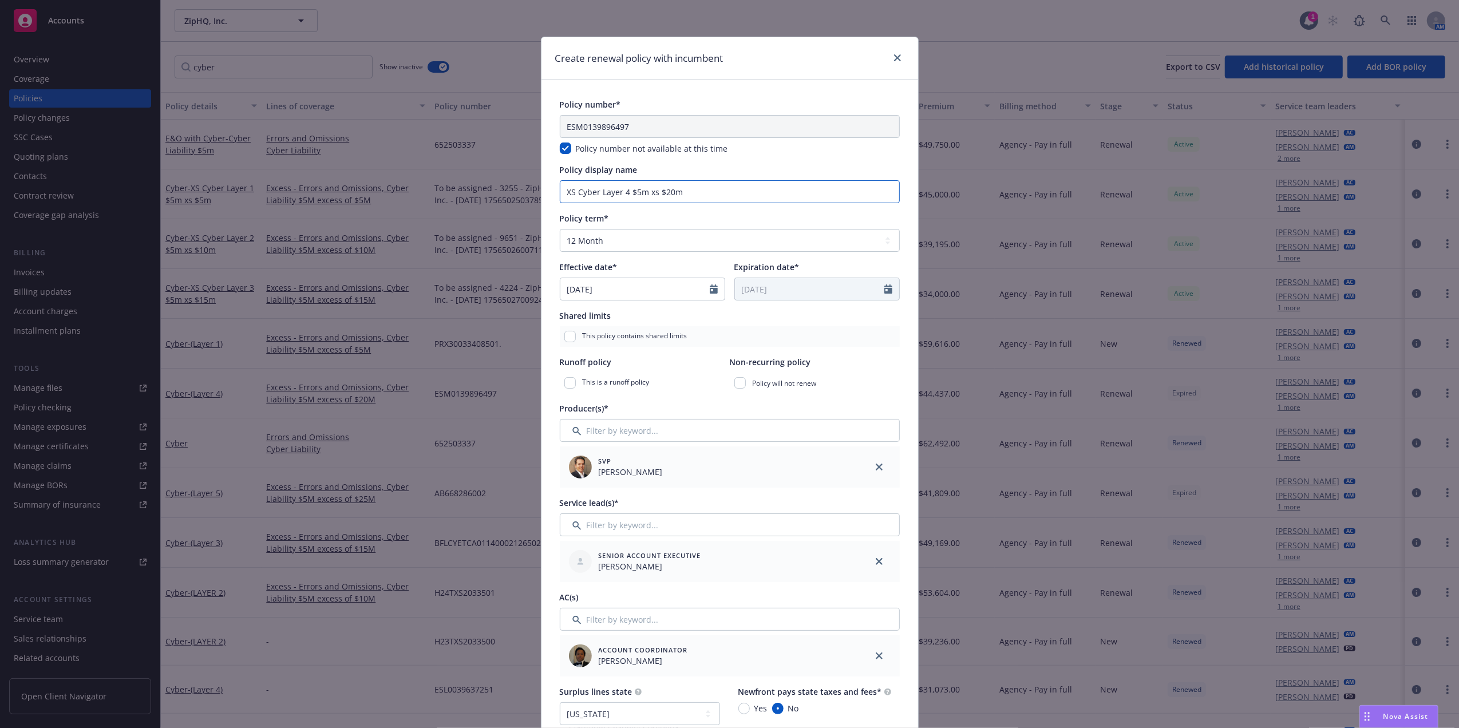
type input "XS Cyber Layer 4 $5m xs $20m"
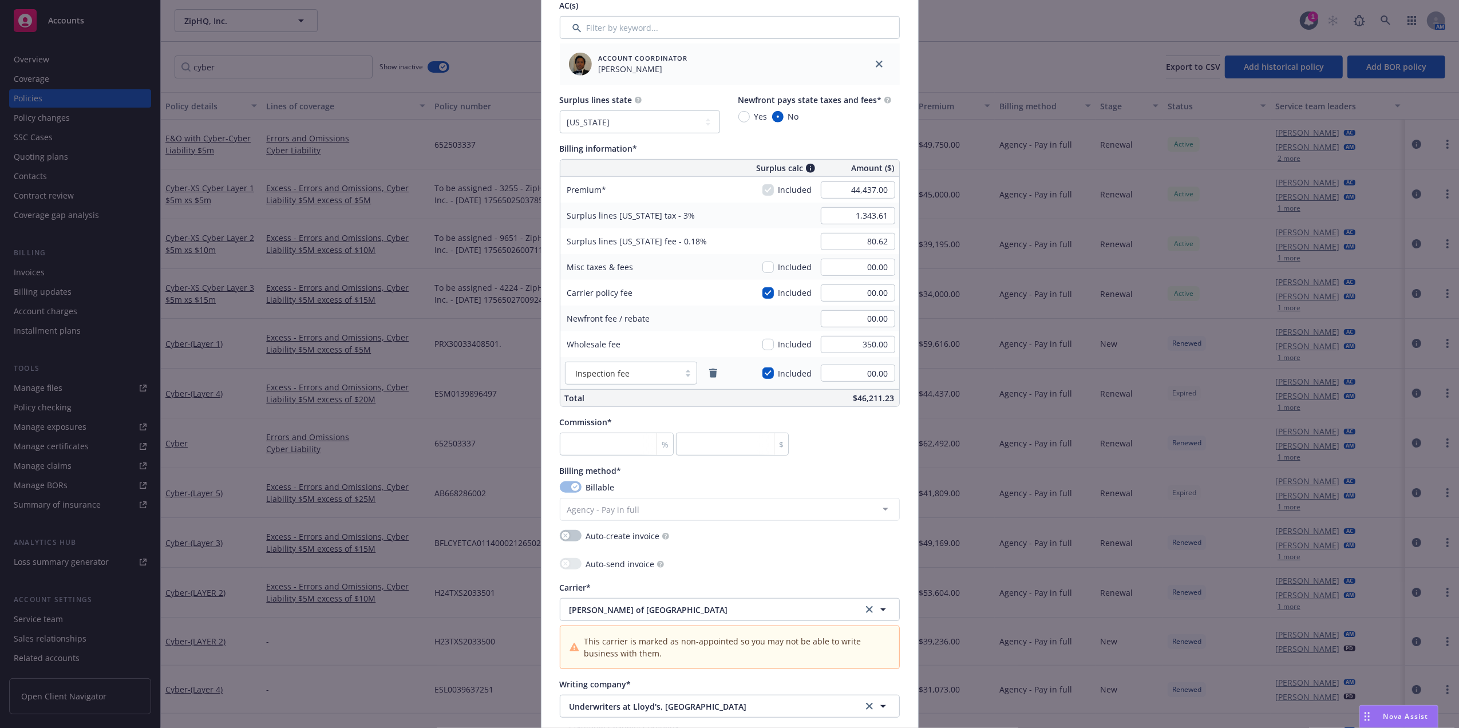
scroll to position [628, 0]
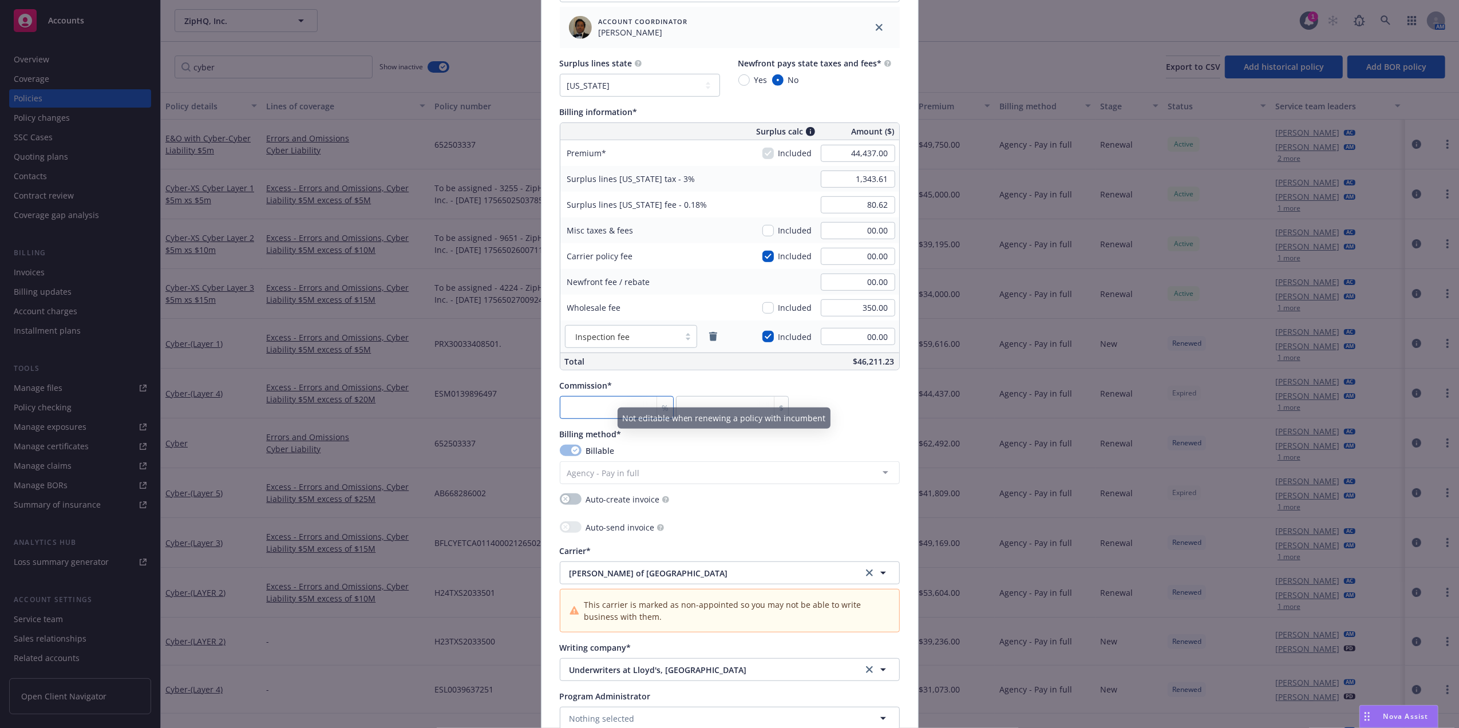
click at [603, 399] on input "number" at bounding box center [617, 407] width 114 height 23
type input "1"
type input "444.37"
type input "12"
type input "5332.44"
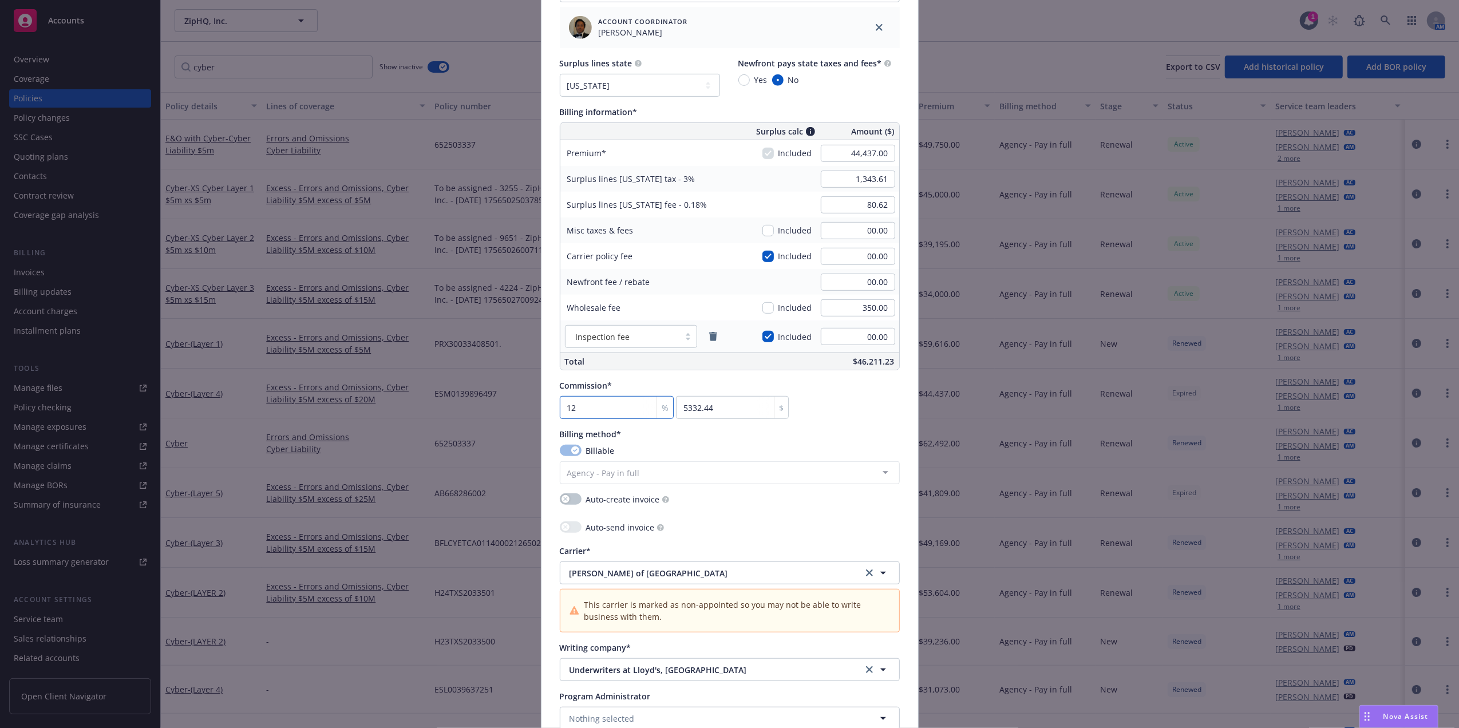
type input "12"
click at [853, 398] on div "Commission* 12 % 5332.44 $" at bounding box center [730, 398] width 340 height 39
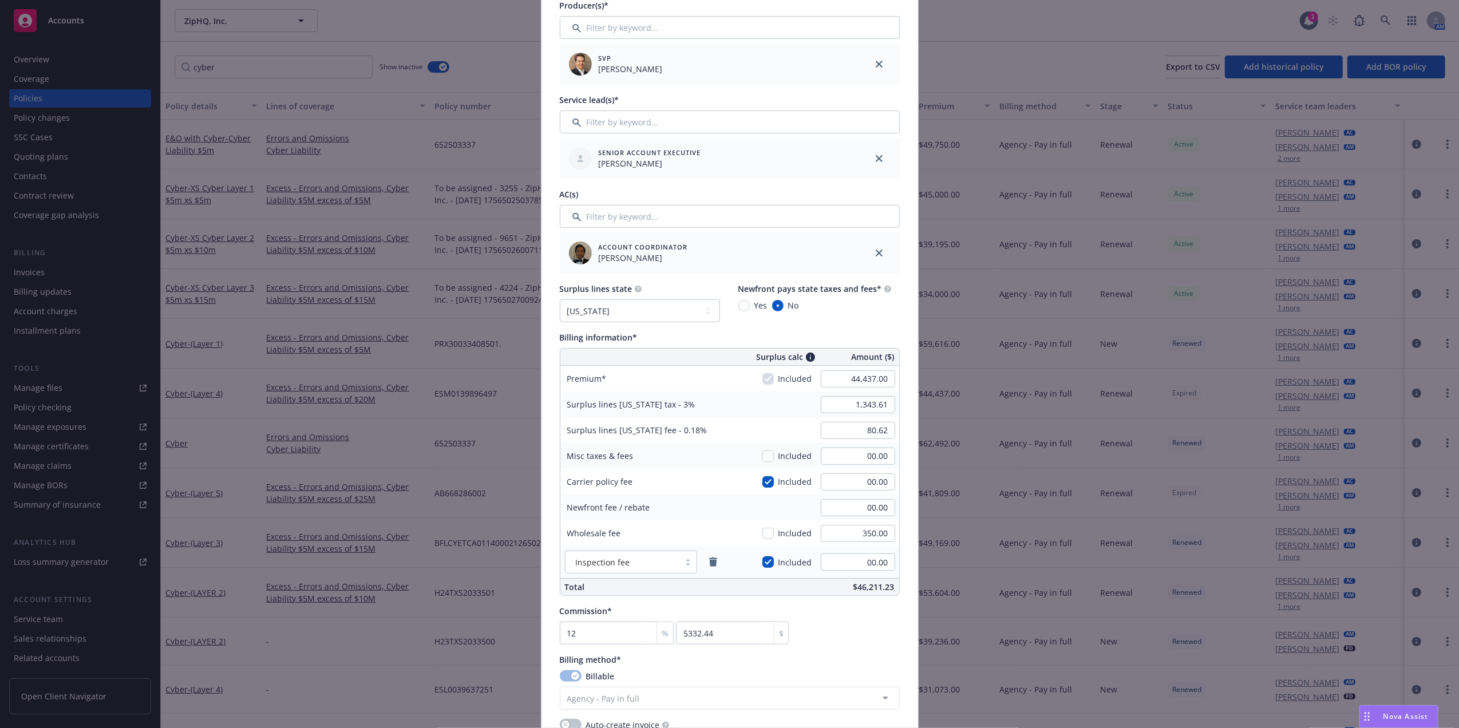
scroll to position [404, 0]
click at [875, 376] on input "44,437.00" at bounding box center [858, 377] width 74 height 17
type input "30,500.00"
type input "915.00"
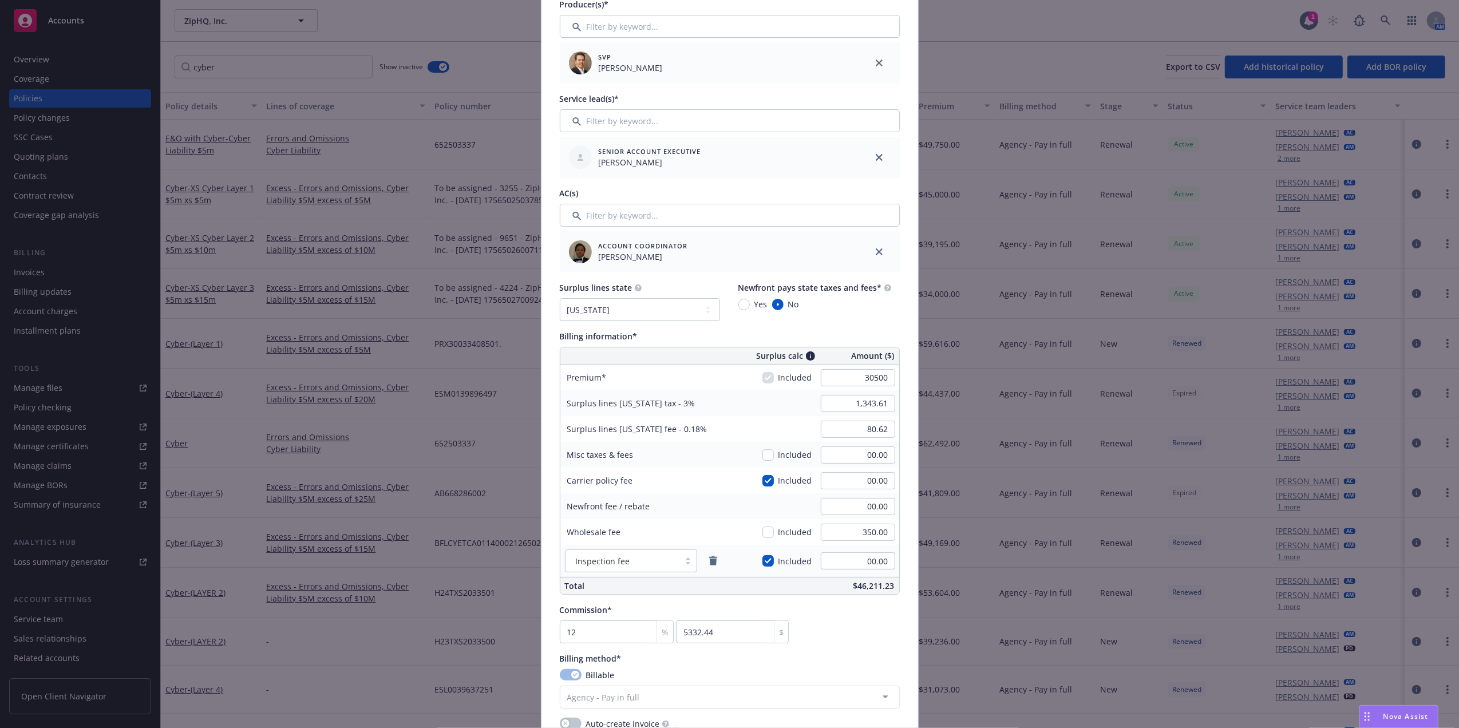
type input "54.90"
type input "3660"
click at [875, 326] on div "Surplus lines state No surplus lines state Alaska Alabama Arkansas Arizona Cali…" at bounding box center [730, 438] width 340 height 313
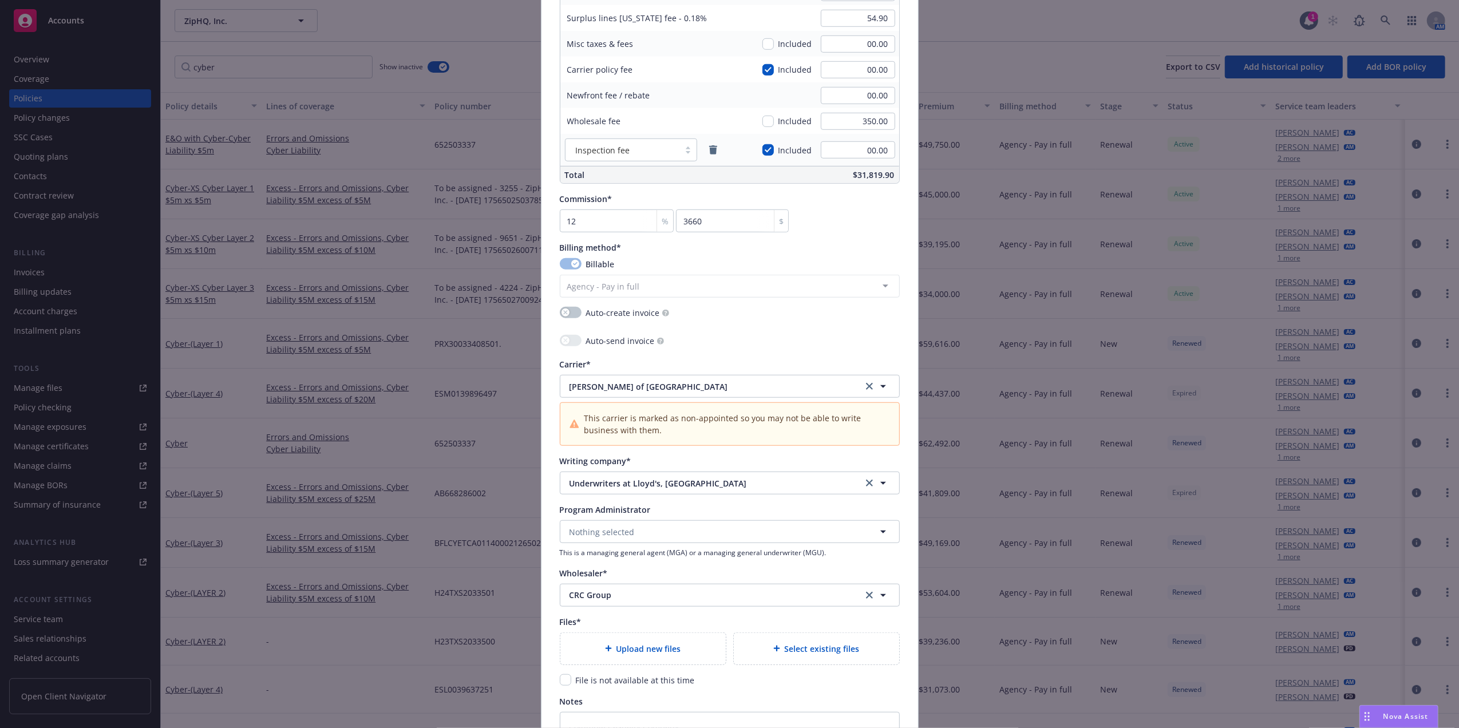
scroll to position [995, 0]
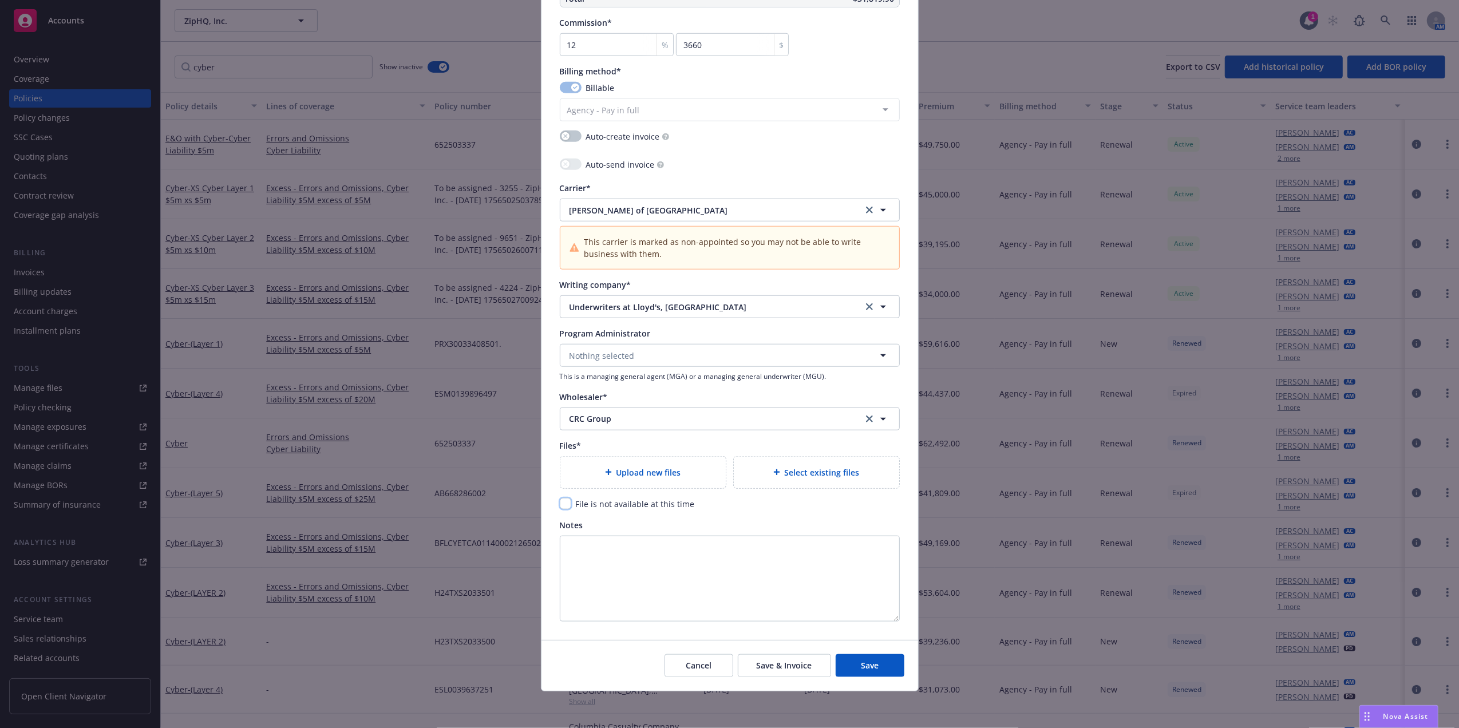
click at [563, 500] on input "checkbox" at bounding box center [565, 503] width 11 height 11
checkbox input "true"
click at [861, 668] on span "Save" at bounding box center [870, 665] width 18 height 11
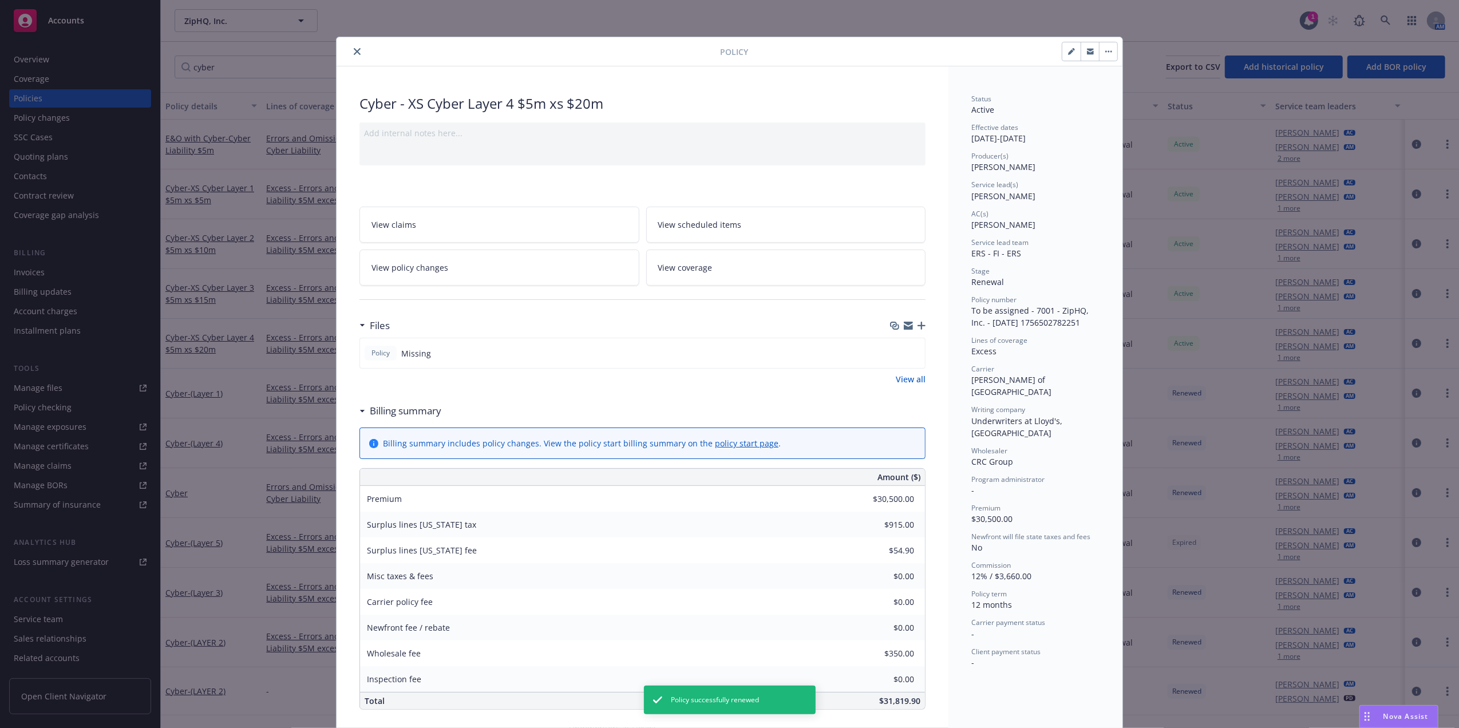
click at [354, 46] on button "close" at bounding box center [357, 52] width 14 height 14
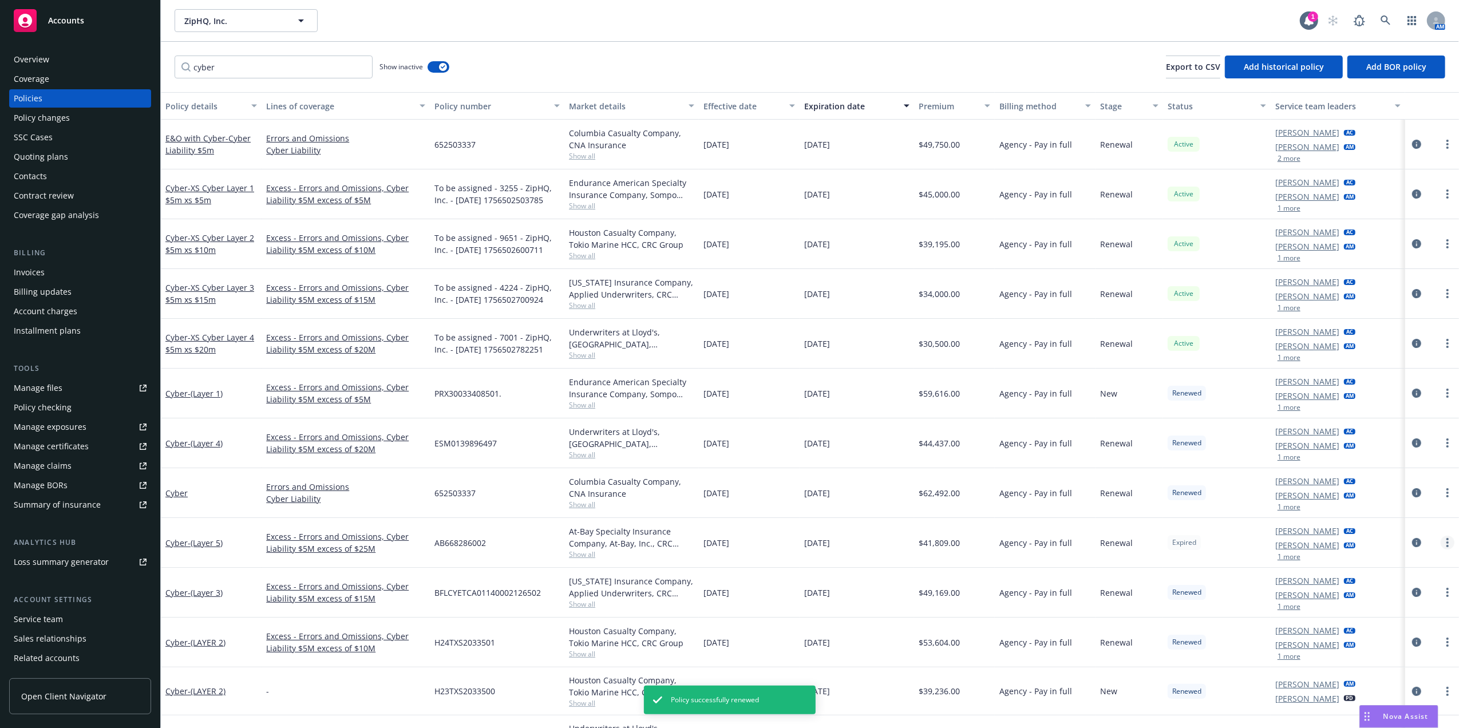
click at [1446, 543] on icon "more" at bounding box center [1447, 542] width 2 height 9
click at [1441, 539] on link "more" at bounding box center [1448, 543] width 14 height 14
click at [759, 492] on div "[DATE]" at bounding box center [749, 493] width 101 height 50
click at [204, 548] on span "- (Layer 5)" at bounding box center [205, 542] width 35 height 11
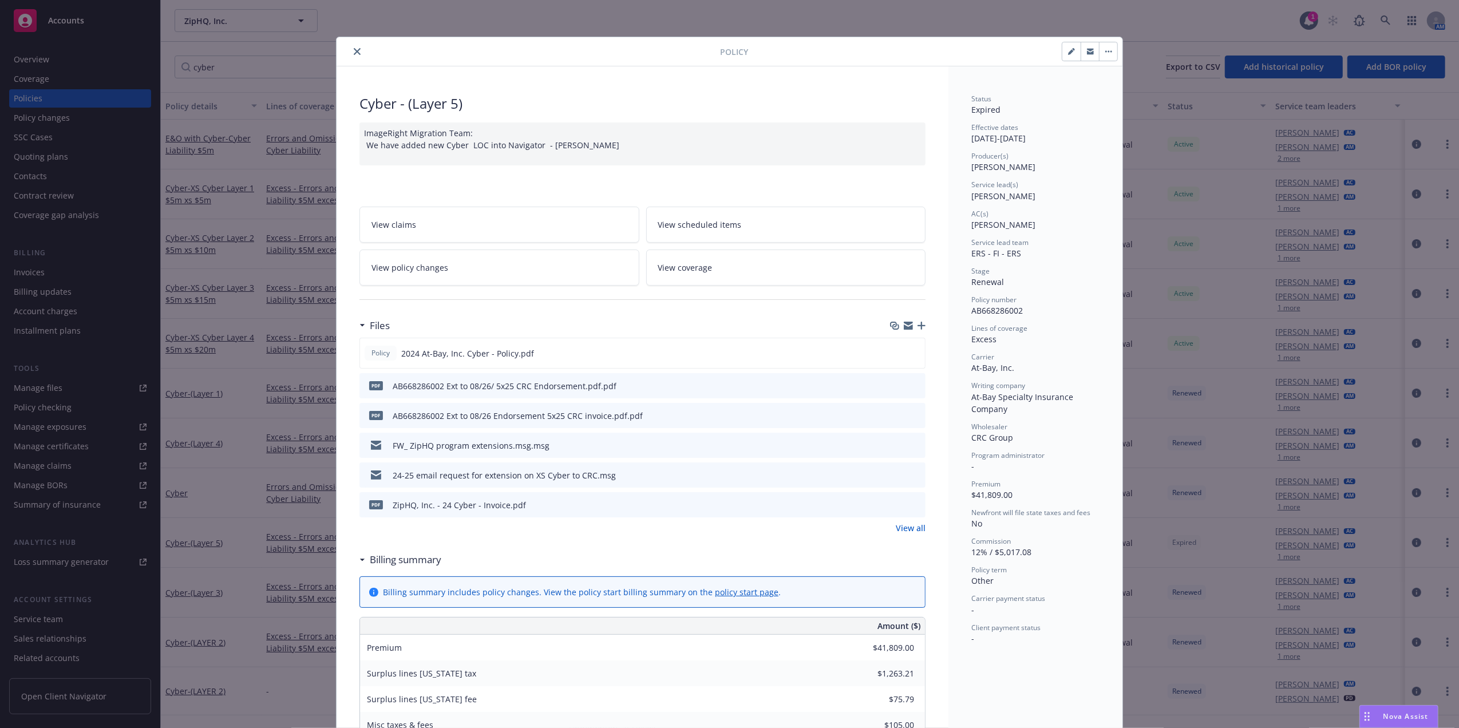
click at [358, 52] on button "close" at bounding box center [357, 52] width 14 height 14
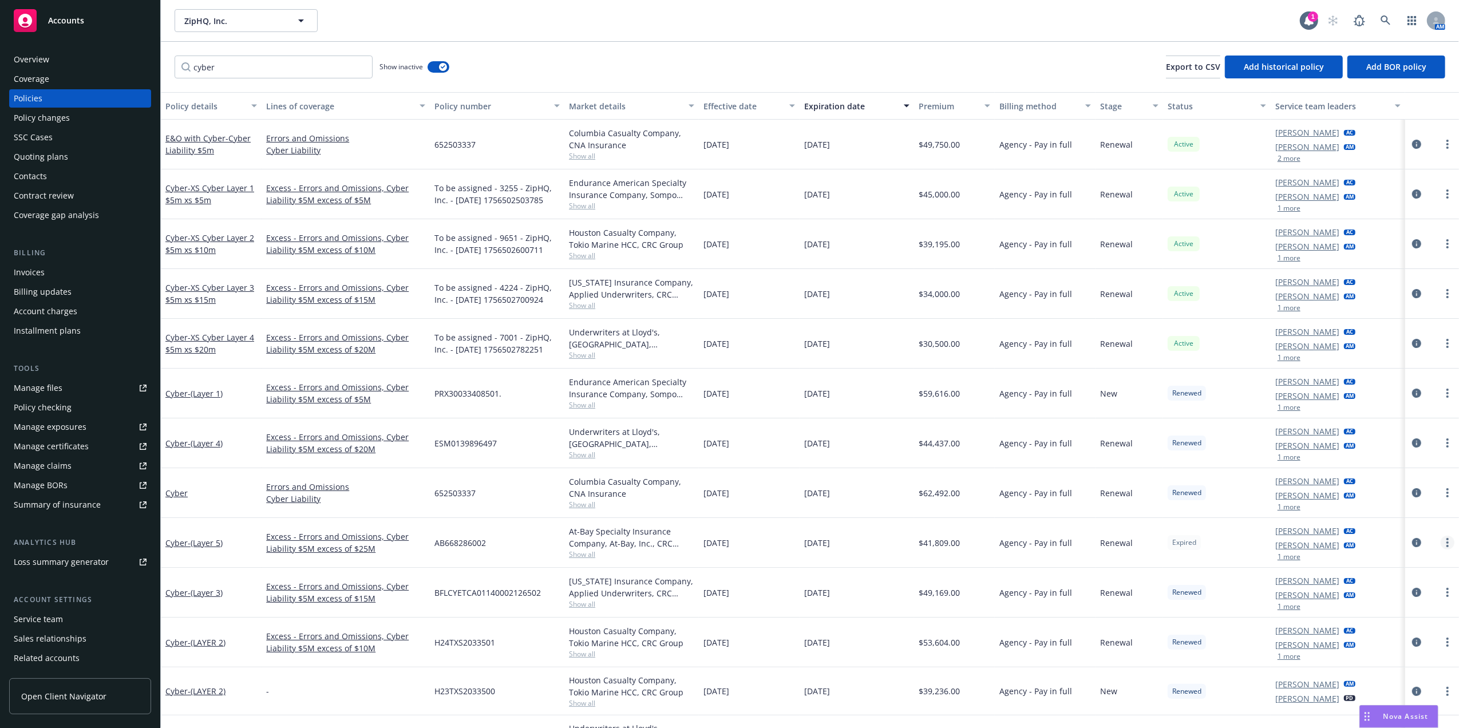
click at [1441, 539] on link "more" at bounding box center [1448, 543] width 14 height 14
click at [1370, 388] on link "Renew with incumbent" at bounding box center [1386, 394] width 134 height 23
select select "12"
select select "CA"
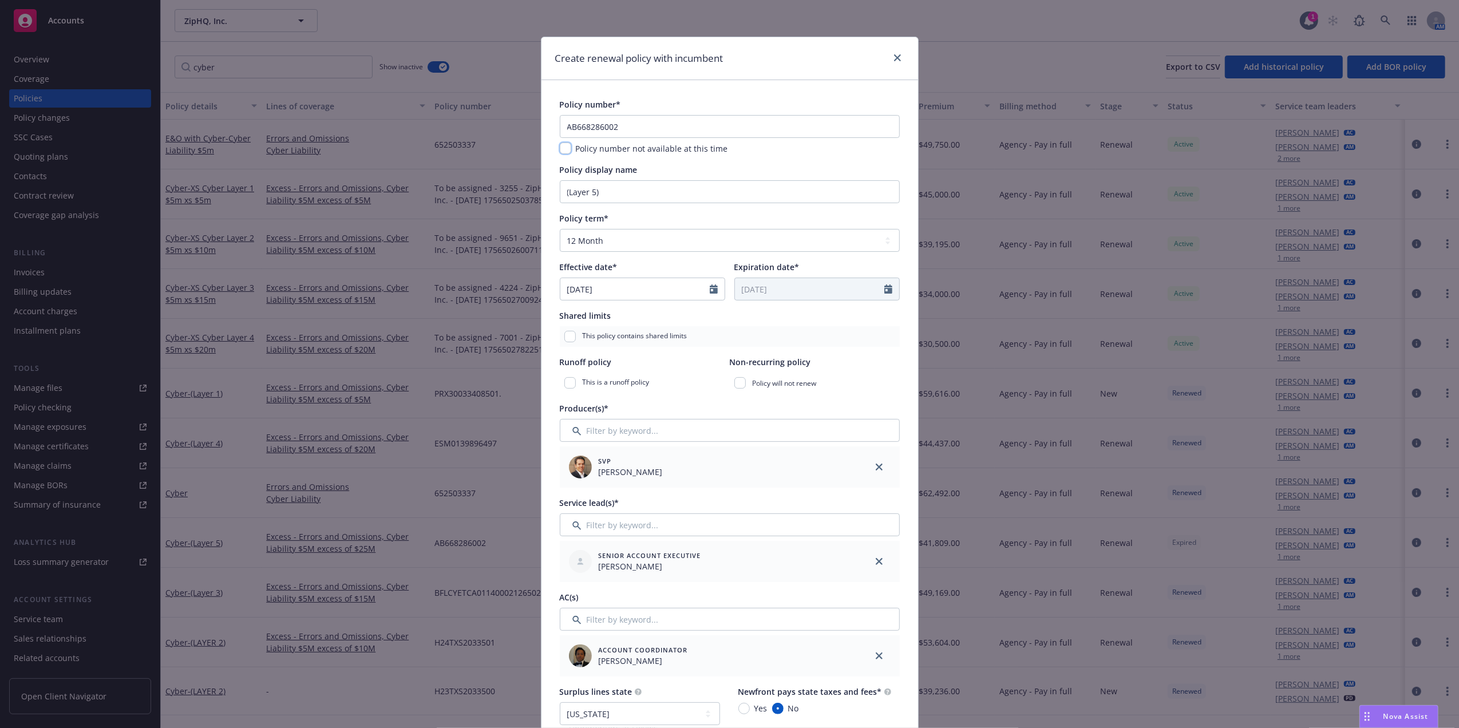
click at [560, 147] on input "checkbox" at bounding box center [565, 148] width 11 height 11
checkbox input "true"
drag, startPoint x: 646, startPoint y: 188, endPoint x: 399, endPoint y: 173, distance: 247.2
click at [413, 175] on div "Create renewal policy with incumbent Policy number* AB668286002 Policy number n…" at bounding box center [729, 364] width 1459 height 728
type input "XS Cyber Layer 5 $5m xs $25m"
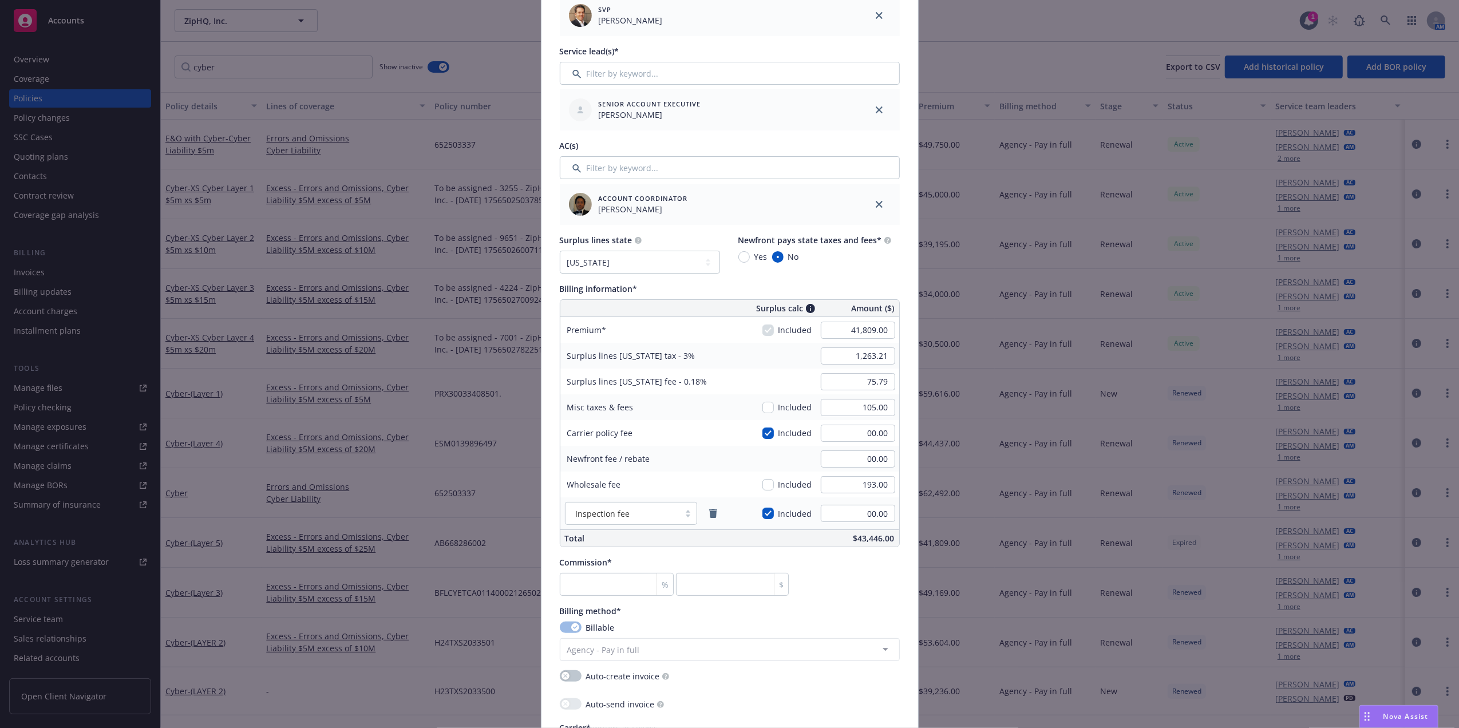
scroll to position [456, 0]
click at [866, 323] on input "41,809.00" at bounding box center [858, 326] width 74 height 17
type input "27,200.00"
type input "816.00"
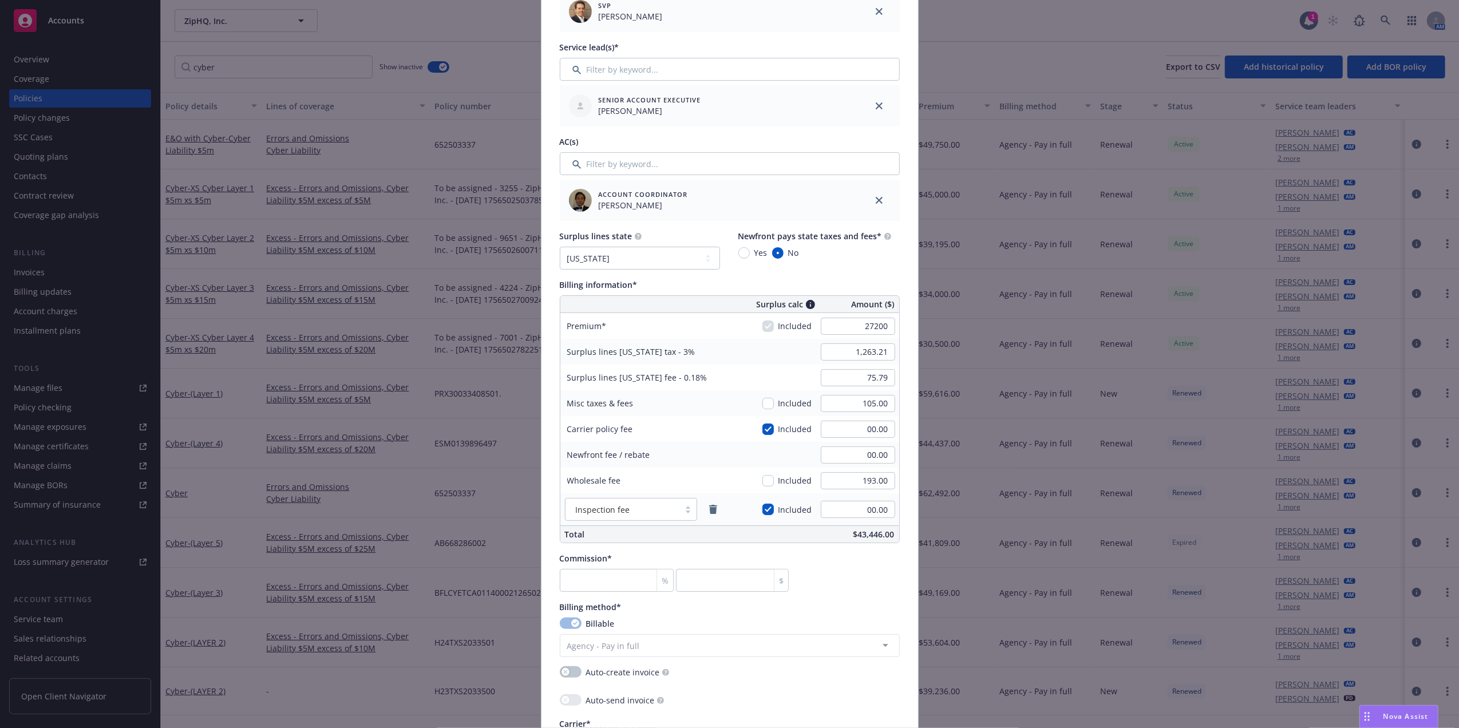
type input "48.96"
click at [693, 315] on div "Premium" at bounding box center [646, 326] width 172 height 26
click at [598, 575] on input "number" at bounding box center [617, 580] width 114 height 23
type input "1"
type input "272"
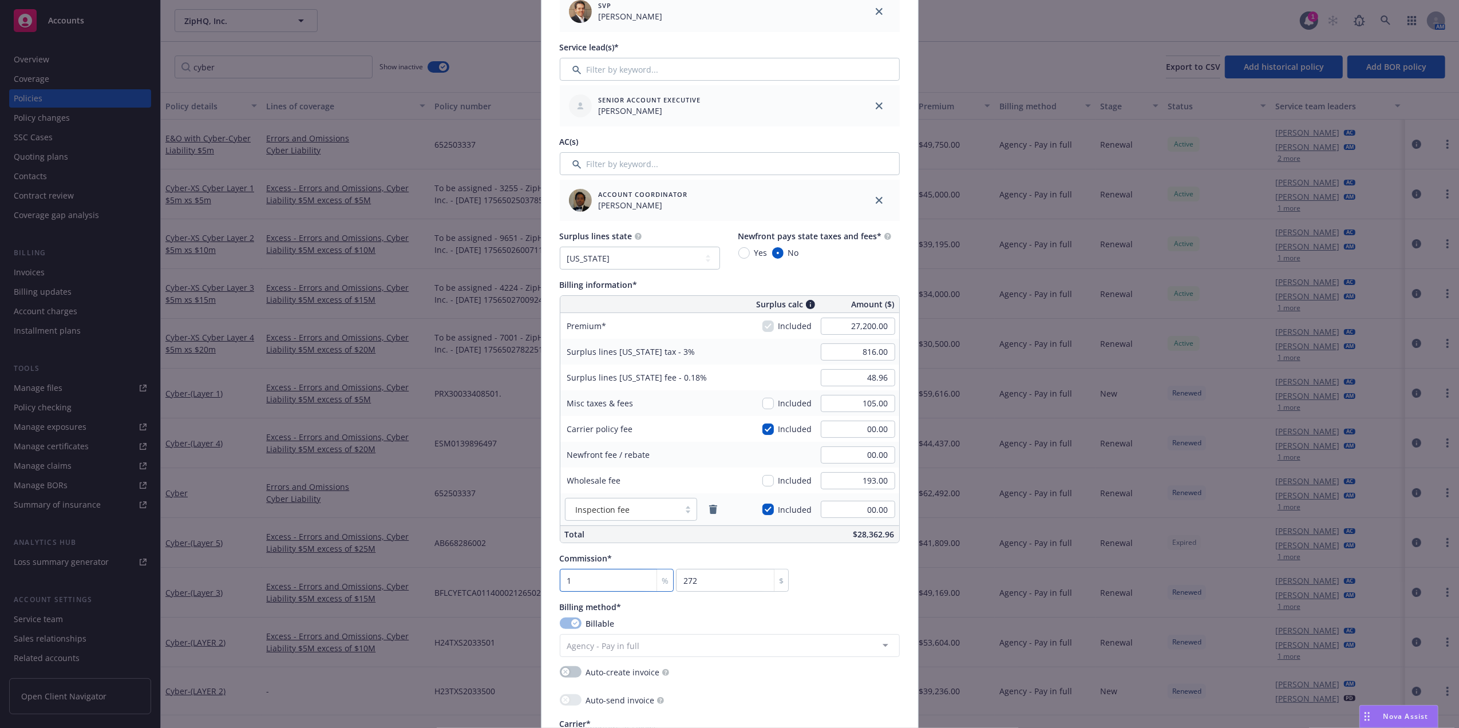
type input "12"
type input "3264"
type input "12"
click at [848, 575] on div "Commission* 12 % 3264 $" at bounding box center [730, 571] width 340 height 39
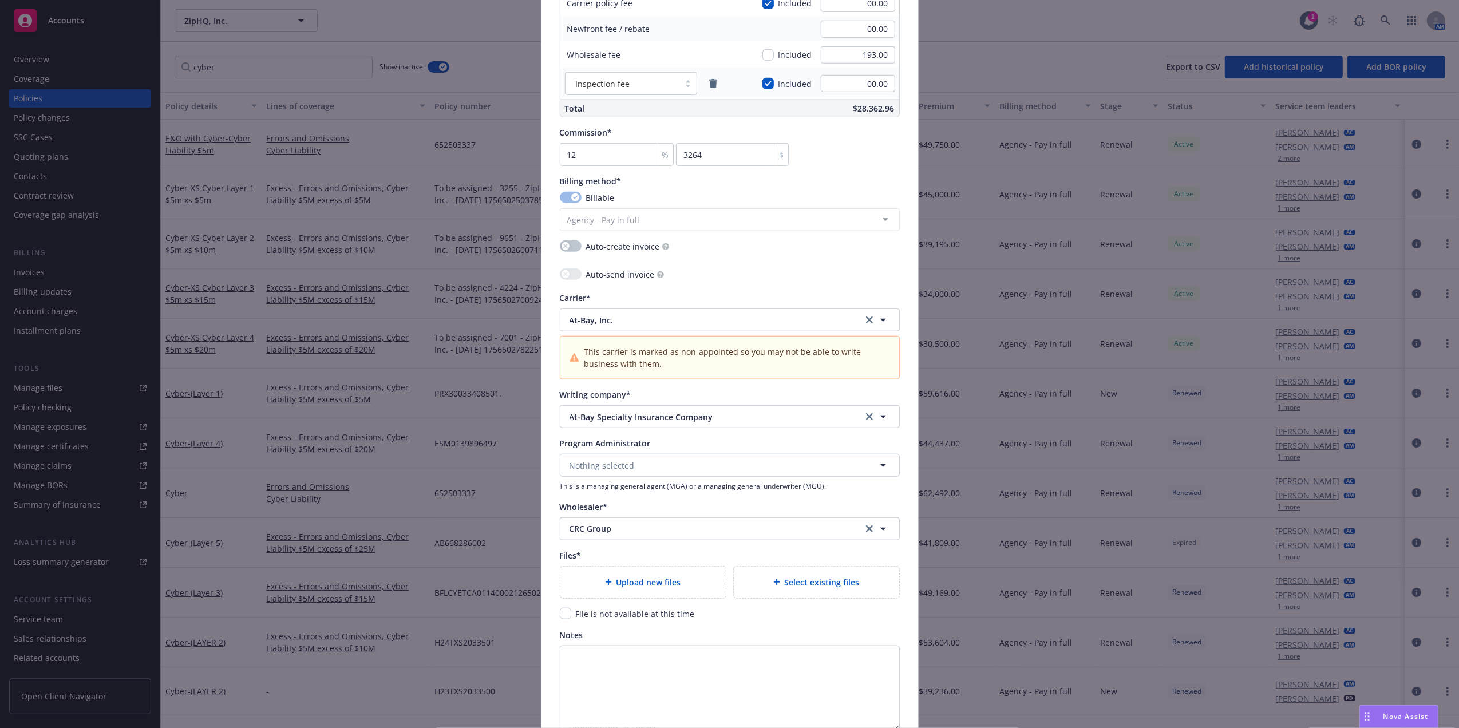
scroll to position [883, 0]
click at [560, 615] on input "checkbox" at bounding box center [565, 612] width 11 height 11
checkbox input "true"
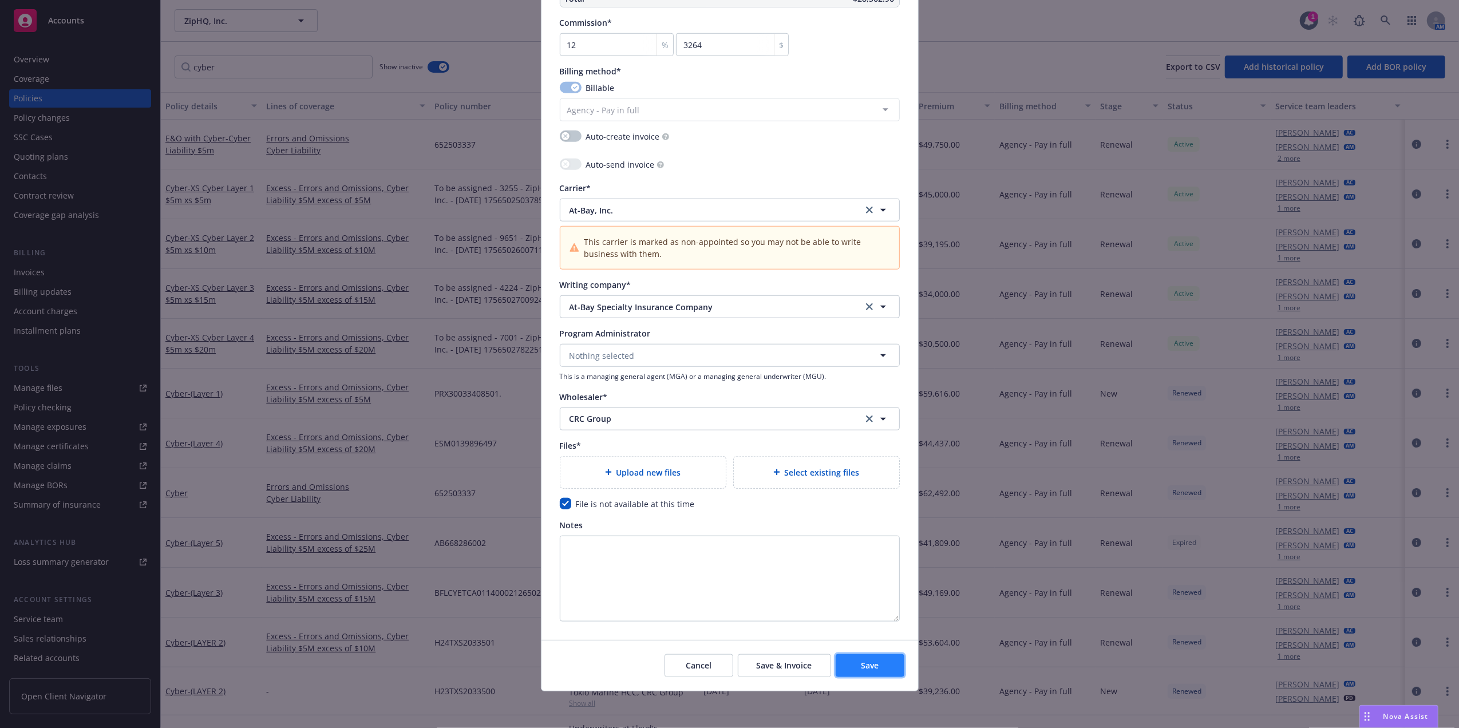
click at [864, 662] on span "Save" at bounding box center [870, 665] width 18 height 11
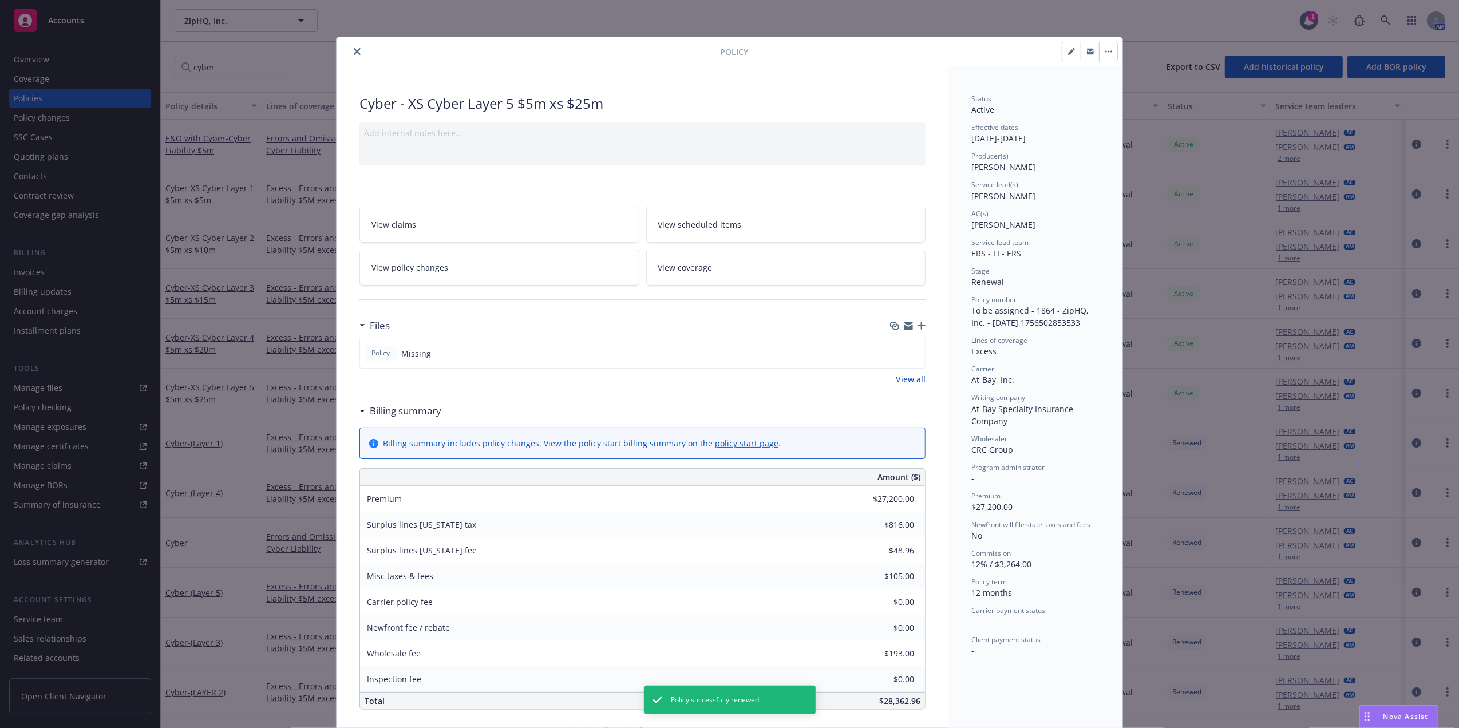
click at [350, 53] on button "close" at bounding box center [357, 52] width 14 height 14
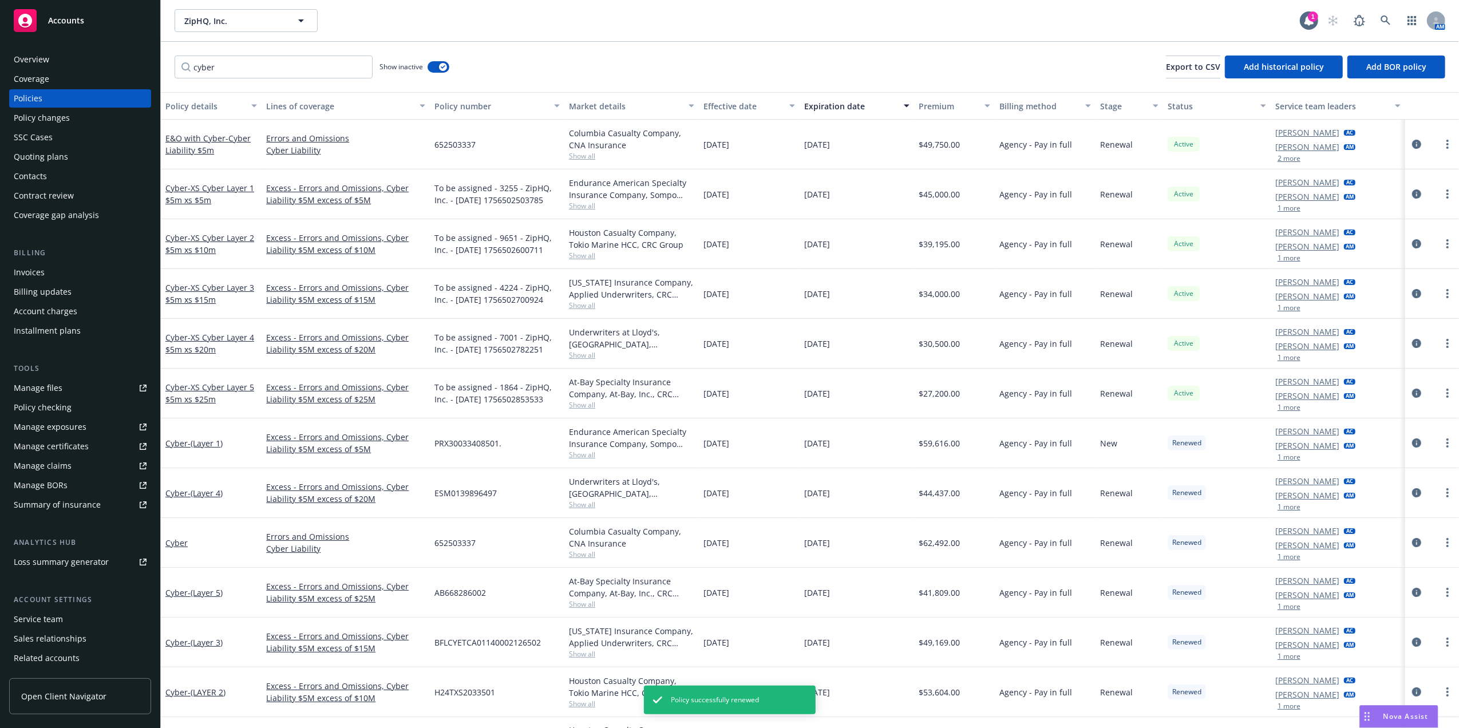
click at [459, 142] on span "652503337" at bounding box center [454, 145] width 41 height 12
copy span "652503337"
click at [321, 191] on link "Excess - Errors and Omissions, Cyber Liability $5M excess of $5M" at bounding box center [345, 194] width 159 height 24
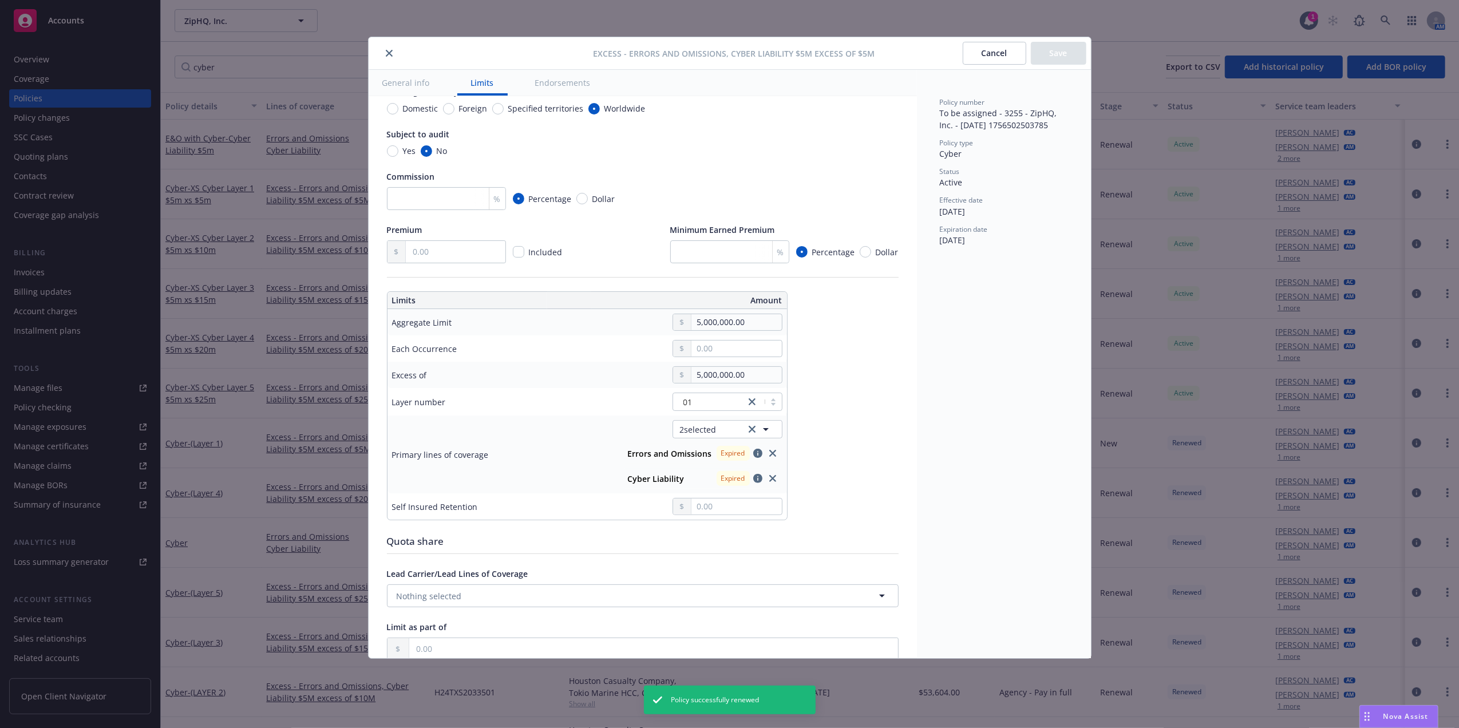
scroll to position [192, 0]
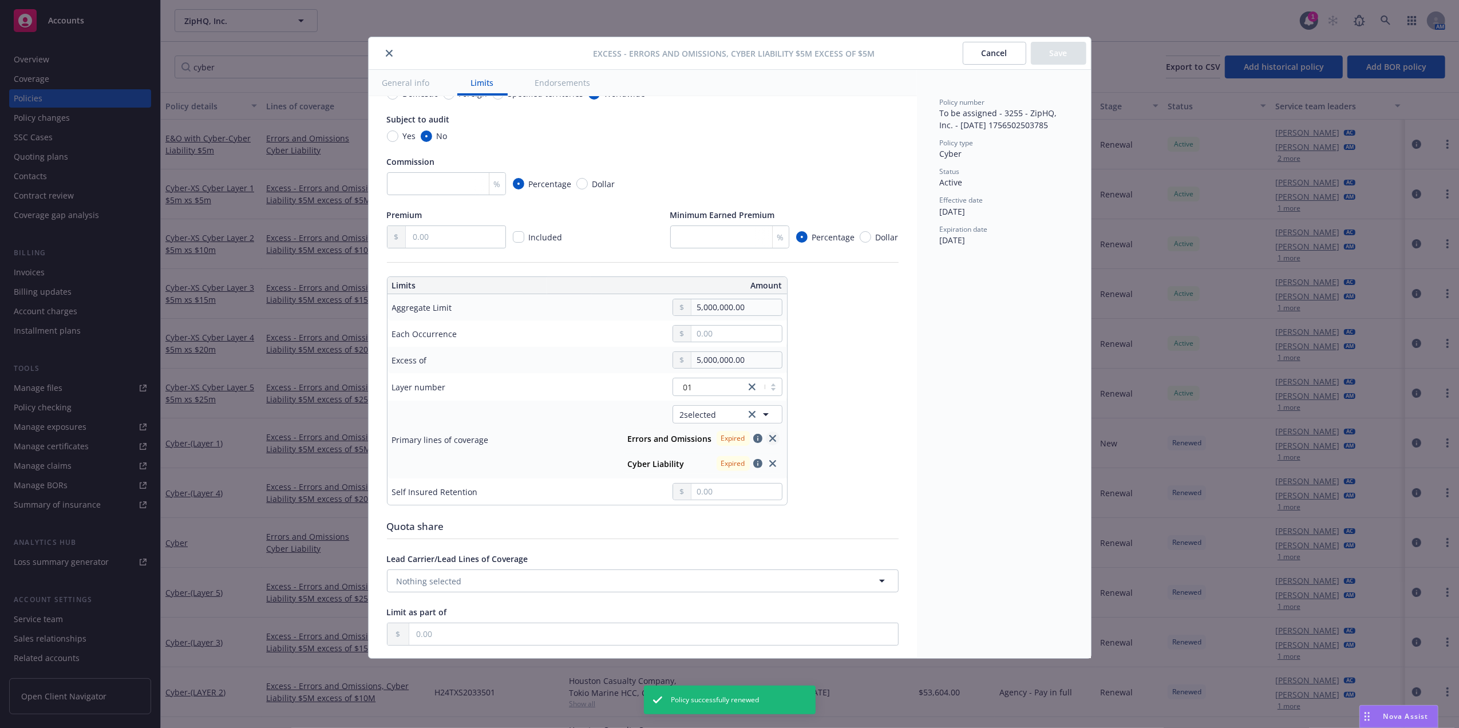
click at [778, 440] on link "close" at bounding box center [773, 439] width 14 height 14
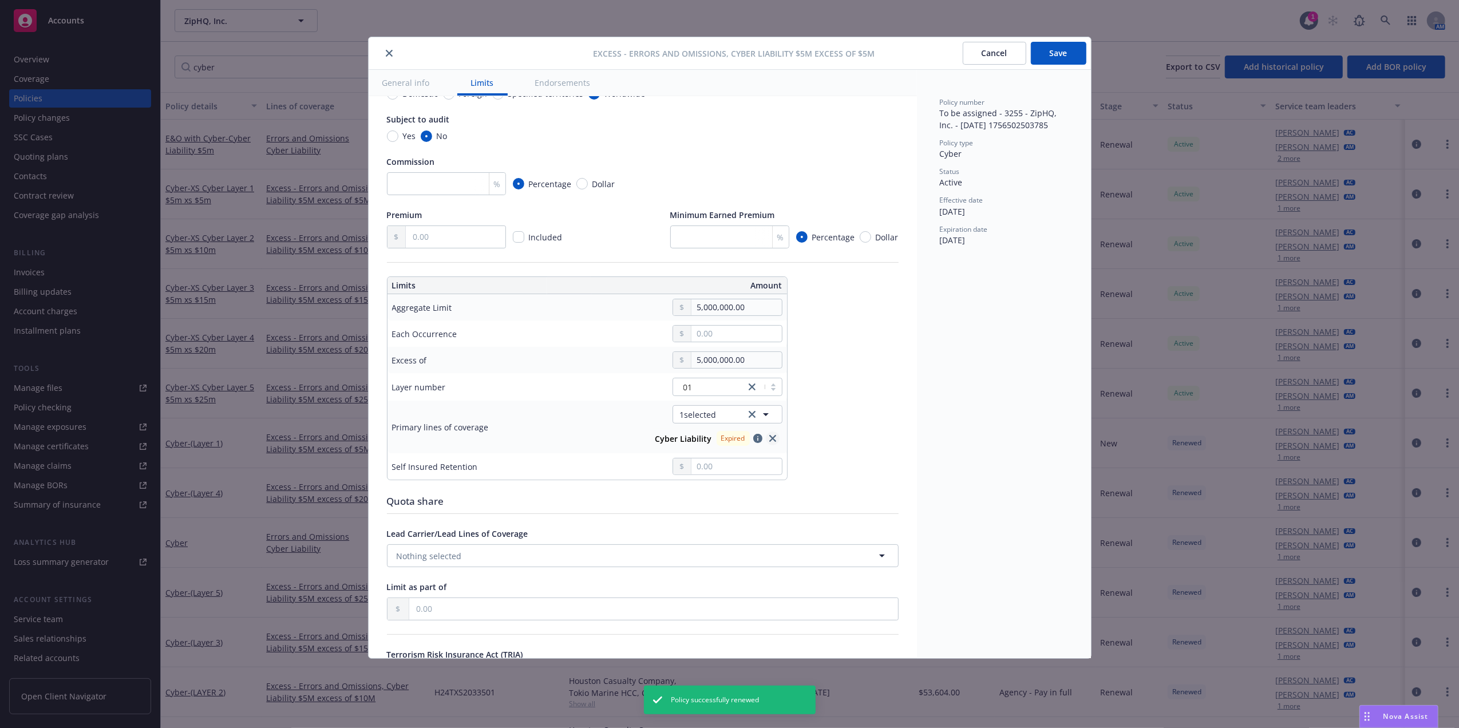
click at [774, 438] on icon "close" at bounding box center [772, 438] width 7 height 7
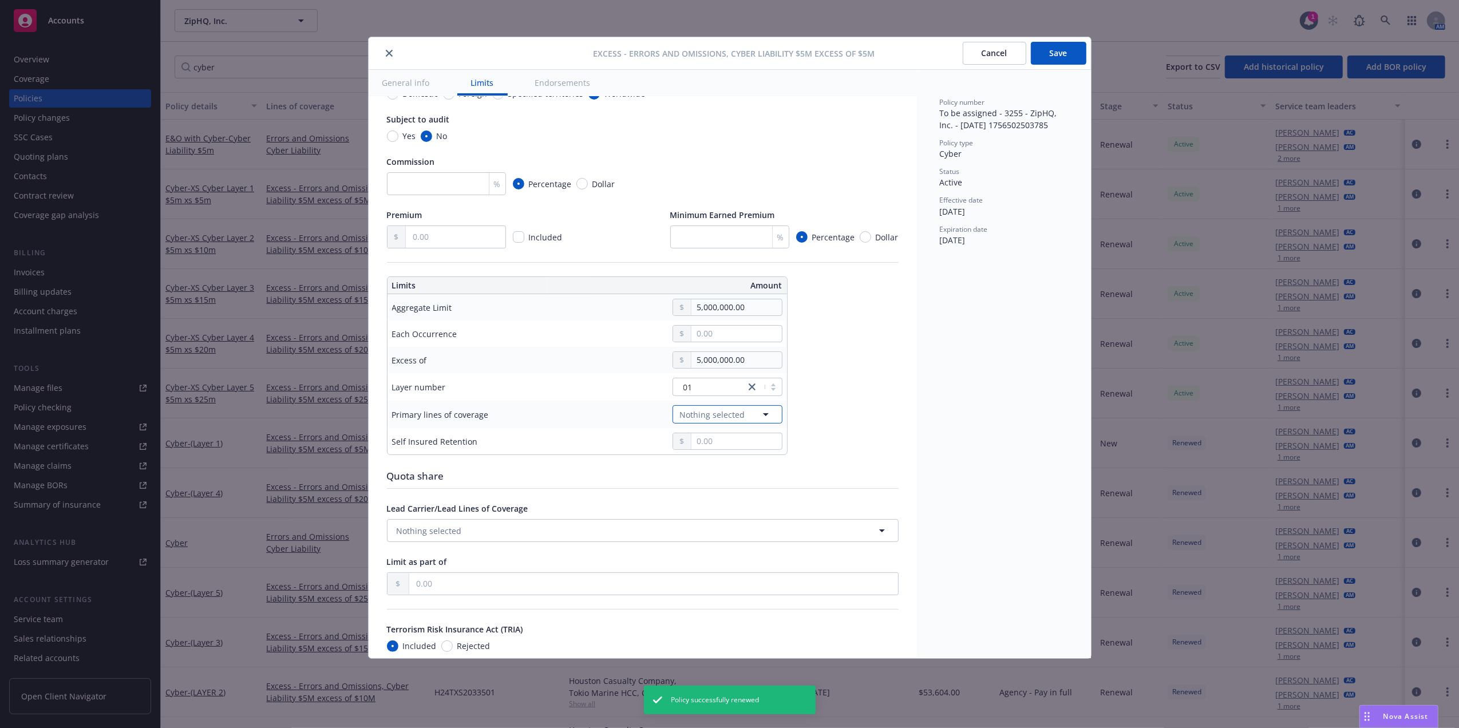
click at [714, 420] on span "Nothing selected" at bounding box center [712, 415] width 65 height 12
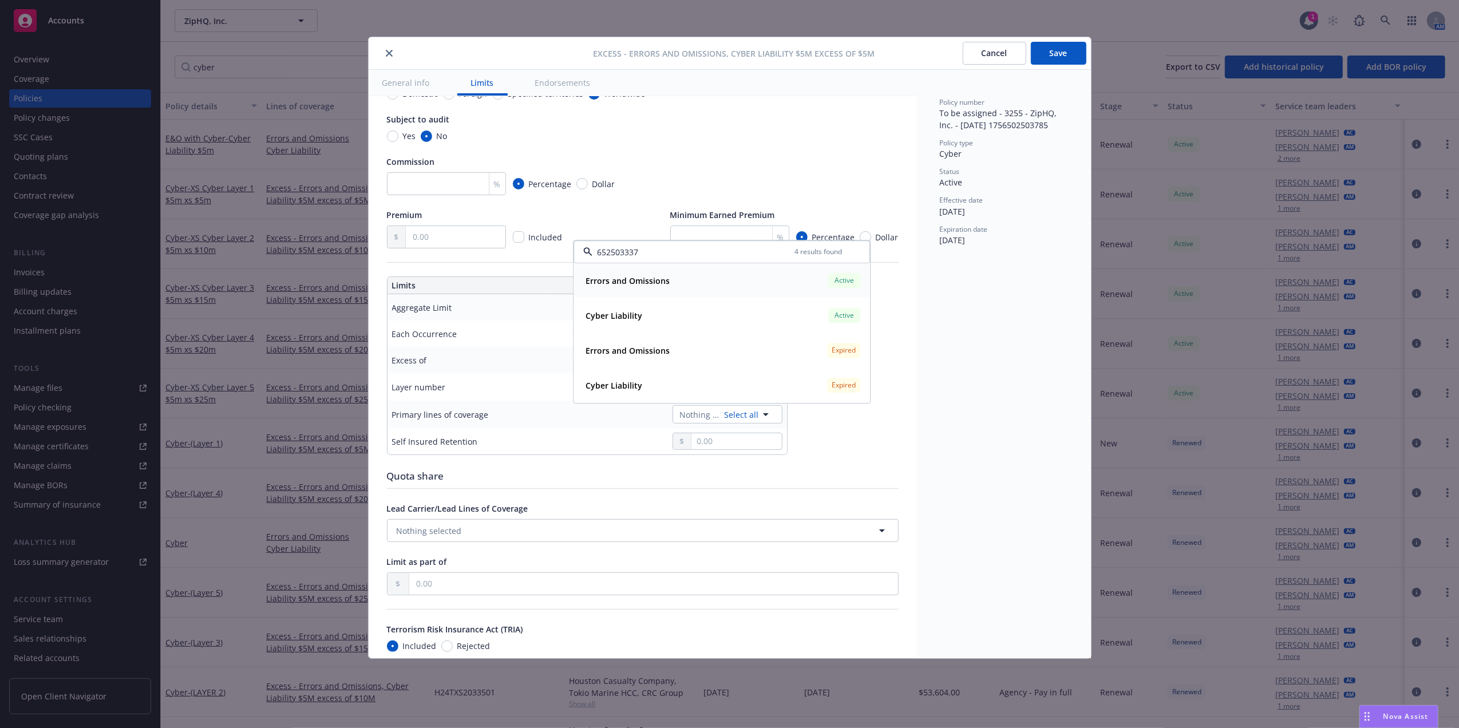
click at [663, 282] on strong "Errors and Omissions" at bounding box center [627, 280] width 84 height 11
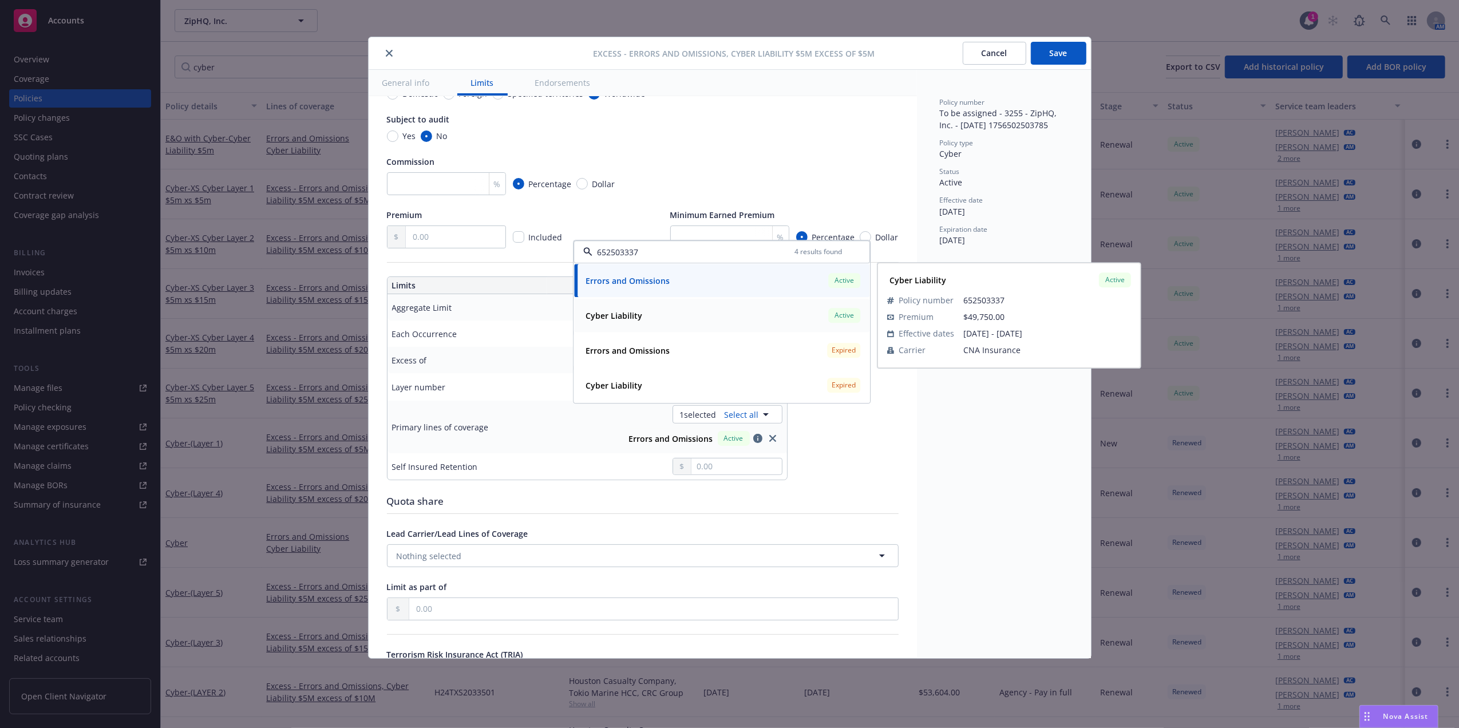
click at [634, 310] on strong "Cyber Liability" at bounding box center [613, 315] width 57 height 11
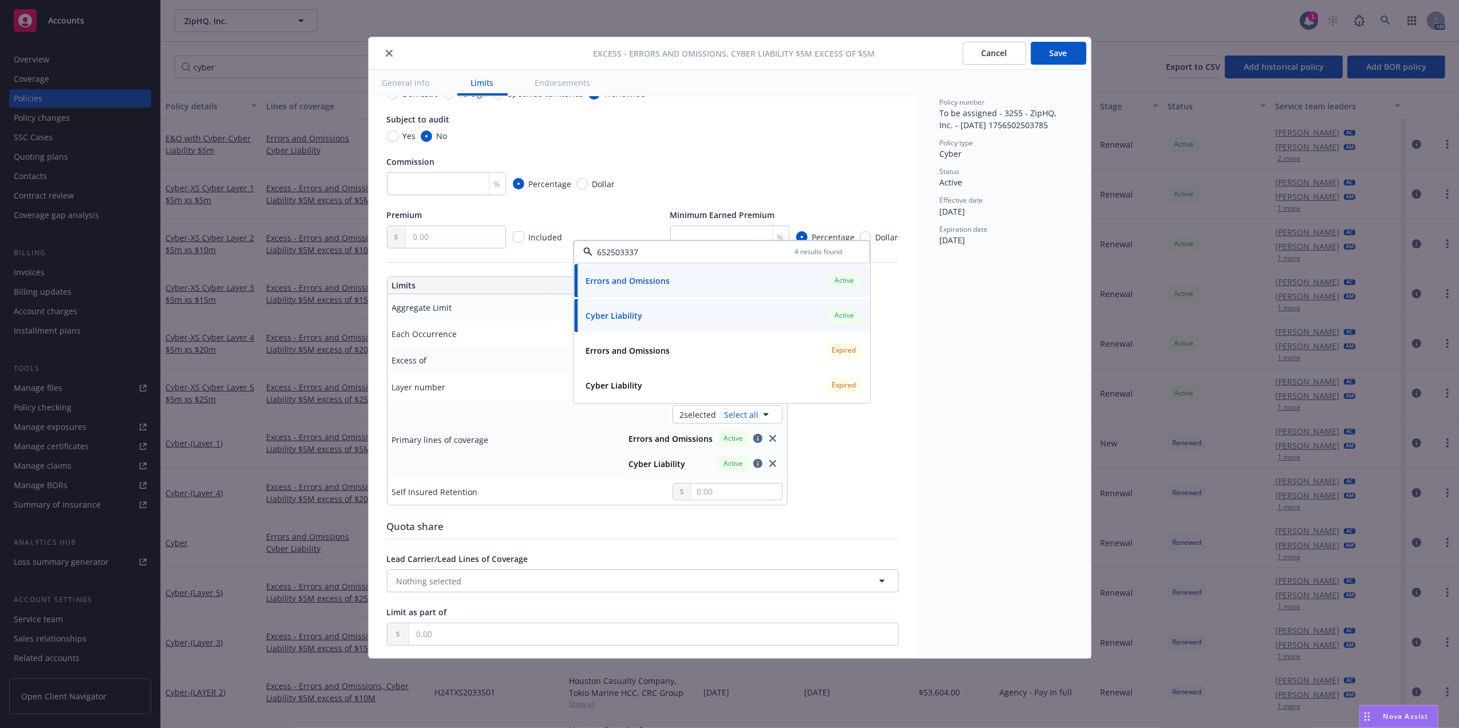
type input "652503337"
click at [1057, 46] on button "Save" at bounding box center [1059, 53] width 56 height 23
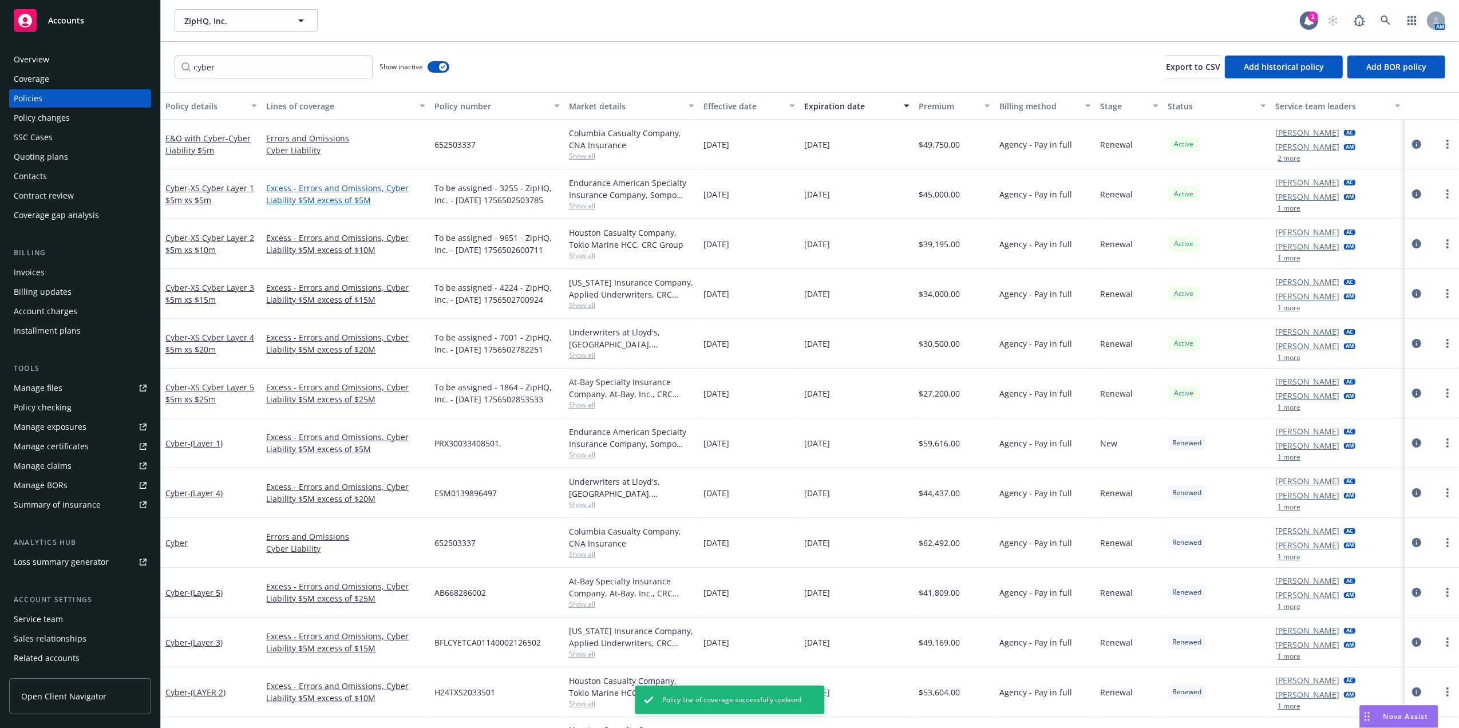
click at [305, 200] on link "Excess - Errors and Omissions, Cyber Liability $5M excess of $5M" at bounding box center [345, 194] width 159 height 24
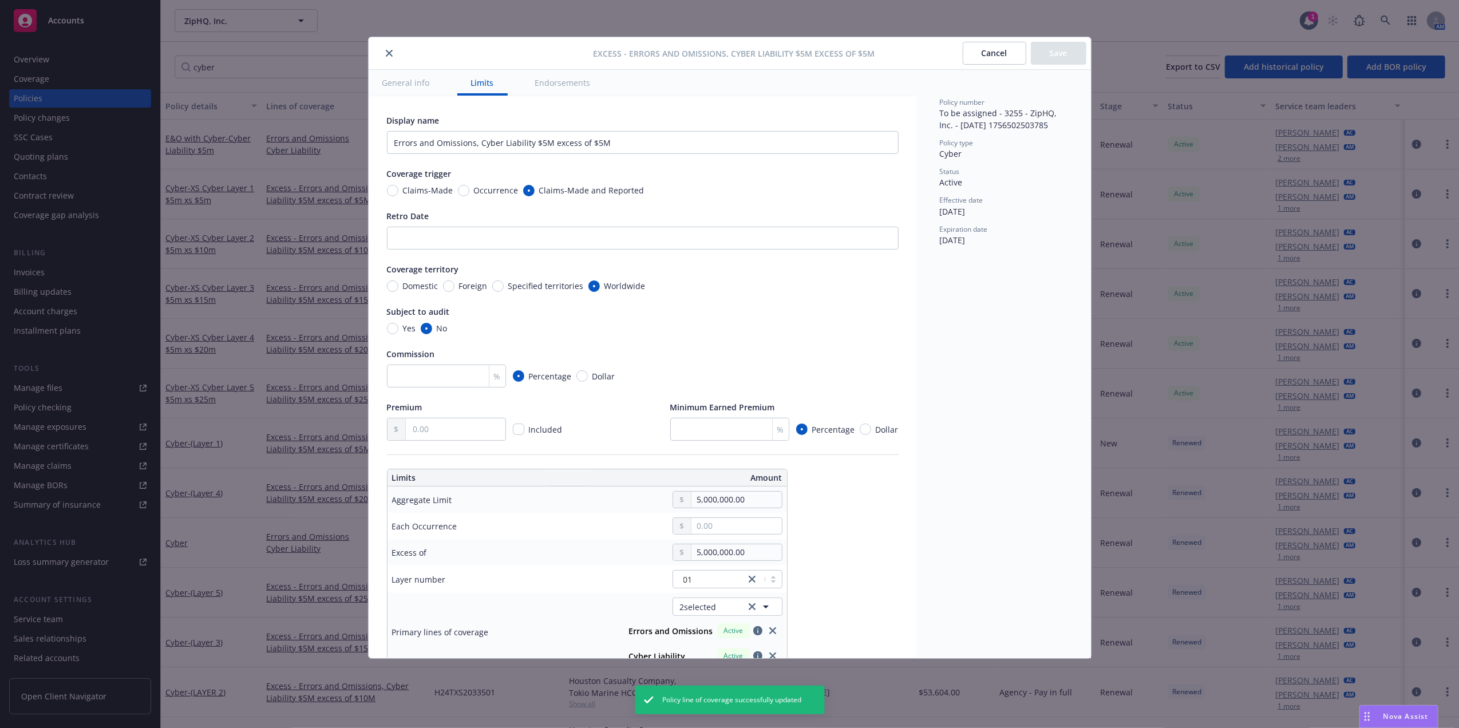
click at [387, 54] on icon "close" at bounding box center [389, 53] width 7 height 7
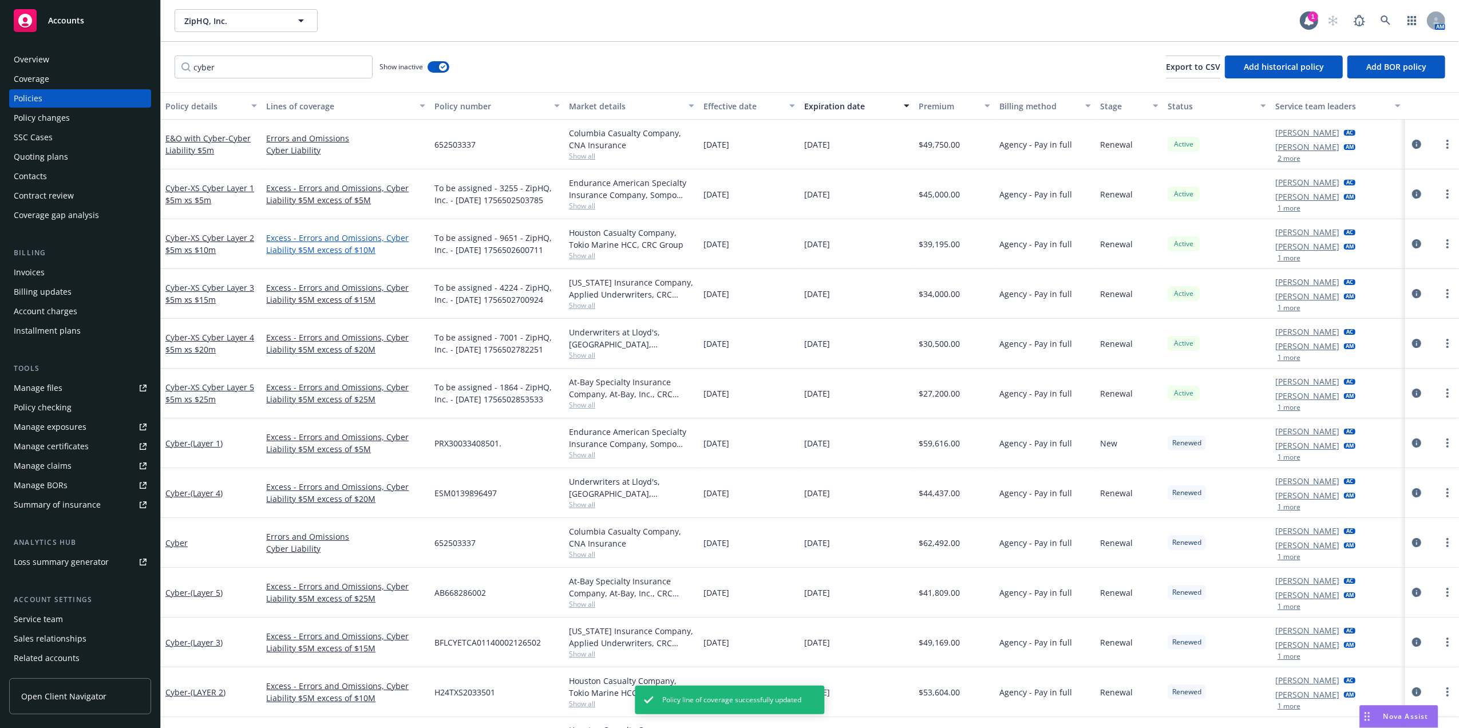
click at [335, 241] on link "Excess - Errors and Omissions, Cyber Liability $5M excess of $10M" at bounding box center [345, 244] width 159 height 24
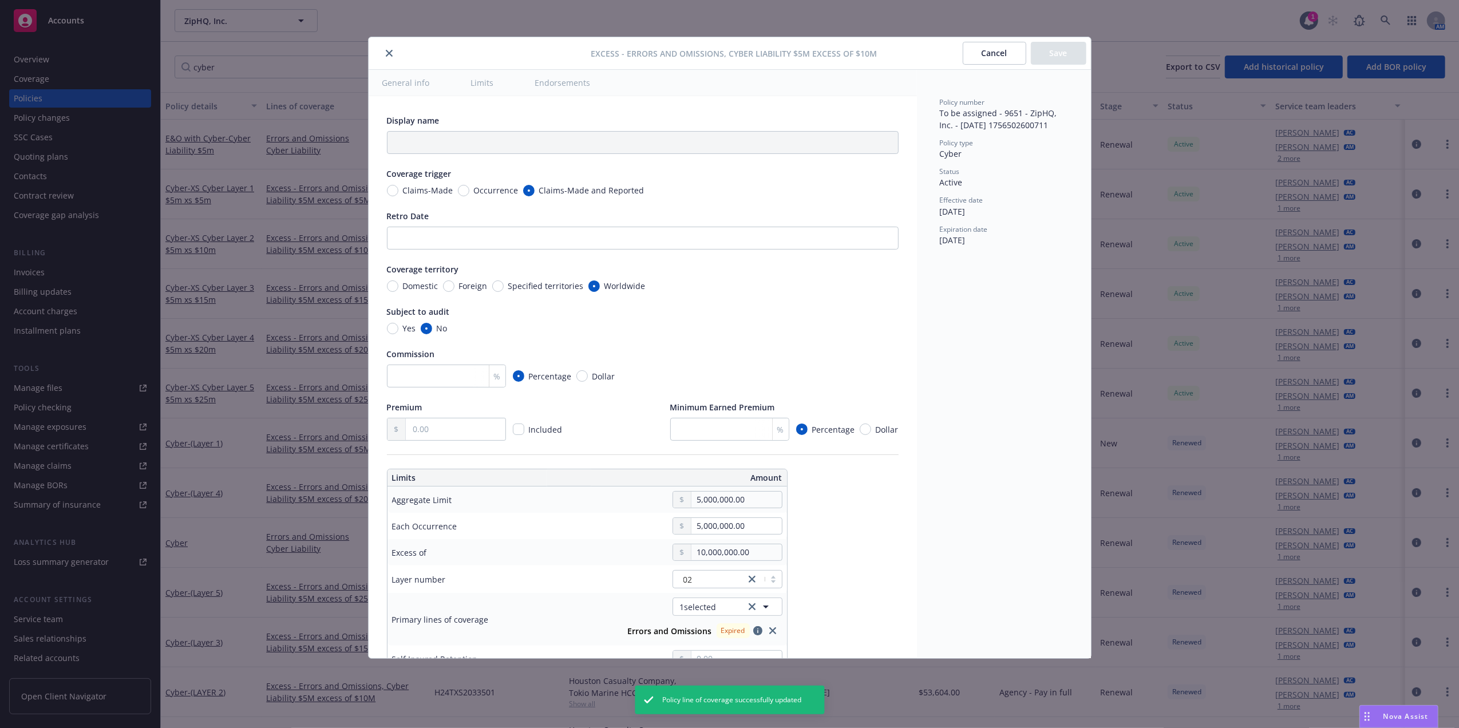
type textarea "x"
type input "Errors and Omissions, Cyber Liability $5M excess of $10M"
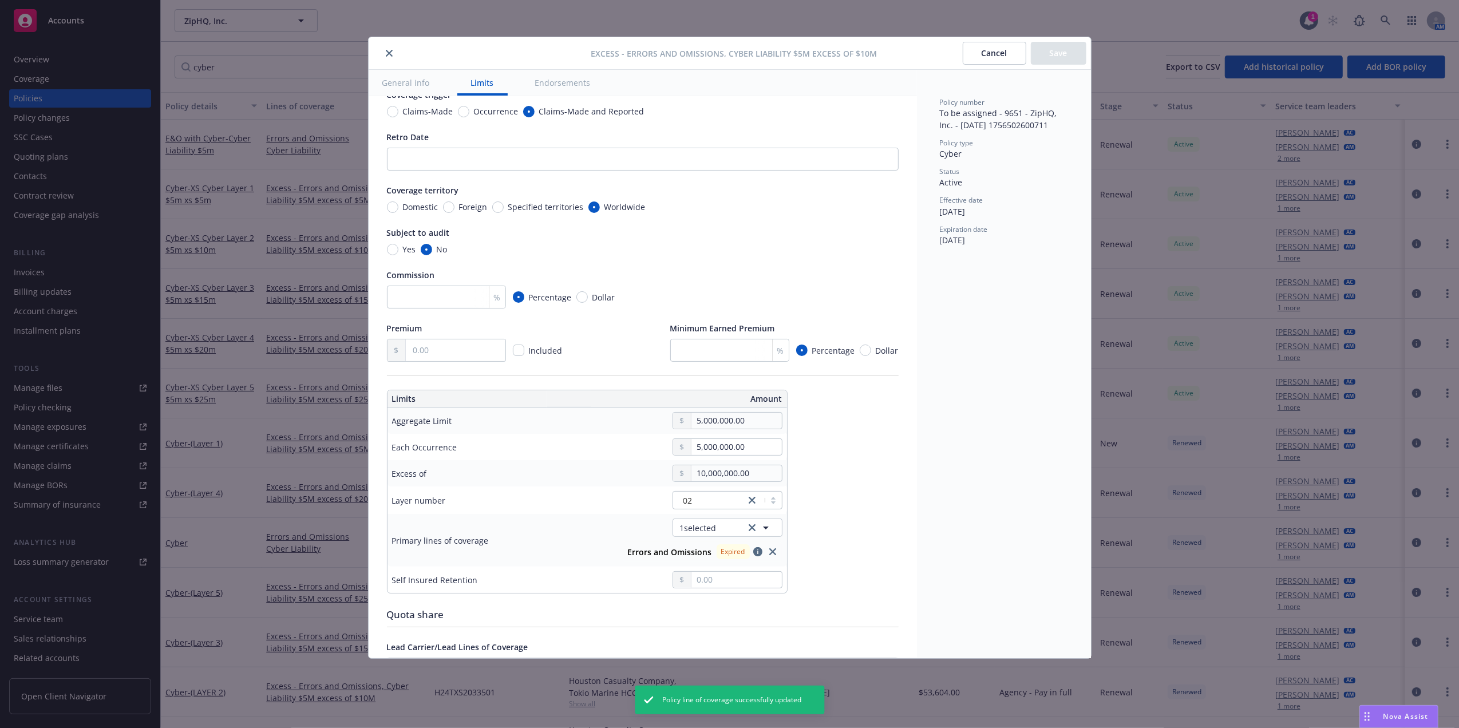
scroll to position [108, 0]
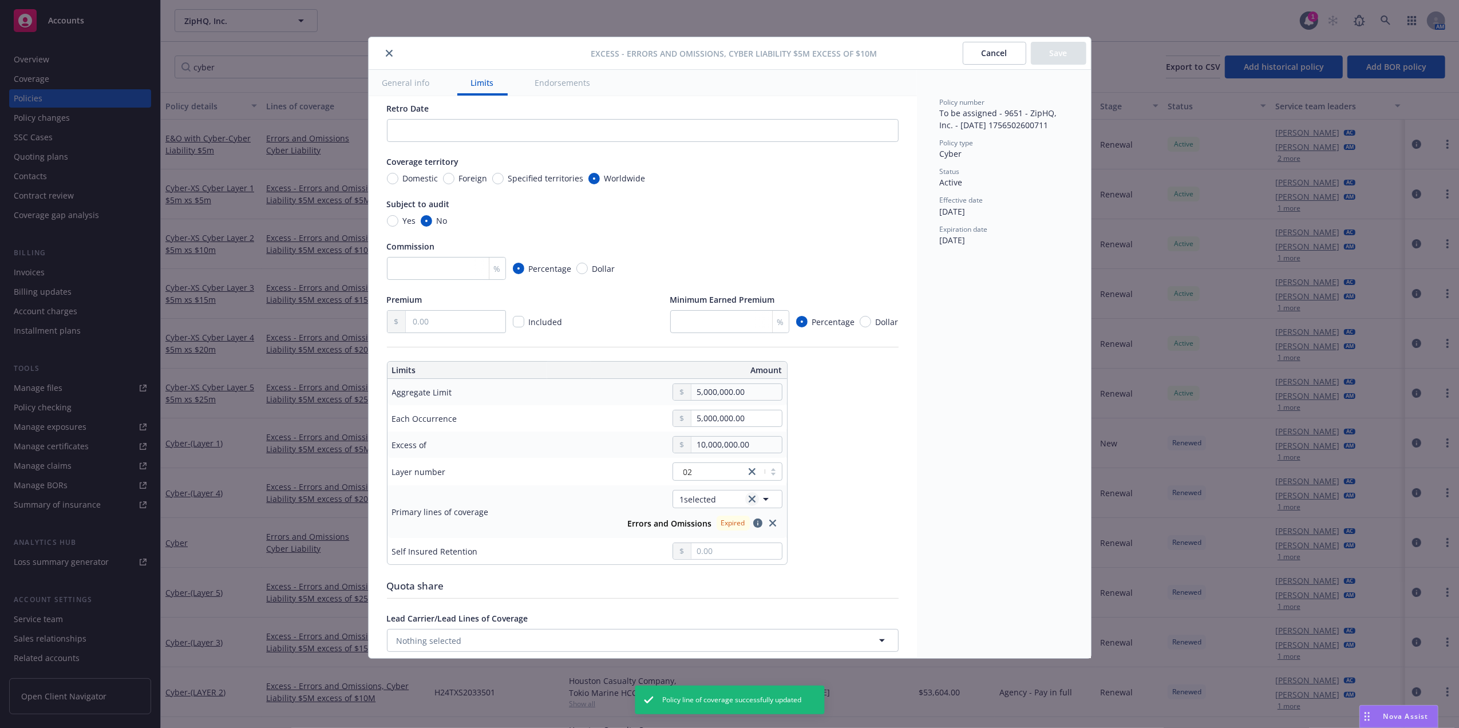
click at [749, 500] on icon "clear selection" at bounding box center [752, 499] width 7 height 7
type textarea "x"
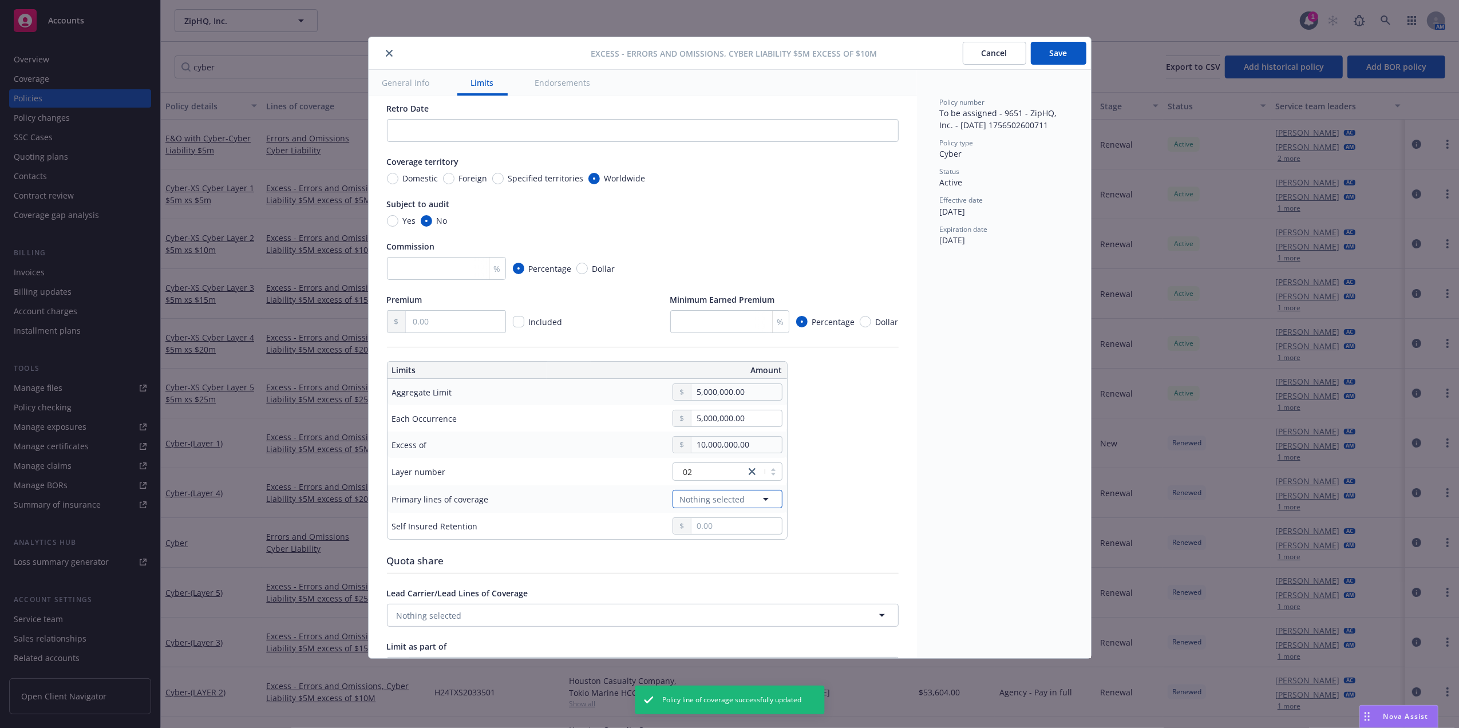
click at [719, 502] on span "Nothing selected" at bounding box center [712, 499] width 65 height 12
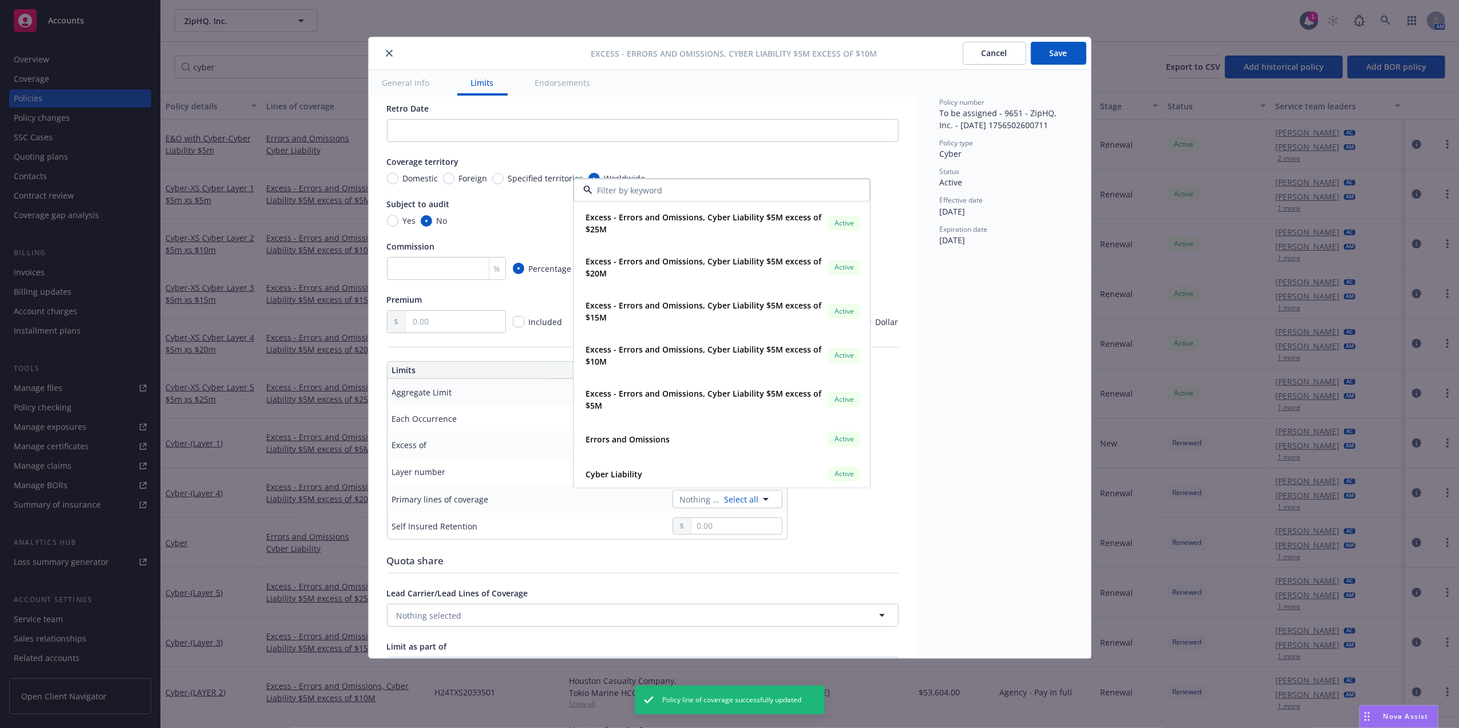
type input "652503337"
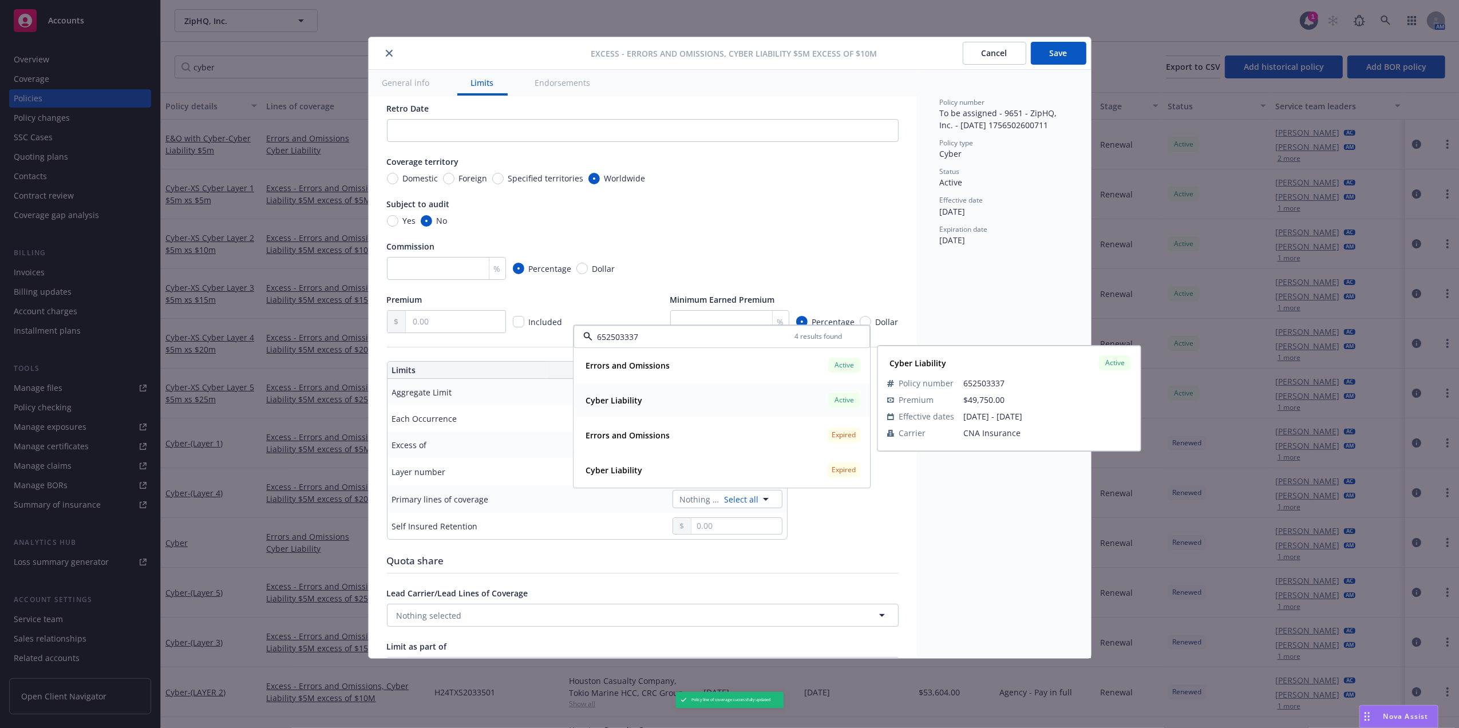
click at [647, 392] on div "Cyber Liability Active" at bounding box center [722, 399] width 282 height 19
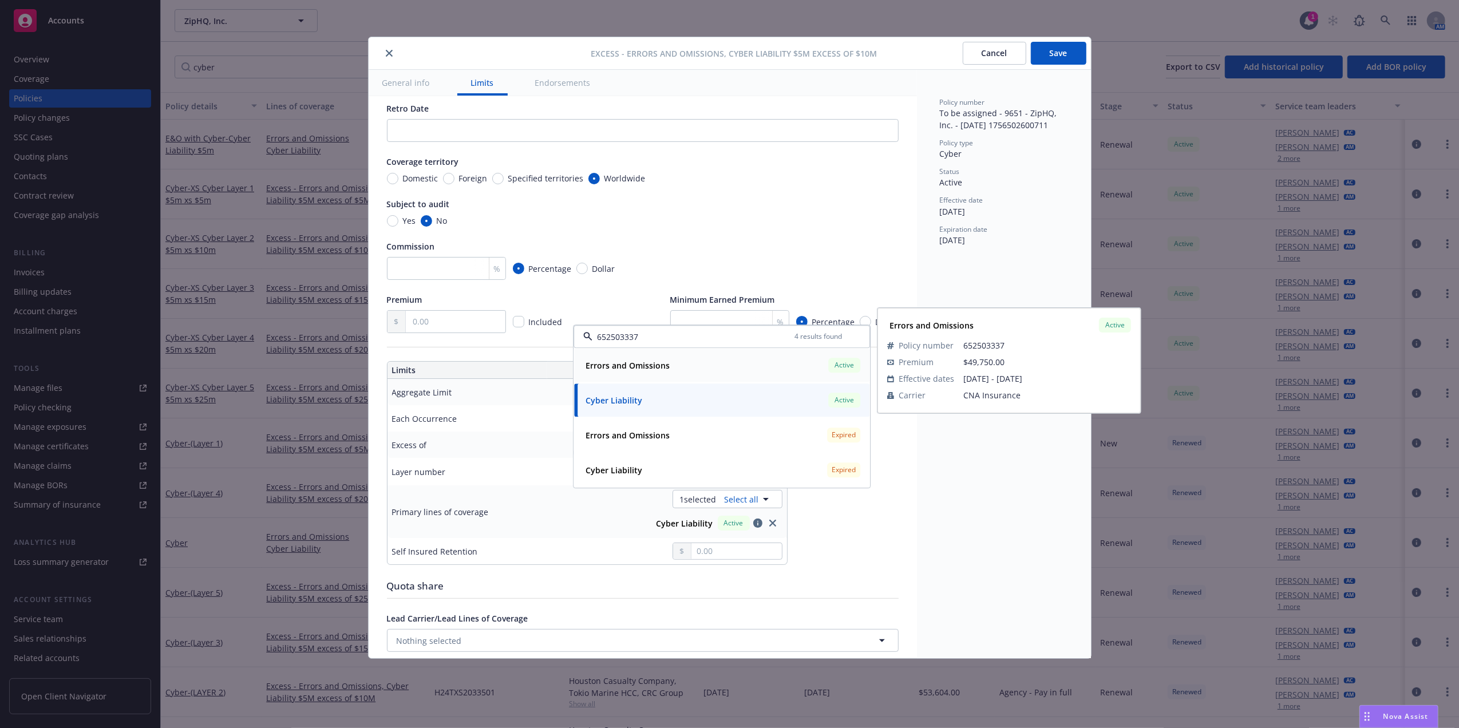
click at [648, 362] on strong "Errors and Omissions" at bounding box center [627, 365] width 84 height 11
type textarea "x"
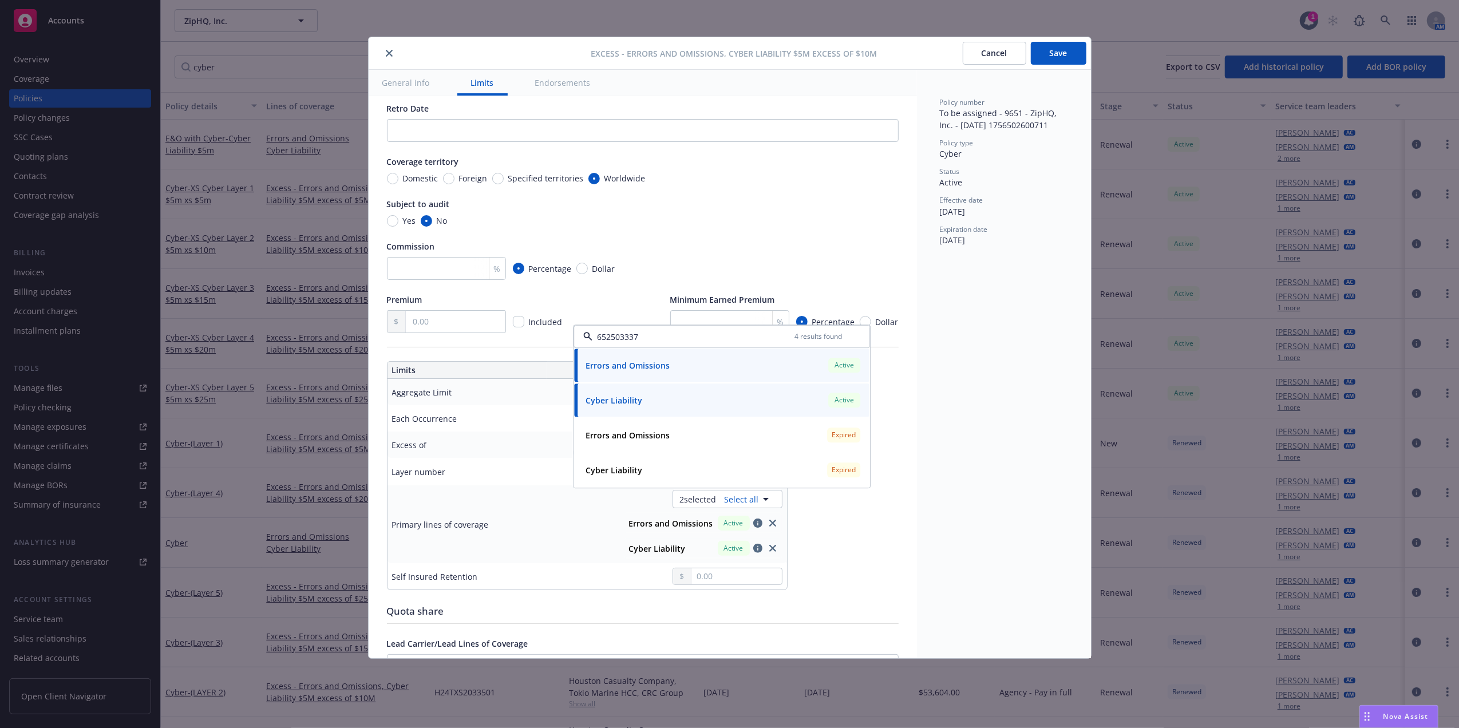
type input "652503337"
click at [1066, 49] on button "Save" at bounding box center [1059, 53] width 56 height 23
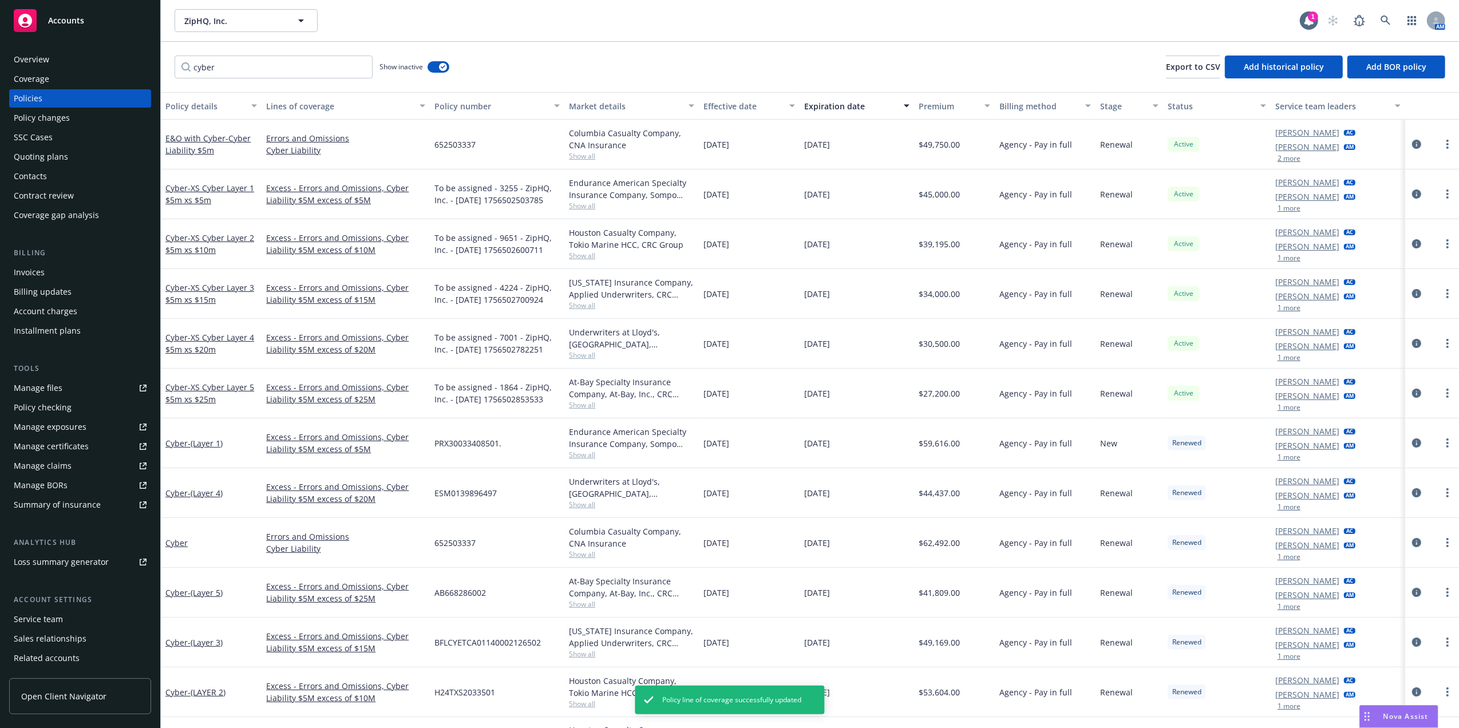
click at [331, 252] on link "Excess - Errors and Omissions, Cyber Liability $5M excess of $10M" at bounding box center [345, 244] width 159 height 24
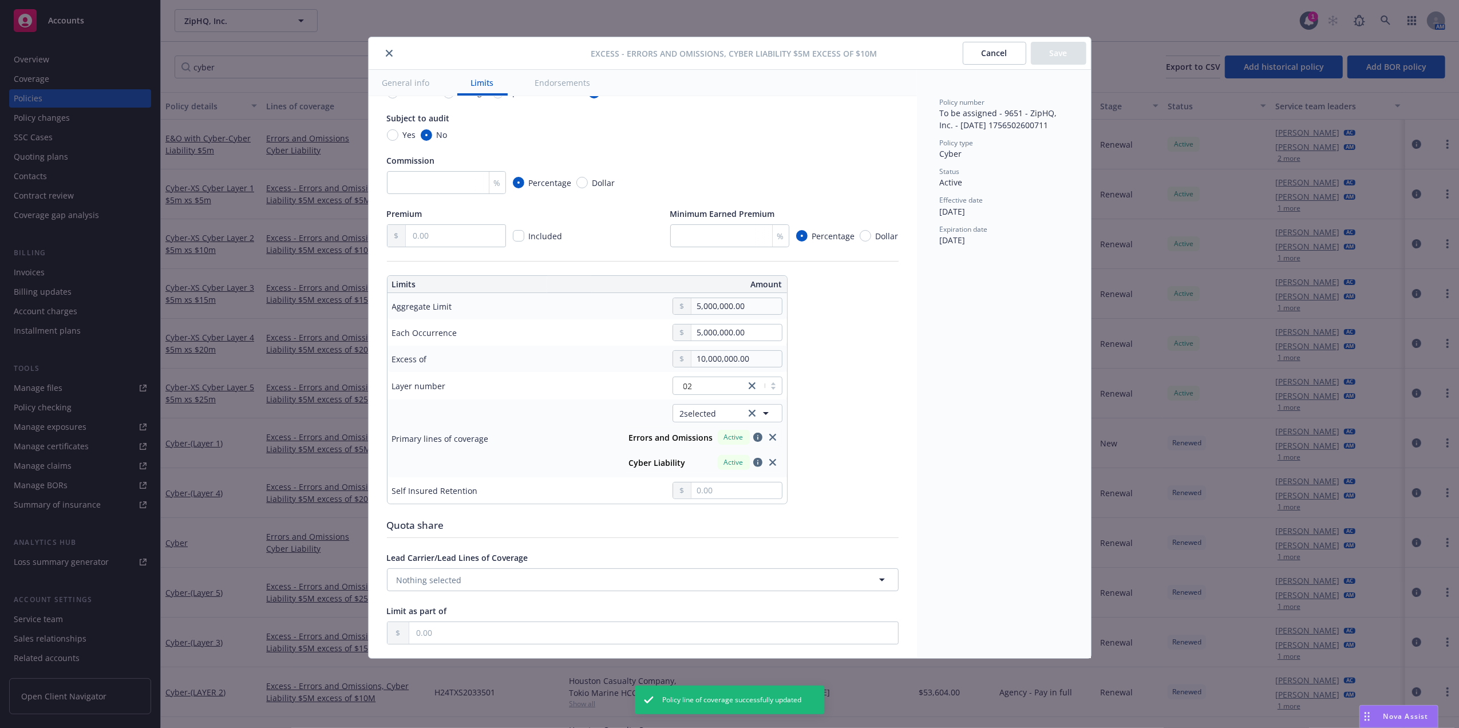
scroll to position [189, 0]
click at [1006, 62] on button "Cancel" at bounding box center [995, 53] width 64 height 23
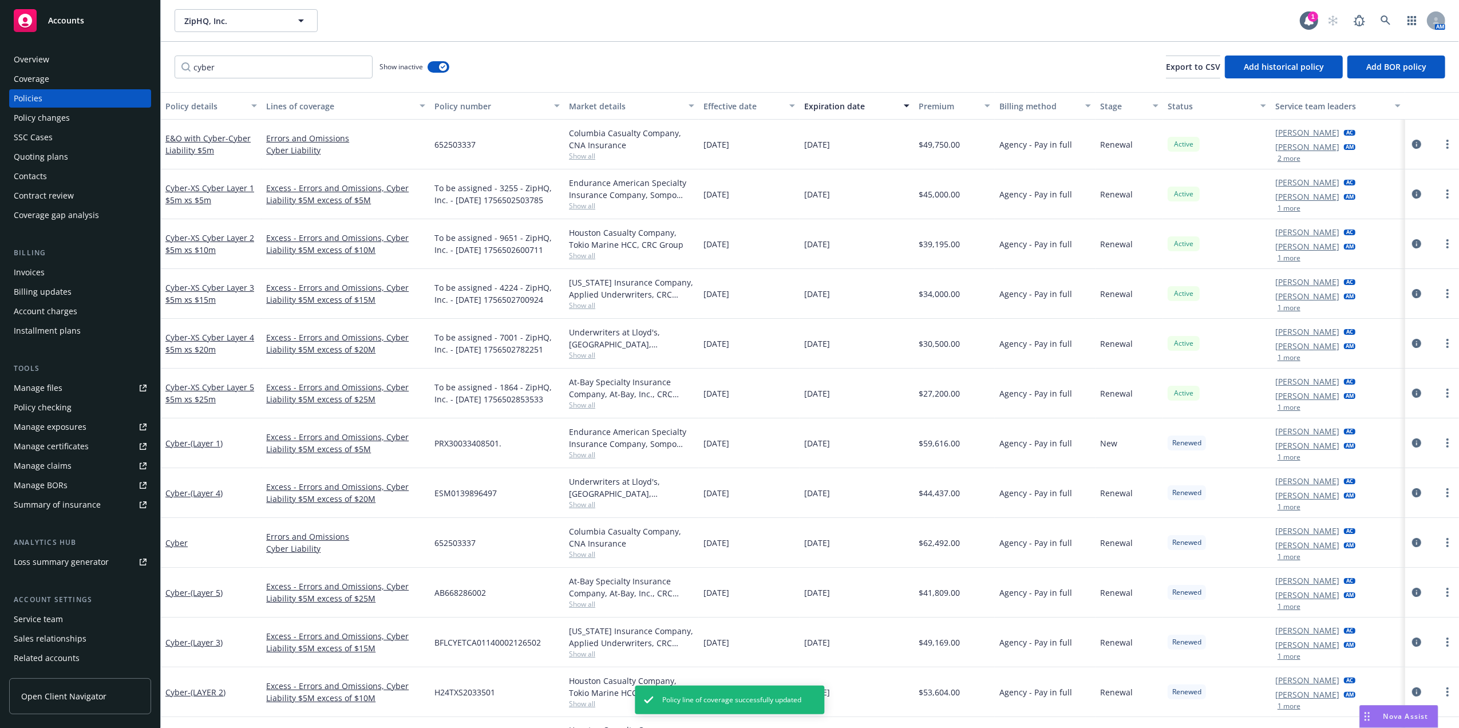
click at [322, 300] on link "Excess - Errors and Omissions, Cyber Liability $5M excess of $15M" at bounding box center [345, 294] width 159 height 24
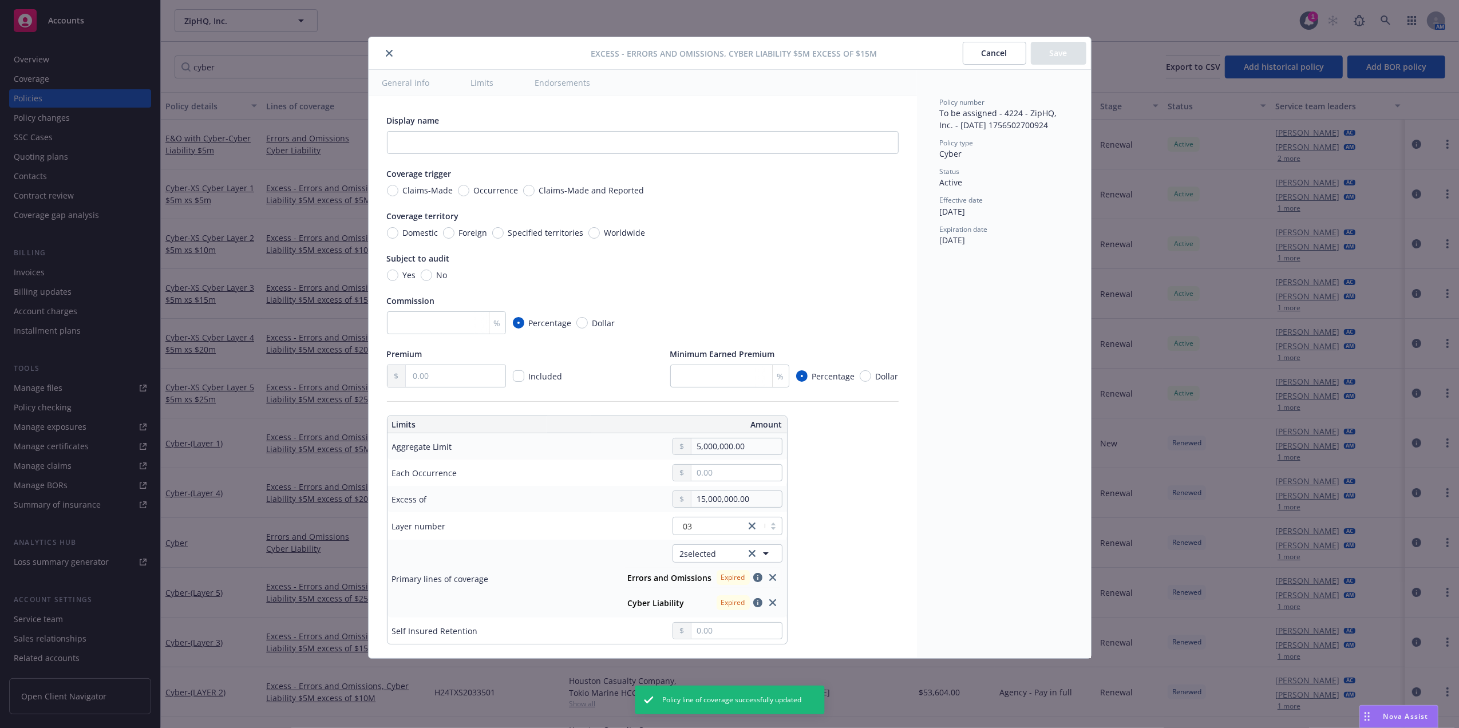
type textarea "x"
type input "Errors and Omissions, Cyber Liability $5M excess of $15M"
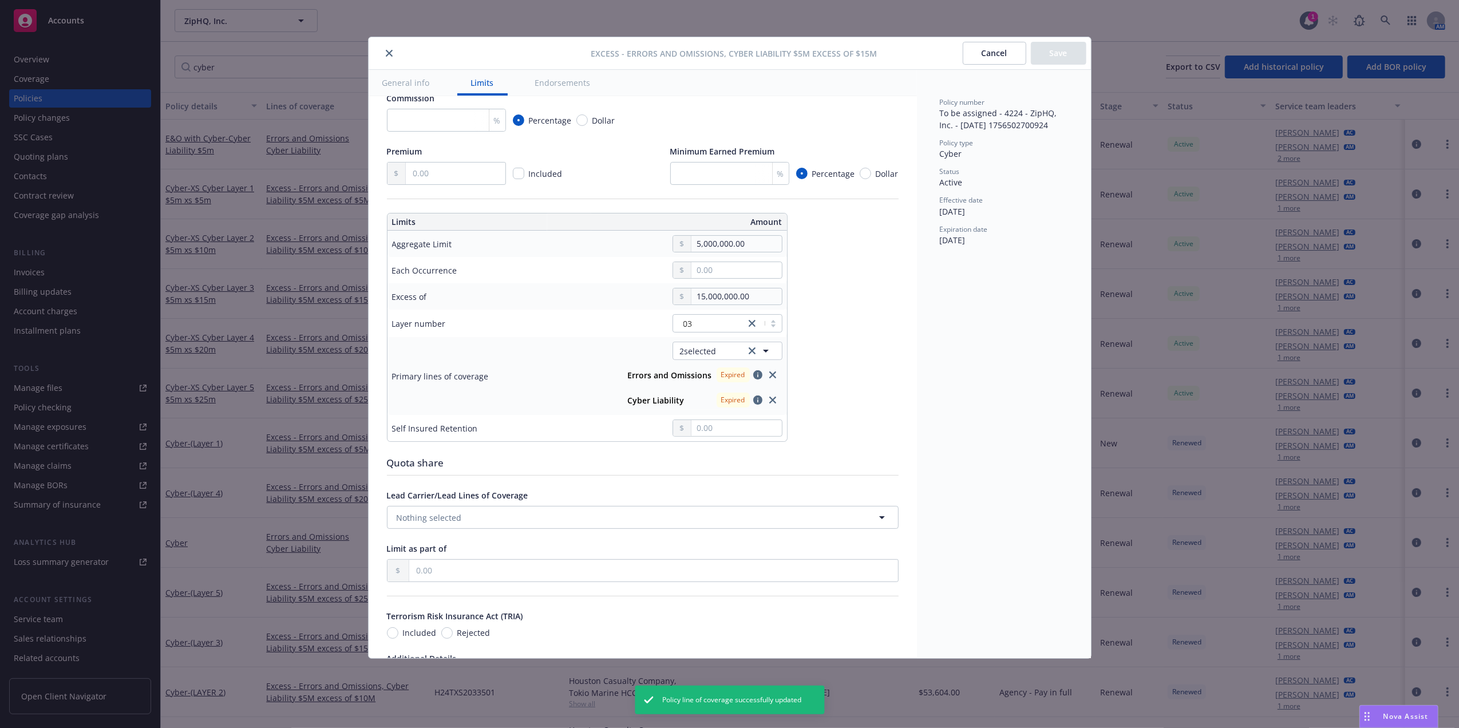
scroll to position [214, 0]
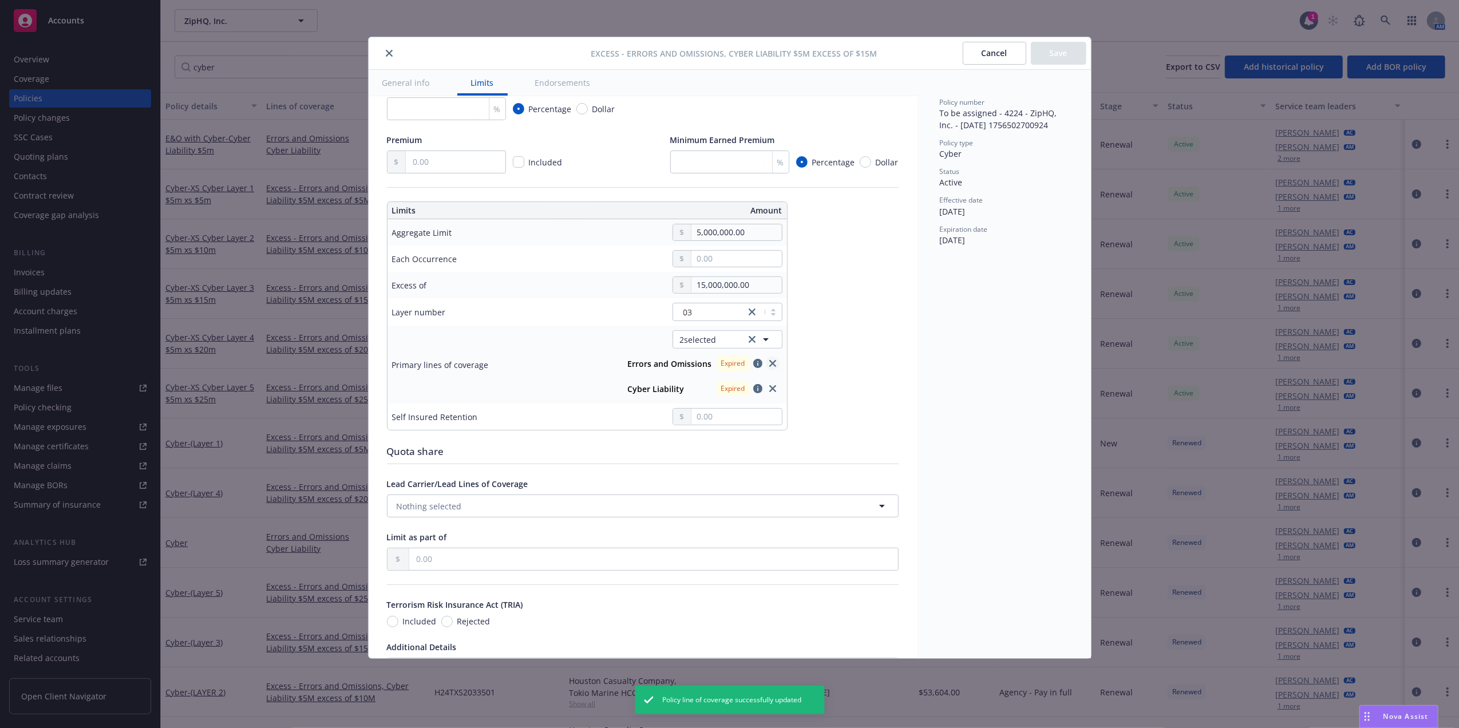
click at [773, 362] on icon "close" at bounding box center [772, 363] width 7 height 7
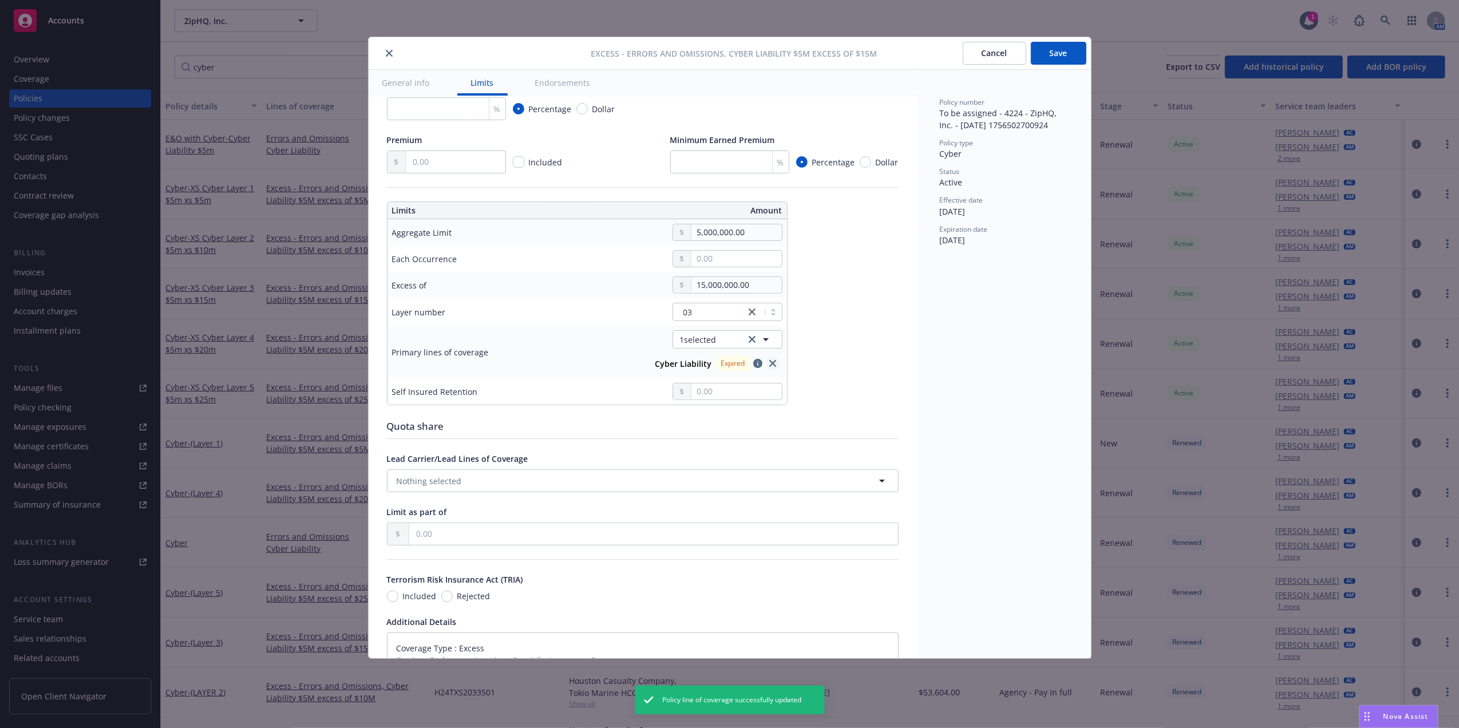
click at [772, 367] on icon "close" at bounding box center [772, 363] width 7 height 7
type textarea "x"
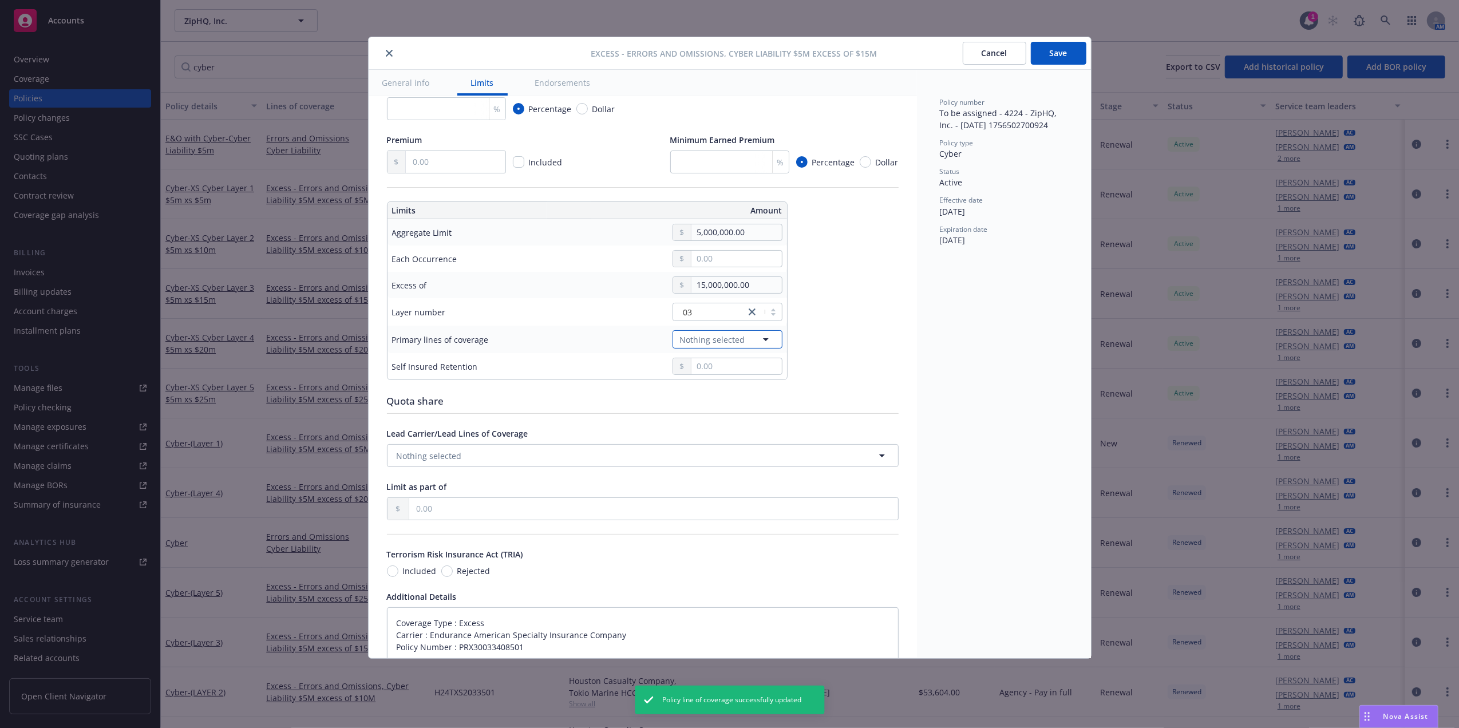
click at [745, 339] on button "Nothing selected" at bounding box center [727, 339] width 110 height 18
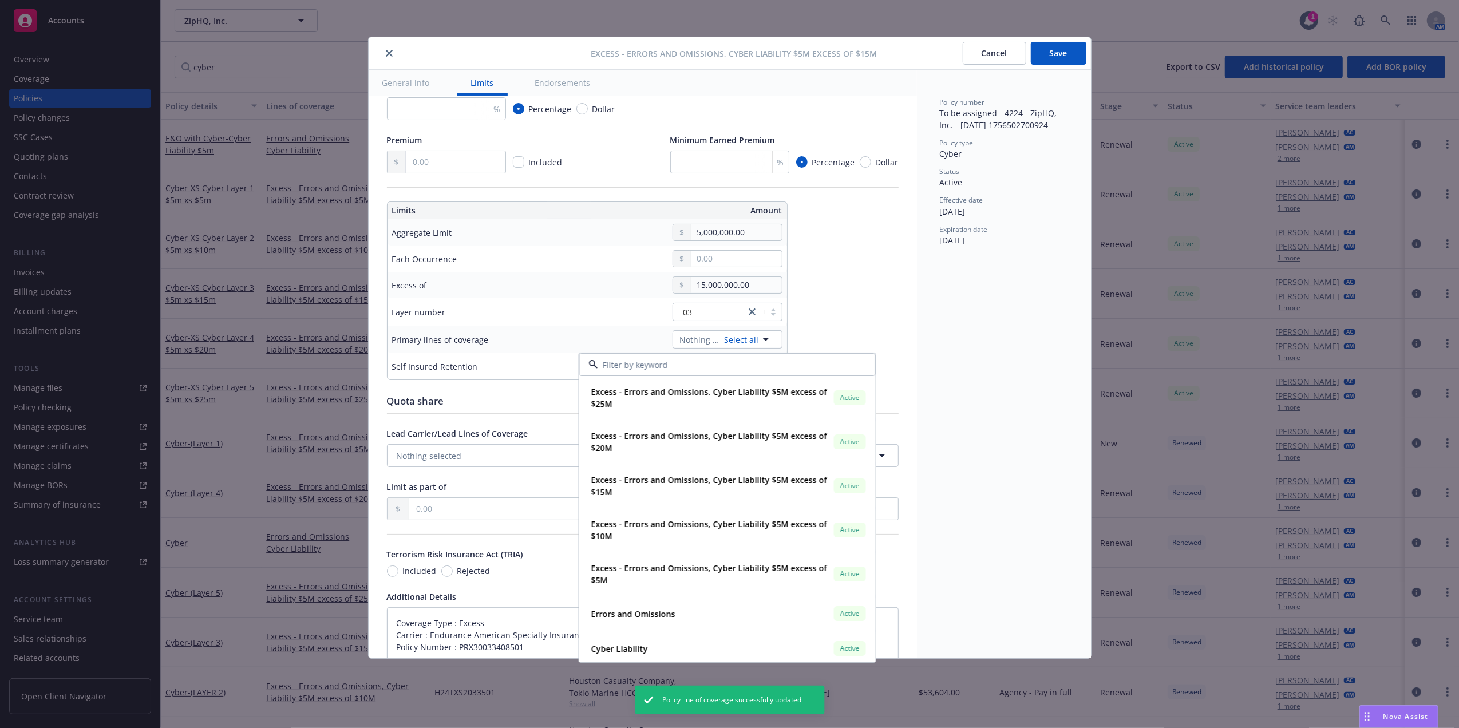
type input "652503337"
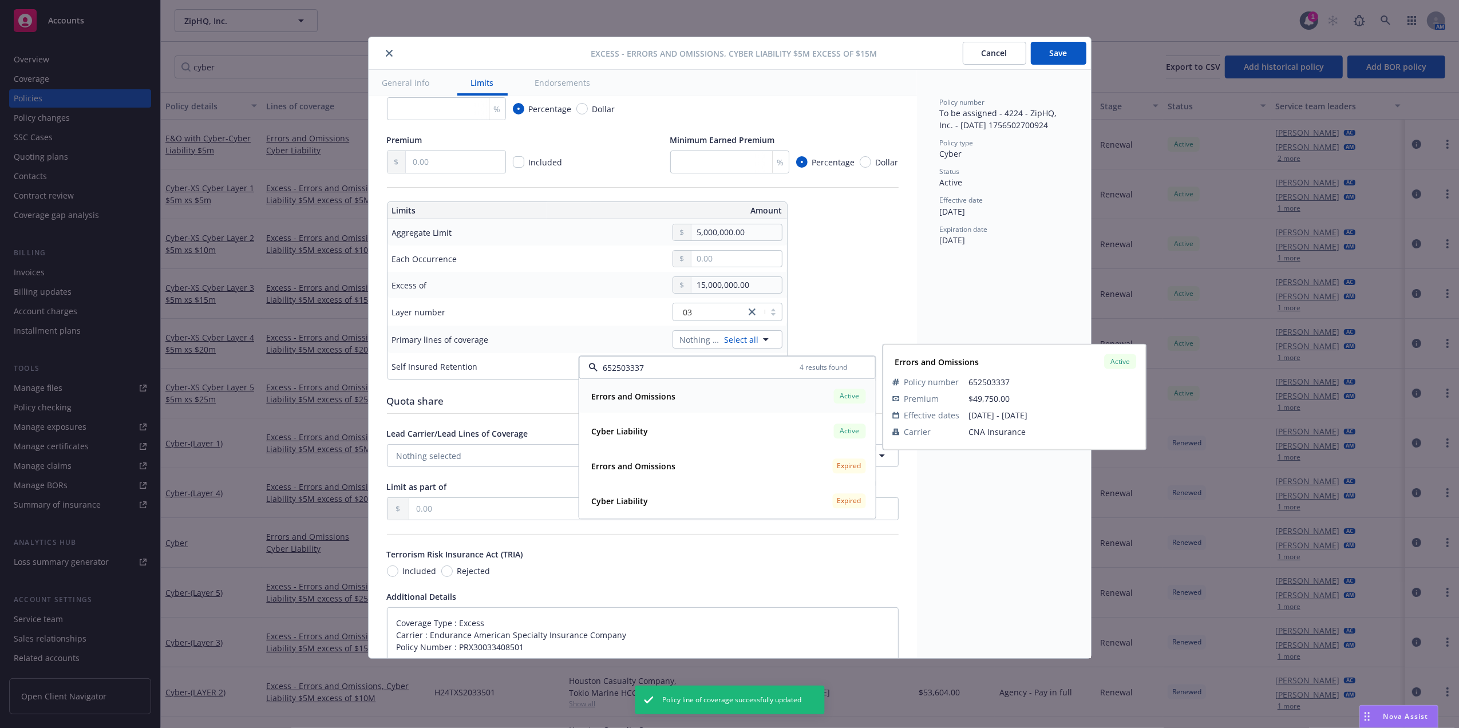
click at [646, 396] on strong "Errors and Omissions" at bounding box center [633, 396] width 84 height 11
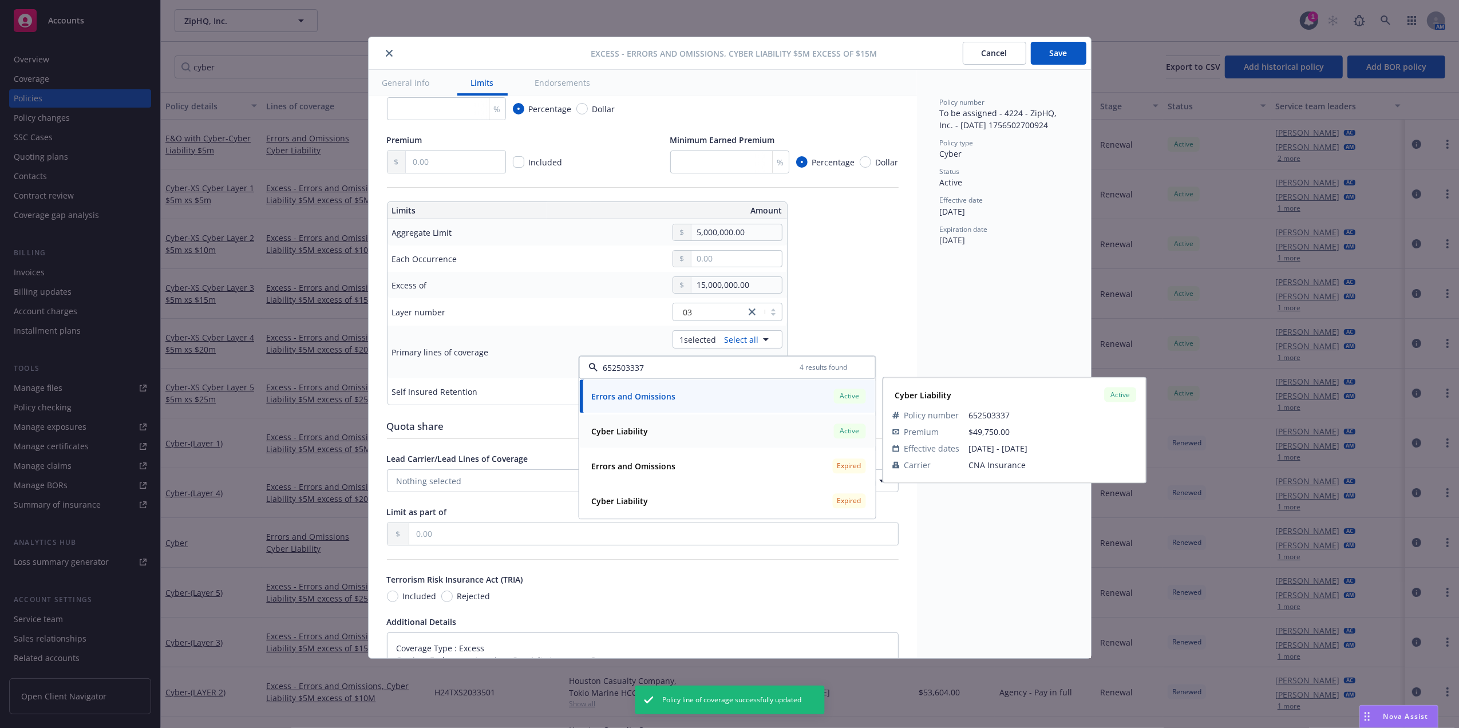
click at [634, 429] on strong "Cyber Liability" at bounding box center [619, 431] width 57 height 11
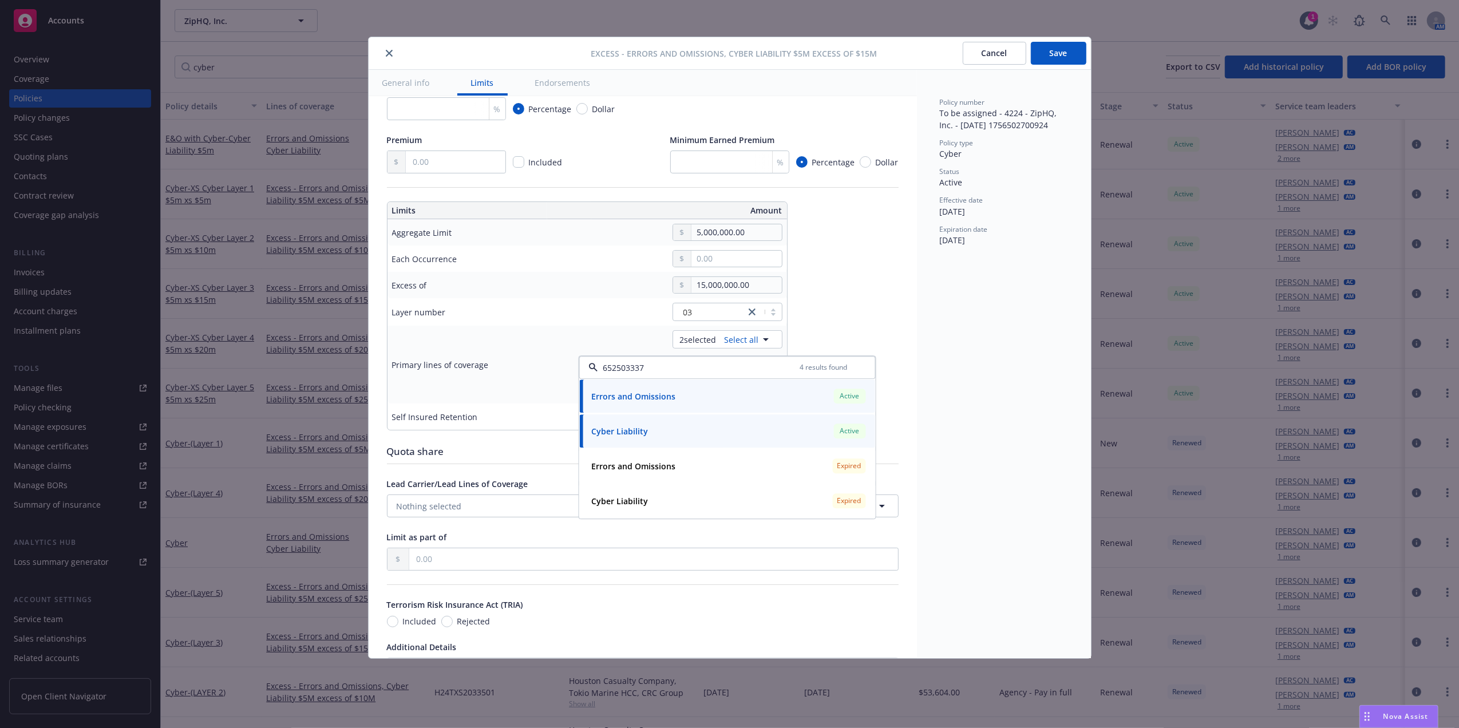
type textarea "x"
type input "652503337"
click at [1055, 58] on button "Save" at bounding box center [1059, 53] width 56 height 23
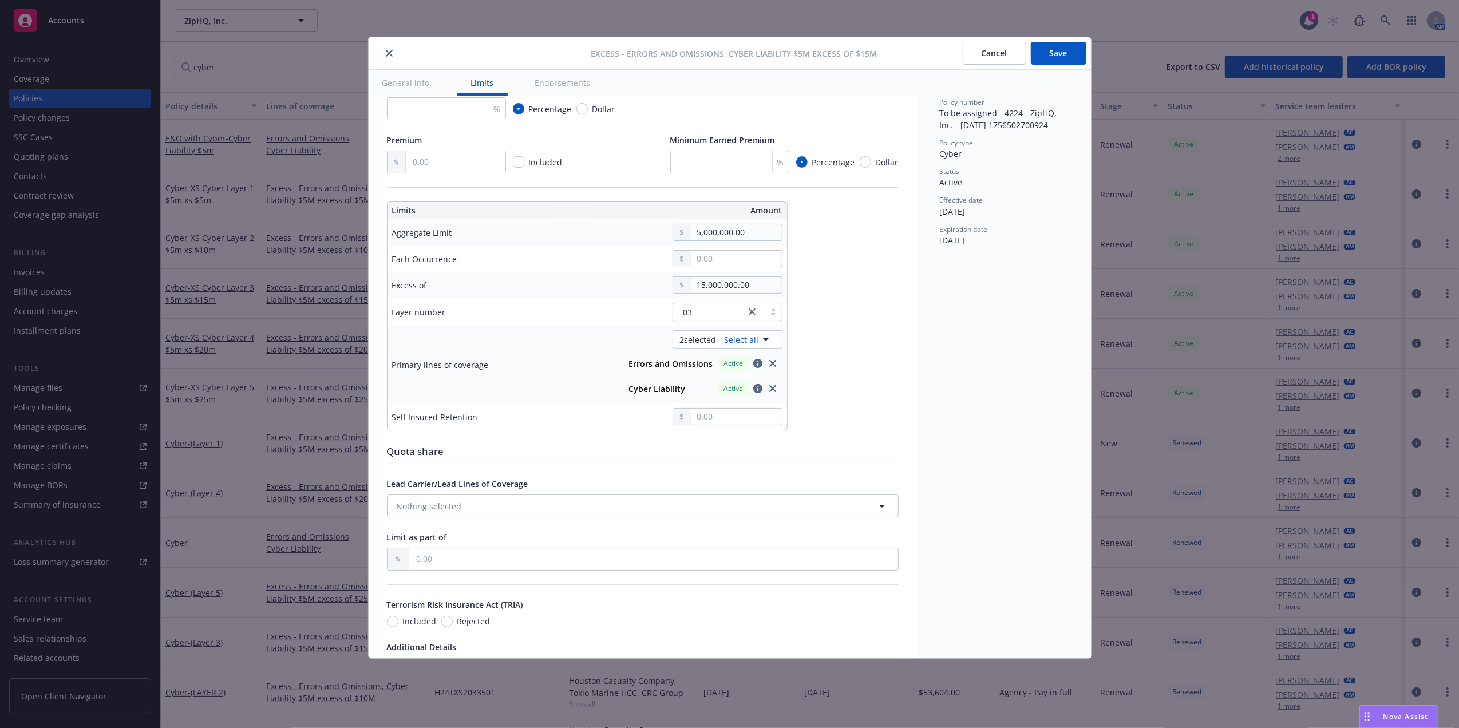
type textarea "x"
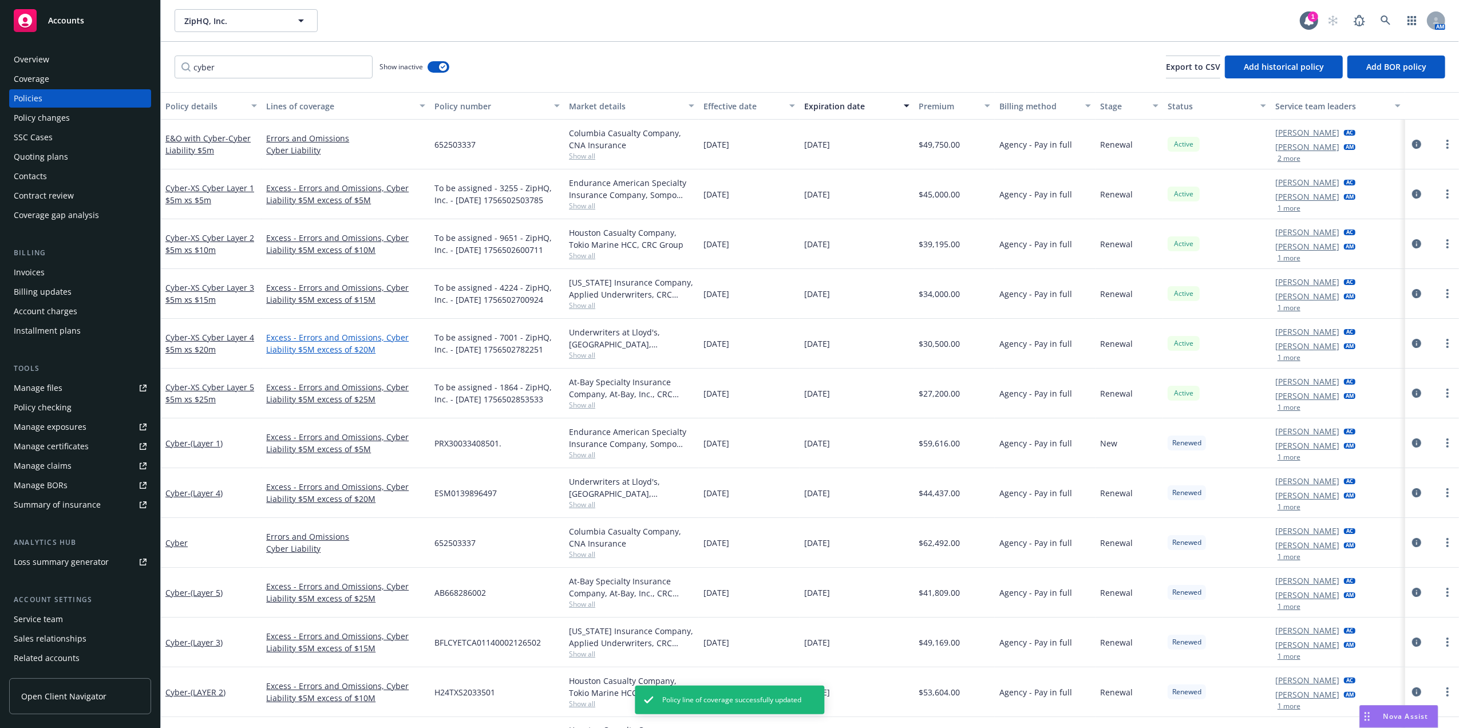
click at [339, 349] on link "Excess - Errors and Omissions, Cyber Liability $5M excess of $20M" at bounding box center [345, 343] width 159 height 24
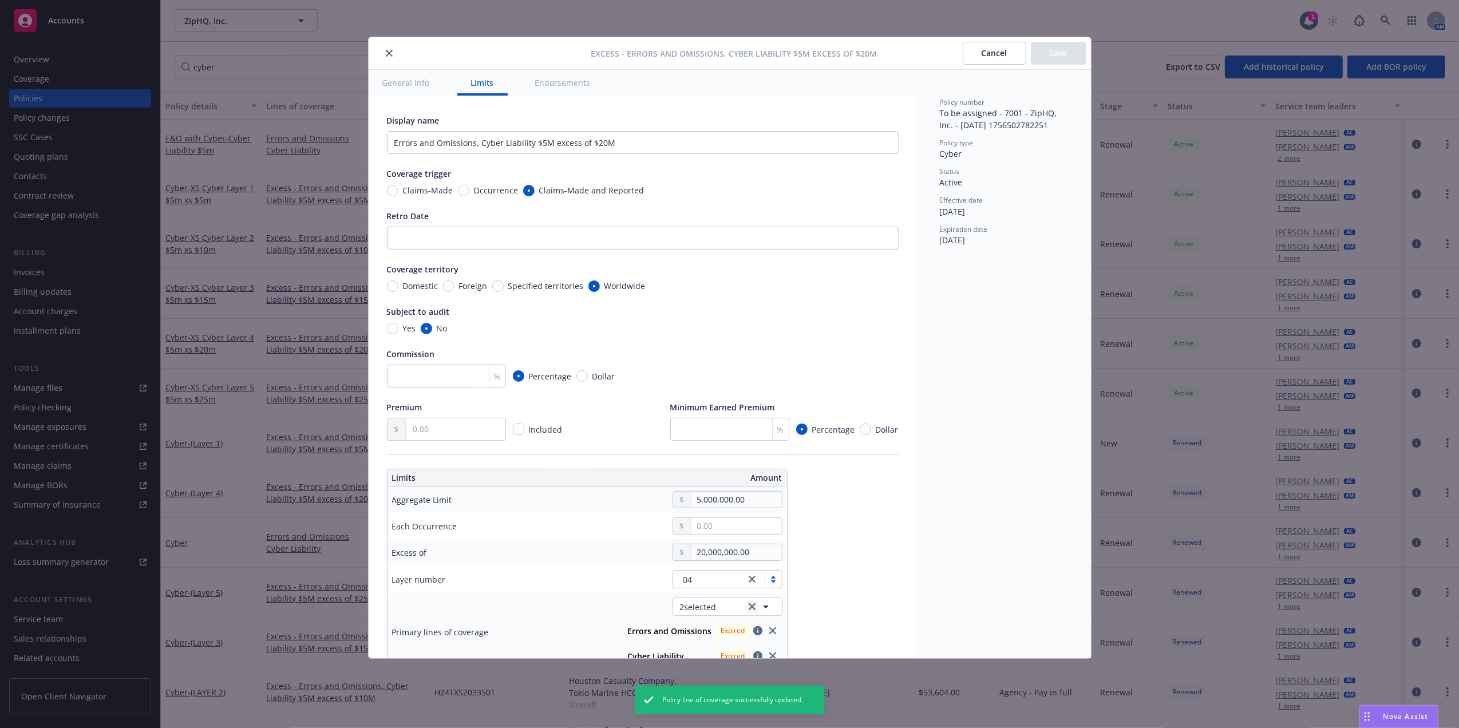
click at [750, 604] on link "clear selection" at bounding box center [752, 607] width 14 height 14
click at [717, 610] on span "Nothing selected" at bounding box center [712, 607] width 65 height 12
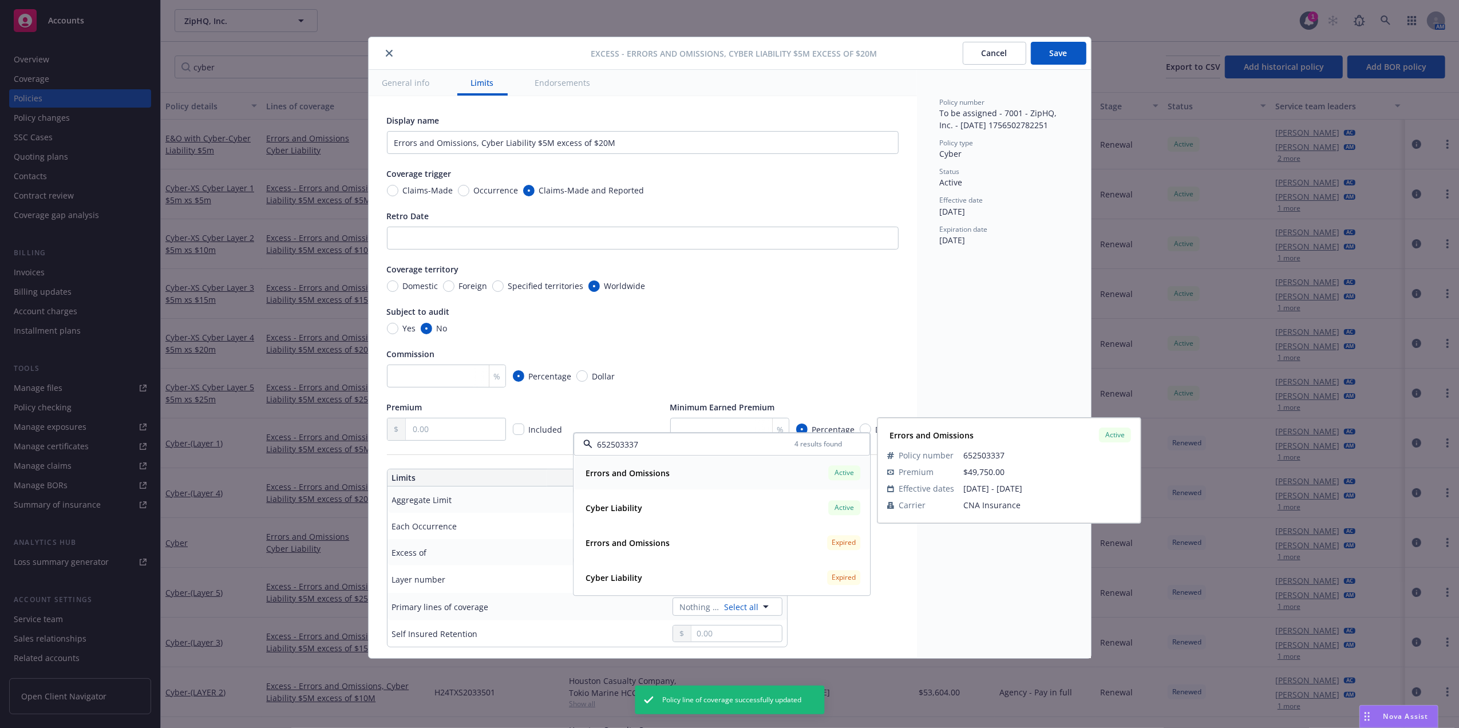
click at [679, 480] on div "Errors and Omissions Active" at bounding box center [722, 472] width 282 height 19
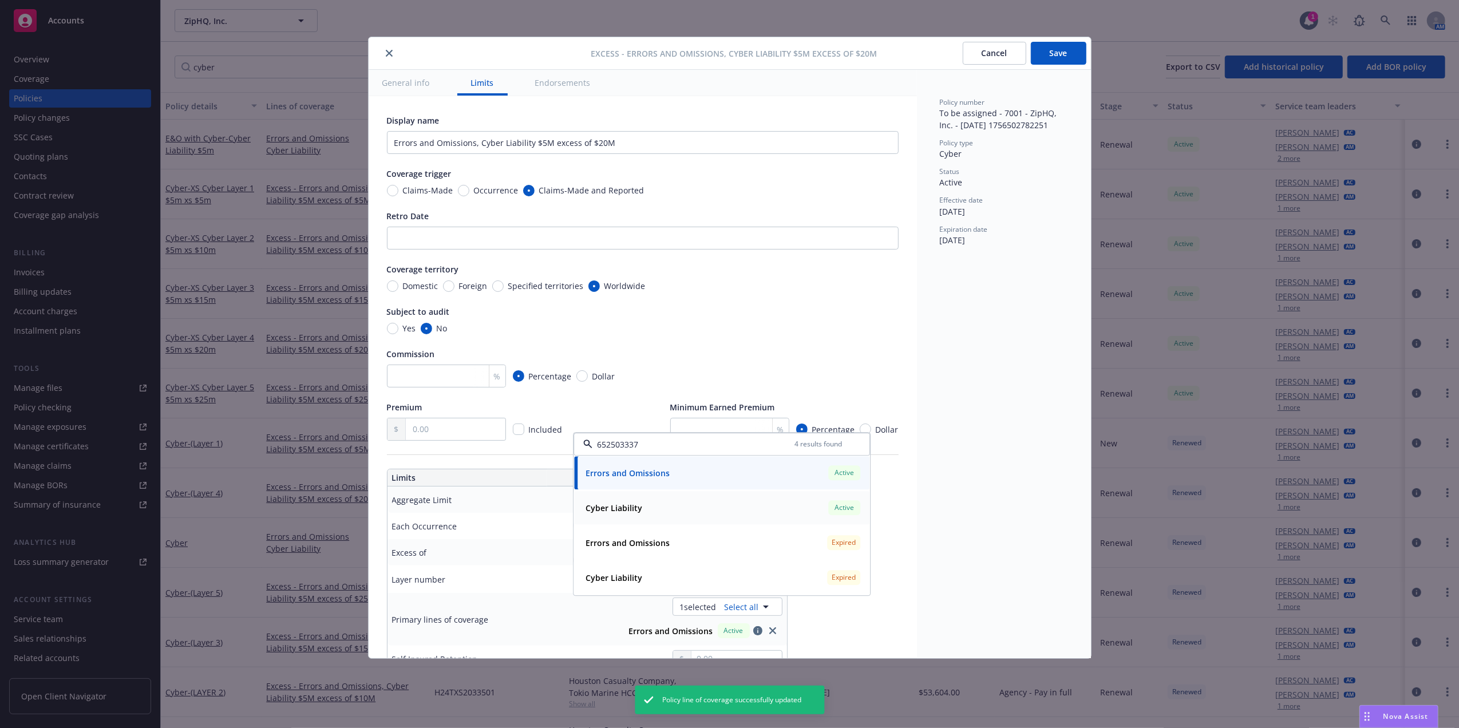
click at [666, 495] on div "Cyber Liability Active Policy number 652503337 Premium $49,750.00 Effective dat…" at bounding box center [721, 507] width 295 height 33
type input "652503337"
click at [1065, 51] on button "Save" at bounding box center [1059, 53] width 56 height 23
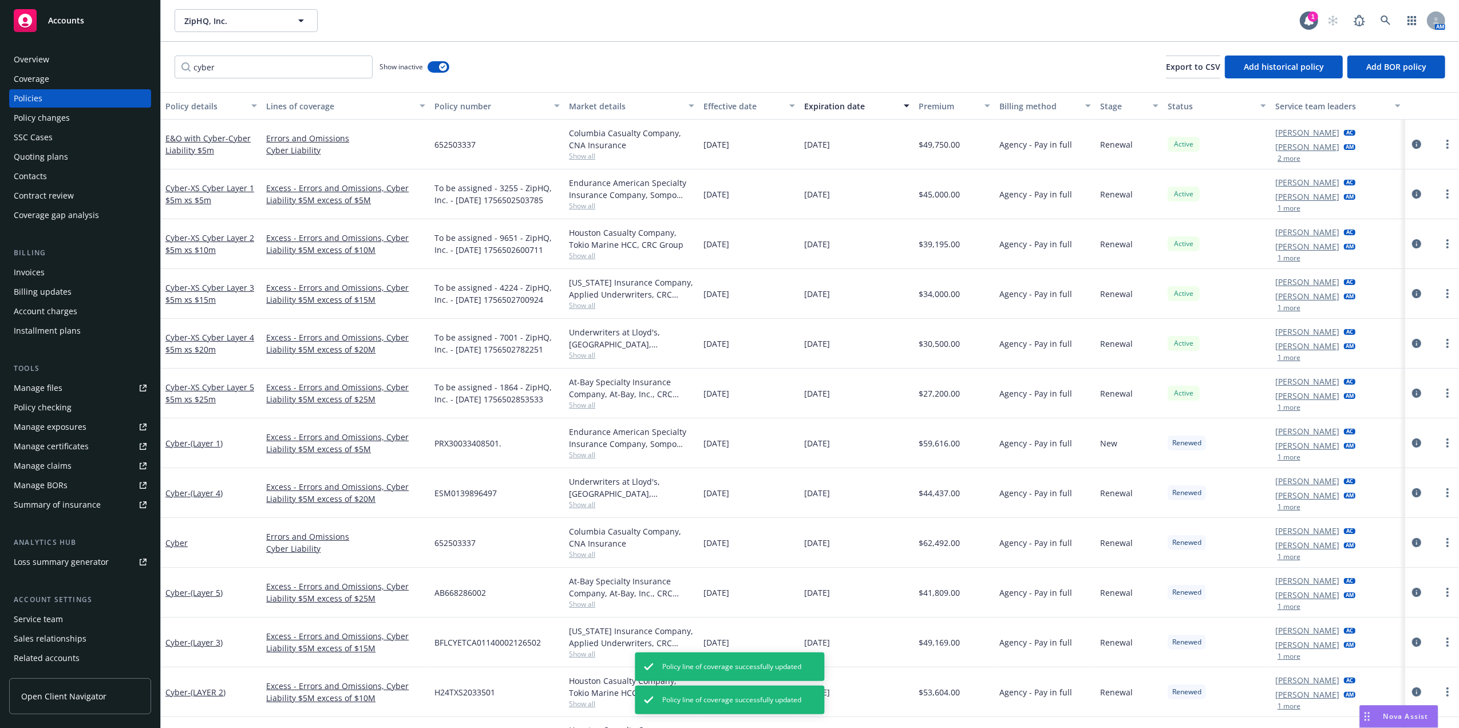
click at [319, 397] on link "Excess - Errors and Omissions, Cyber Liability $5M excess of $25M" at bounding box center [345, 393] width 159 height 24
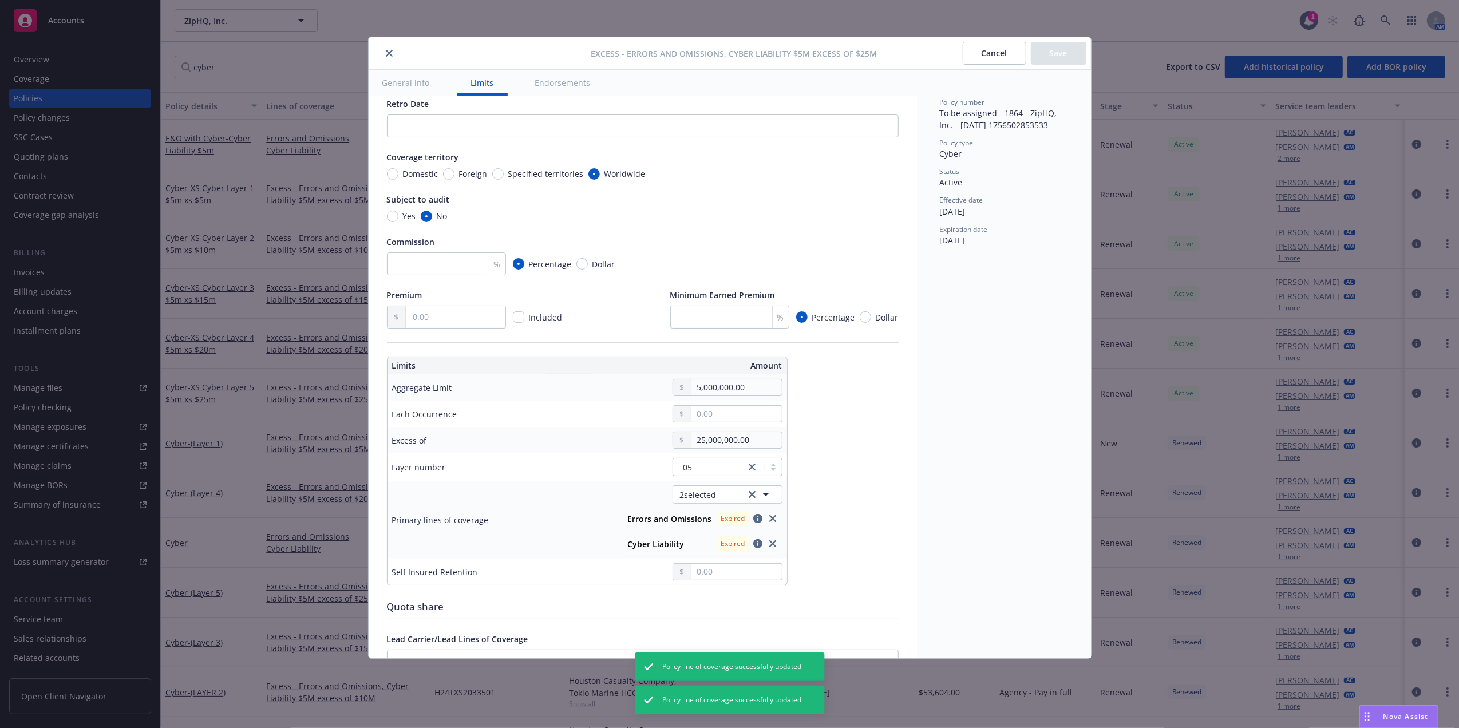
scroll to position [172, 0]
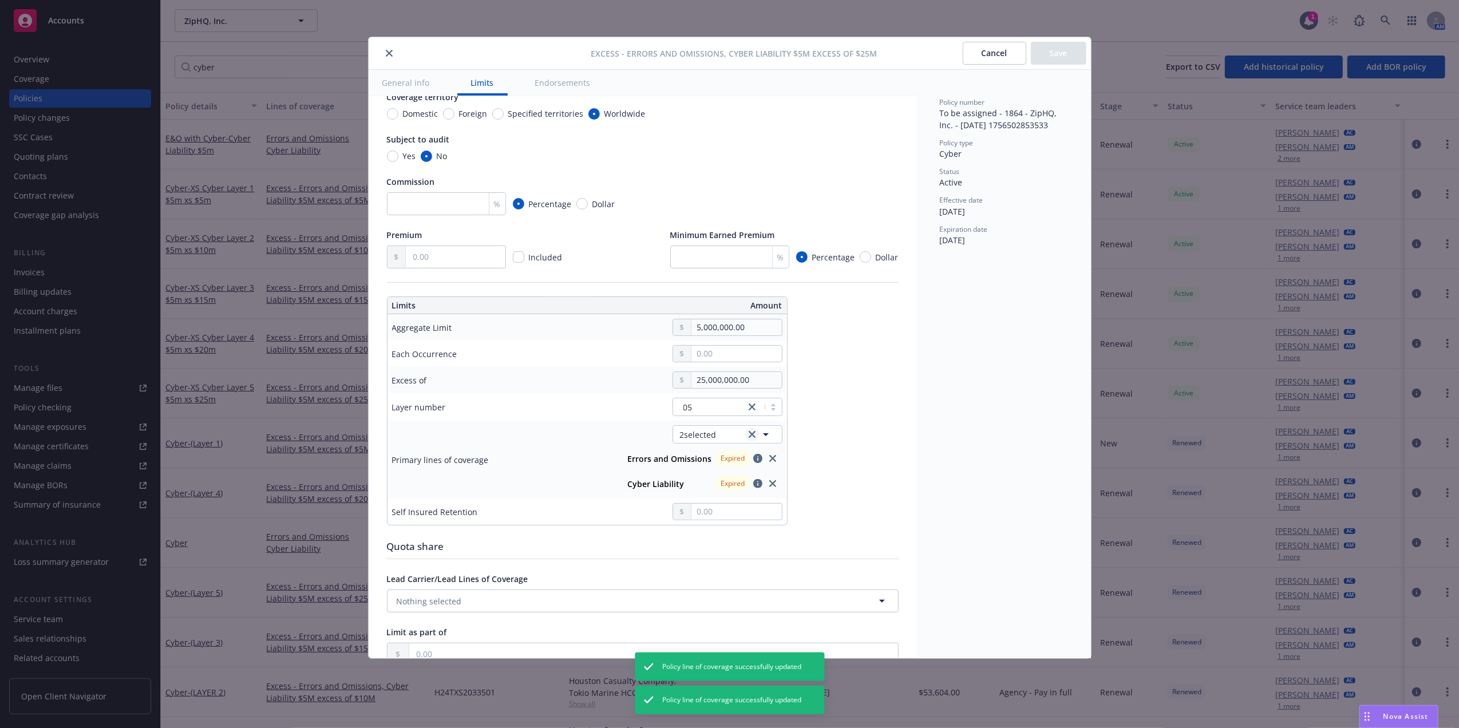
click at [752, 436] on icon "clear selection" at bounding box center [752, 434] width 7 height 7
type textarea "x"
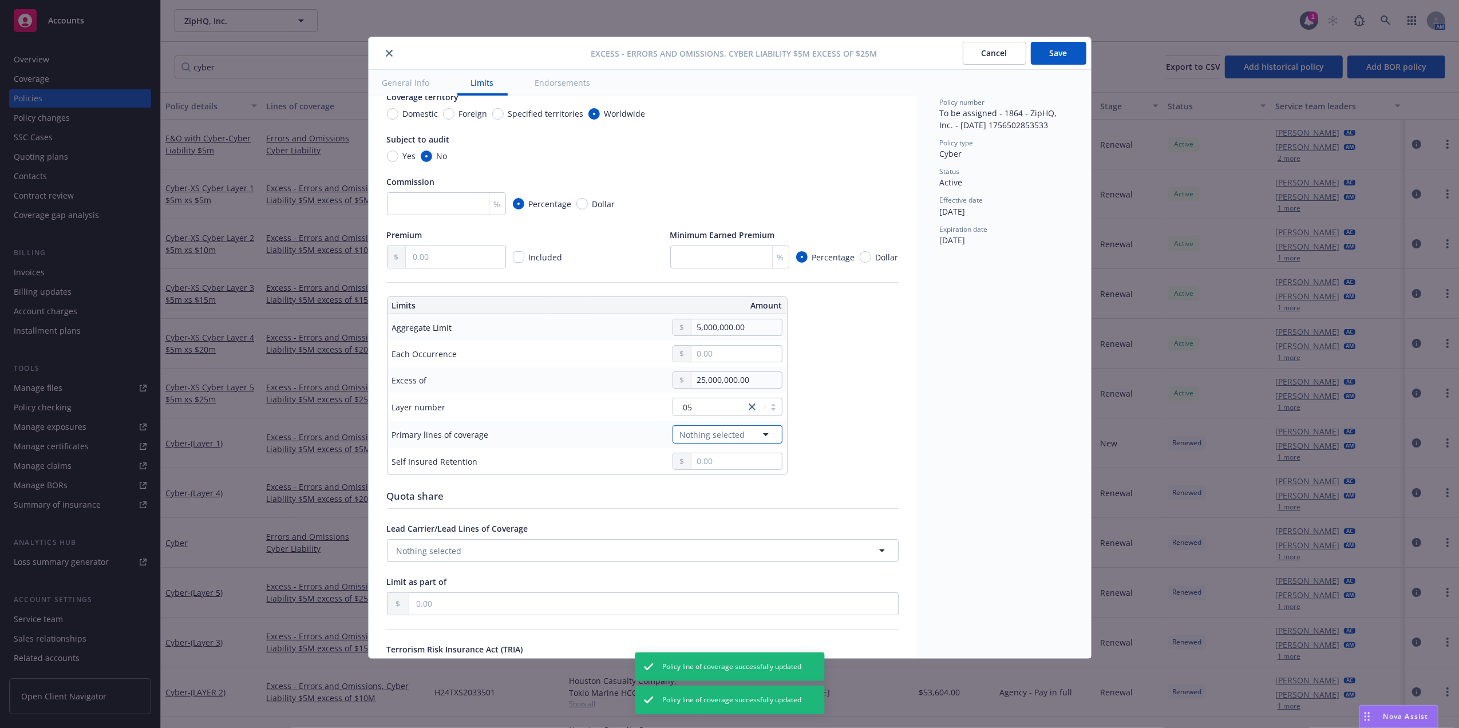
click at [713, 440] on span "Nothing selected" at bounding box center [712, 435] width 65 height 12
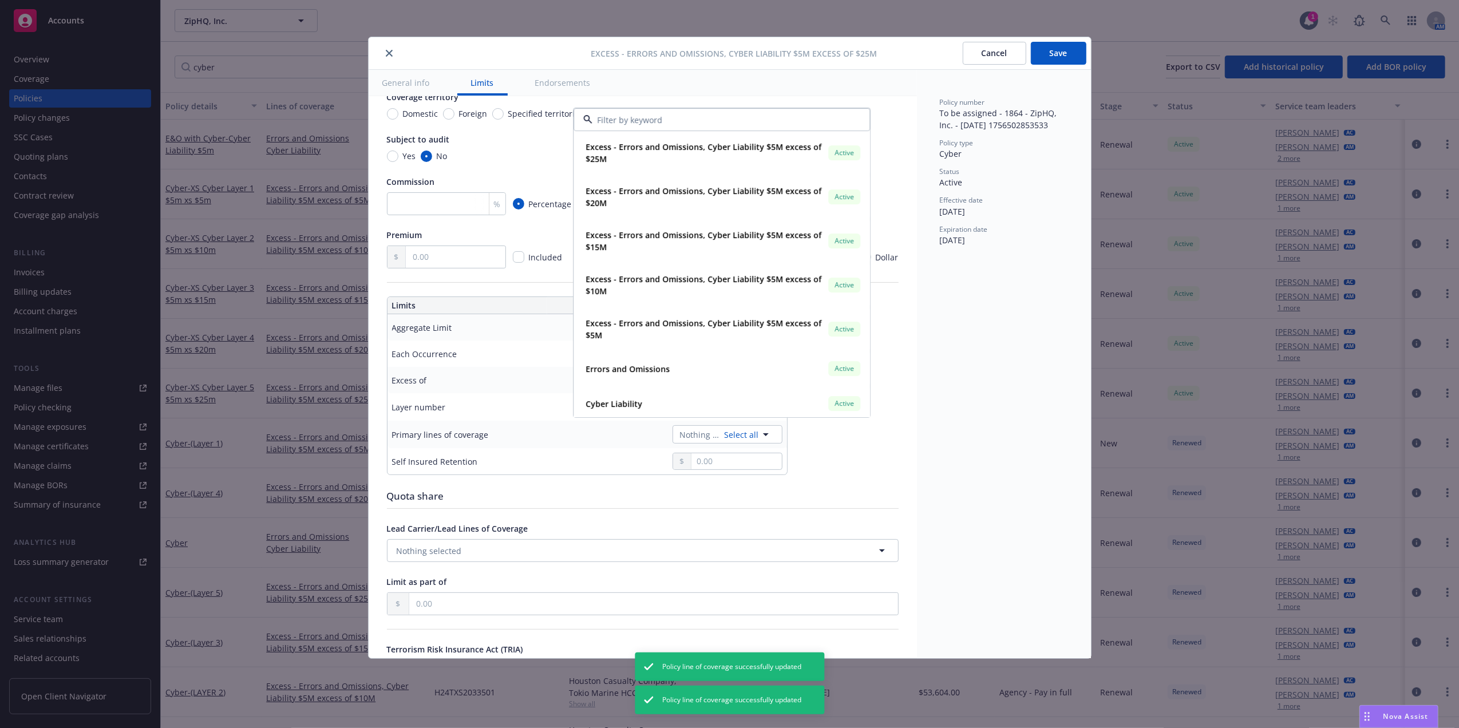
type input "652503337"
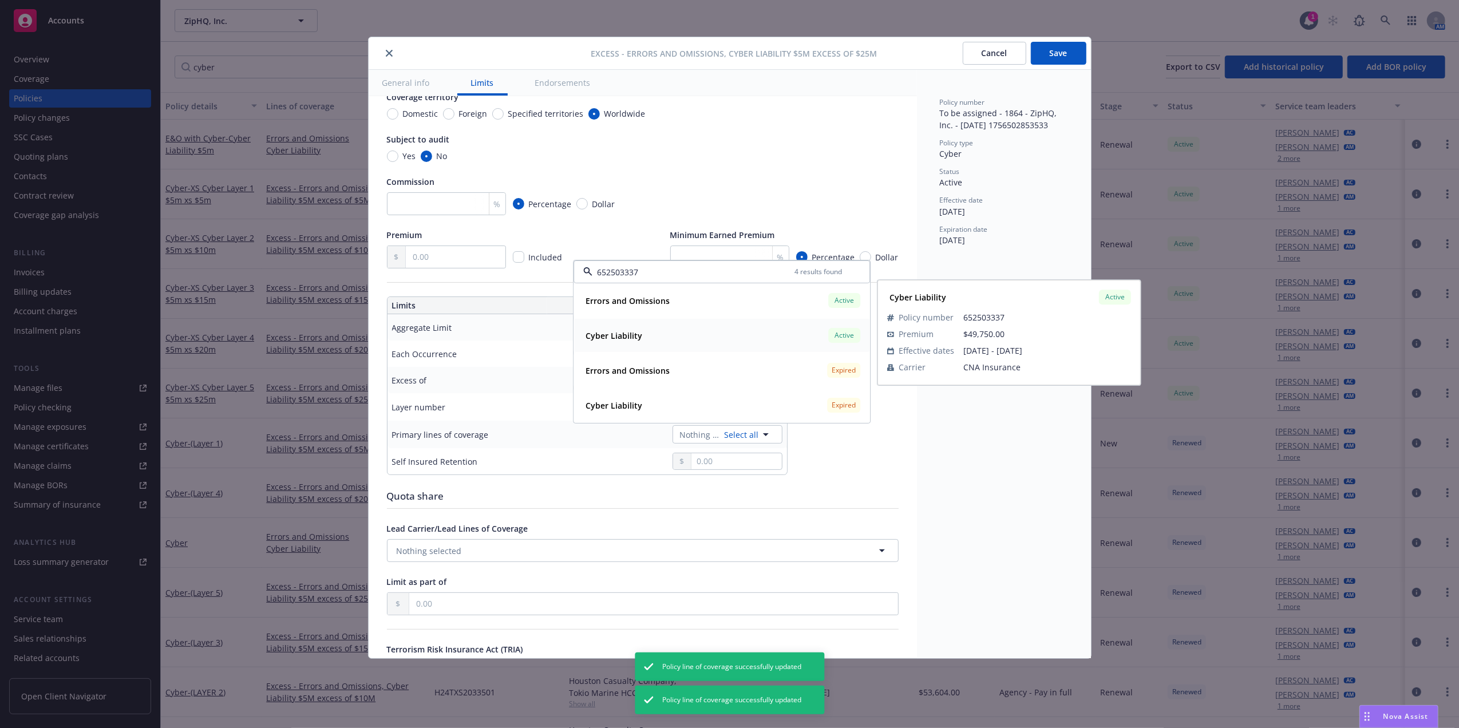
click at [665, 335] on div "Cyber Liability Active" at bounding box center [722, 335] width 282 height 19
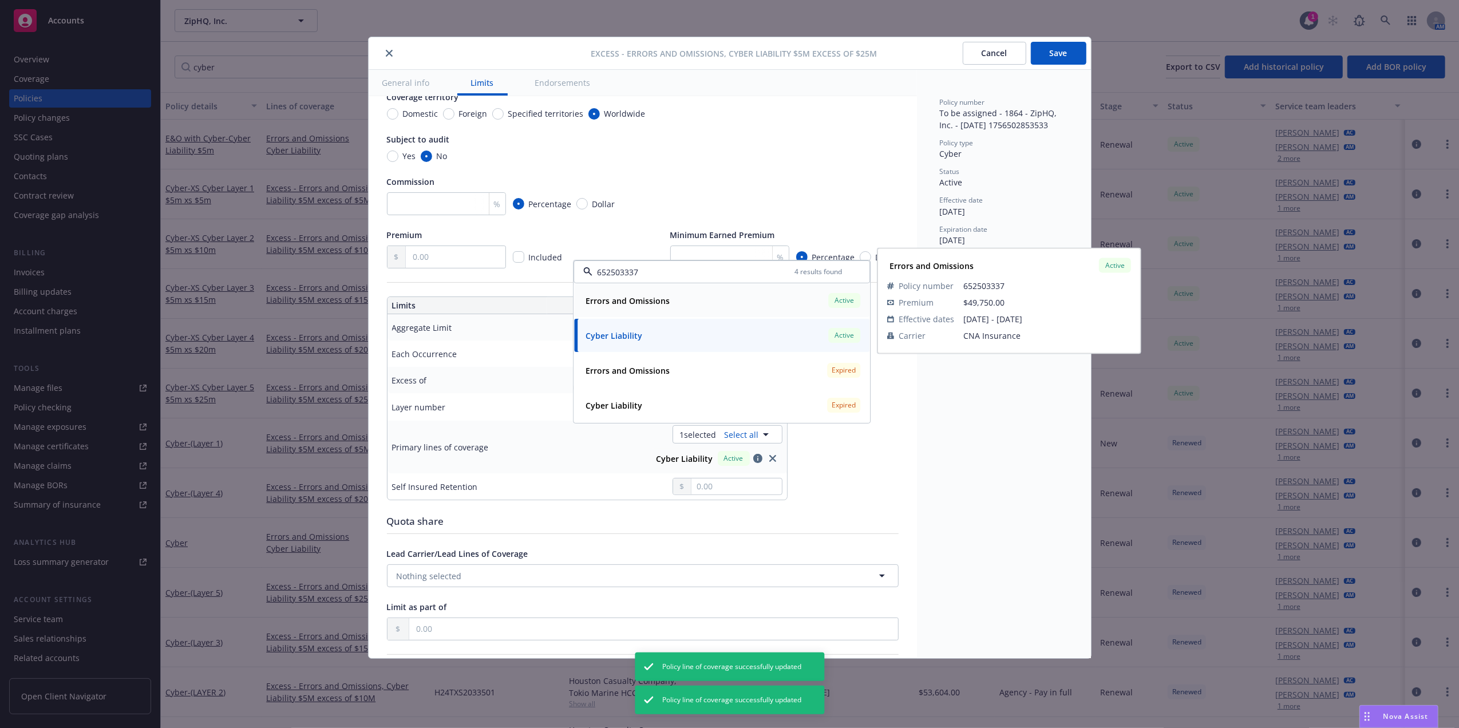
click at [664, 295] on strong "Errors and Omissions" at bounding box center [627, 300] width 84 height 11
type textarea "x"
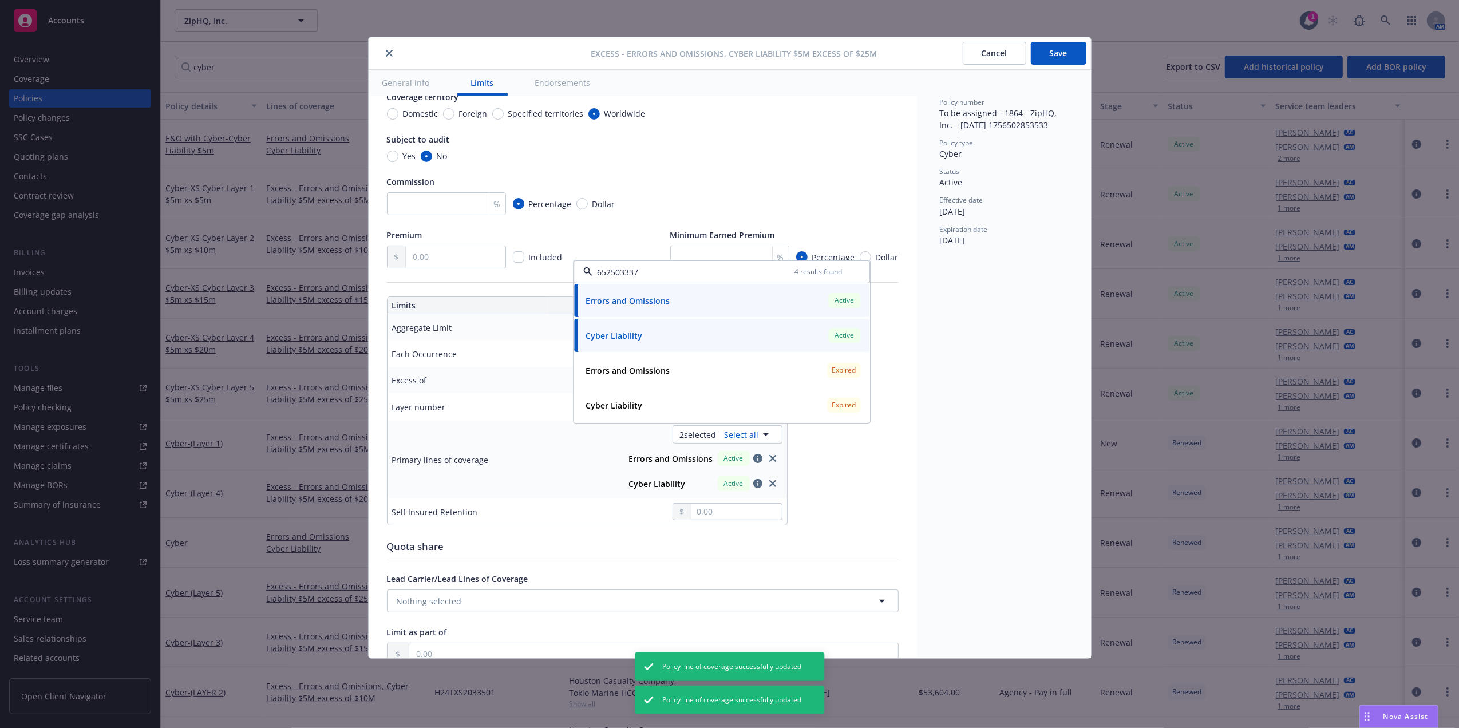
type input "652503337"
click at [1047, 49] on button "Save" at bounding box center [1059, 53] width 56 height 23
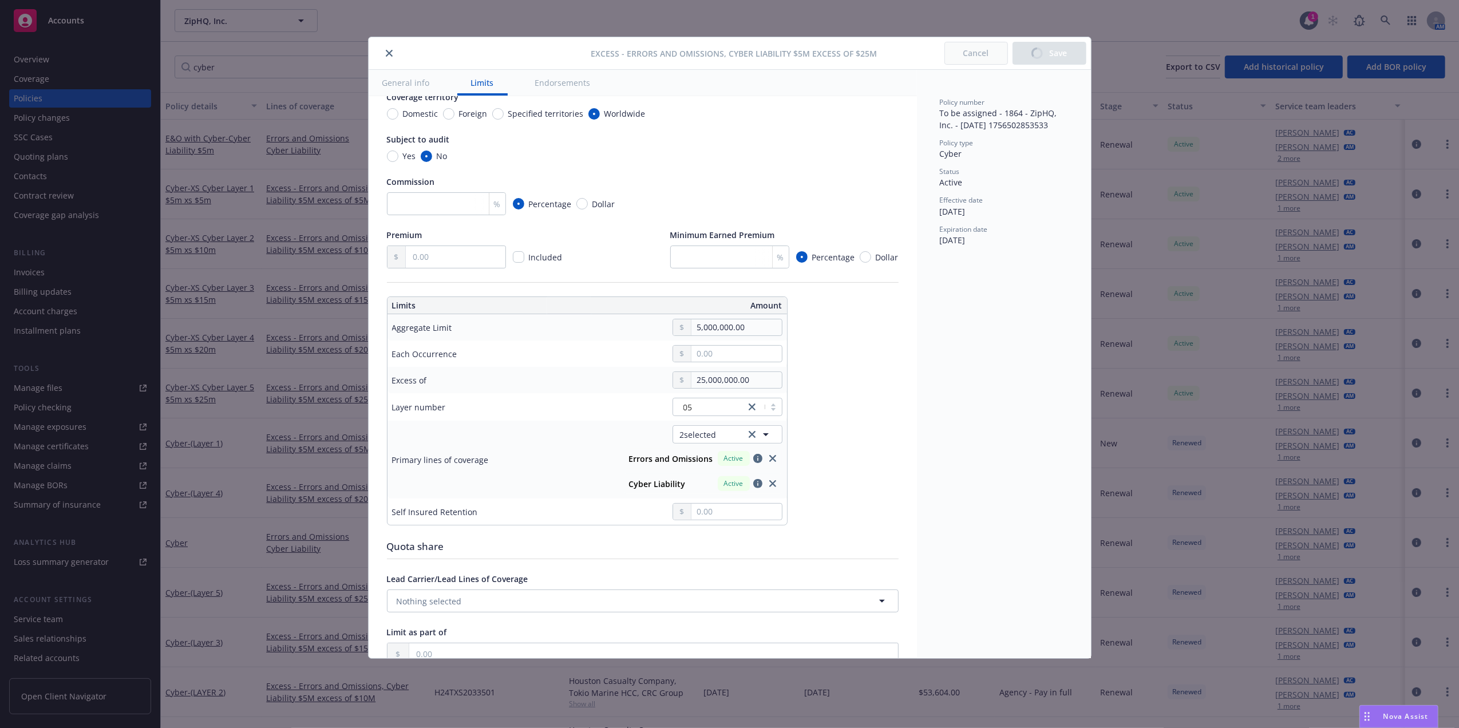
type textarea "x"
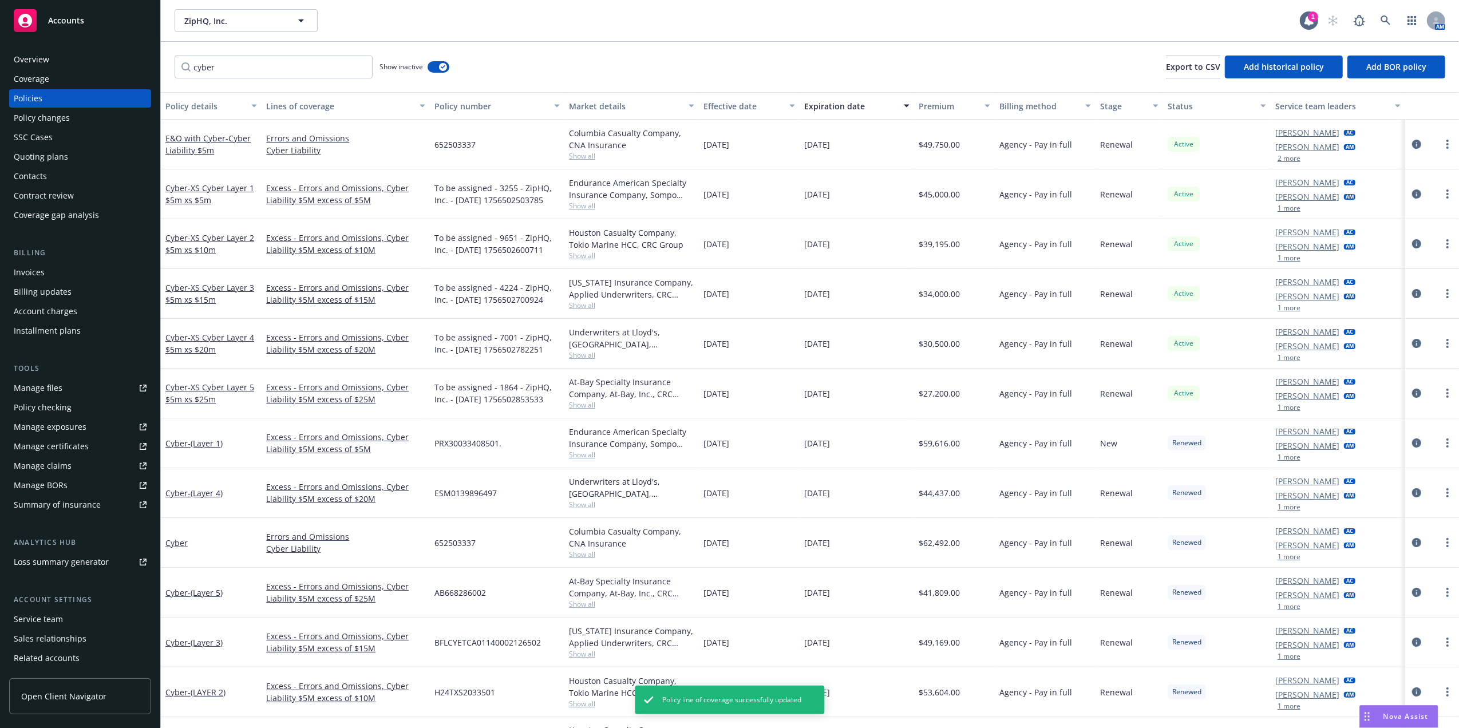
click at [669, 56] on div "cyber Show inactive Export to CSV Add historical policy Add BOR policy" at bounding box center [810, 67] width 1298 height 50
click at [442, 67] on icon "button" at bounding box center [443, 66] width 5 height 3
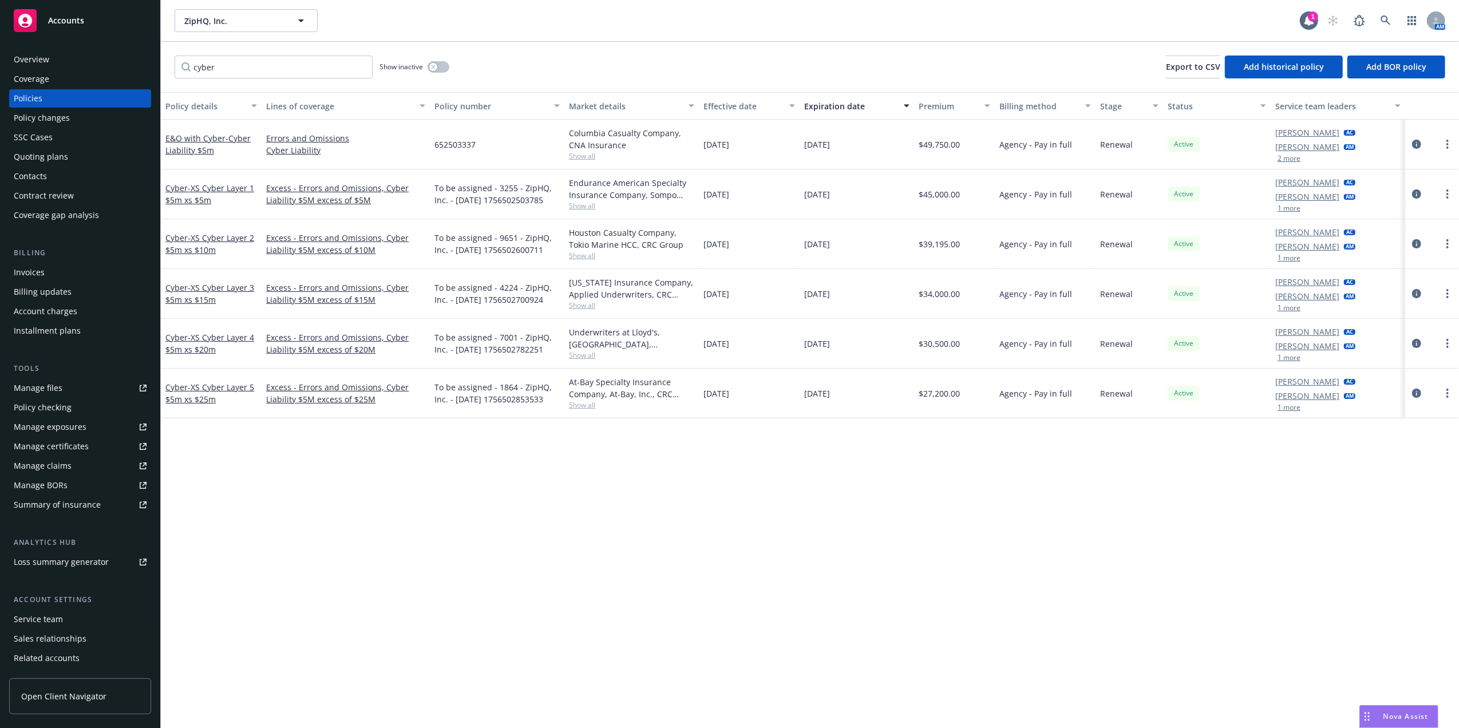
click at [564, 51] on div "cyber Show inactive Export to CSV Add historical policy Add BOR policy" at bounding box center [810, 67] width 1298 height 50
click at [362, 67] on input "cyber" at bounding box center [274, 67] width 198 height 23
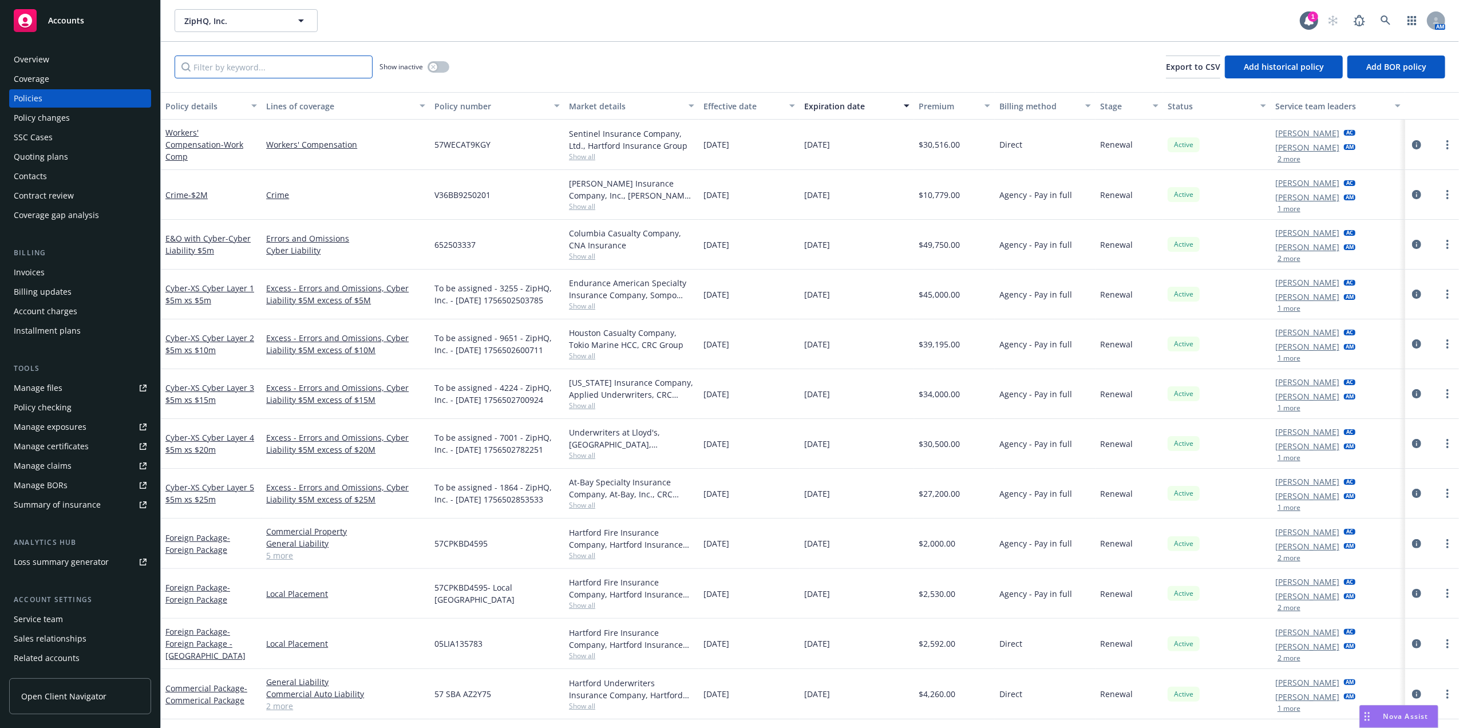
drag, startPoint x: 349, startPoint y: 62, endPoint x: 342, endPoint y: 65, distance: 6.9
click at [348, 62] on input "Filter by keyword..." at bounding box center [274, 67] width 198 height 23
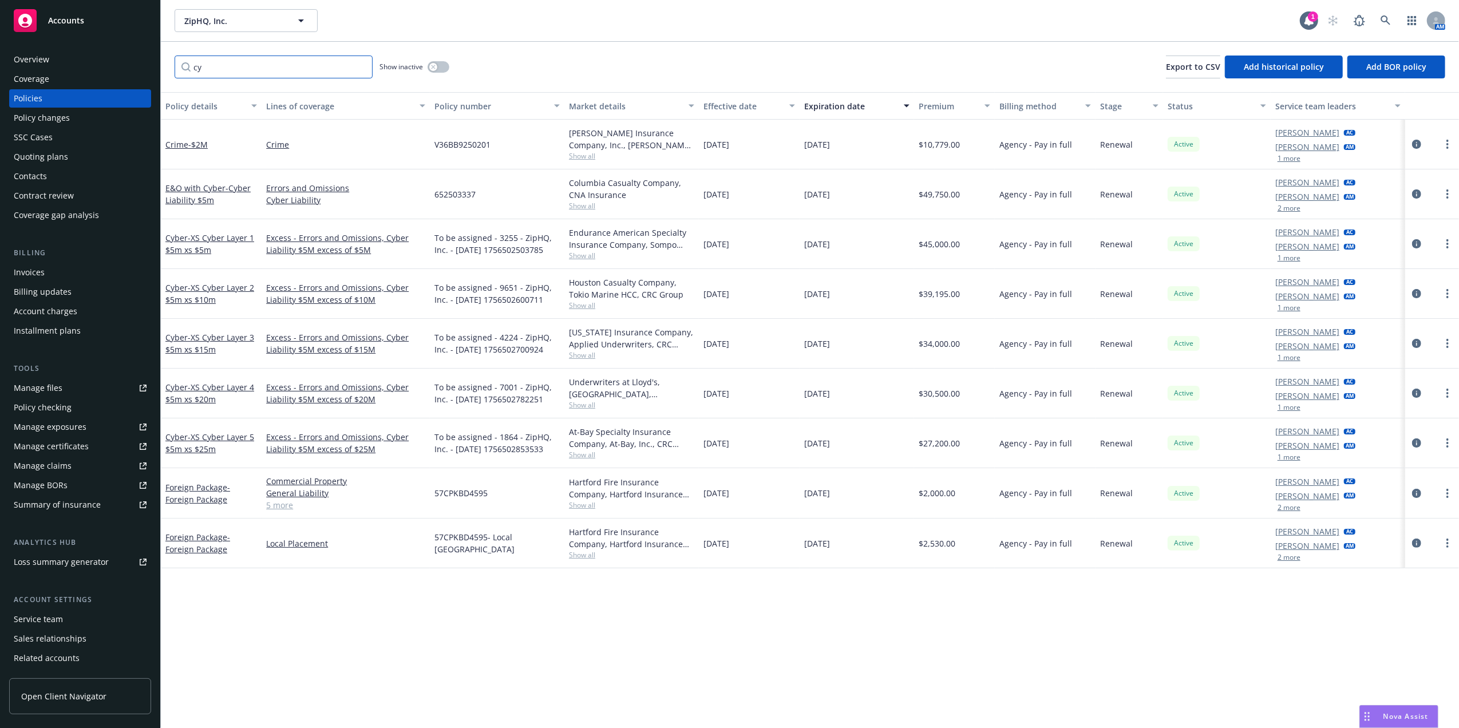
type input "c"
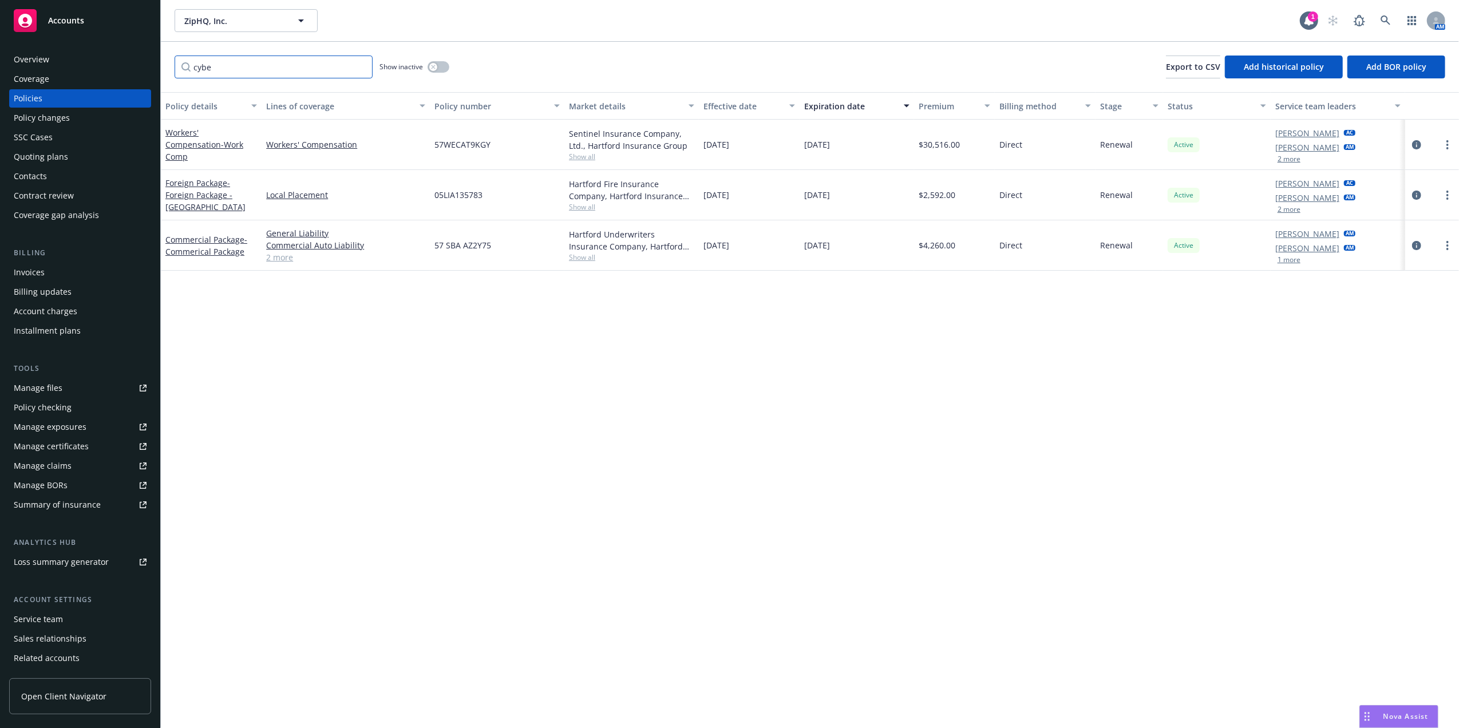
type input "cyber"
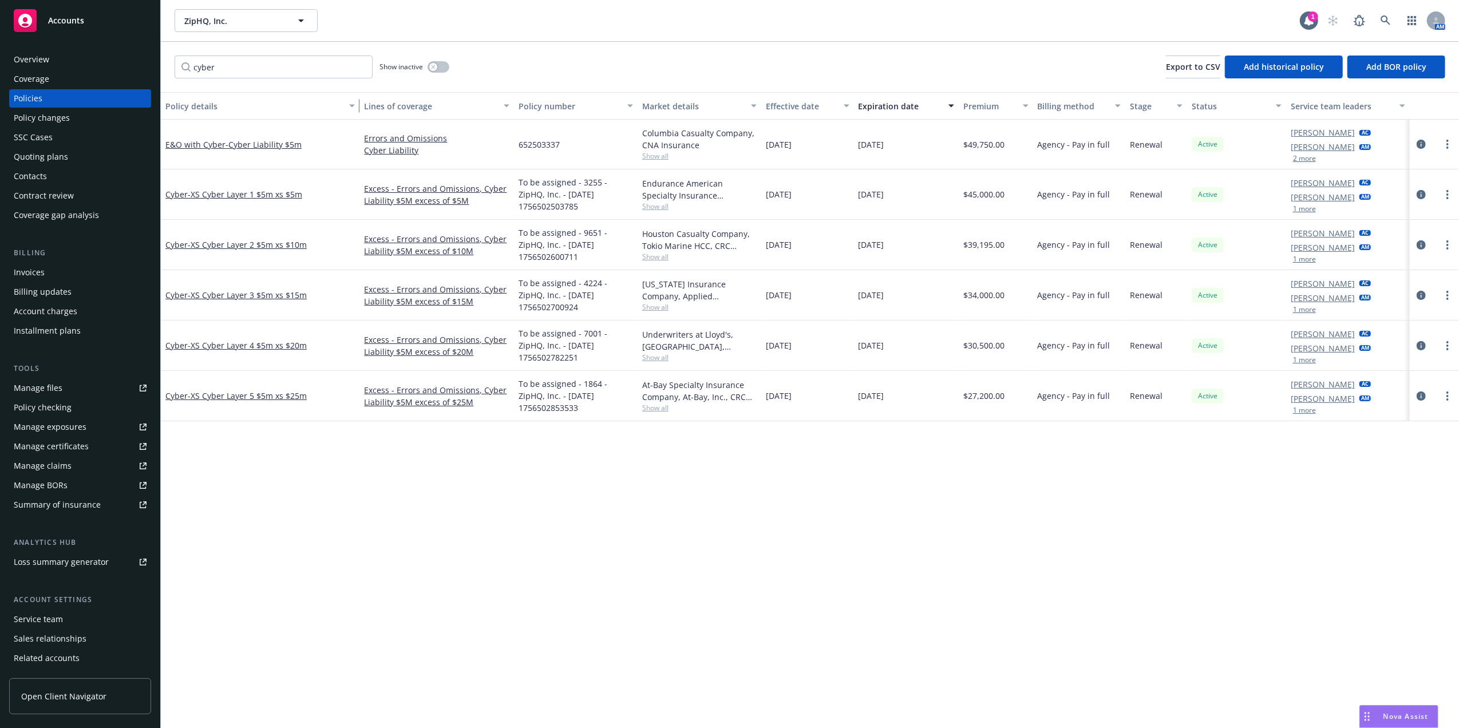
drag, startPoint x: 257, startPoint y: 99, endPoint x: 356, endPoint y: 99, distance: 99.0
click at [356, 99] on div "button" at bounding box center [354, 106] width 6 height 26
click at [264, 190] on span "- XS Cyber Layer 1 $5m xs $5m" at bounding box center [245, 194] width 114 height 11
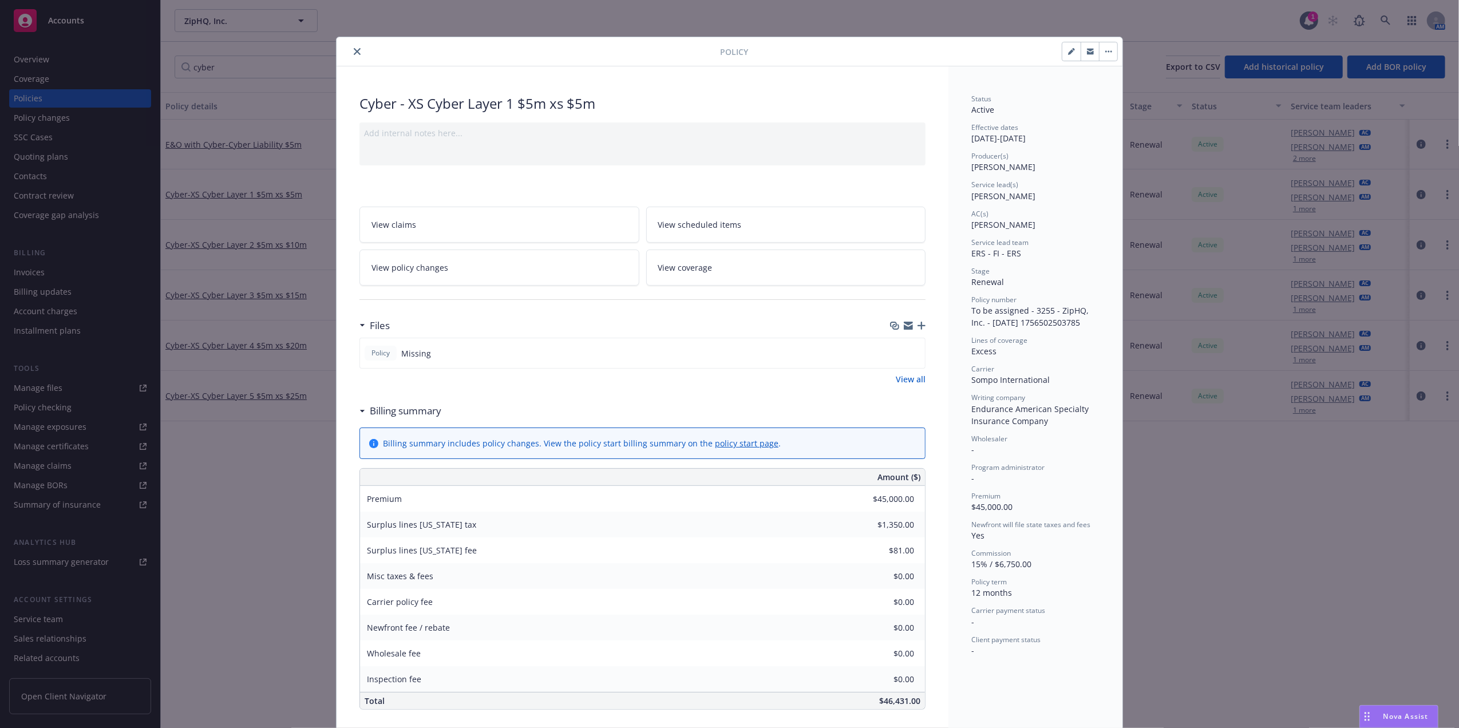
click at [1062, 55] on button "button" at bounding box center [1071, 51] width 18 height 18
select select "RENEWAL"
select select "12"
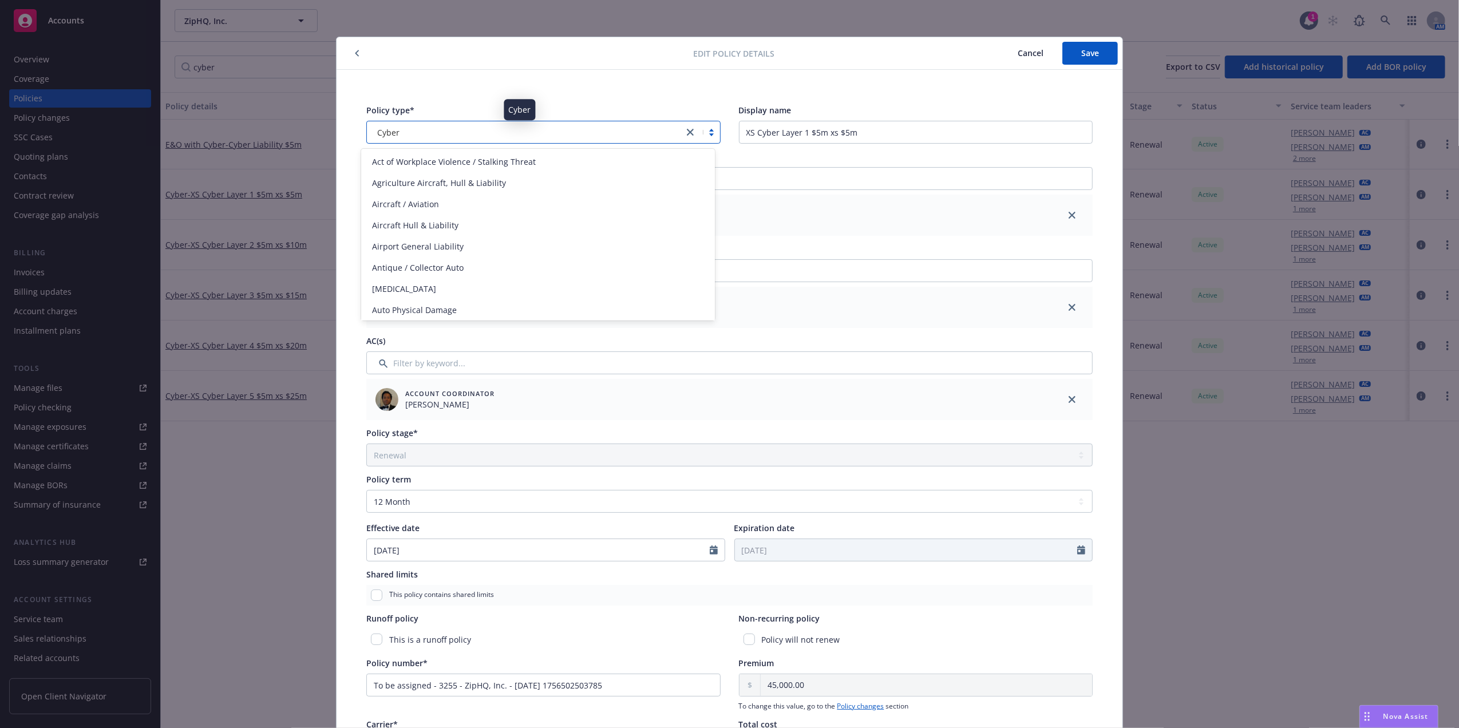
click at [561, 132] on div "Cyber" at bounding box center [525, 132] width 305 height 12
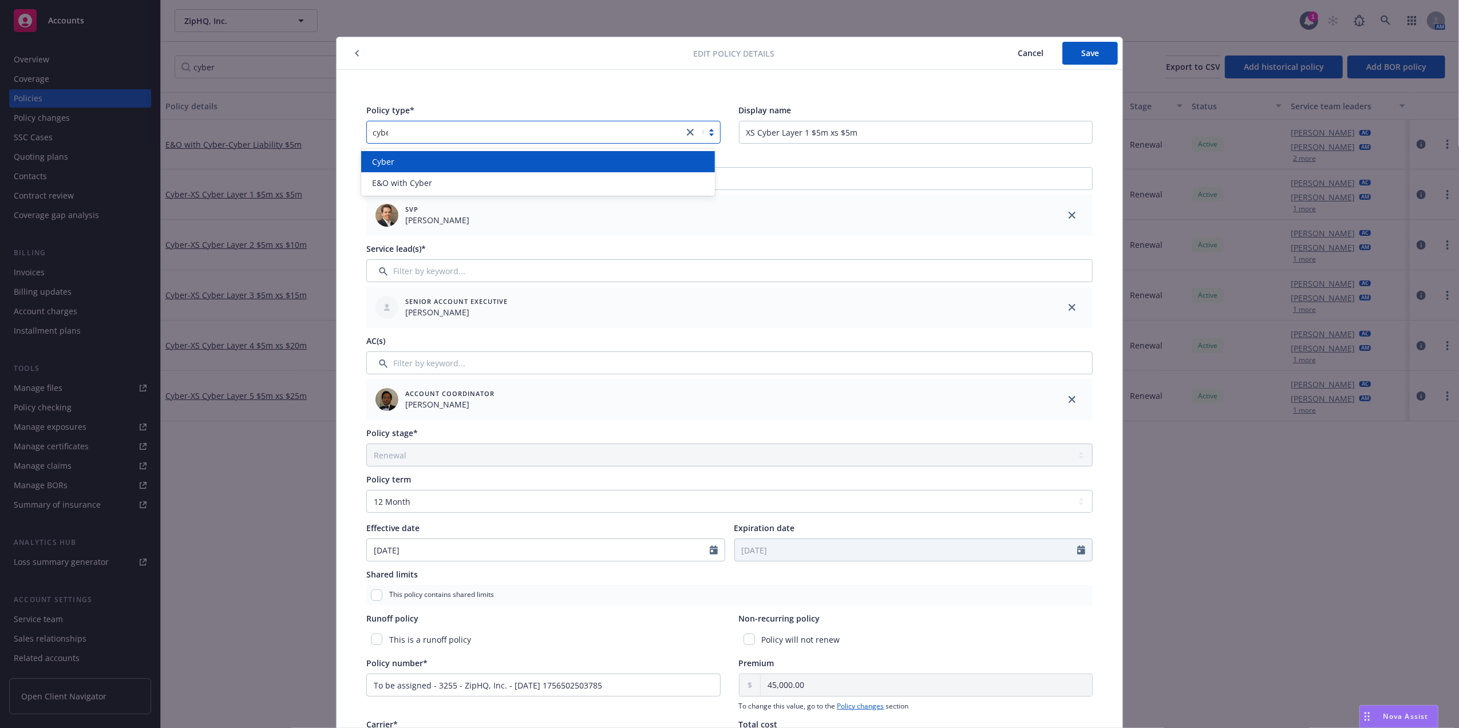
type input "cyber"
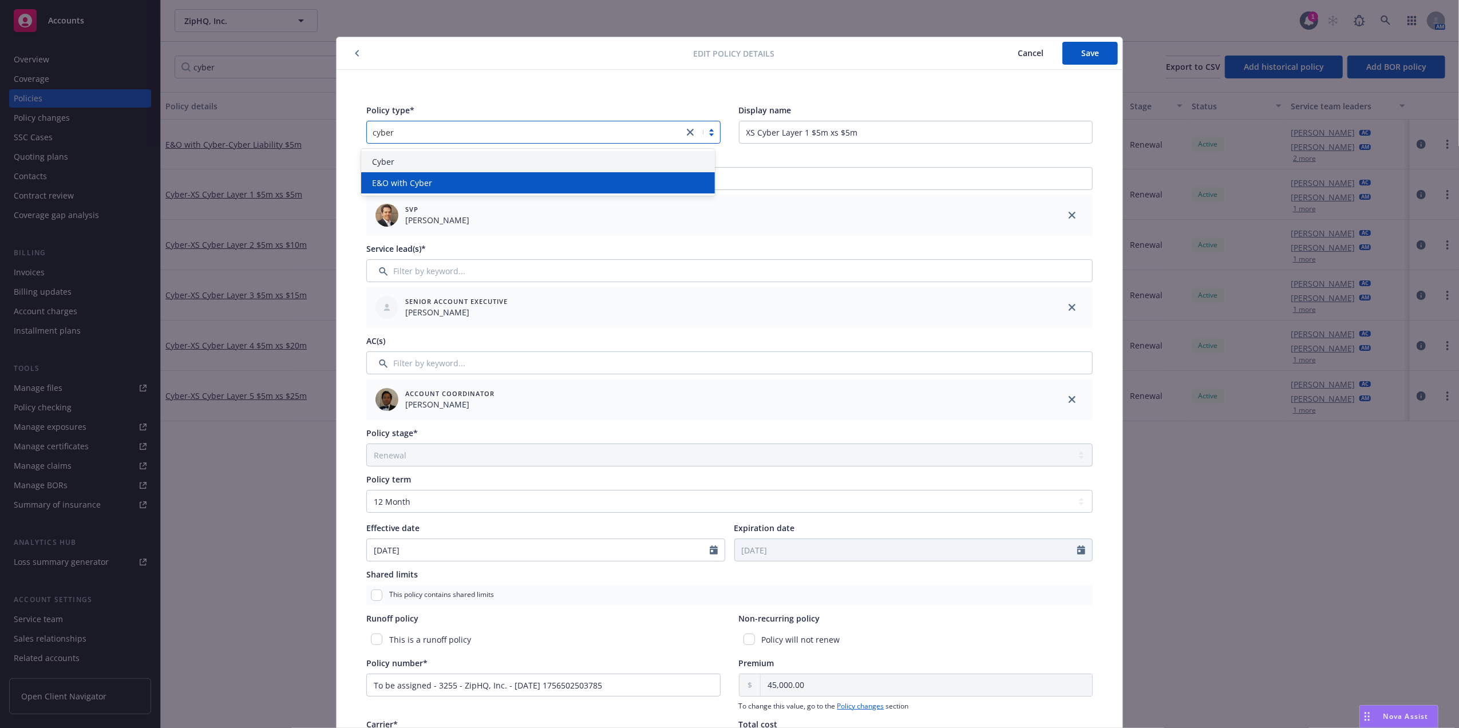
click at [518, 179] on div "E&O with Cyber" at bounding box center [538, 183] width 340 height 12
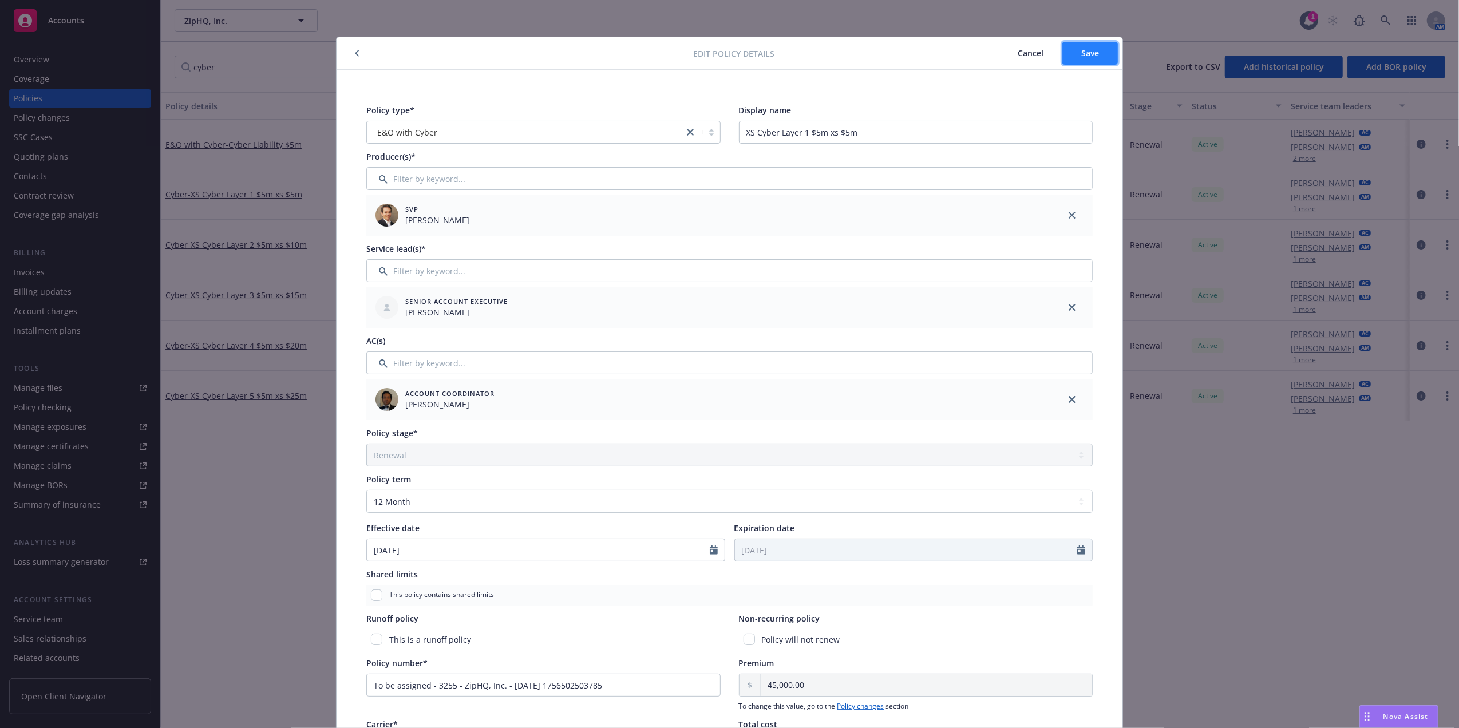
click at [1078, 44] on button "Save" at bounding box center [1090, 53] width 56 height 23
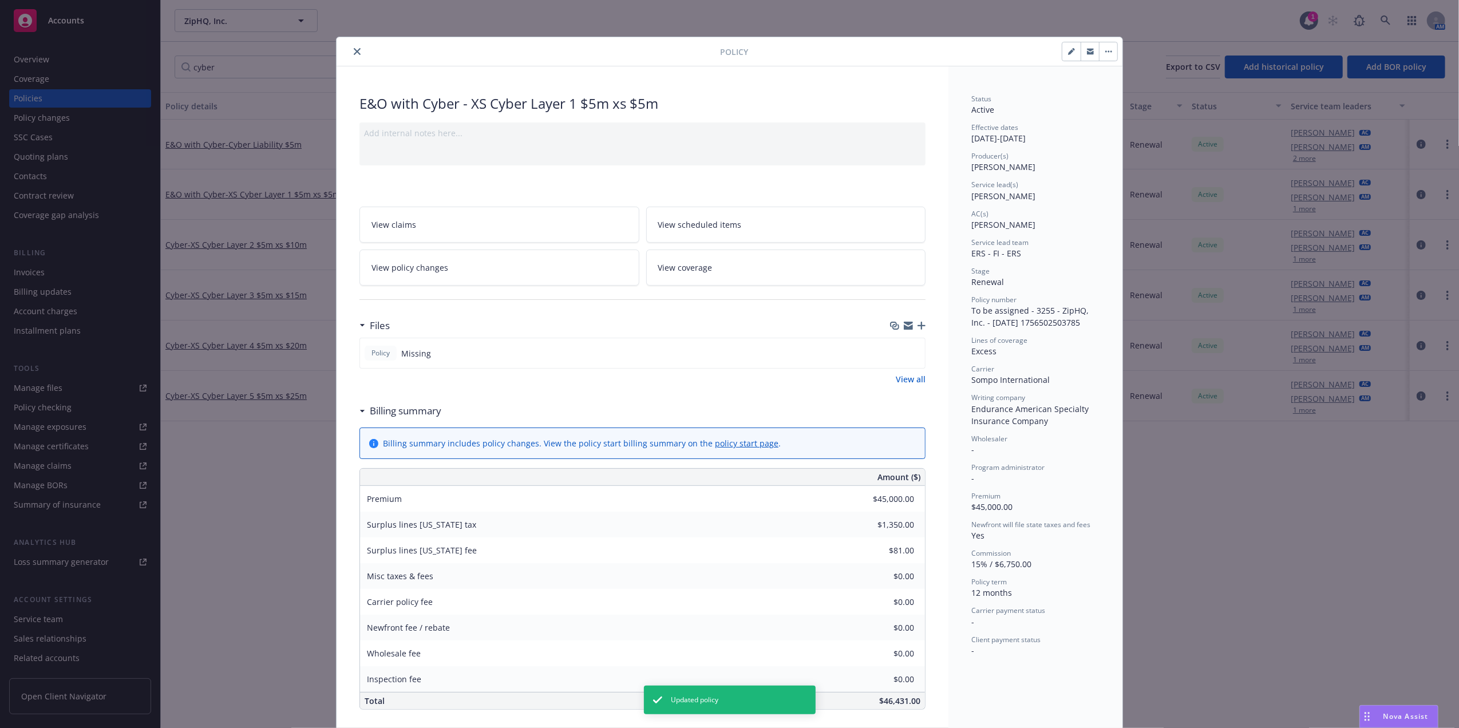
click at [355, 49] on button "close" at bounding box center [357, 52] width 14 height 14
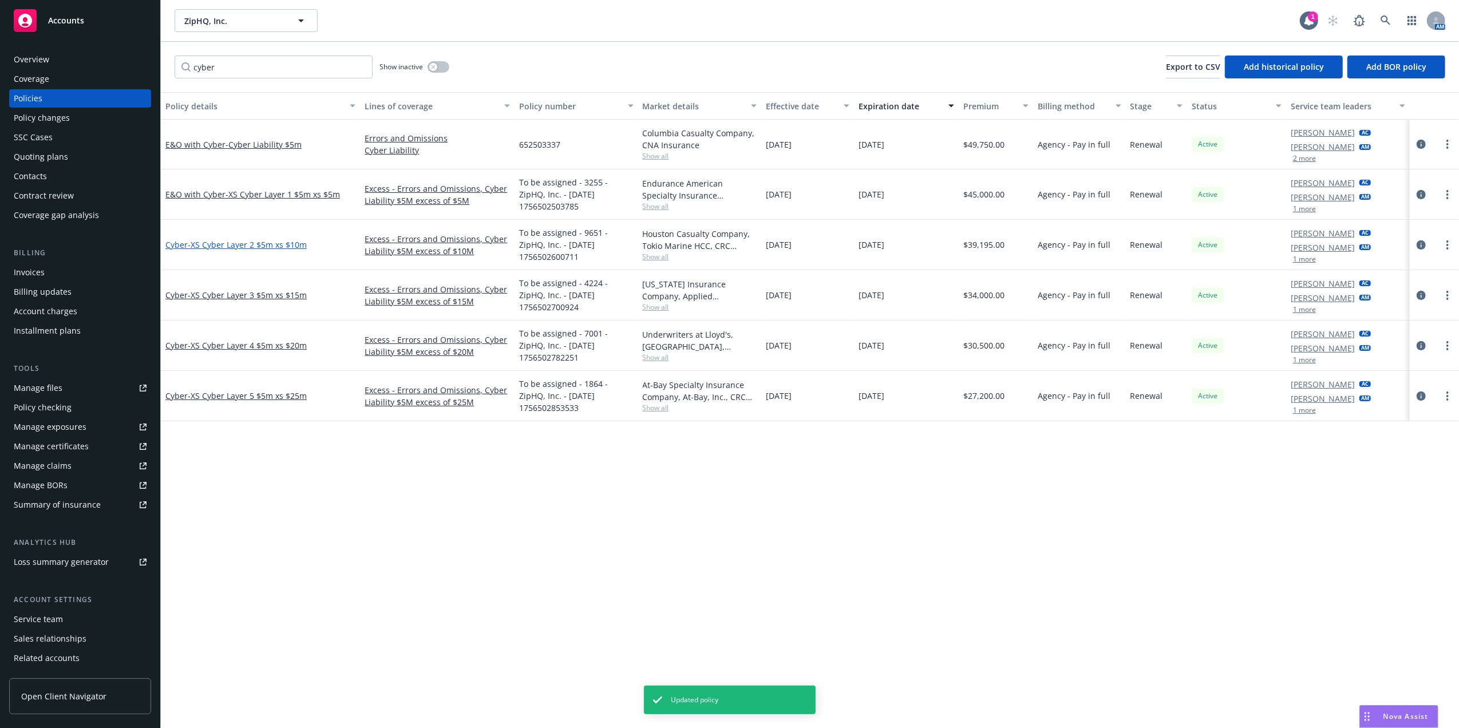
click at [236, 244] on span "- XS Cyber Layer 2 $5m xs $10m" at bounding box center [247, 244] width 119 height 11
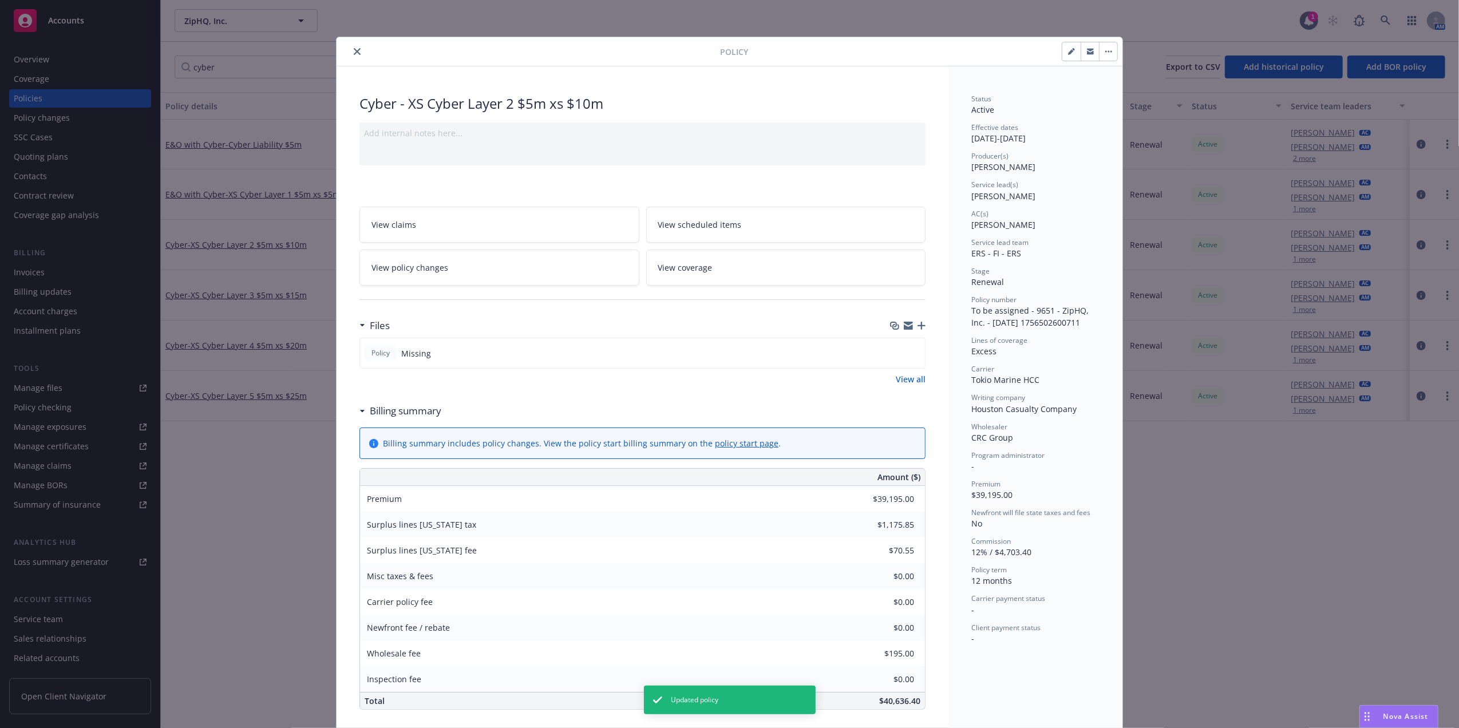
click at [1068, 49] on icon "button" at bounding box center [1071, 51] width 7 height 7
select select "RENEWAL"
select select "12"
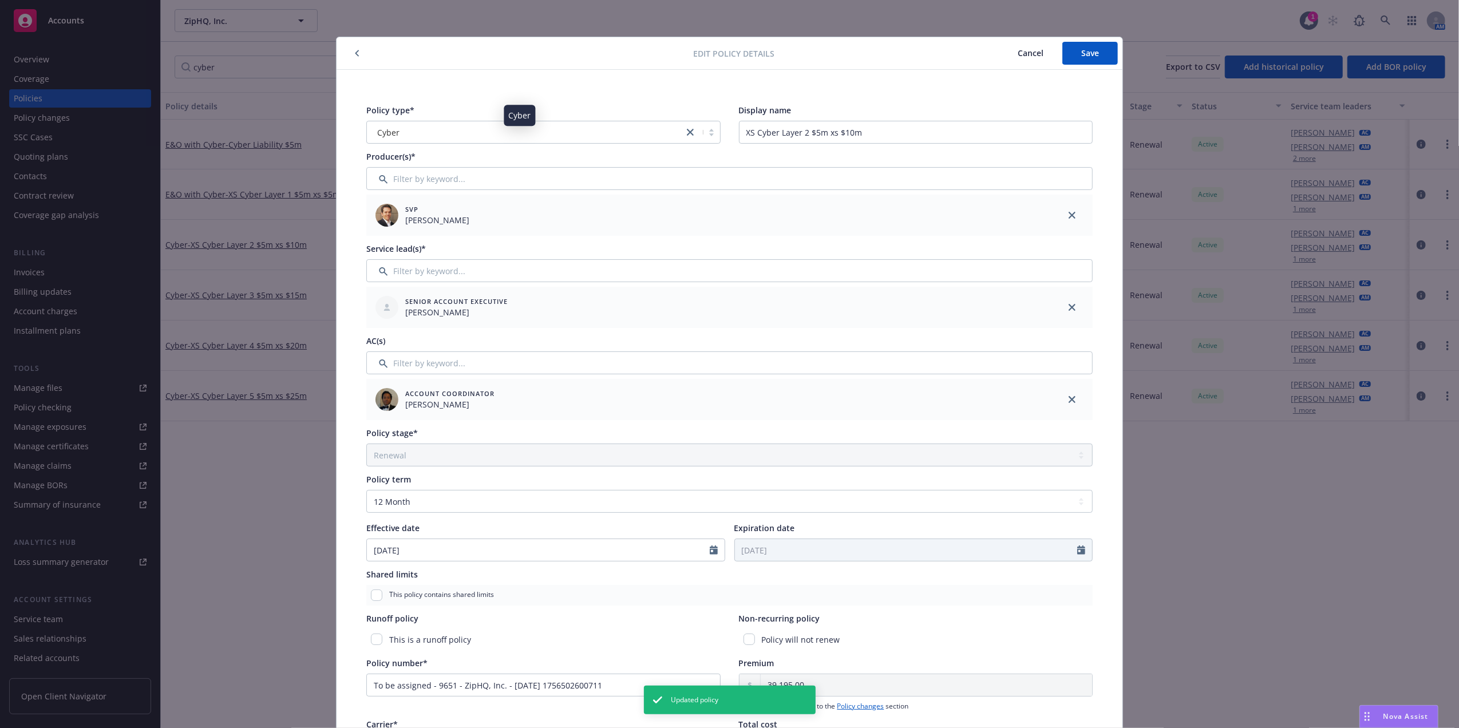
click at [413, 133] on div "Cyber" at bounding box center [525, 132] width 305 height 12
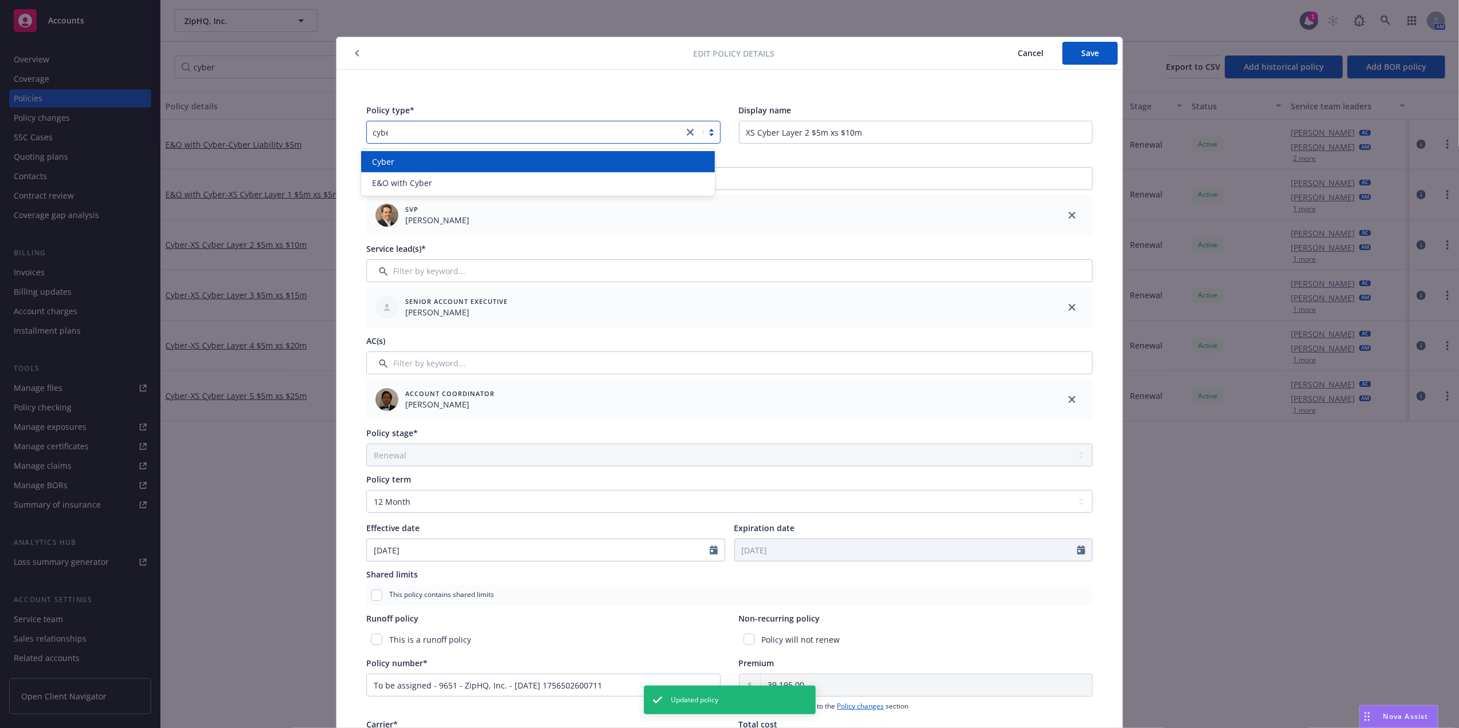
type input "cyber"
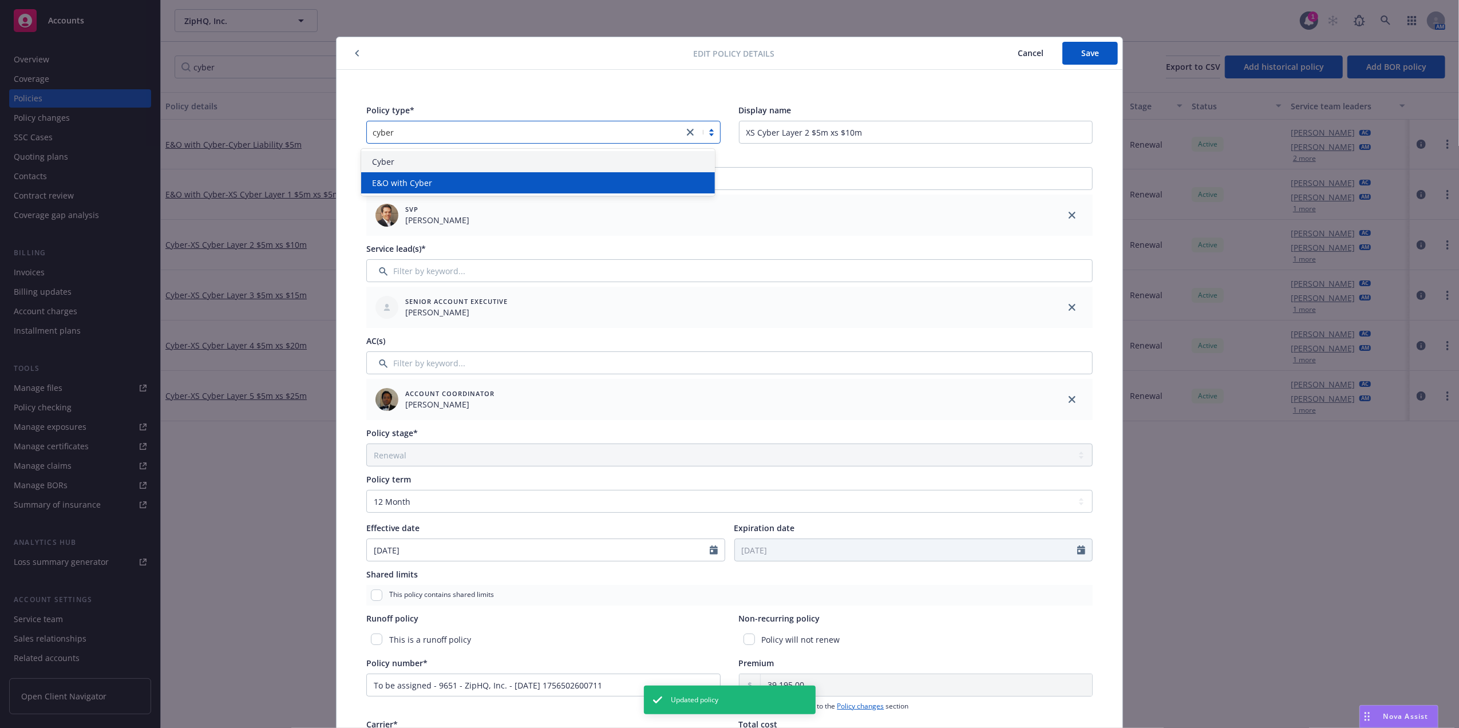
click at [535, 180] on div "E&O with Cyber" at bounding box center [538, 183] width 340 height 12
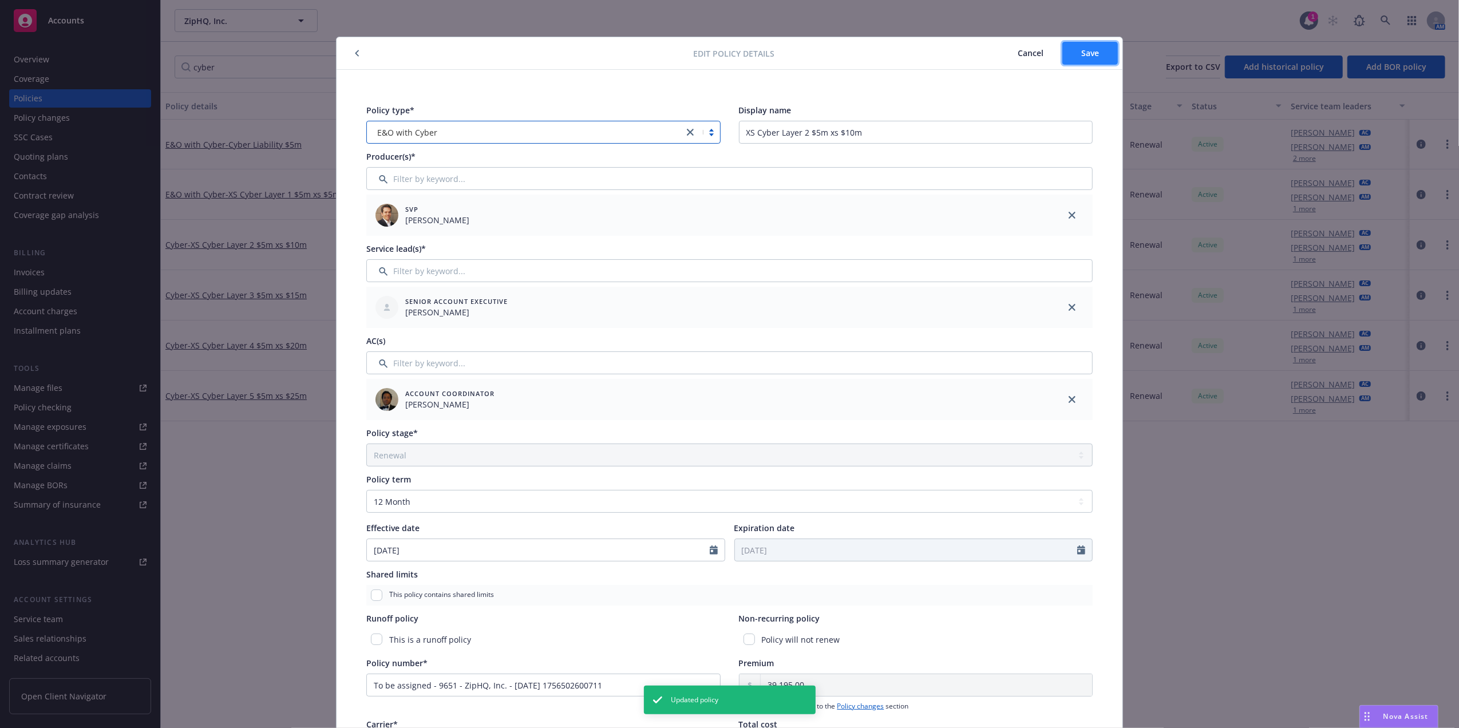
click at [1093, 51] on button "Save" at bounding box center [1090, 53] width 56 height 23
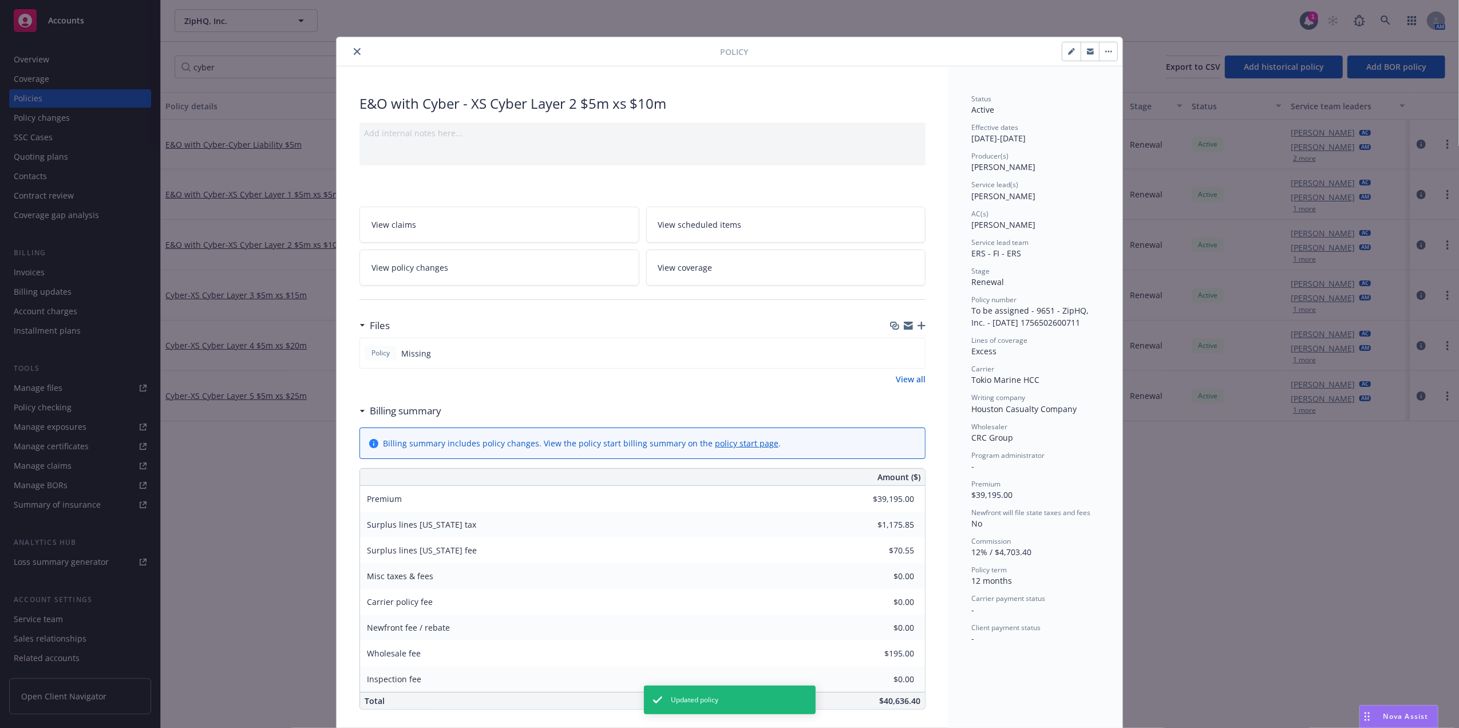
click at [346, 45] on div at bounding box center [530, 52] width 379 height 14
click at [354, 52] on icon "close" at bounding box center [357, 51] width 7 height 7
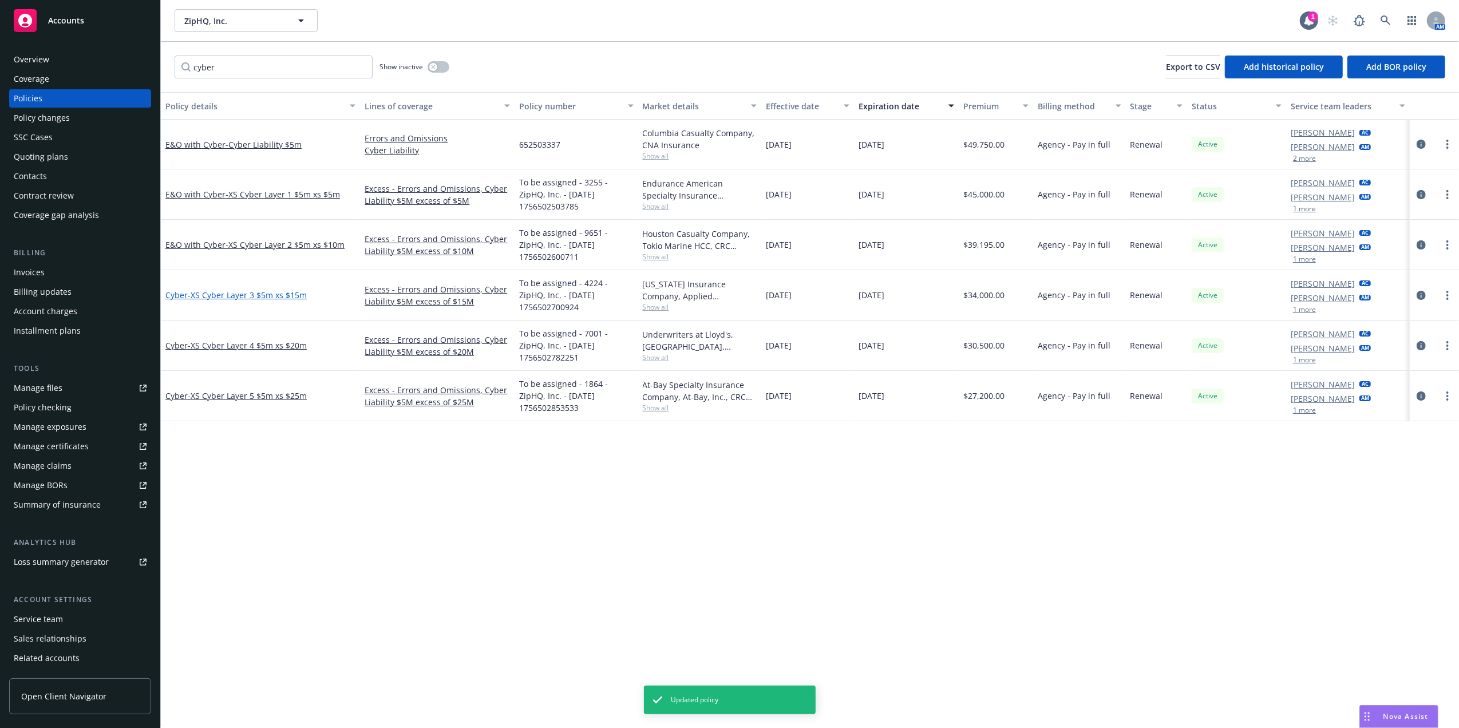
click at [201, 296] on span "- XS Cyber Layer 3 $5m xs $15m" at bounding box center [247, 295] width 119 height 11
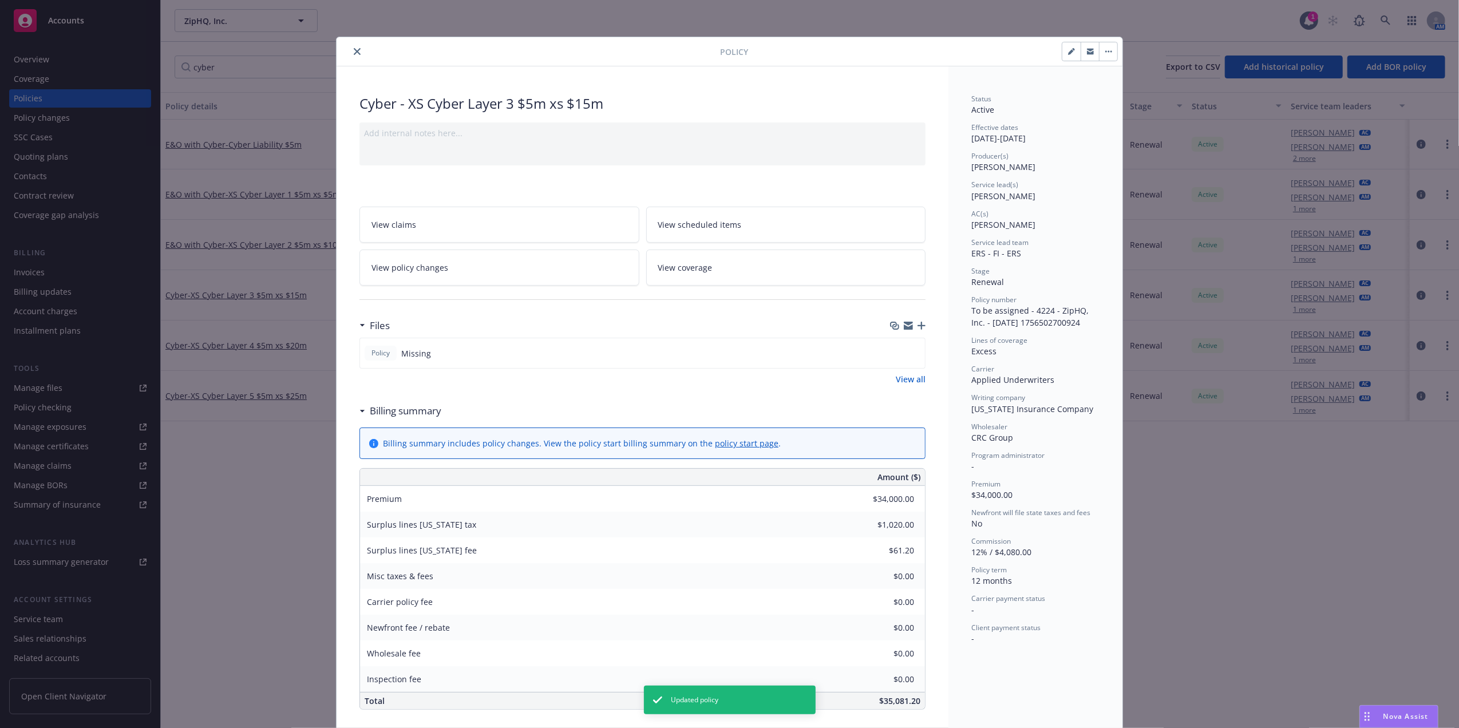
scroll to position [34, 0]
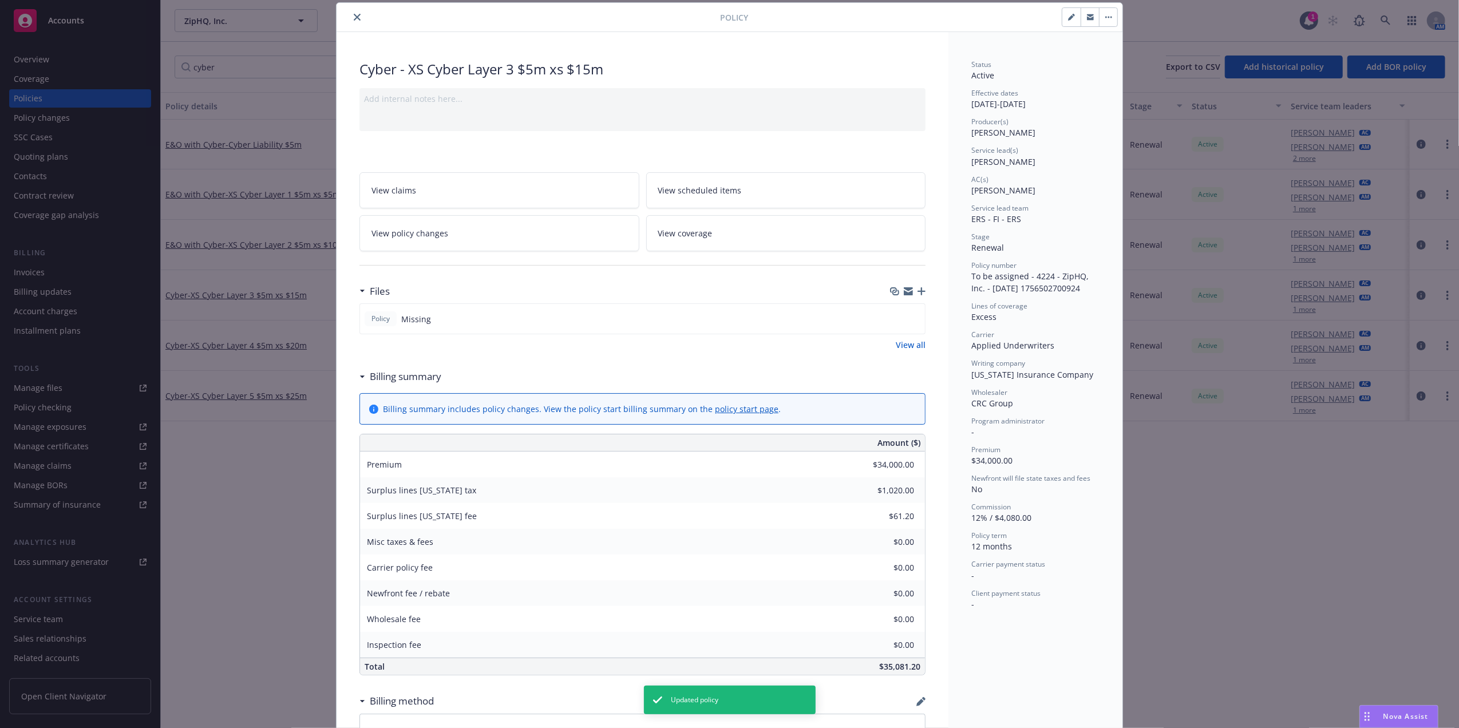
click at [1068, 16] on icon "button" at bounding box center [1071, 17] width 7 height 7
select select "RENEWAL"
select select "12"
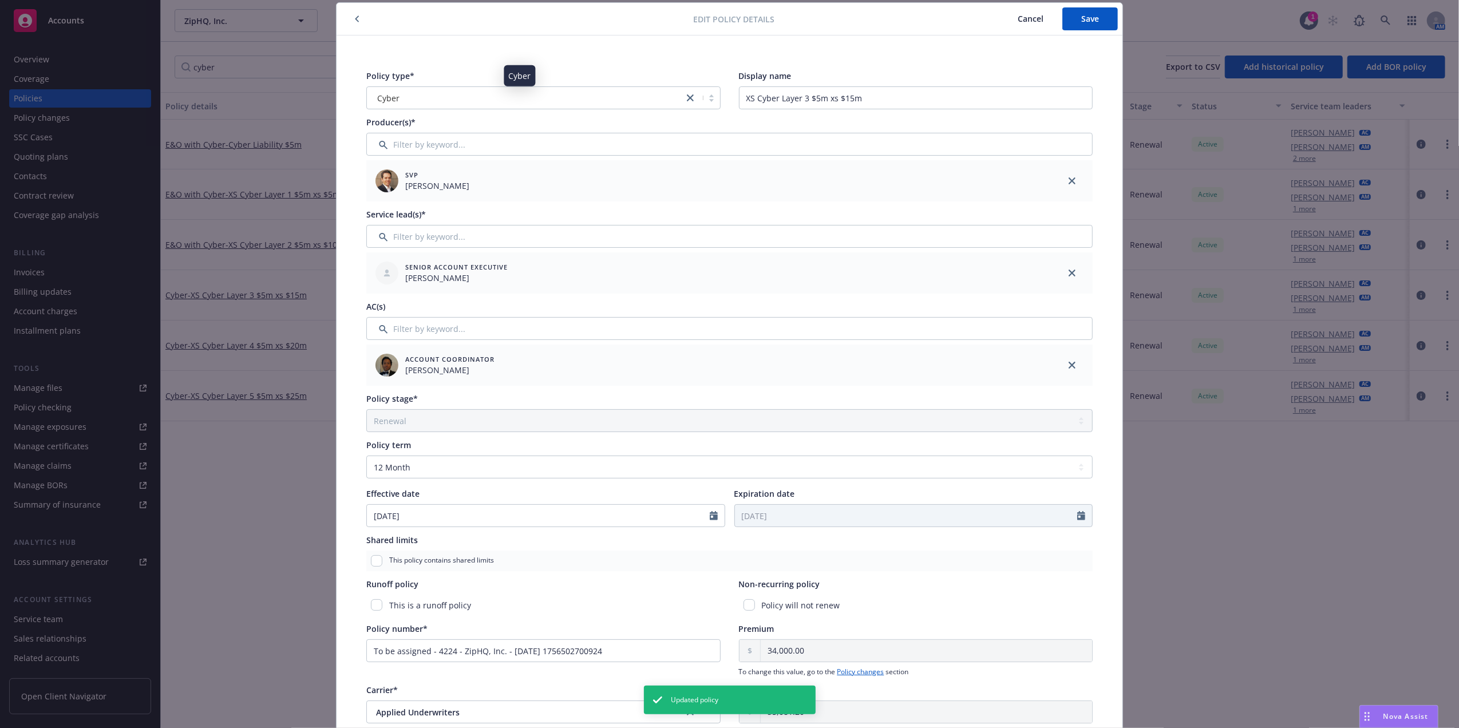
click at [564, 96] on div "Cyber" at bounding box center [525, 98] width 305 height 12
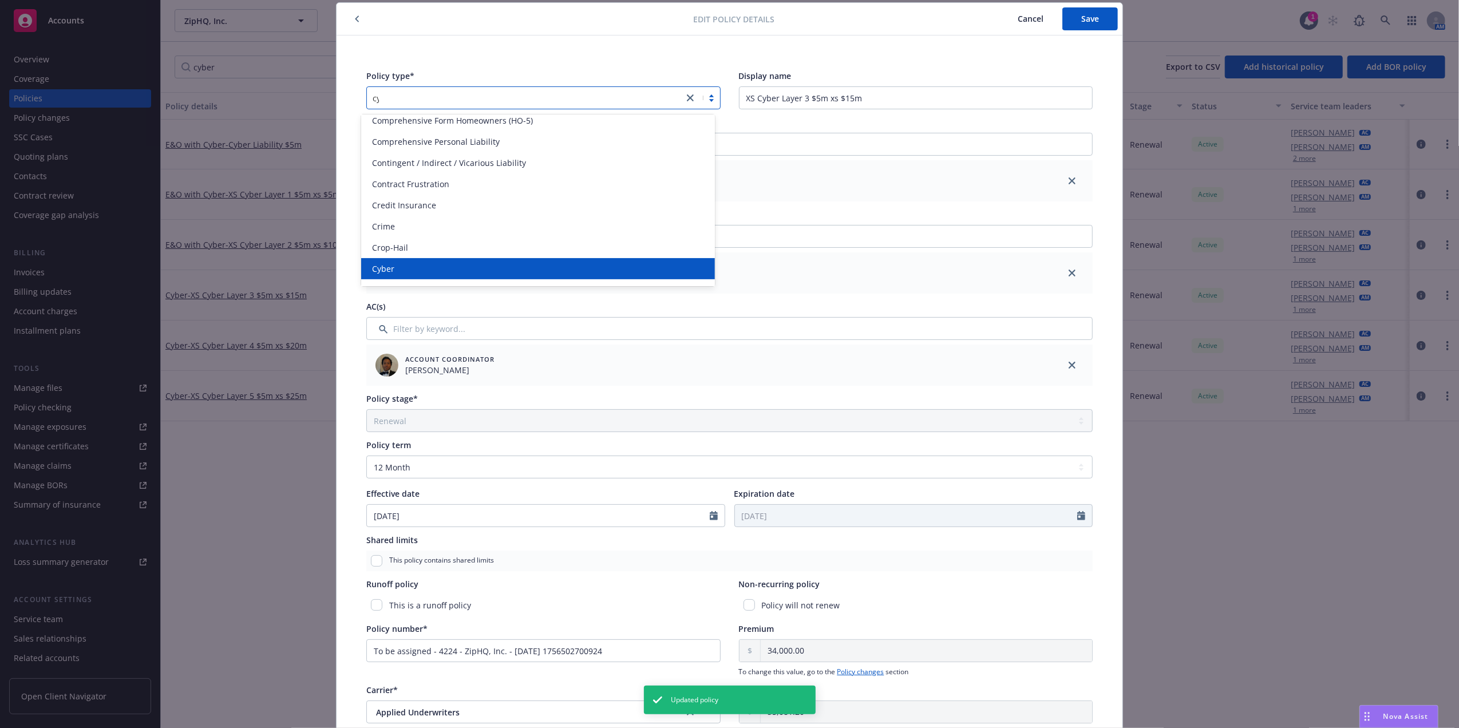
scroll to position [0, 0]
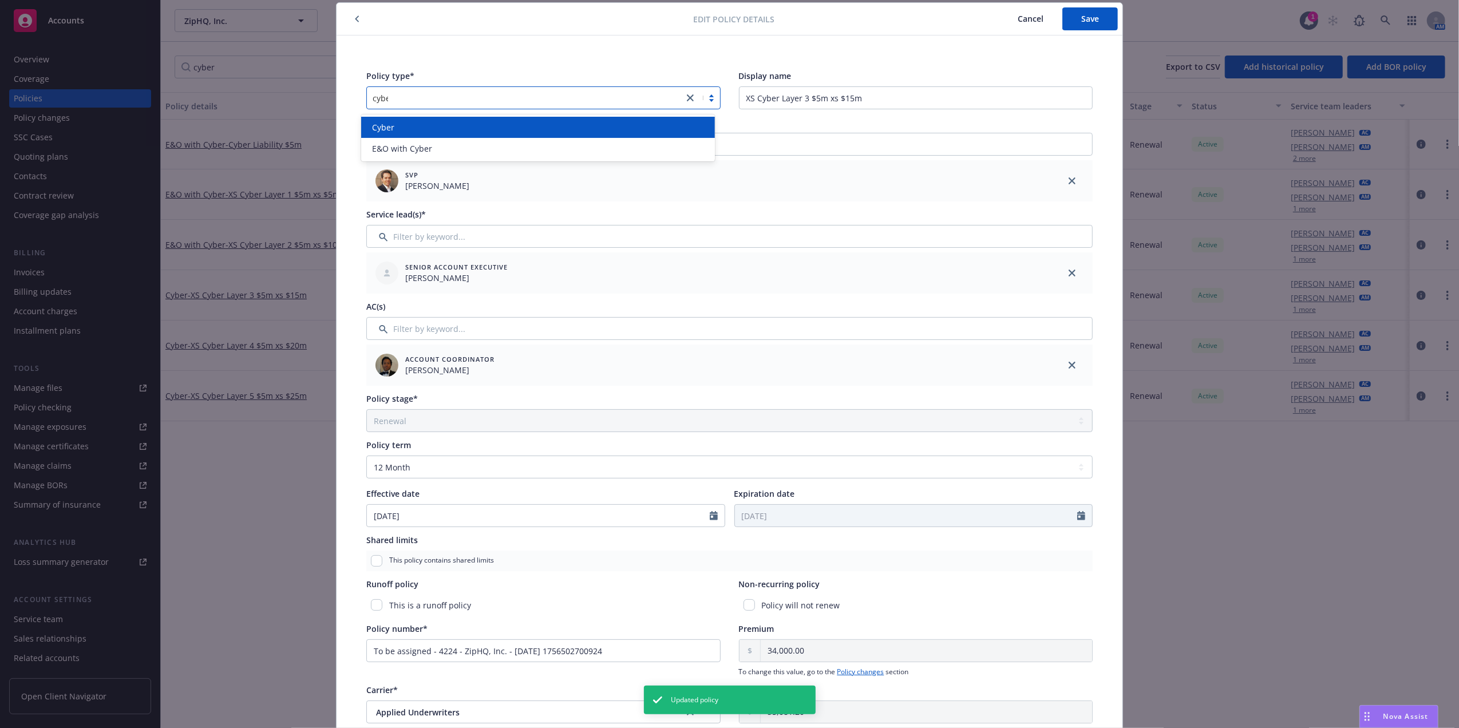
type input "cyber"
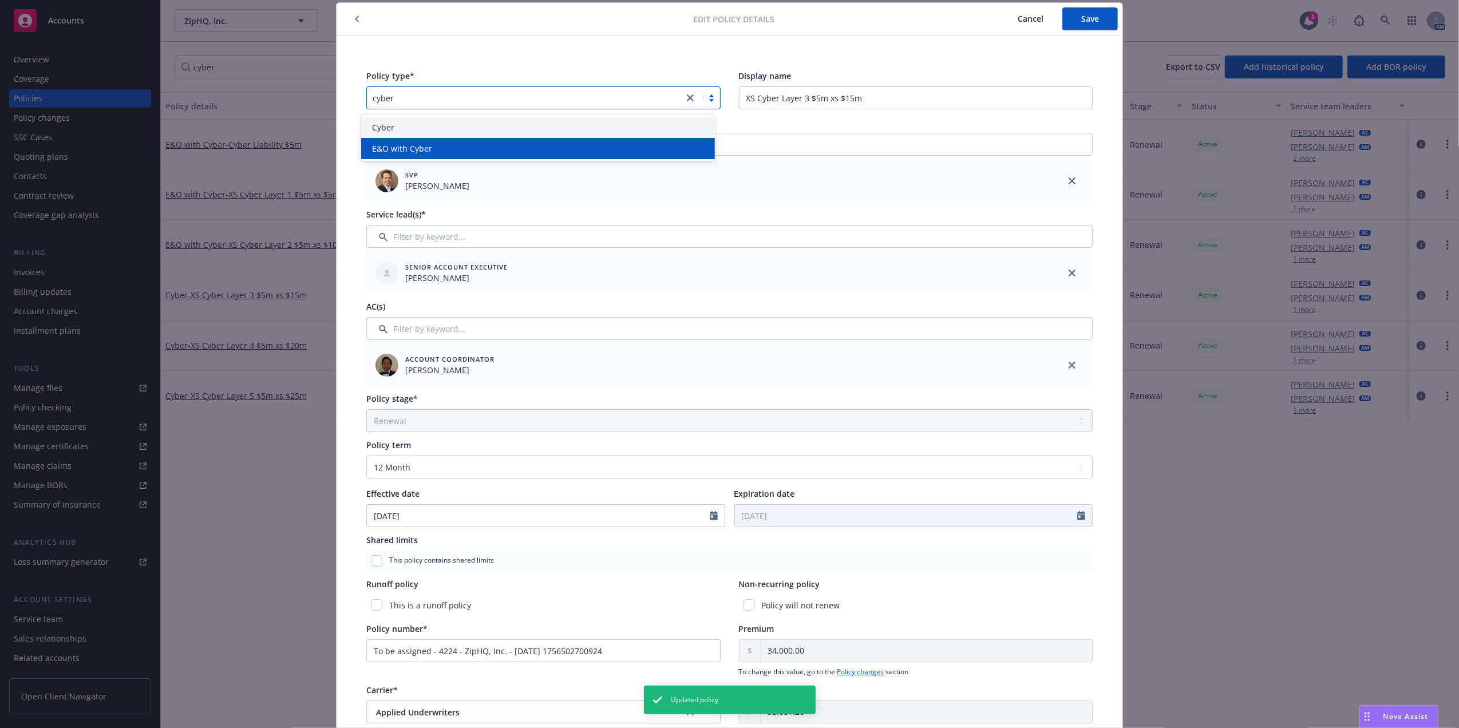
click at [406, 147] on span "E&O with Cyber" at bounding box center [403, 149] width 60 height 12
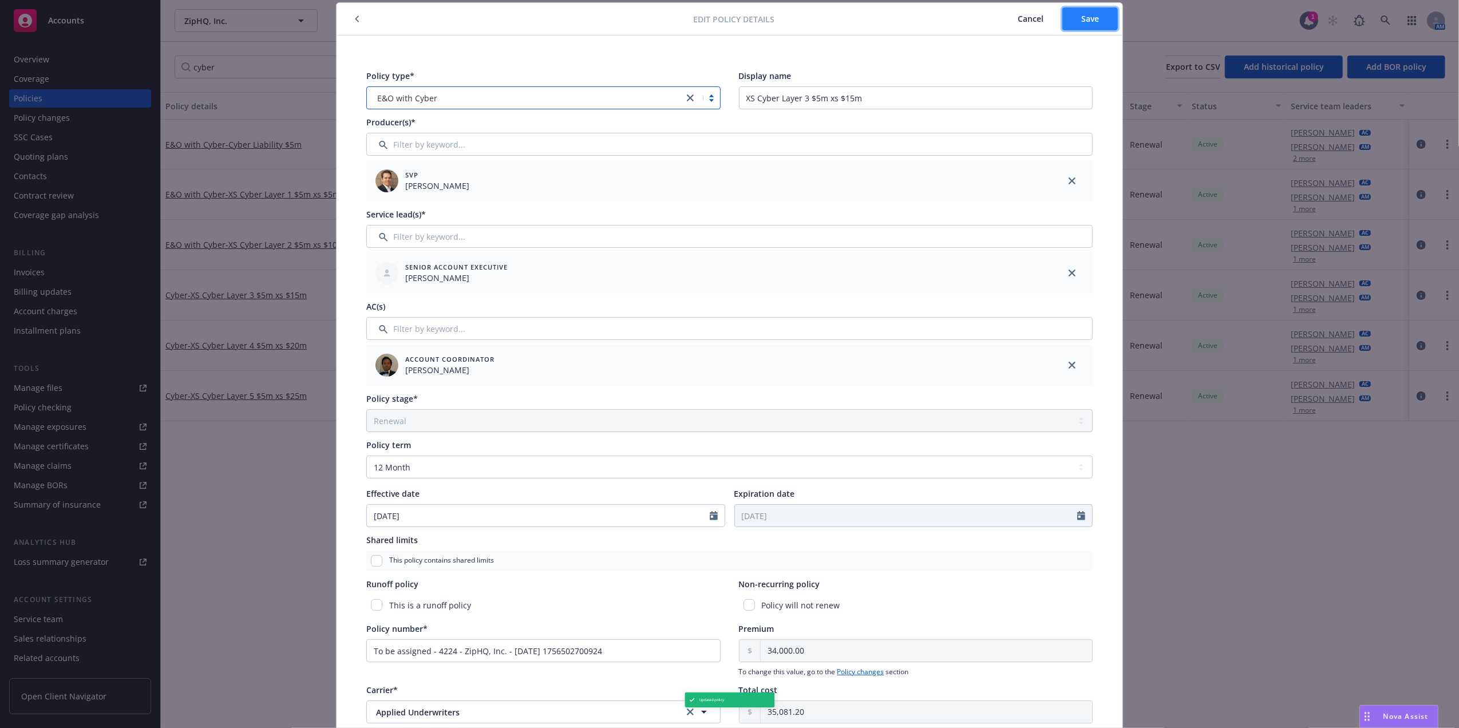
click at [1072, 9] on button "Save" at bounding box center [1090, 18] width 56 height 23
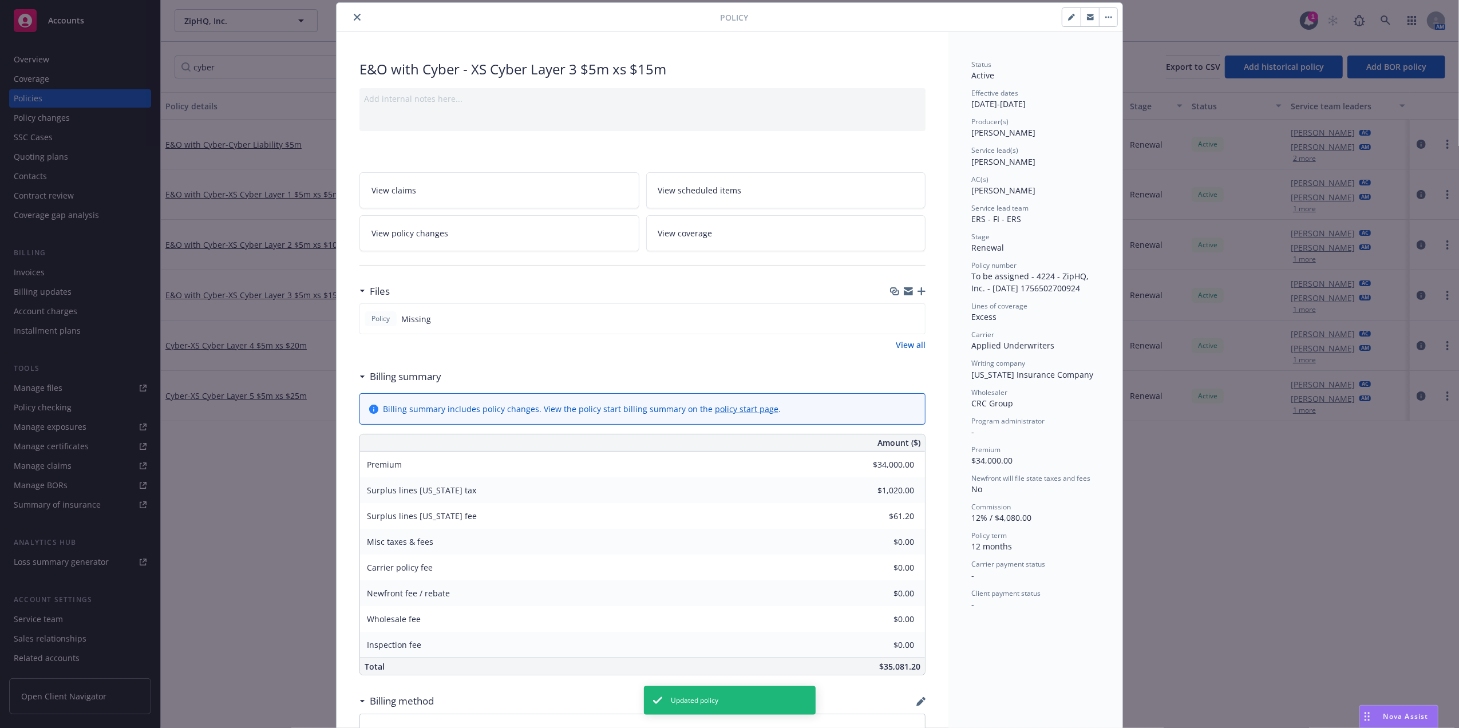
click at [354, 16] on icon "close" at bounding box center [357, 17] width 7 height 7
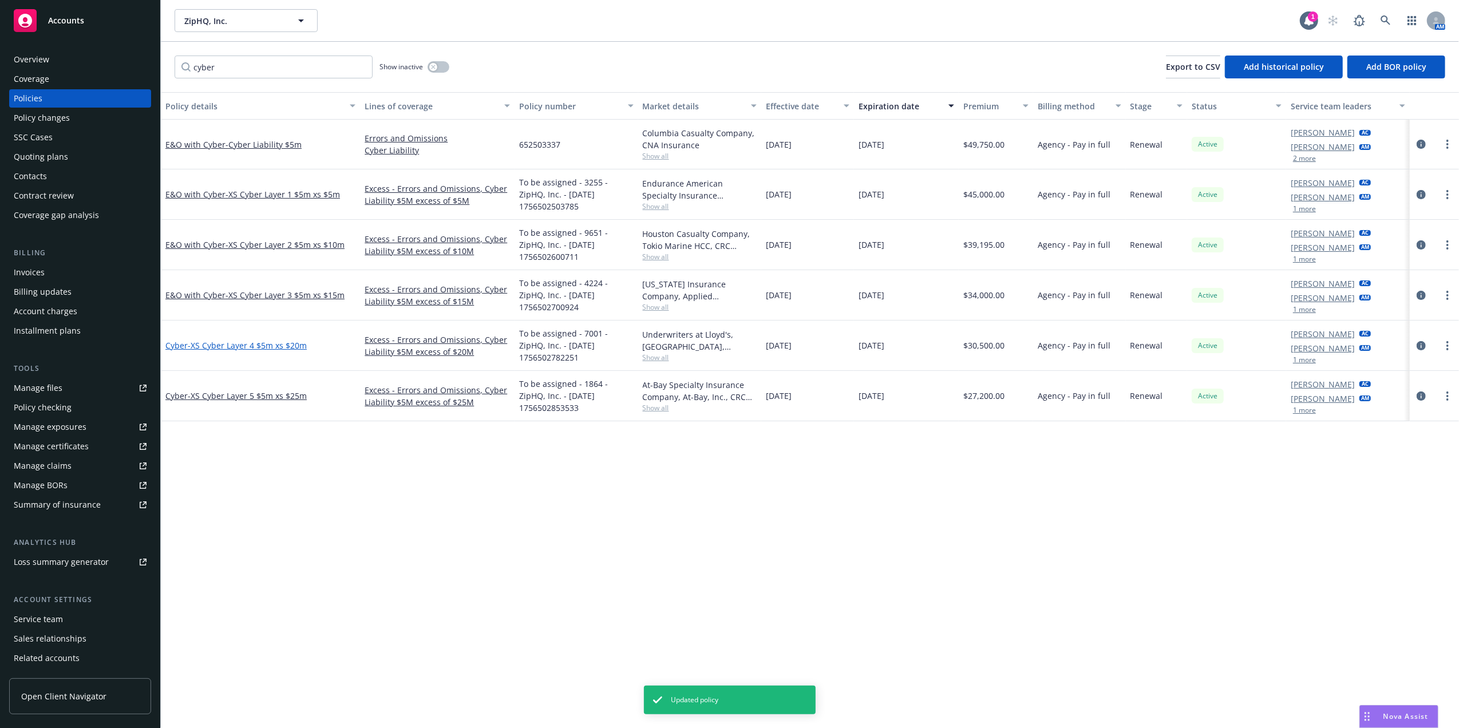
click at [232, 343] on span "- XS Cyber Layer 4 $5m xs $20m" at bounding box center [247, 345] width 119 height 11
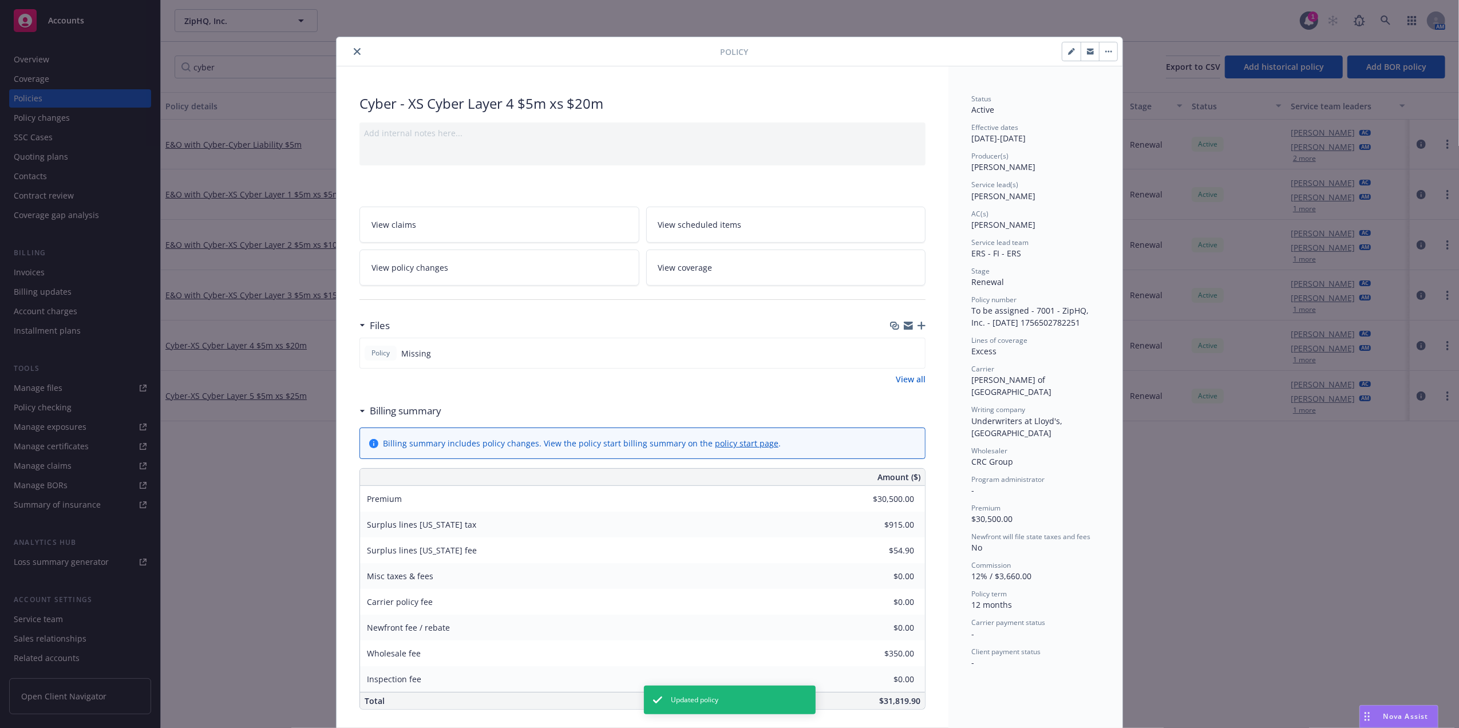
scroll to position [34, 0]
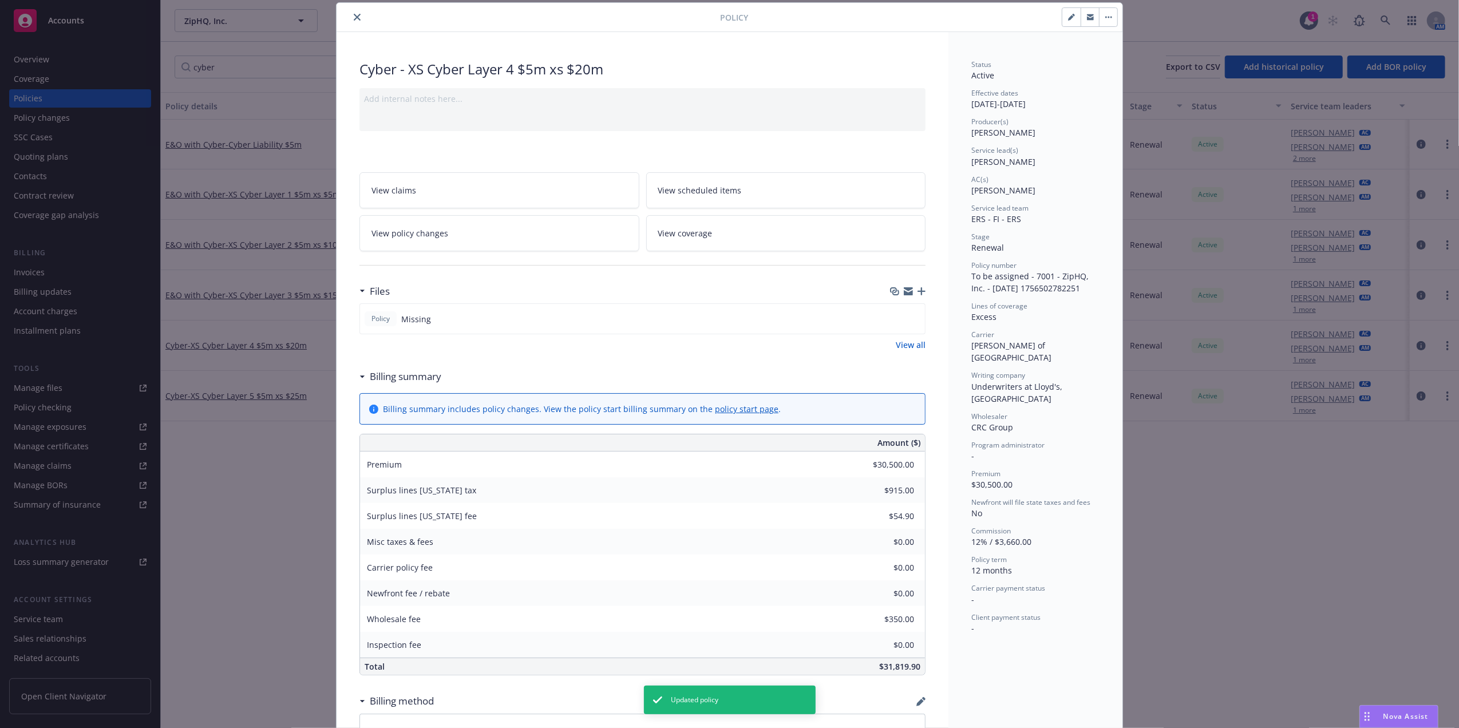
click at [1068, 17] on icon "button" at bounding box center [1071, 18] width 6 height 6
select select "RENEWAL"
select select "12"
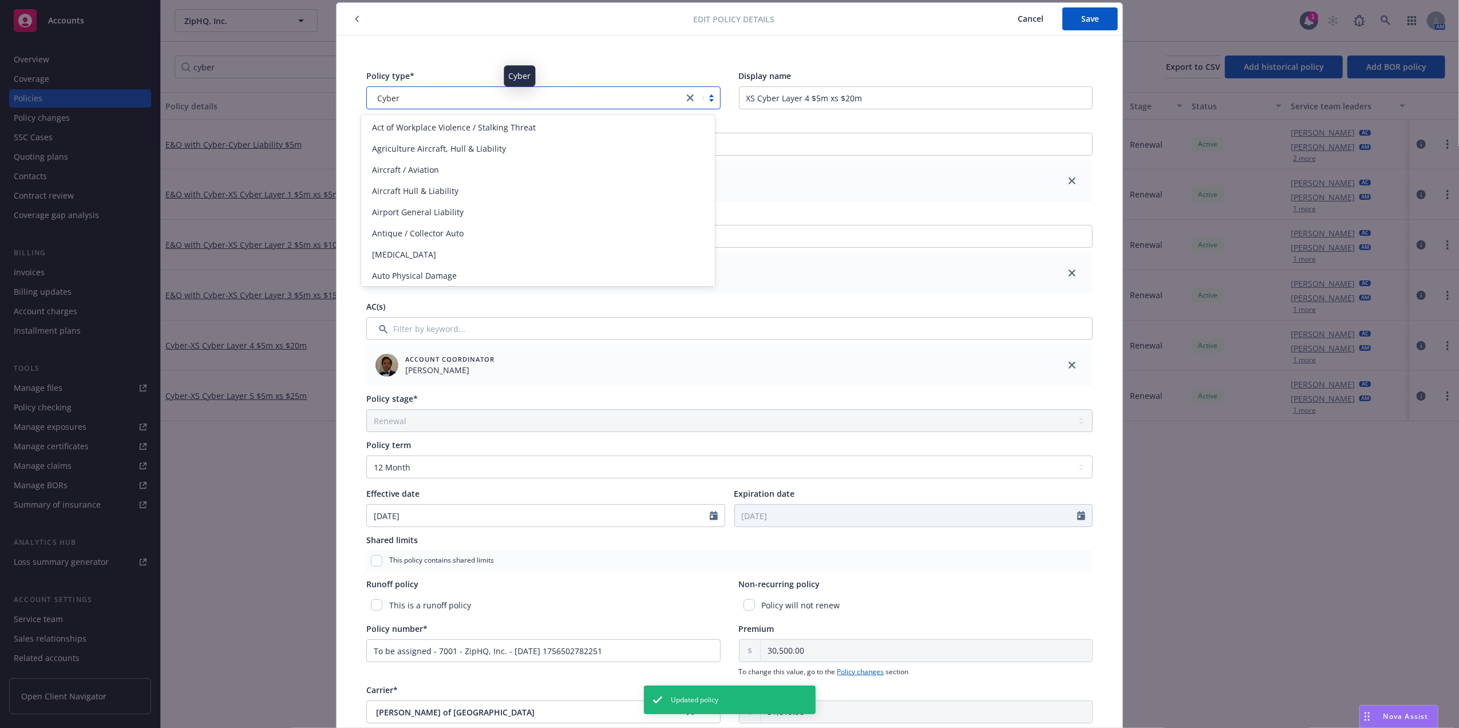
click at [429, 100] on div "Cyber" at bounding box center [525, 98] width 305 height 12
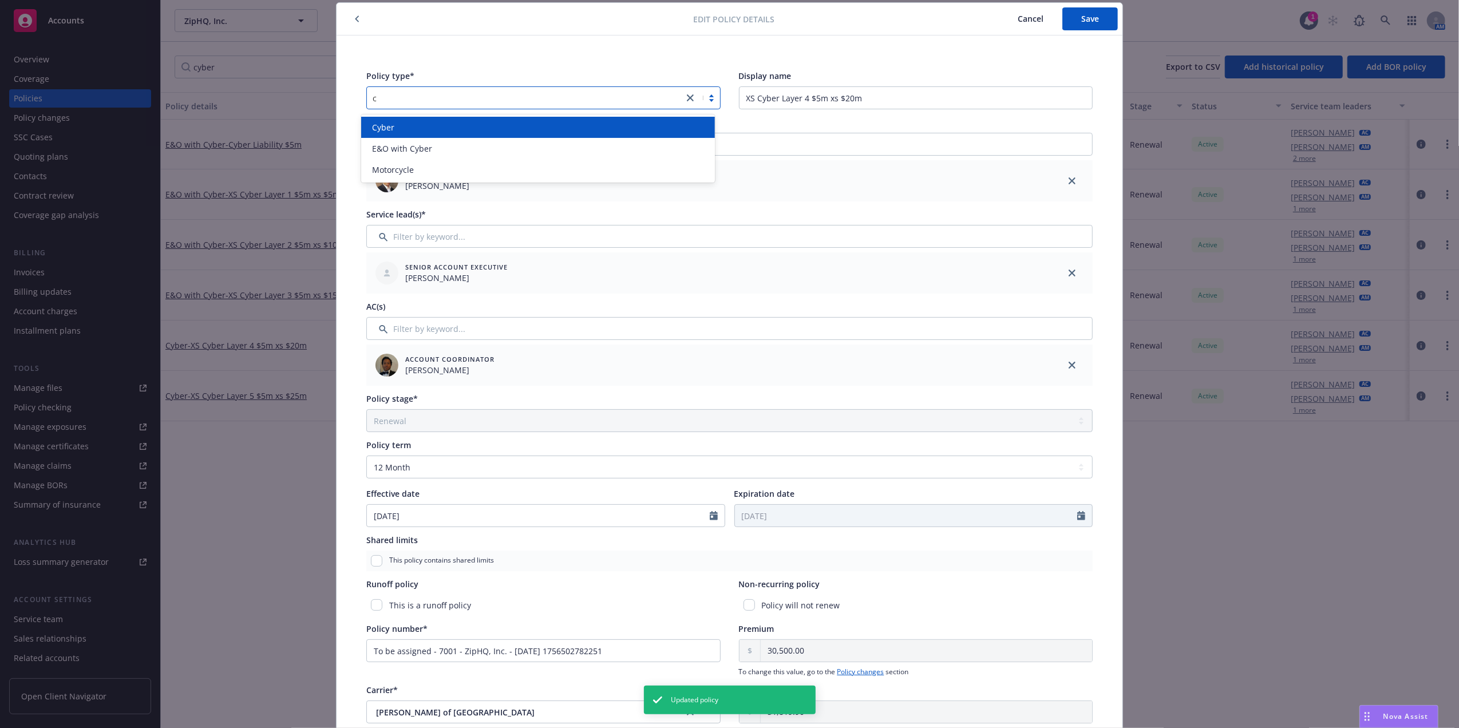
scroll to position [0, 0]
type input "cyber"
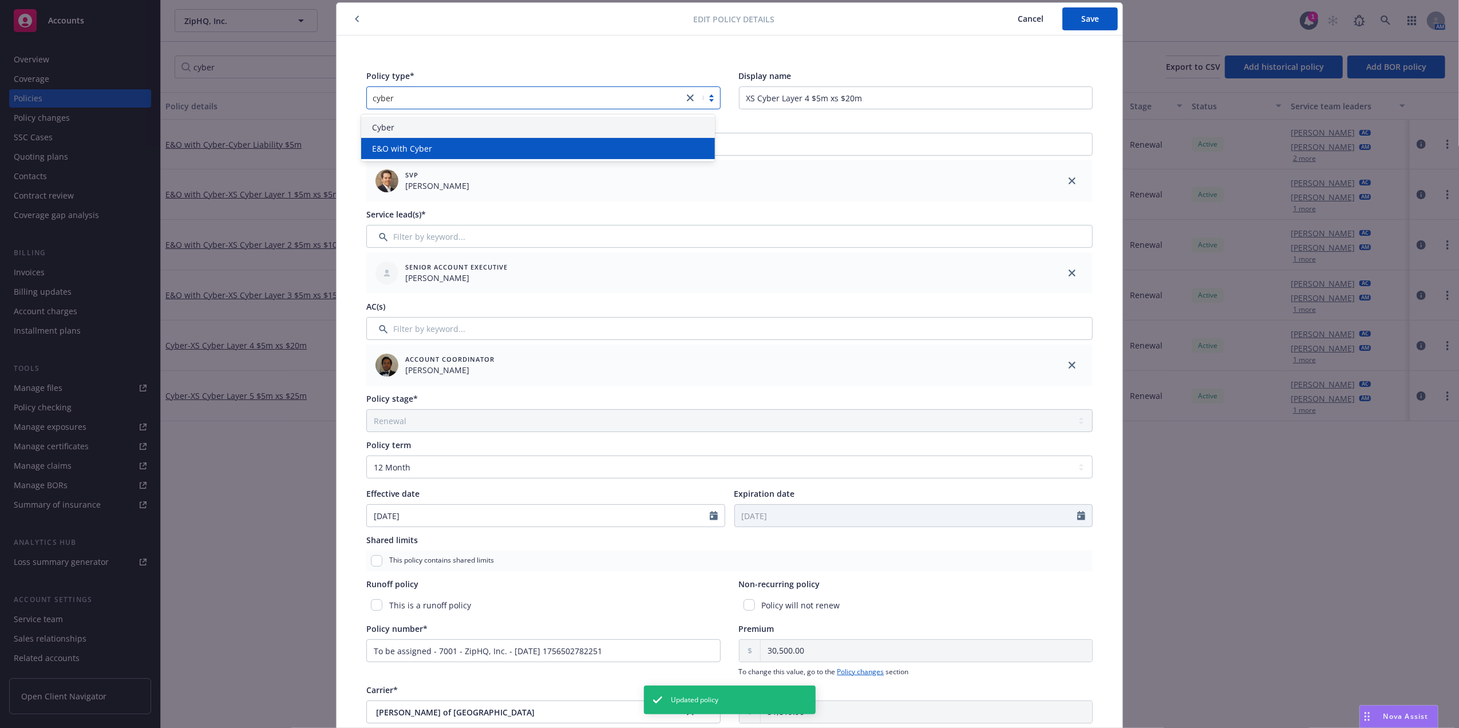
click at [414, 149] on span "E&O with Cyber" at bounding box center [403, 149] width 60 height 12
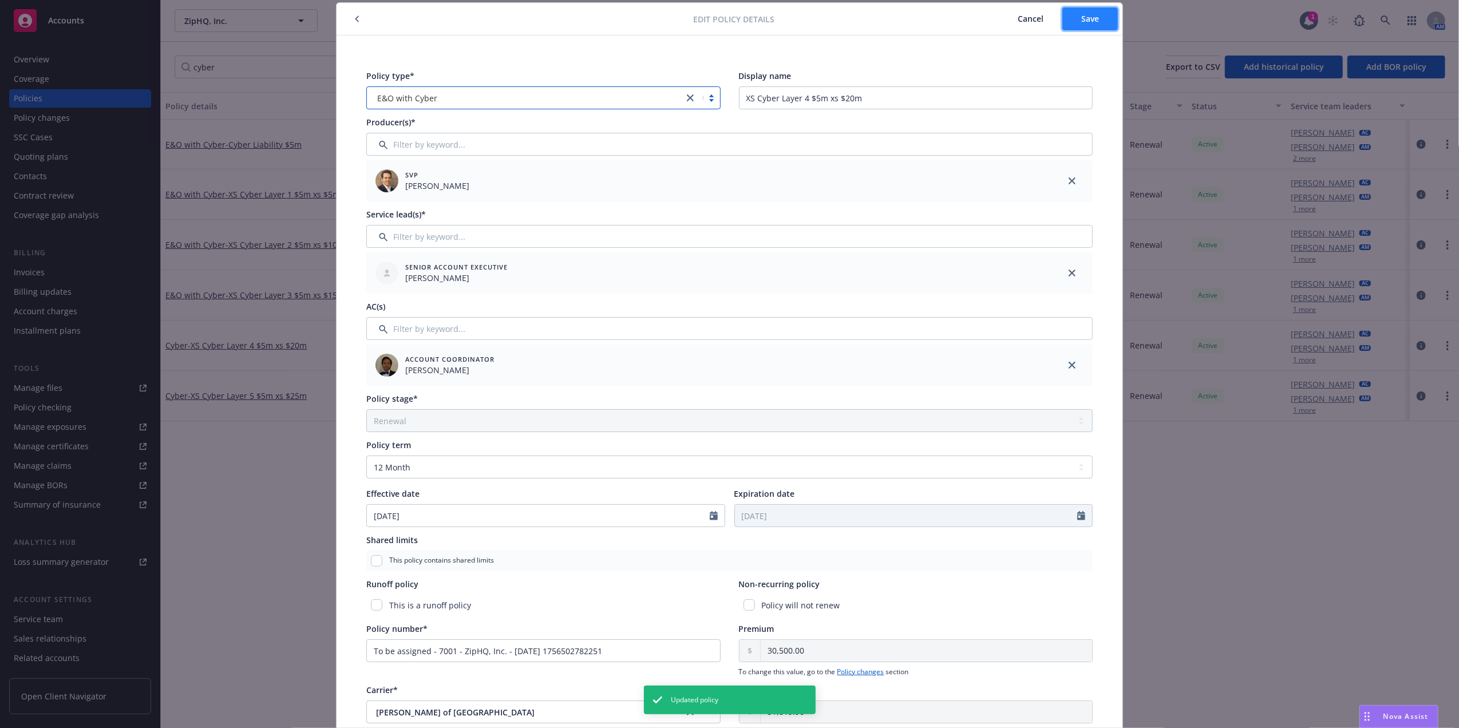
click at [1081, 19] on span "Save" at bounding box center [1090, 18] width 18 height 11
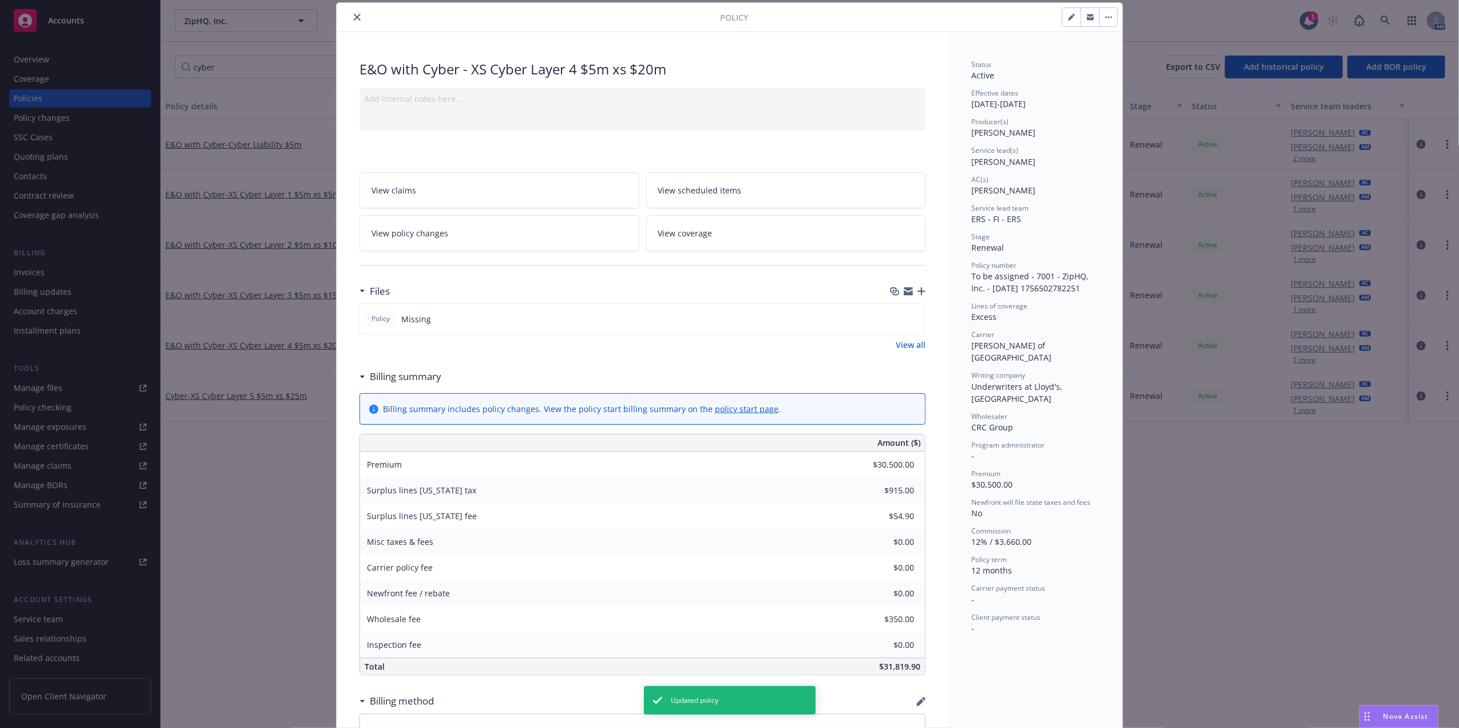
click at [355, 19] on button "close" at bounding box center [357, 17] width 14 height 14
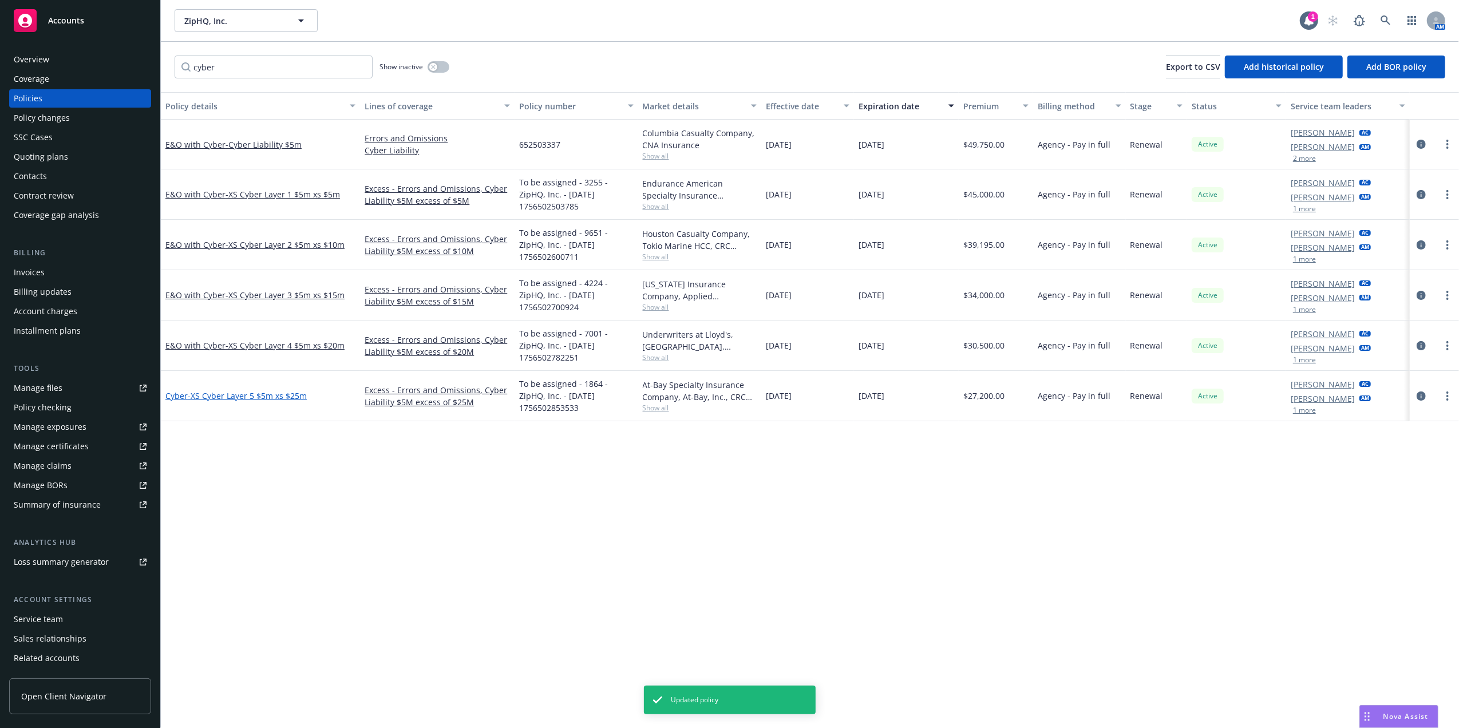
click at [247, 397] on span "- XS Cyber Layer 5 $5m xs $25m" at bounding box center [247, 395] width 119 height 11
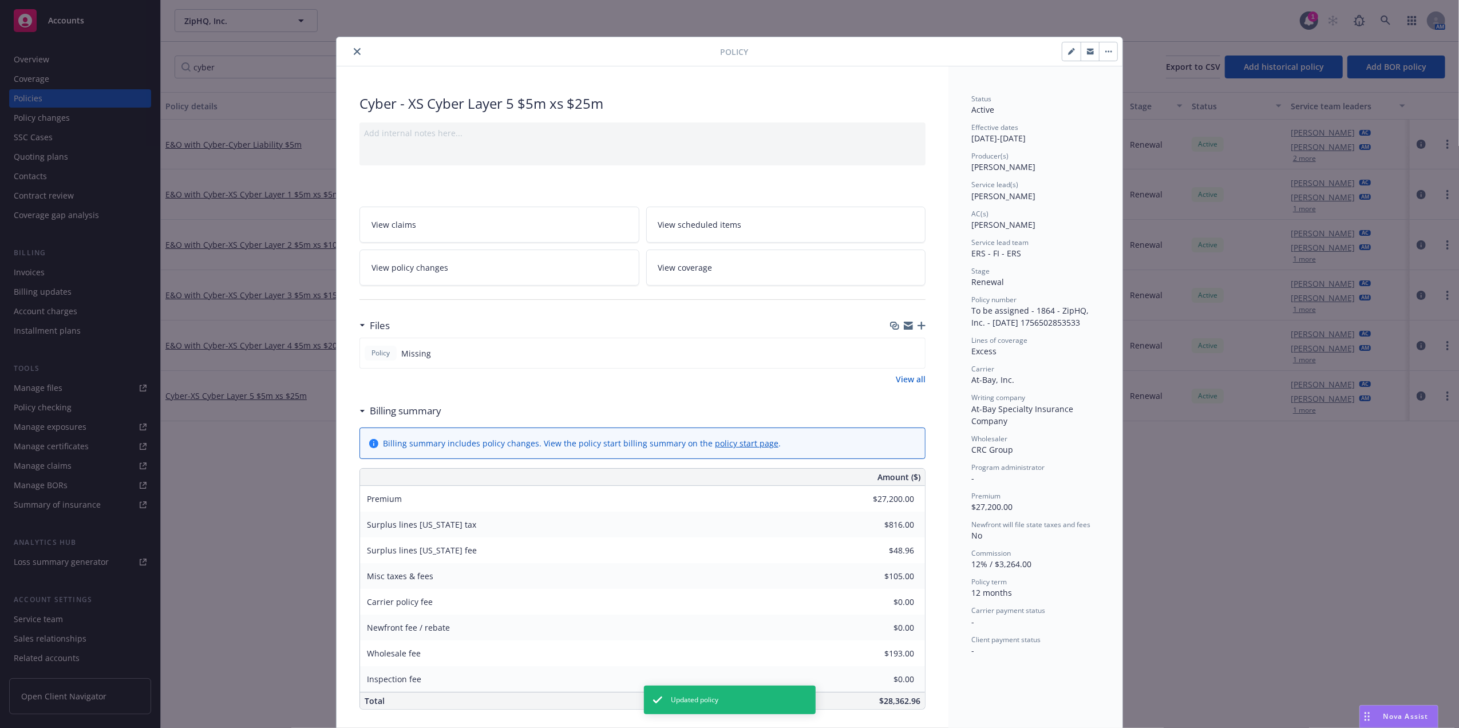
scroll to position [34, 0]
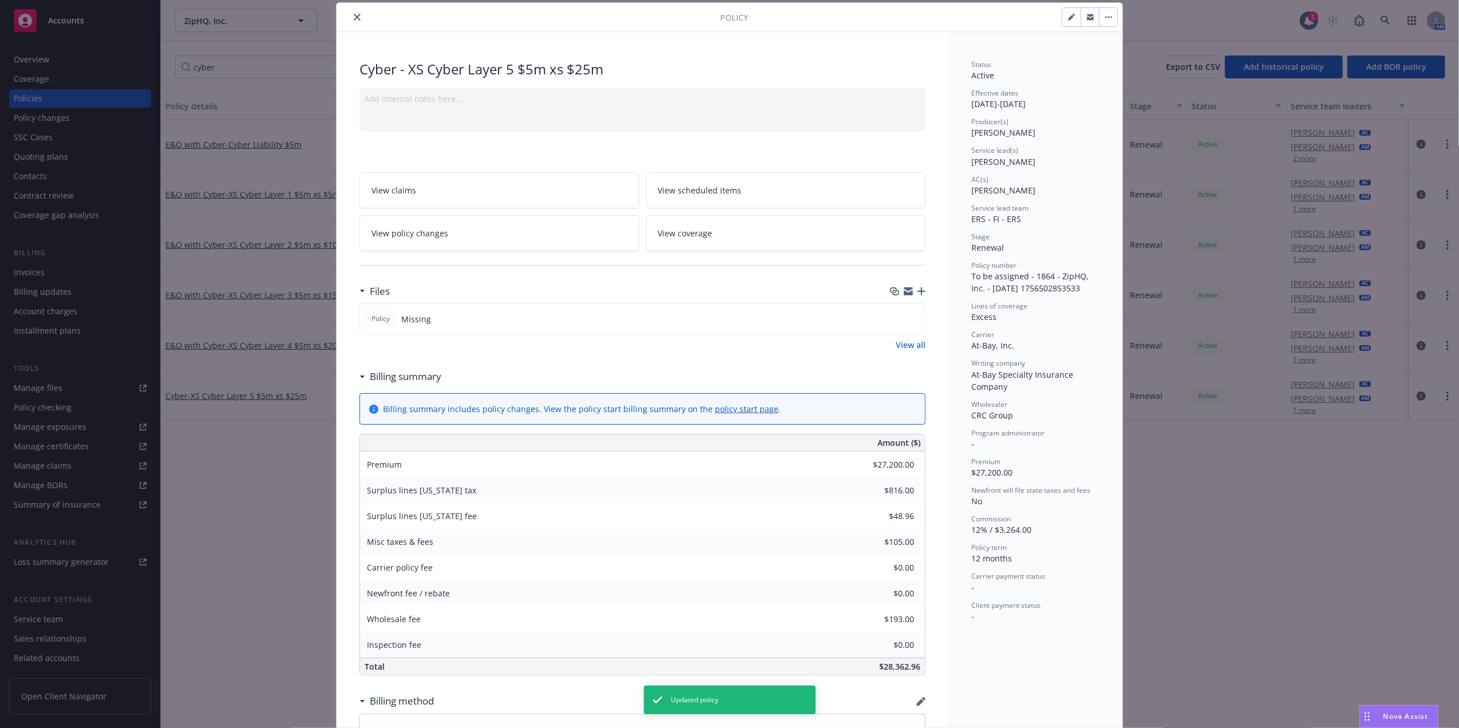
click at [1068, 19] on icon "button" at bounding box center [1071, 18] width 6 height 6
select select "RENEWAL"
select select "12"
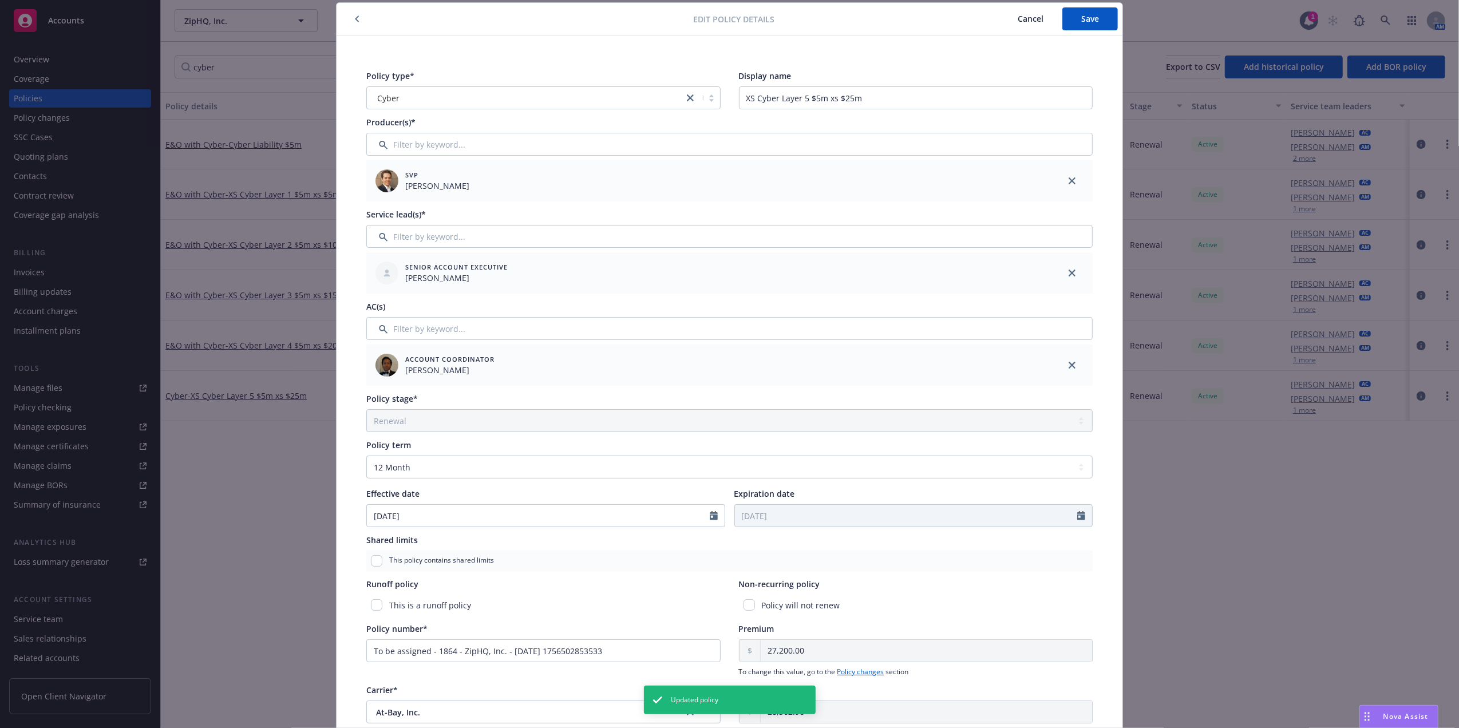
click at [417, 93] on div "Cyber" at bounding box center [525, 98] width 305 height 12
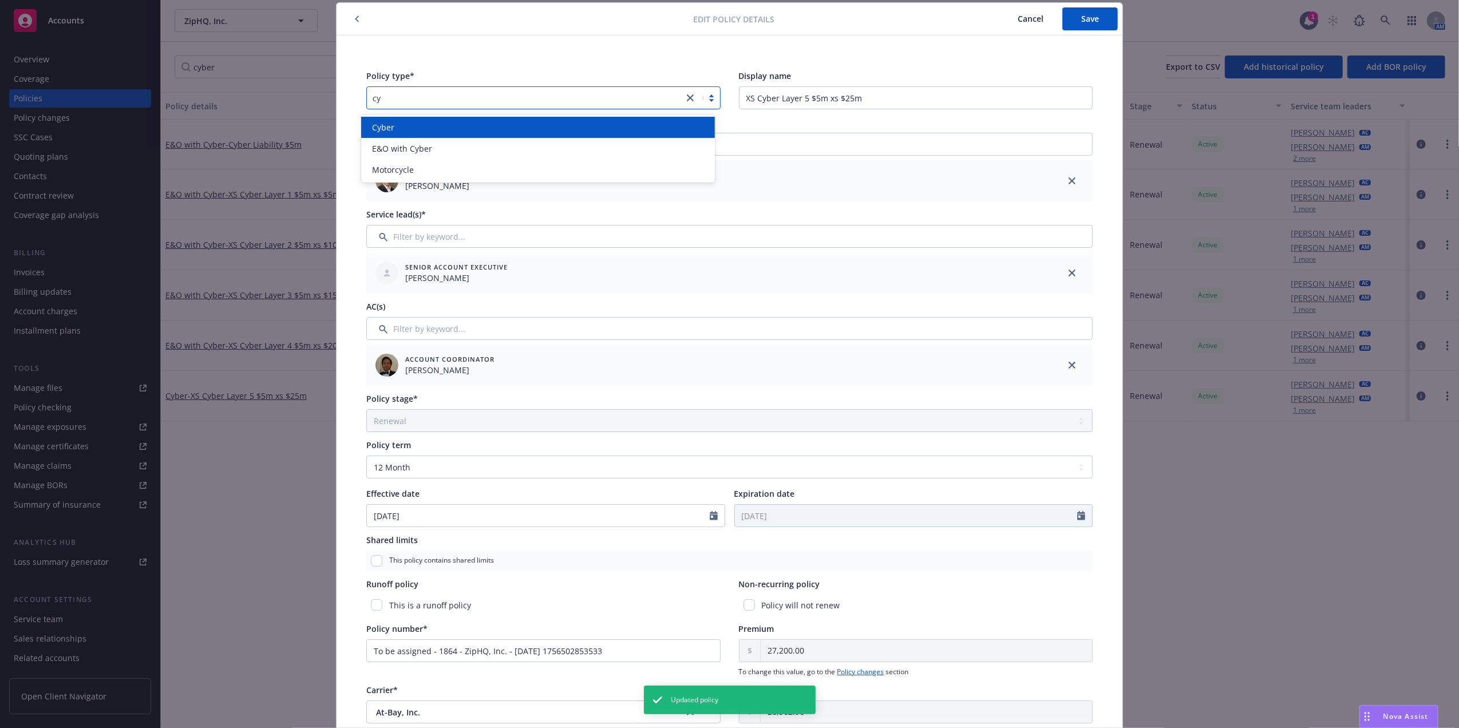
scroll to position [0, 0]
type input "cyber"
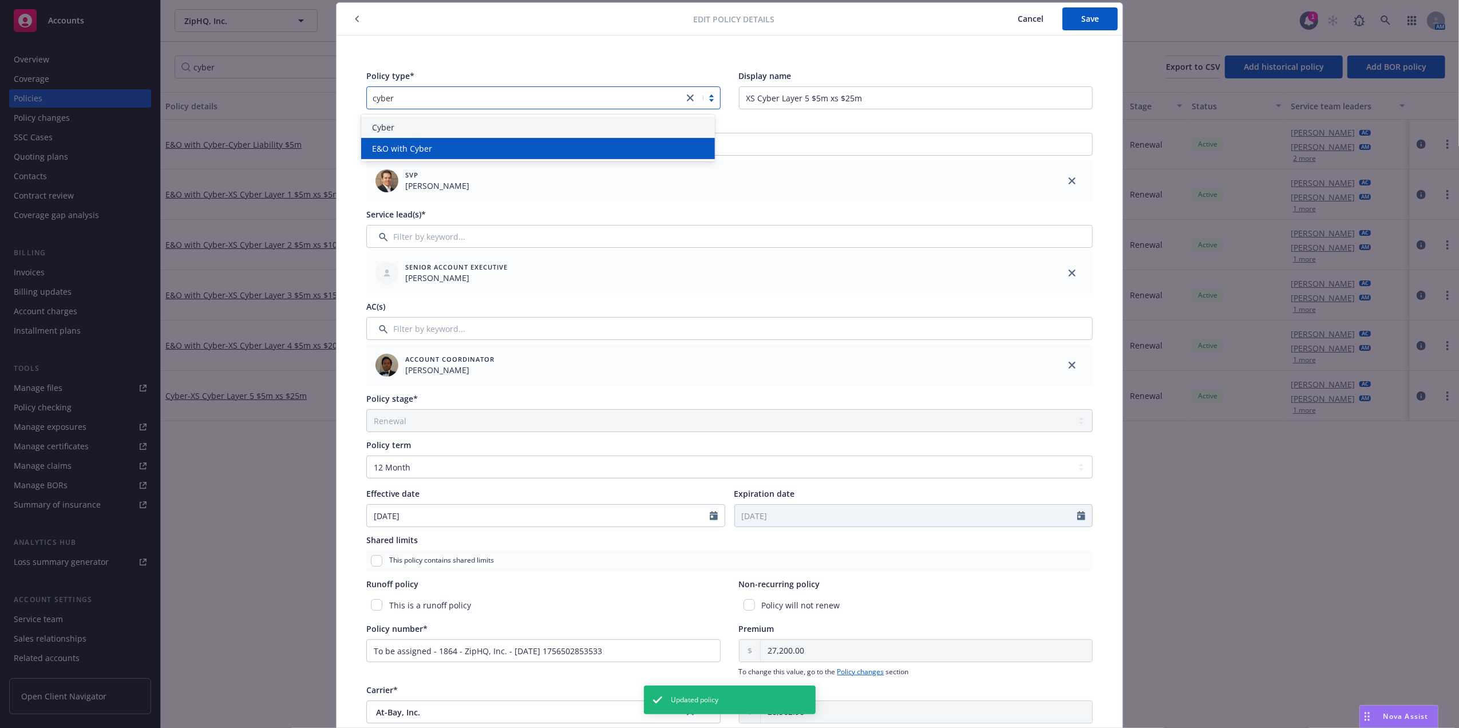
click at [454, 145] on div "E&O with Cyber" at bounding box center [538, 149] width 340 height 12
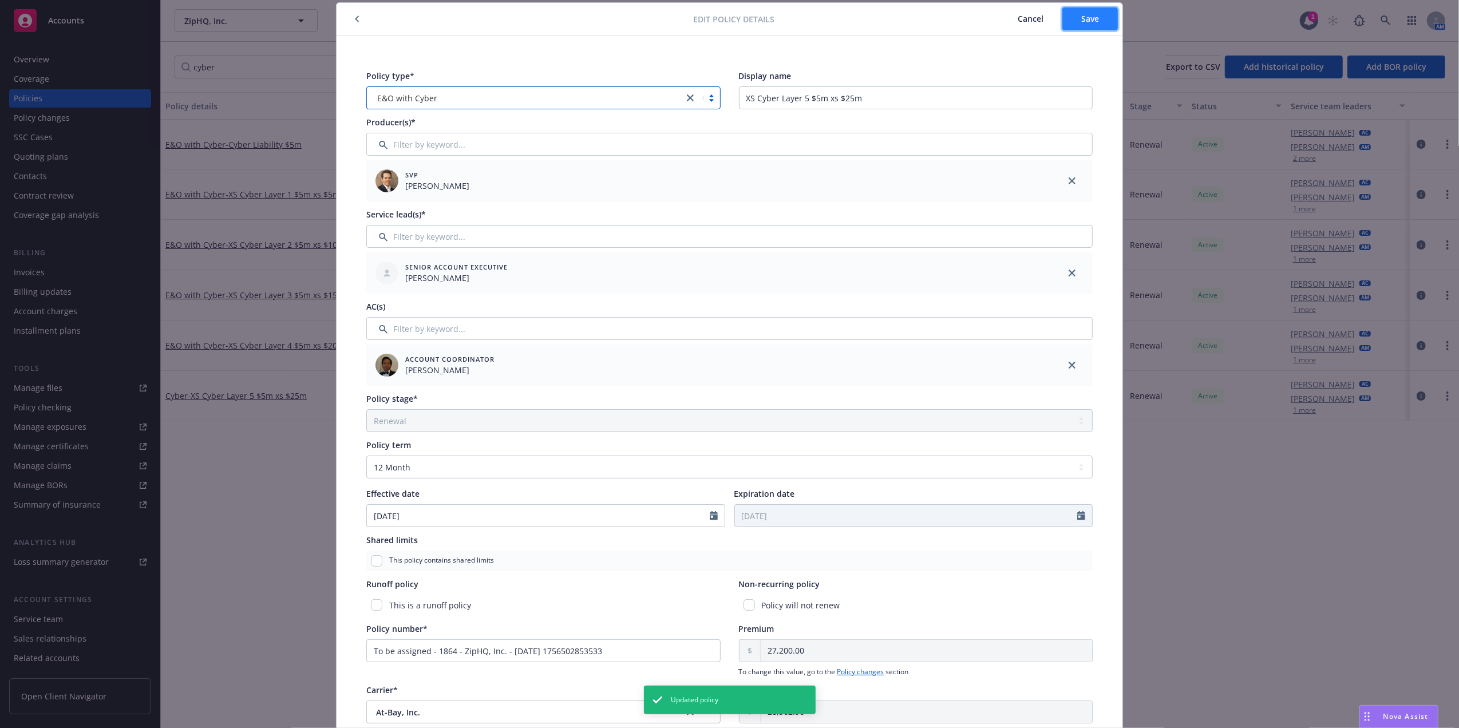
click at [1085, 22] on span "Save" at bounding box center [1090, 18] width 18 height 11
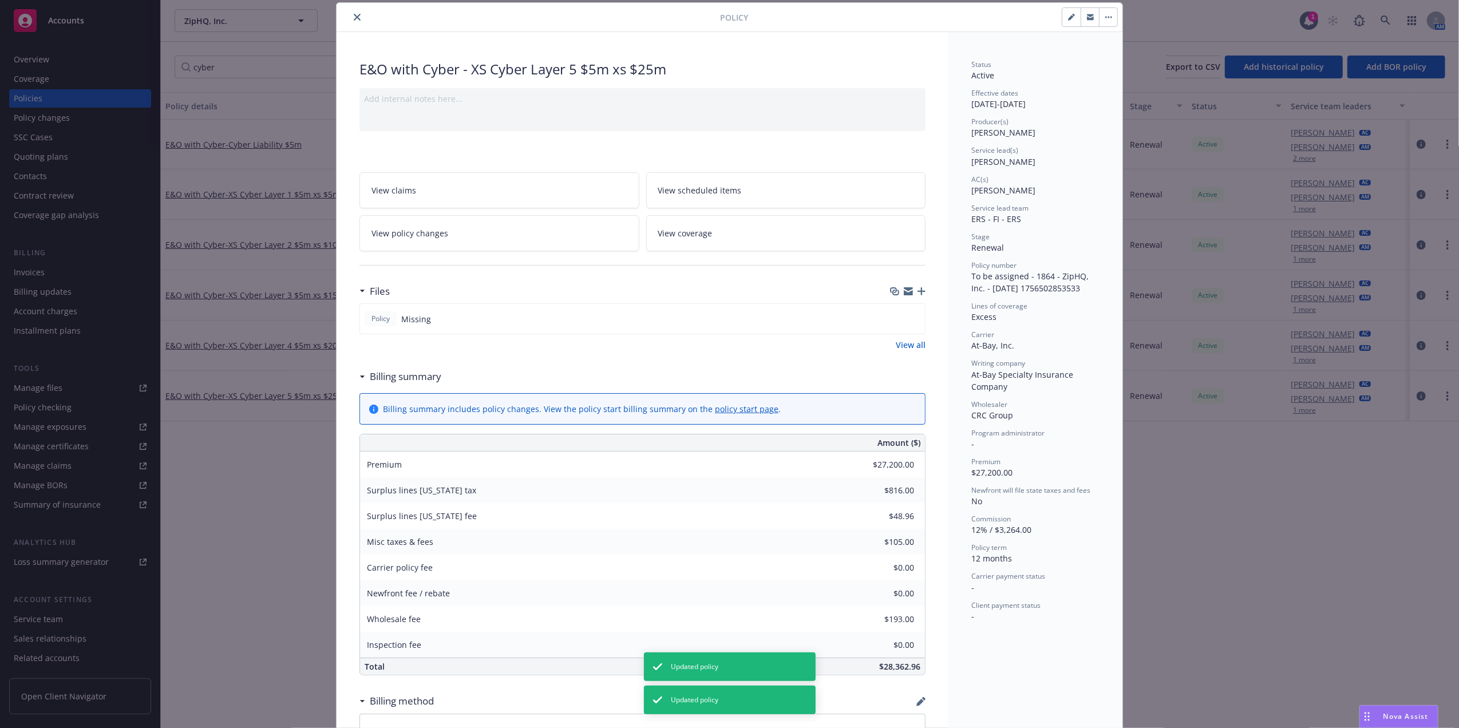
click at [350, 14] on button "close" at bounding box center [357, 17] width 14 height 14
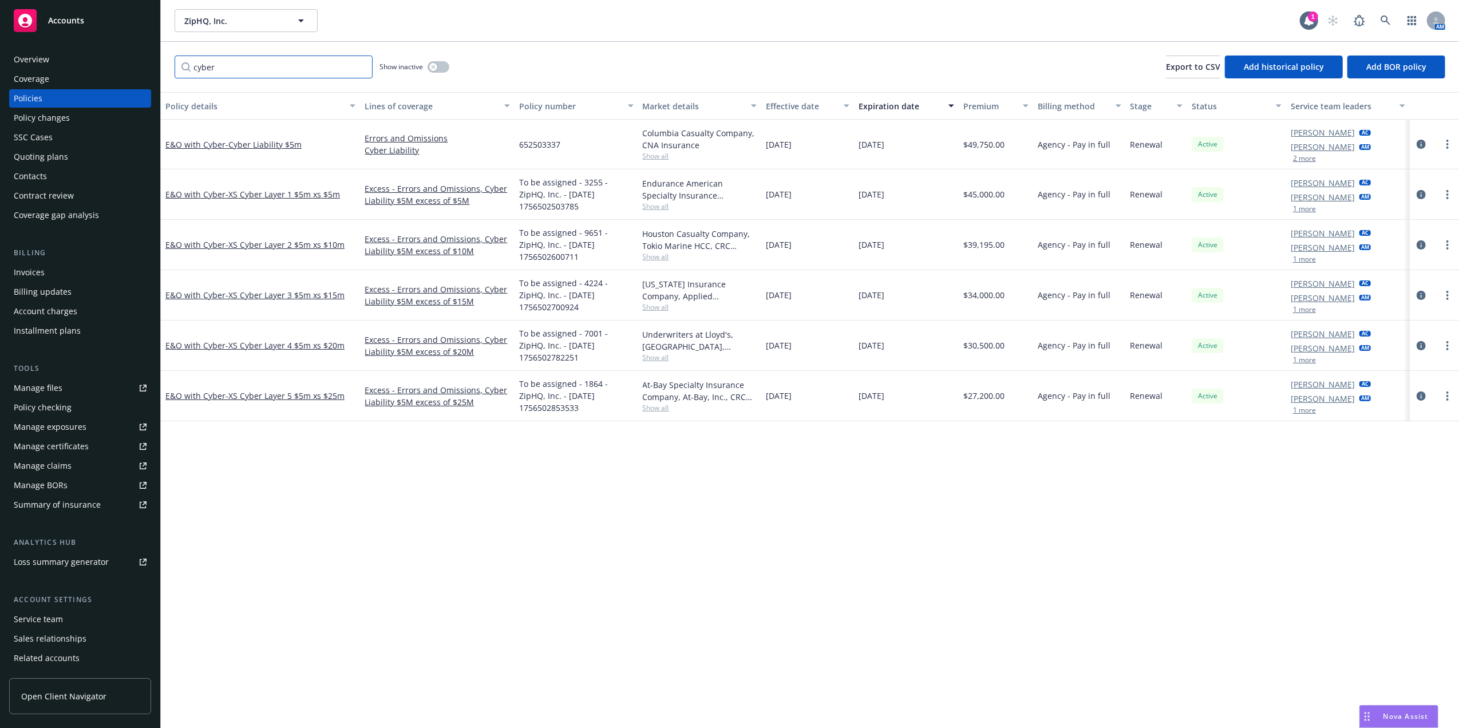
click at [362, 68] on input "cyber" at bounding box center [274, 67] width 198 height 23
click at [324, 68] on input "Filter by keyword..." at bounding box center [274, 67] width 198 height 23
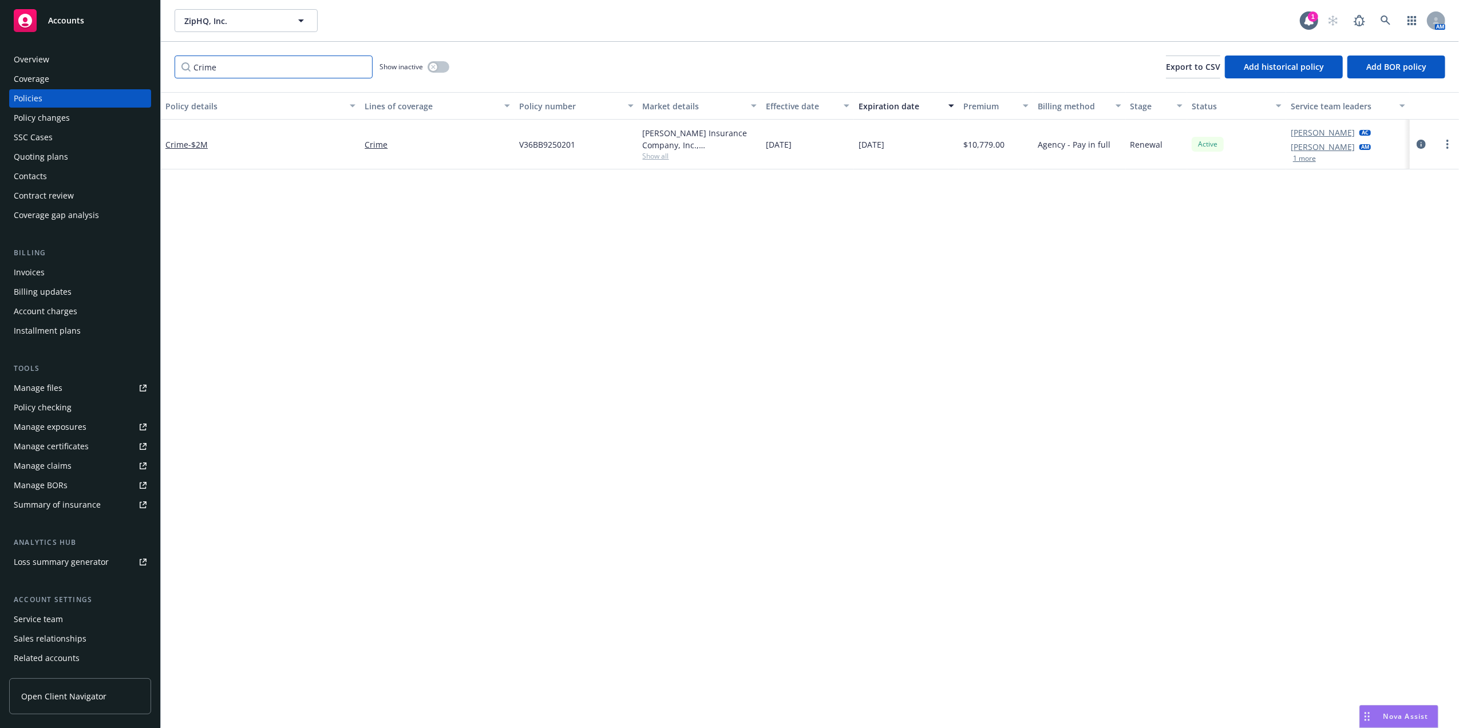
type input "Crime"
click at [915, 149] on div "[DATE]" at bounding box center [906, 145] width 105 height 50
click at [884, 147] on span "[DATE]" at bounding box center [871, 145] width 26 height 12
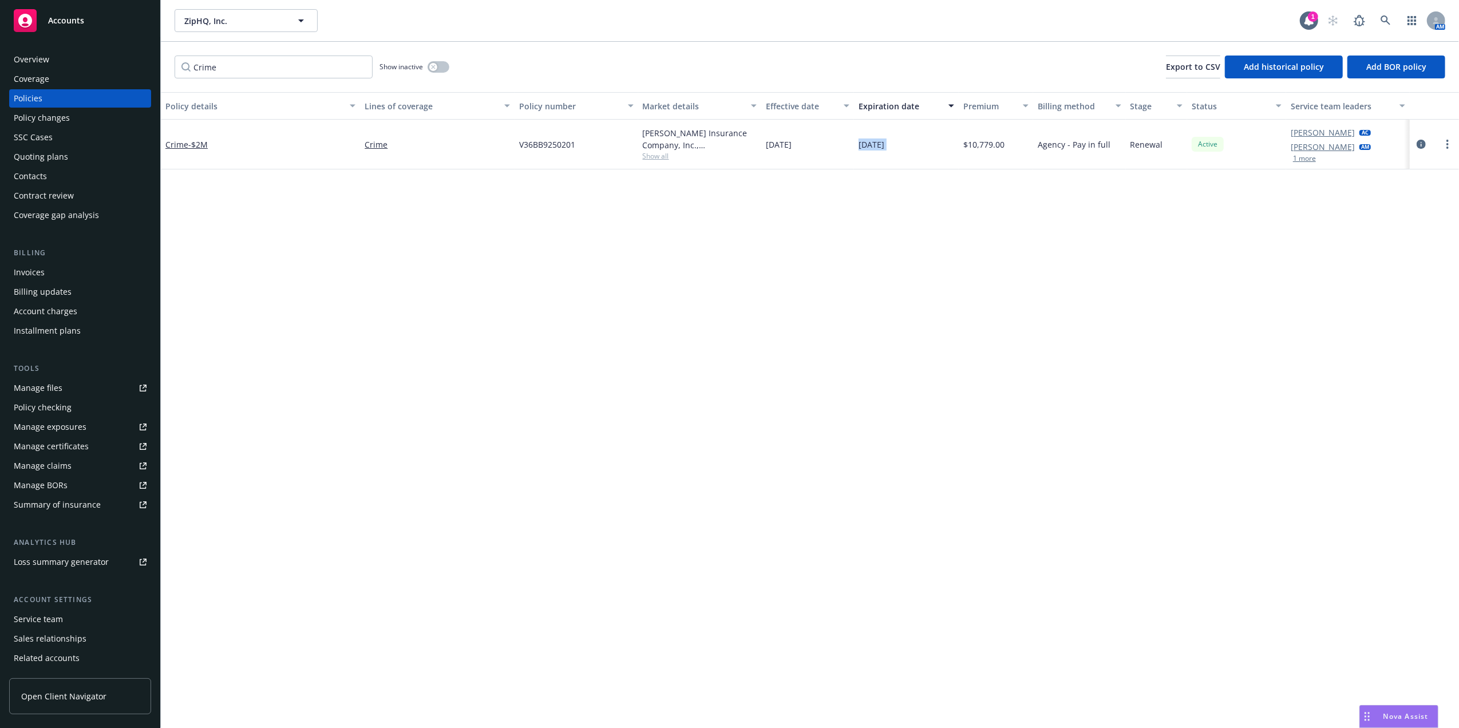
drag, startPoint x: 884, startPoint y: 147, endPoint x: 614, endPoint y: 143, distance: 270.7
click at [884, 147] on span "[DATE]" at bounding box center [871, 145] width 26 height 12
click at [204, 145] on span "- $2M" at bounding box center [197, 144] width 19 height 11
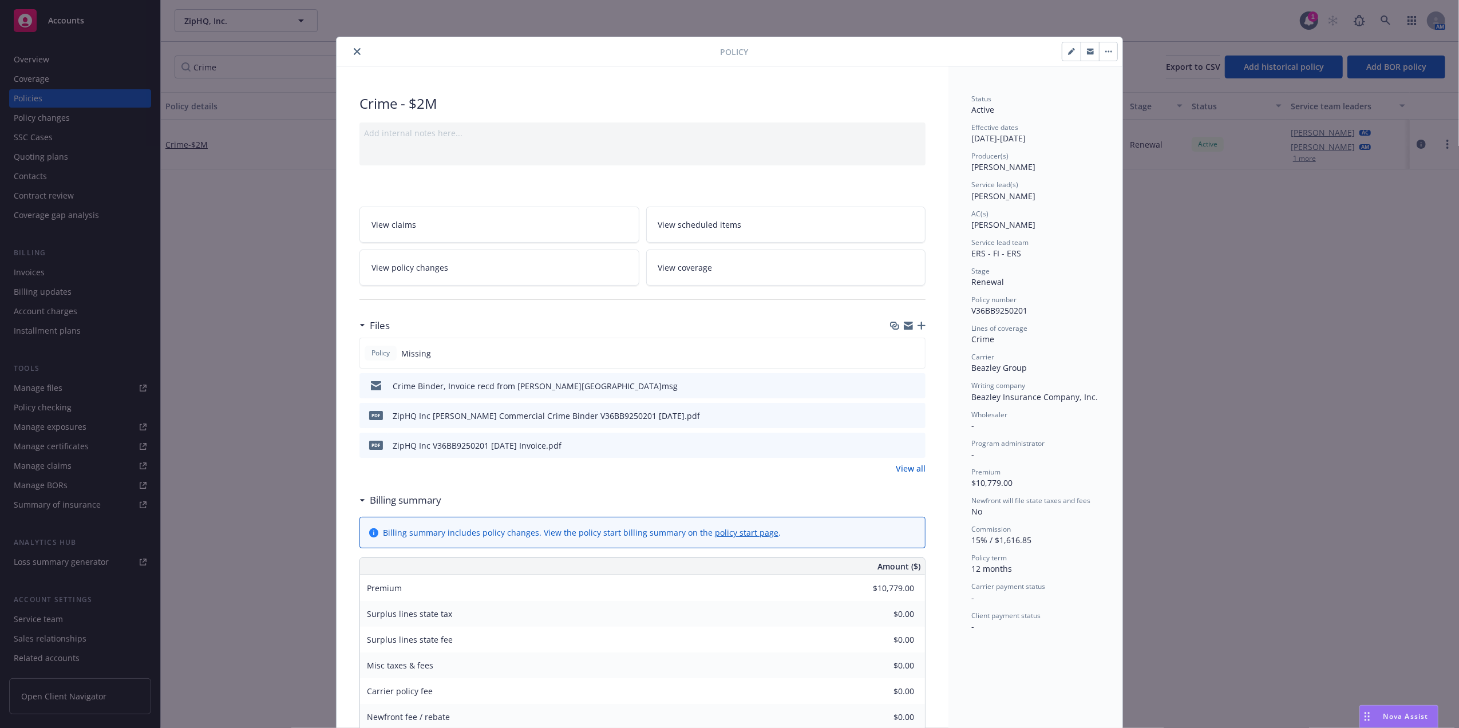
click at [911, 413] on icon "preview file" at bounding box center [914, 415] width 10 height 8
click at [912, 386] on icon "preview file" at bounding box center [914, 385] width 10 height 8
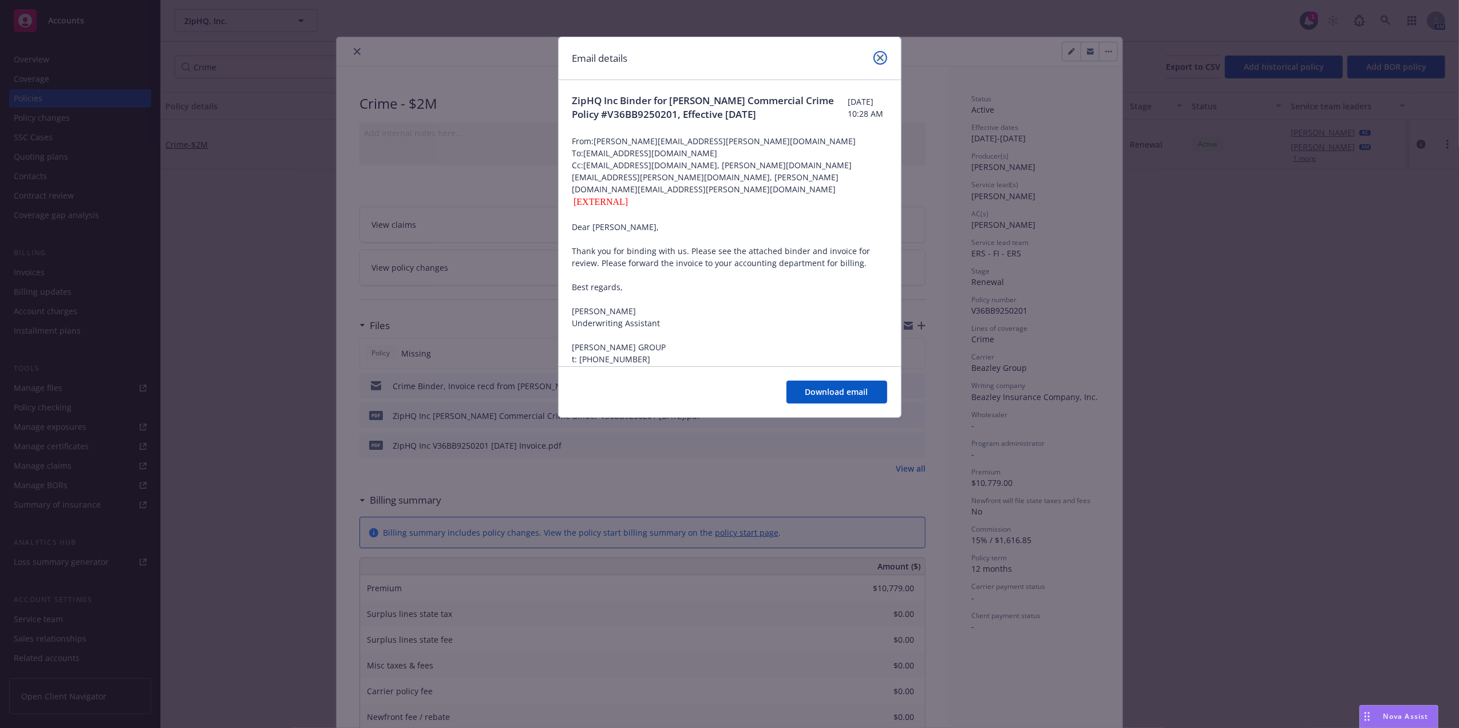
click at [882, 60] on icon "close" at bounding box center [880, 57] width 7 height 7
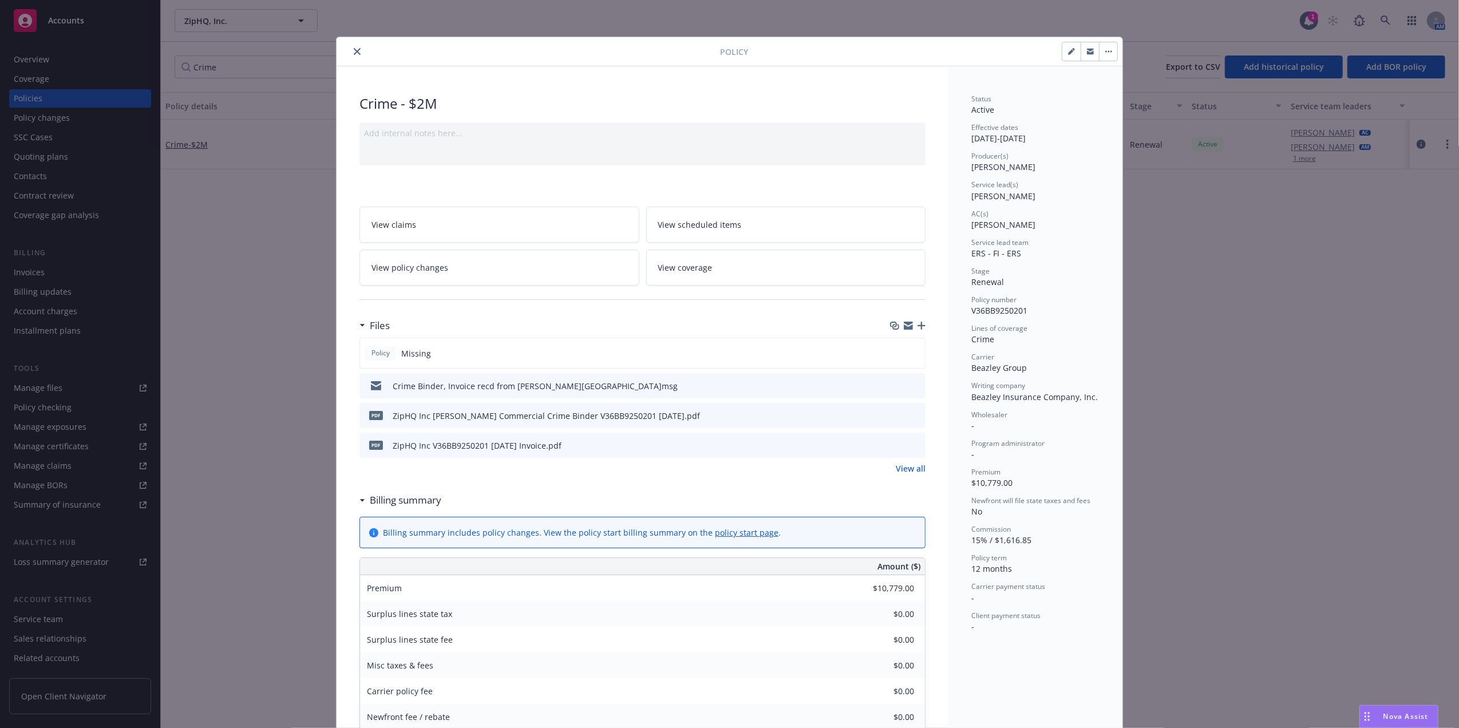
click at [912, 466] on link "View all" at bounding box center [911, 468] width 30 height 12
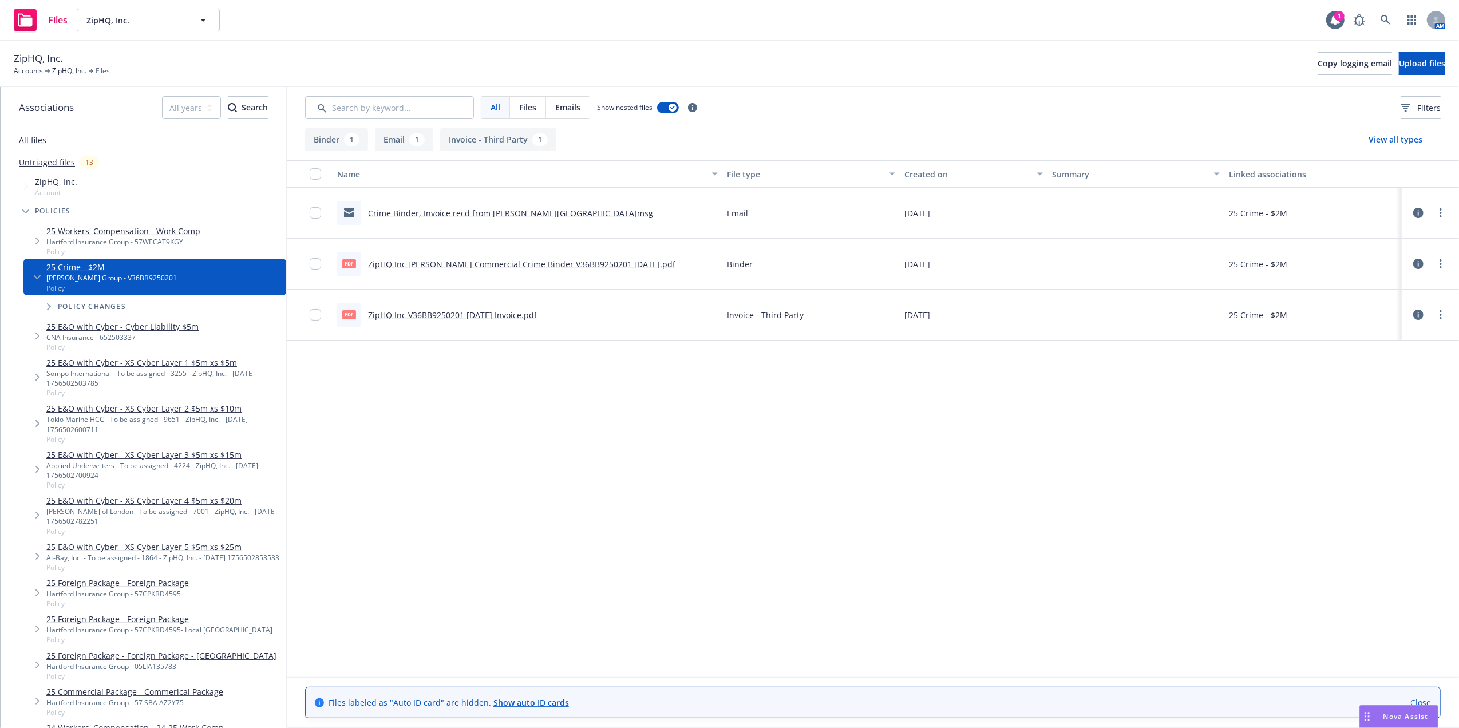
click at [1417, 213] on icon at bounding box center [1418, 213] width 10 height 10
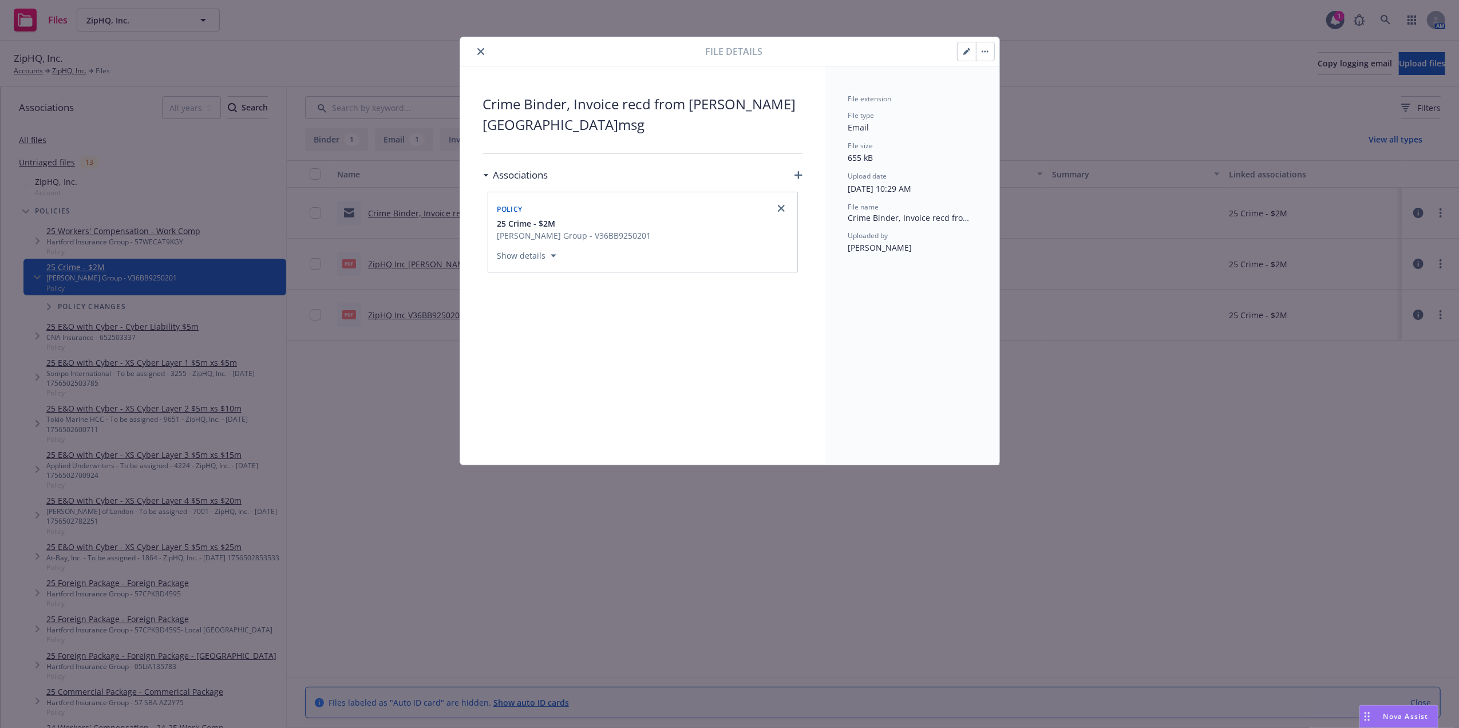
click at [476, 49] on button "close" at bounding box center [481, 52] width 14 height 14
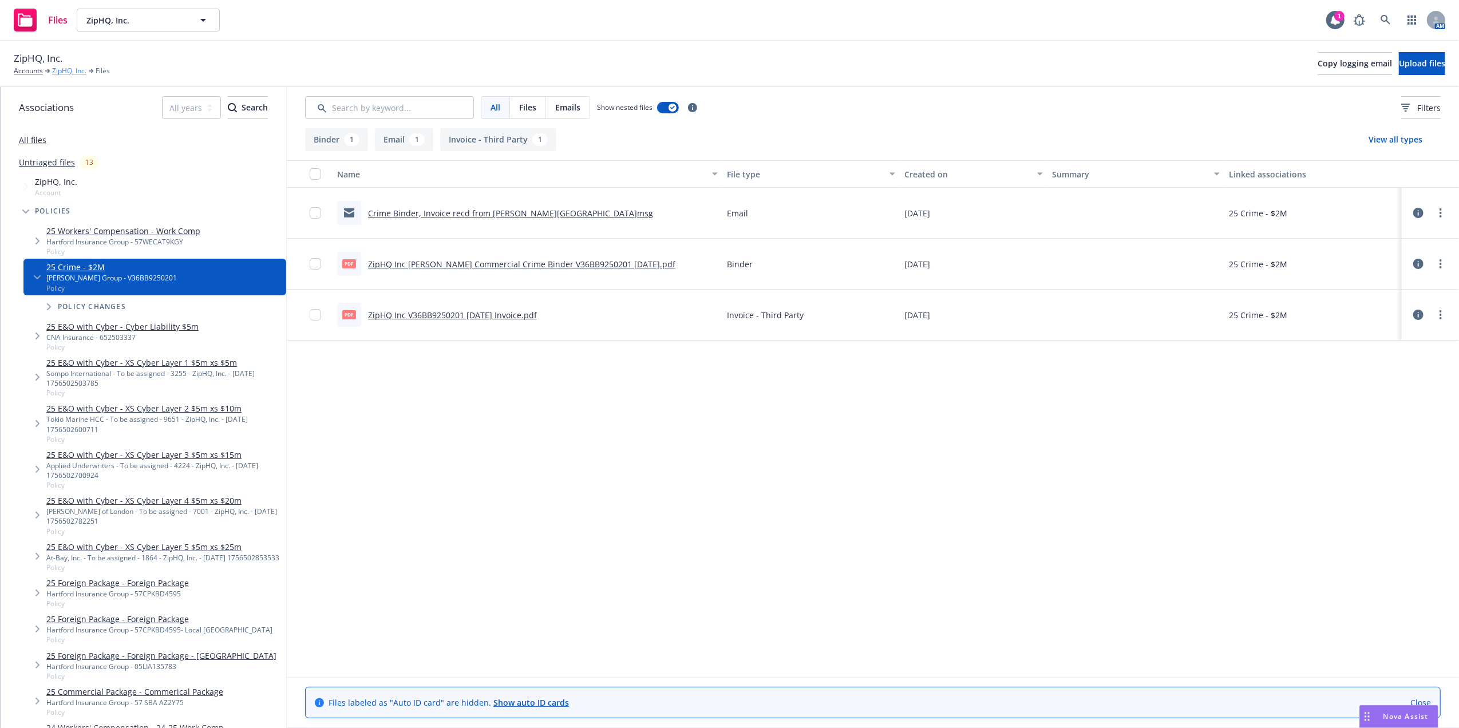
click at [72, 72] on link "ZipHQ, Inc." at bounding box center [69, 71] width 34 height 10
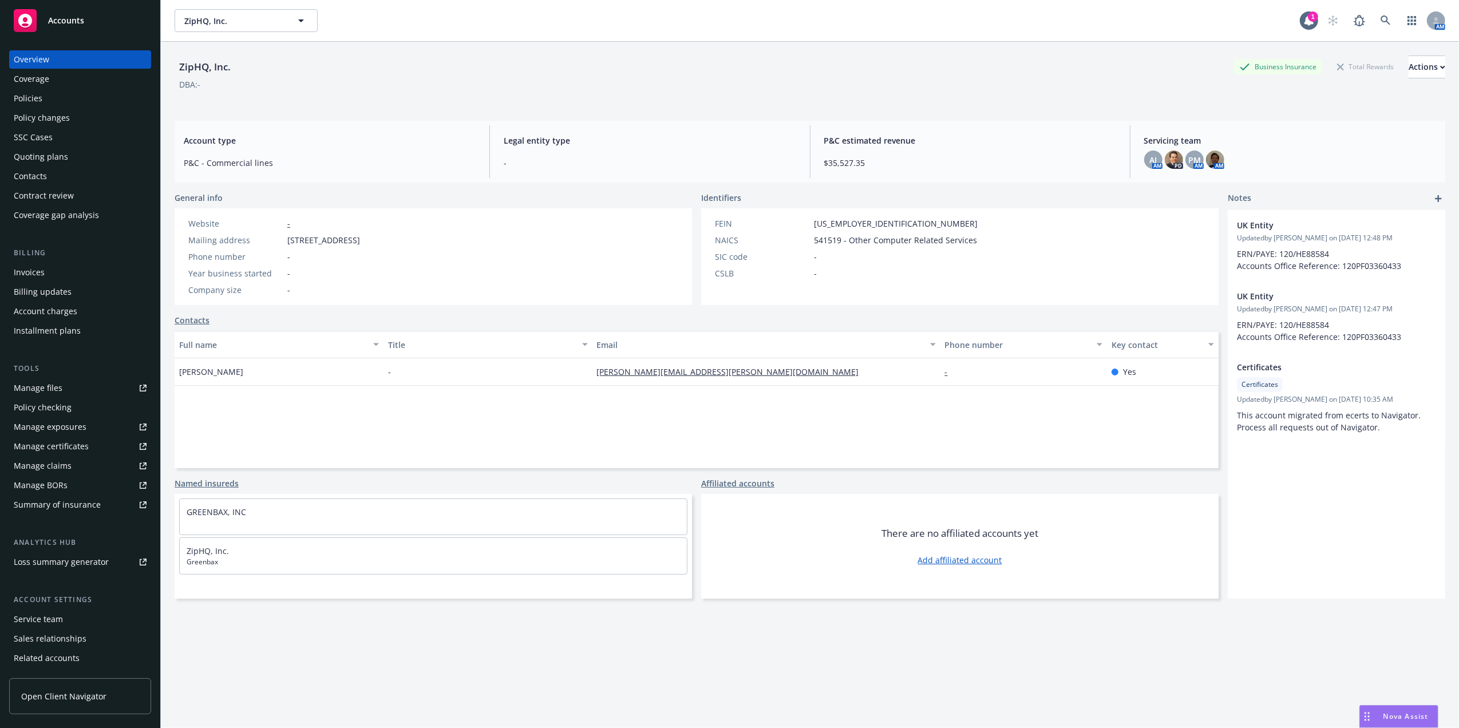
click at [86, 98] on div "Policies" at bounding box center [80, 98] width 133 height 18
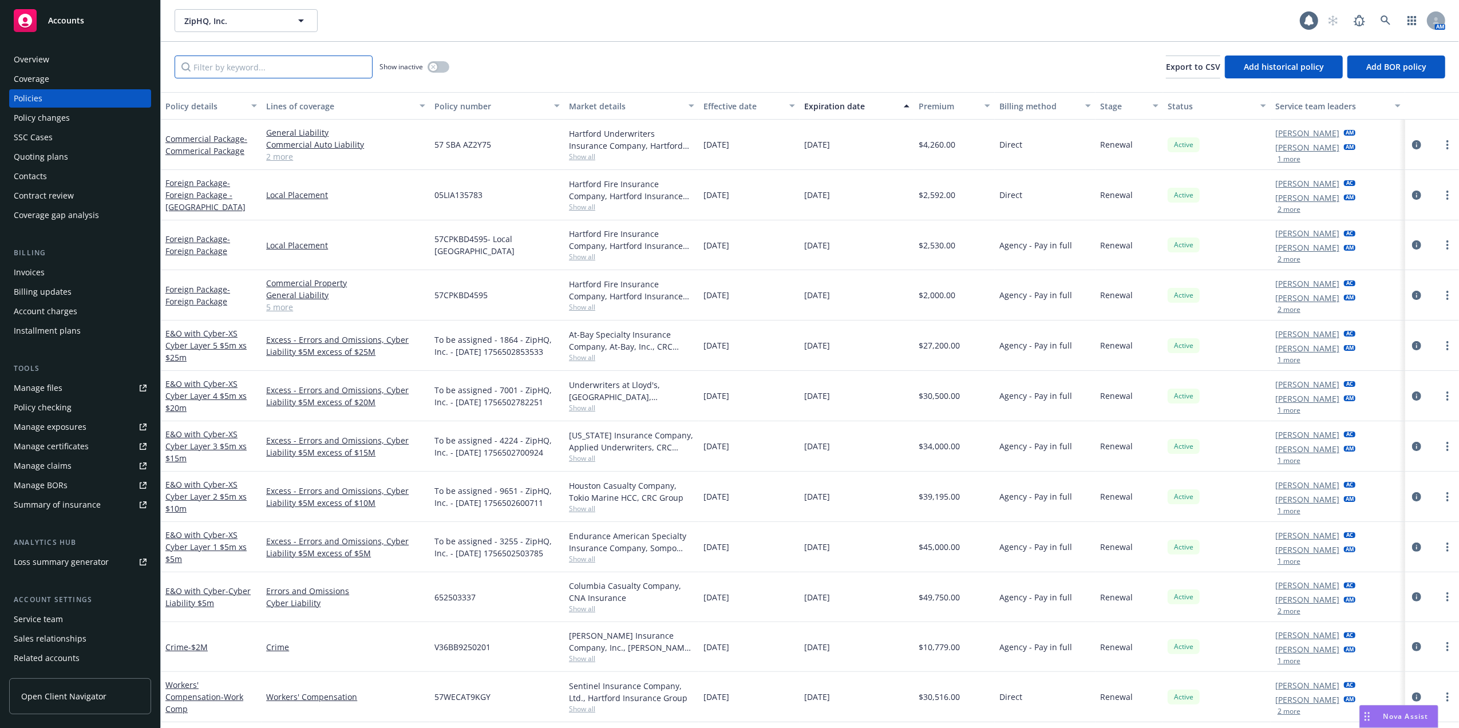
click at [245, 73] on input "Filter by keyword..." at bounding box center [274, 67] width 198 height 23
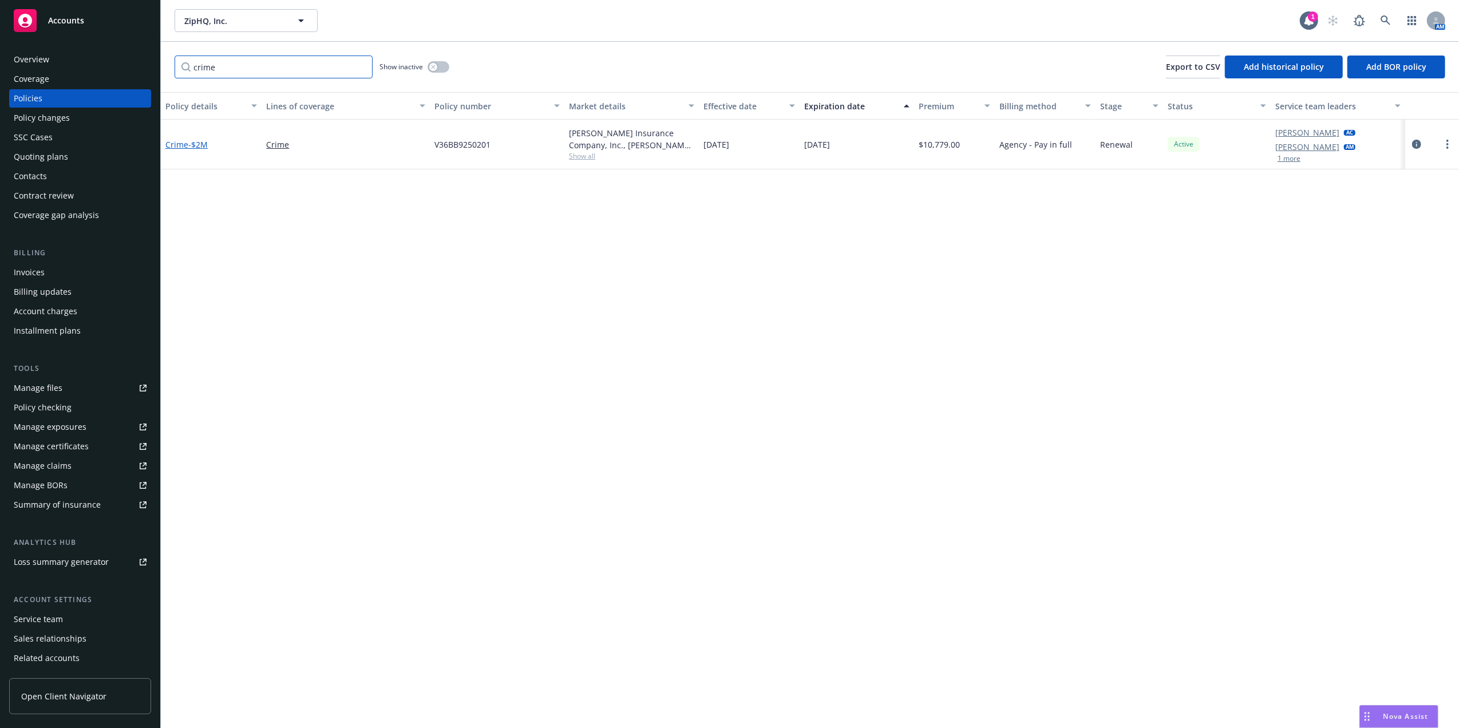
type input "crime"
click at [181, 144] on link "Crime - $2M" at bounding box center [186, 144] width 42 height 11
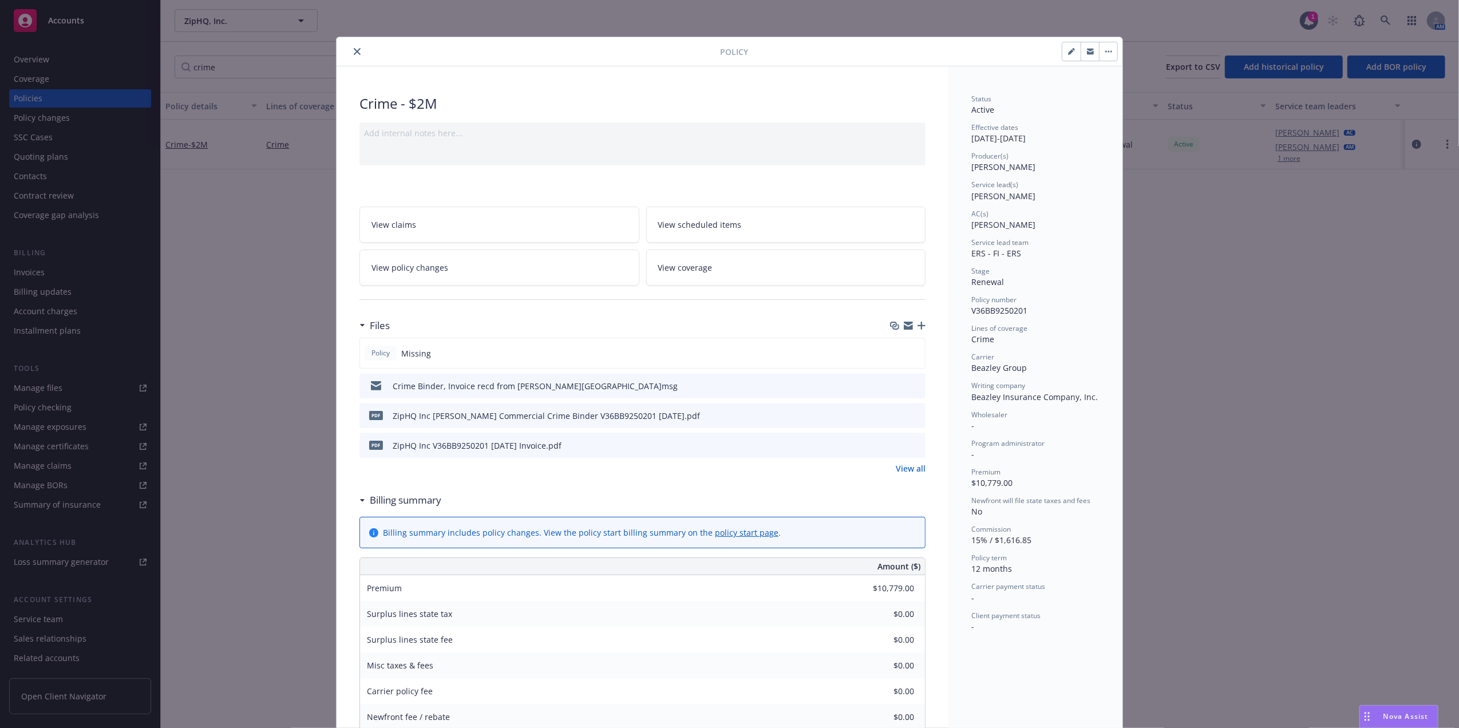
click at [354, 49] on icon "close" at bounding box center [357, 51] width 7 height 7
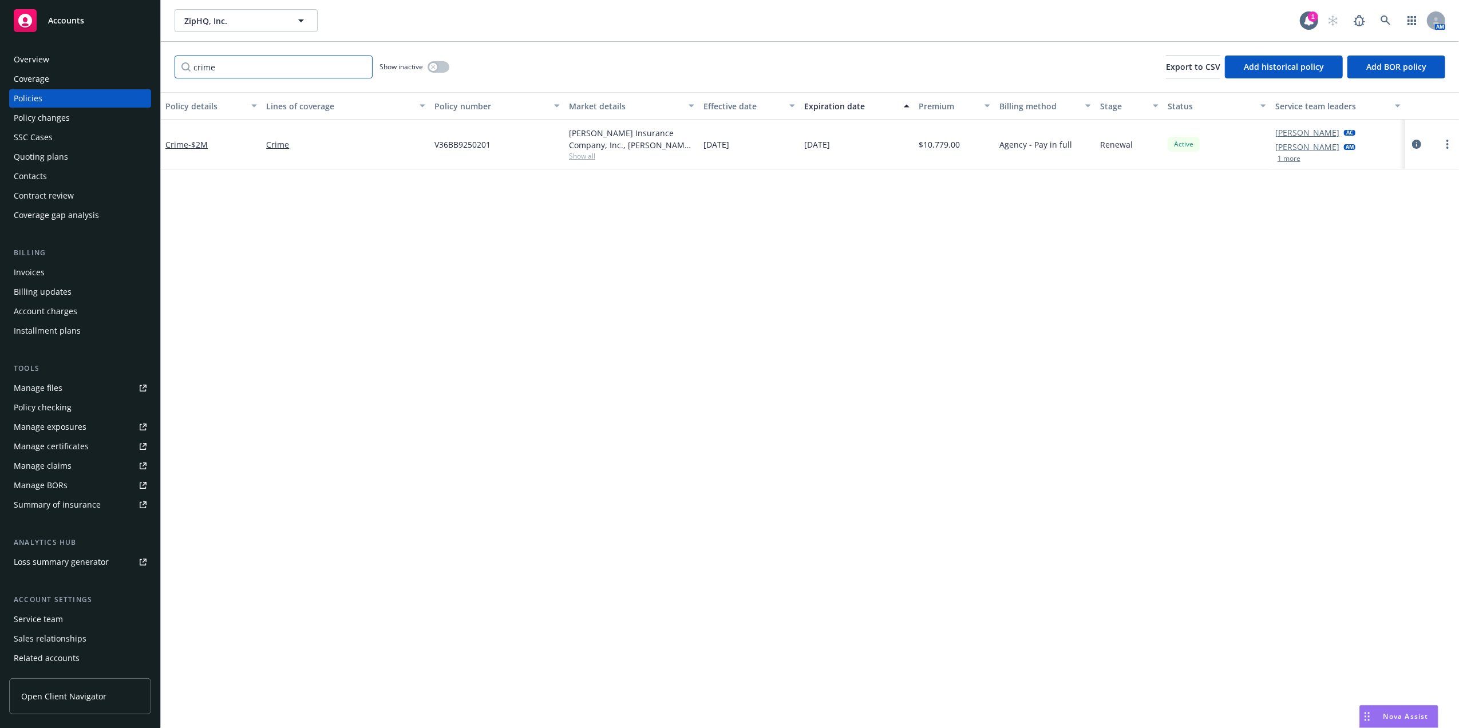
click at [355, 64] on input "crime" at bounding box center [274, 67] width 198 height 23
click at [357, 64] on input "crime" at bounding box center [274, 67] width 198 height 23
click at [333, 66] on input "Filter by keyword..." at bounding box center [274, 67] width 198 height 23
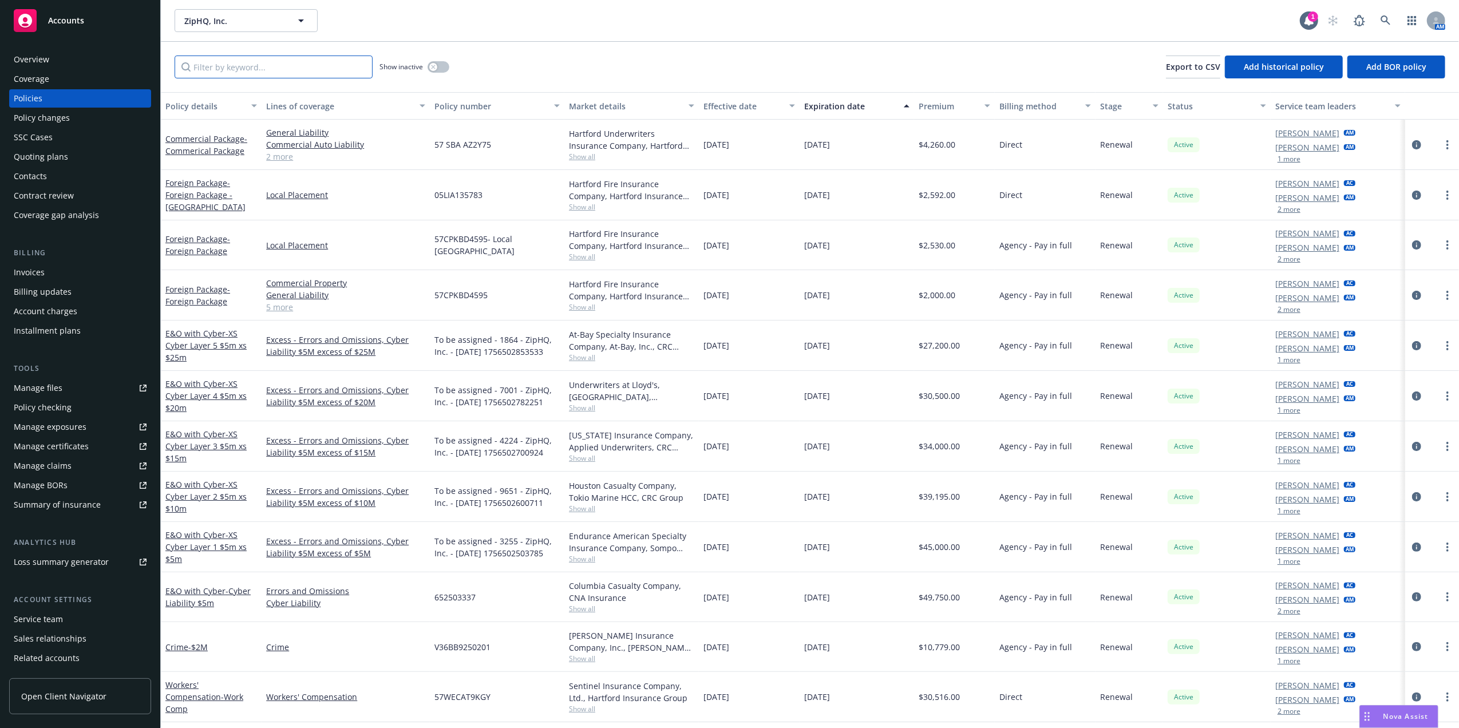
type input "d"
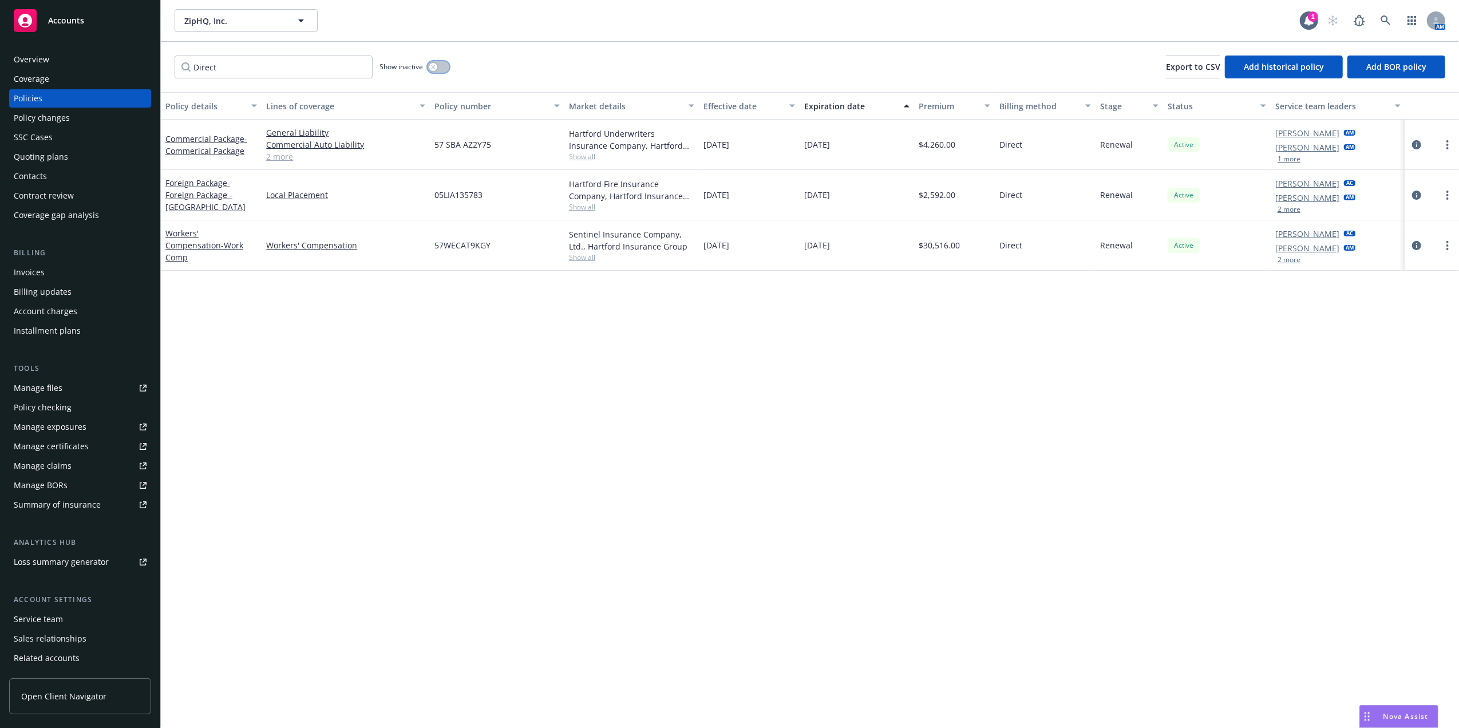
click at [436, 62] on button "button" at bounding box center [439, 66] width 22 height 11
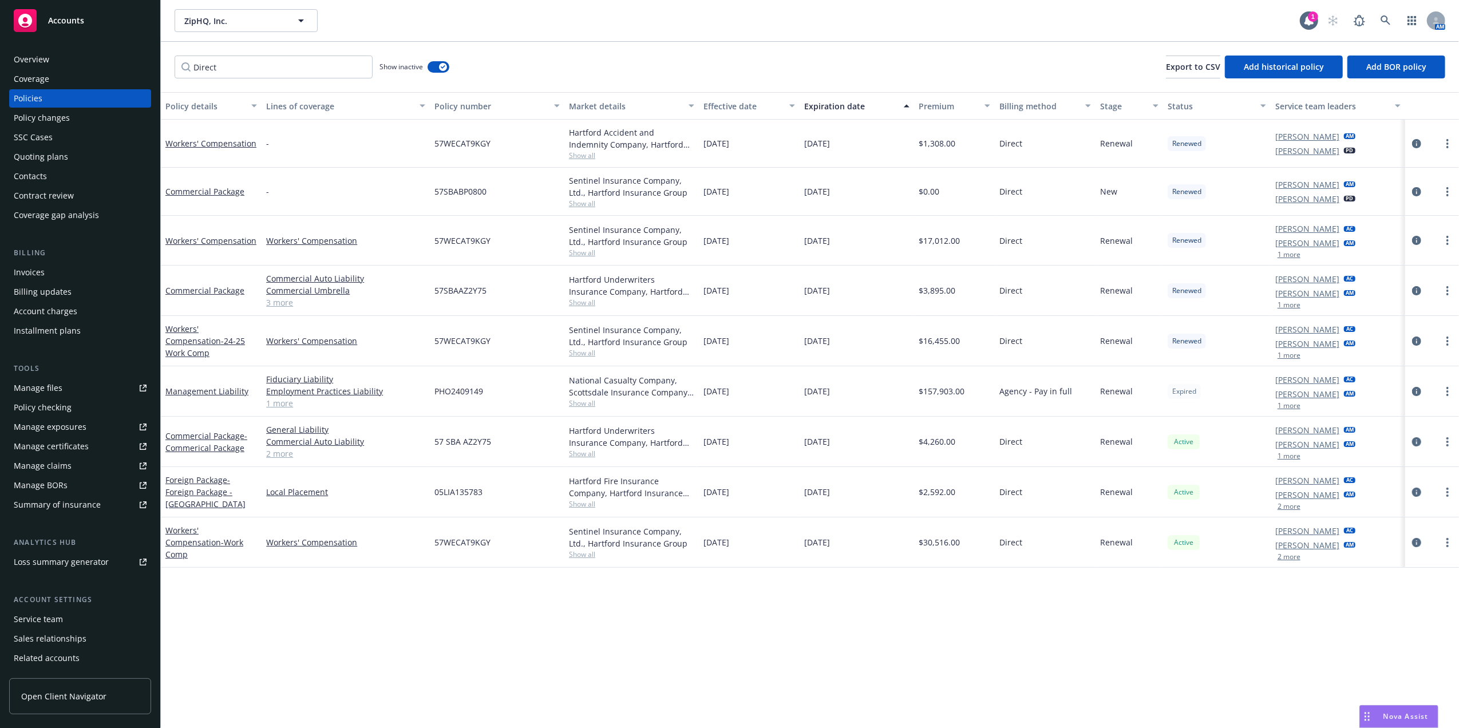
click at [262, 55] on div "Direct Show inactive Export to CSV Add historical policy Add BOR policy" at bounding box center [810, 67] width 1298 height 50
click at [258, 62] on input "Direct" at bounding box center [274, 67] width 198 height 23
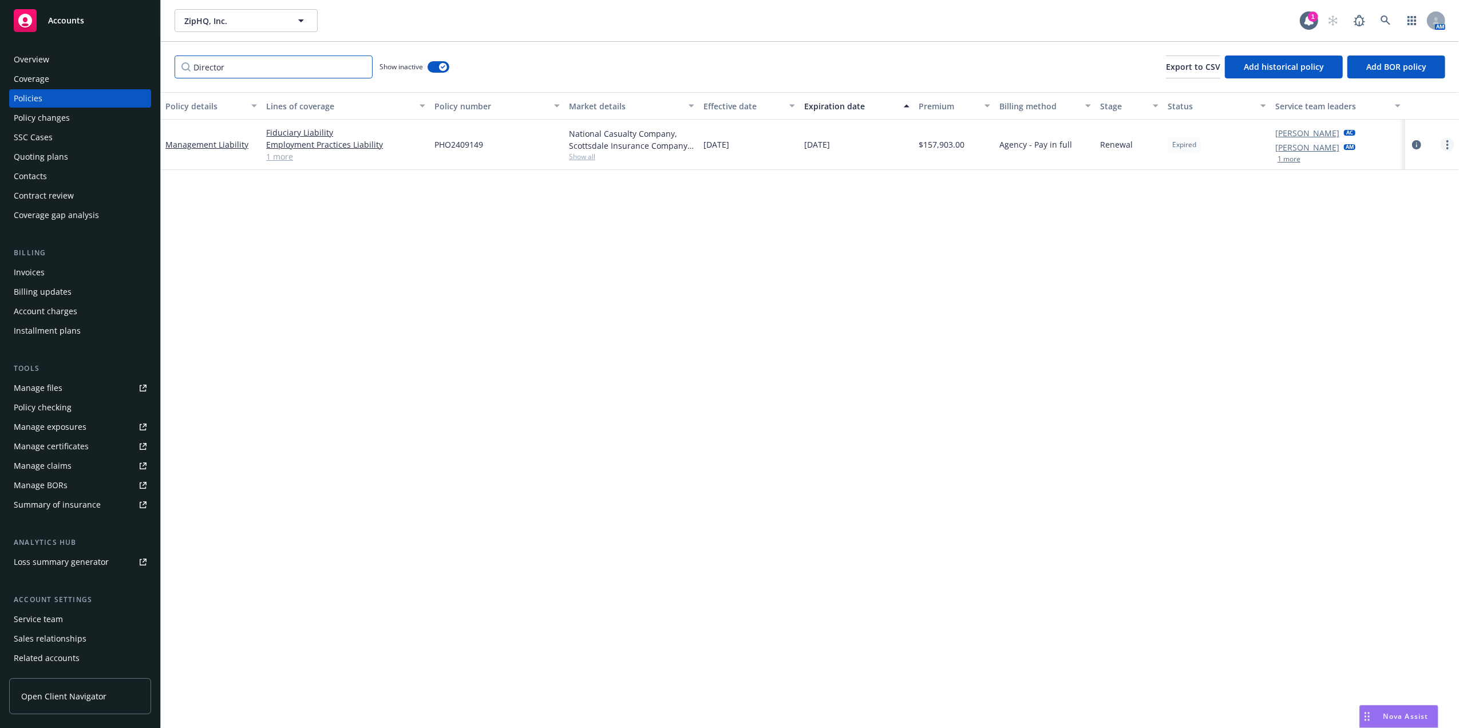
type input "Director"
click at [1450, 145] on link "more" at bounding box center [1448, 145] width 14 height 14
click at [1390, 195] on link "Renew with incumbent" at bounding box center [1386, 191] width 134 height 23
select select "12"
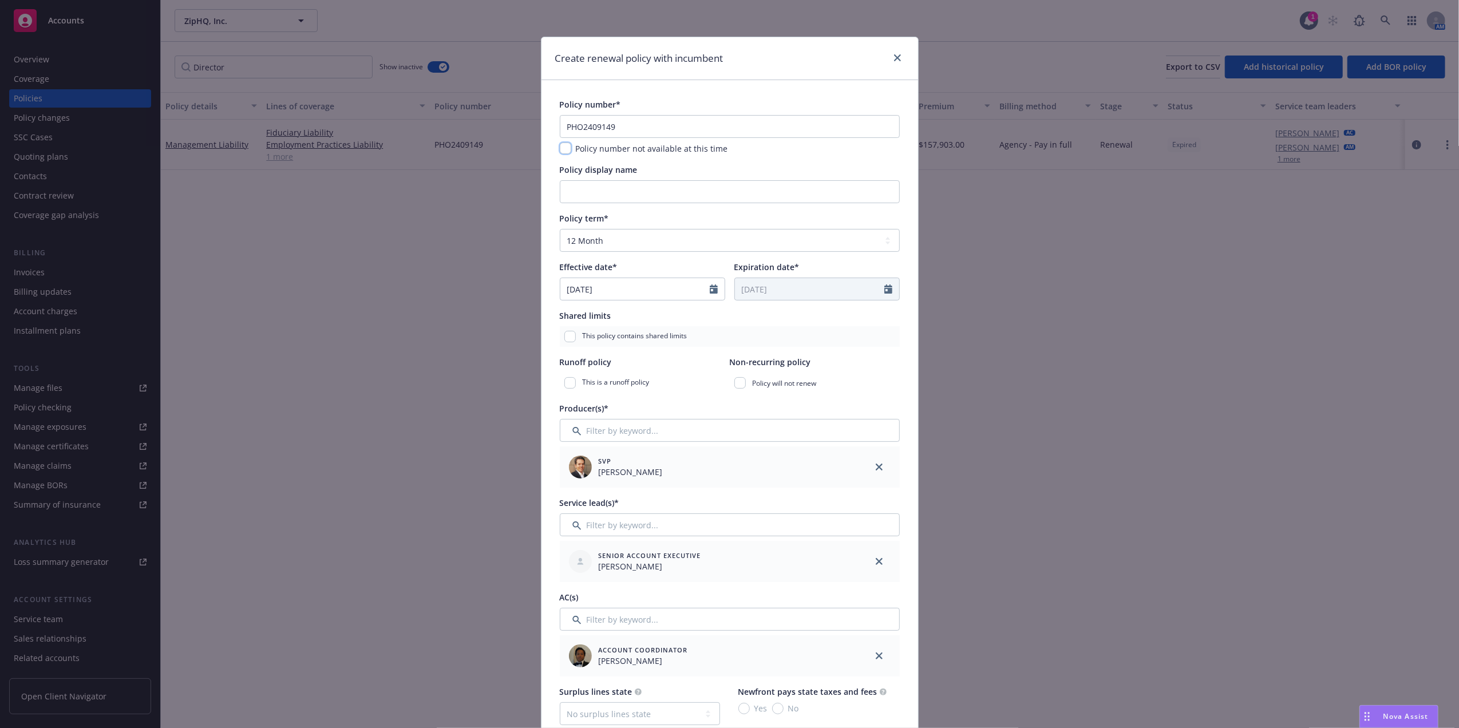
click at [564, 147] on input "checkbox" at bounding box center [565, 148] width 11 height 11
checkbox input "true"
click at [605, 187] on input "Policy display name" at bounding box center [730, 191] width 340 height 23
click at [685, 191] on input "Management Liability" at bounding box center [730, 191] width 340 height 23
click at [686, 186] on input "Management Liability ($" at bounding box center [730, 191] width 340 height 23
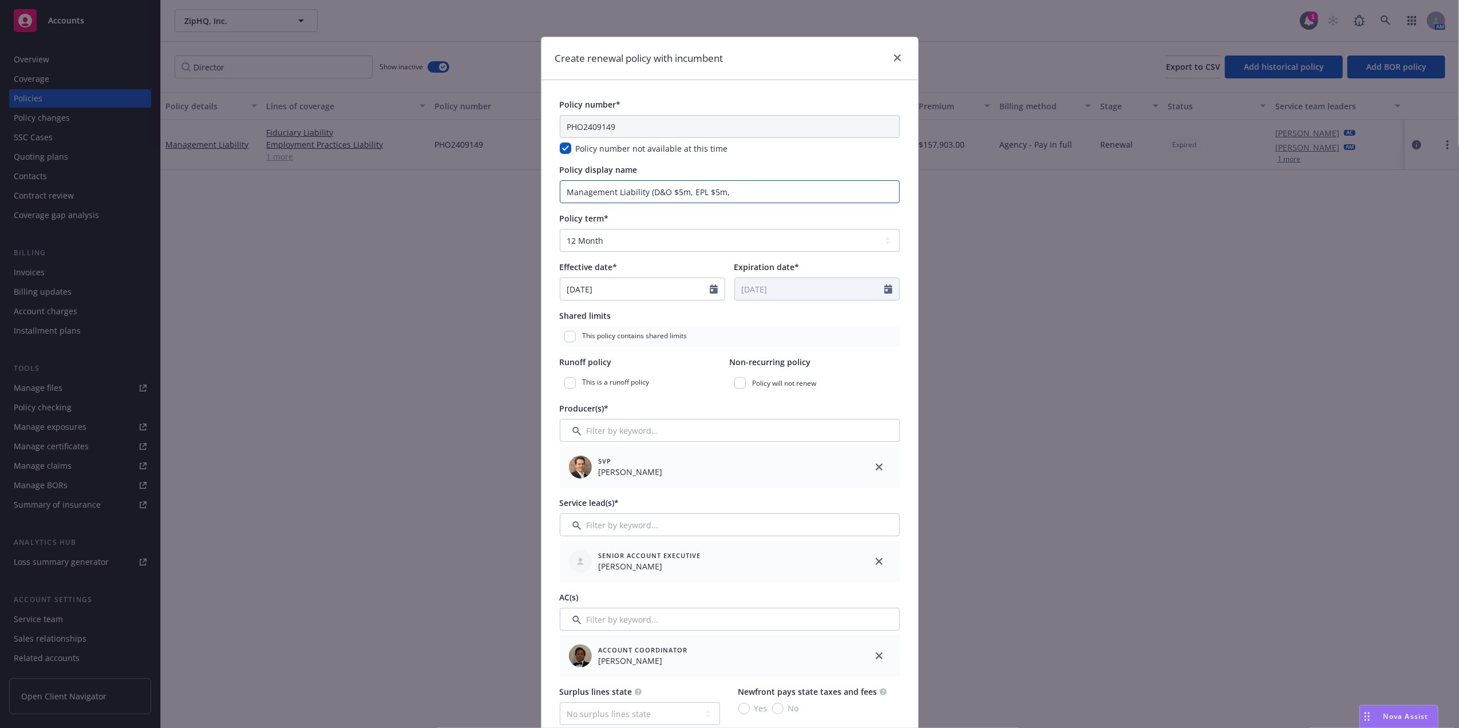
click at [733, 192] on input "Management Liability (D&O $5m, EPL $5m," at bounding box center [730, 191] width 340 height 23
type input "Management Liability (D&O $5m, EPL $5m, Fid $1m)"
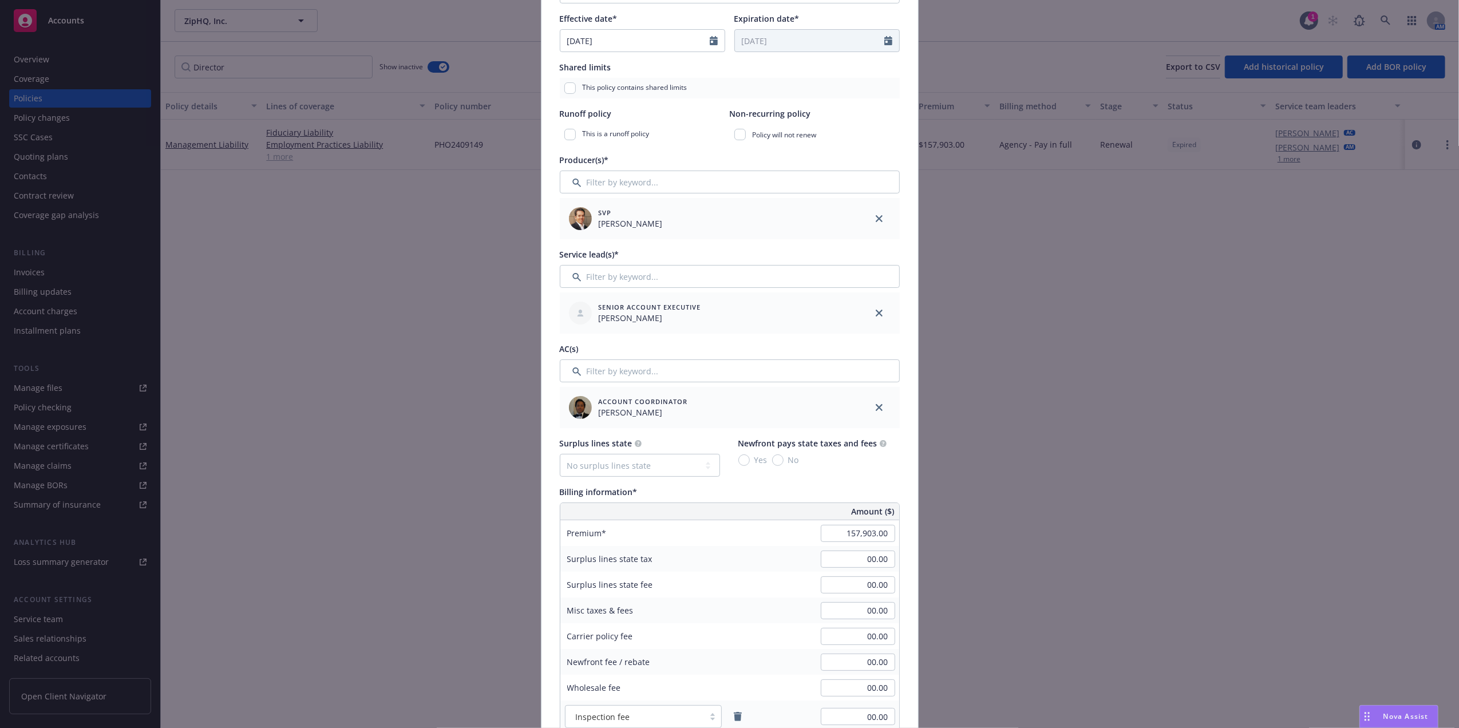
scroll to position [250, 0]
click at [634, 367] on input "Filter by keyword..." at bounding box center [730, 369] width 340 height 23
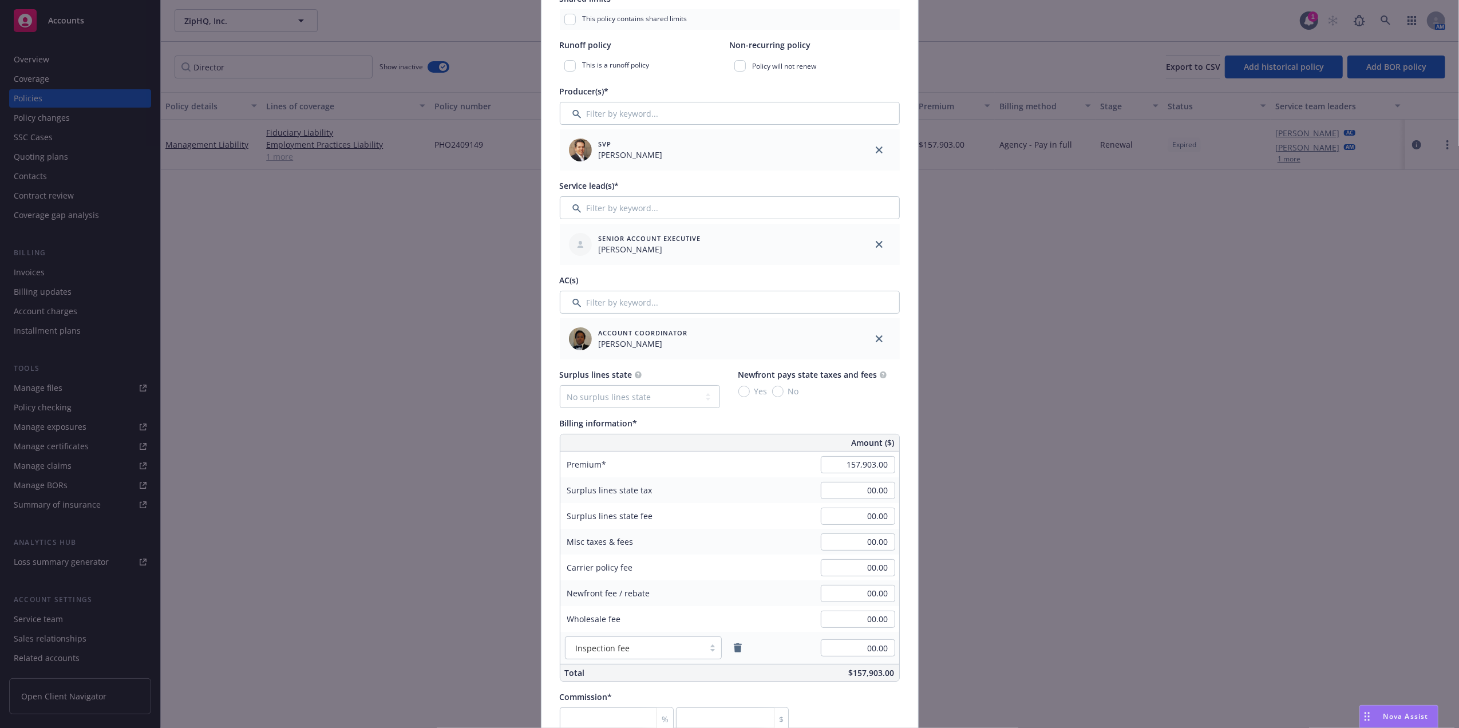
scroll to position [339, 0]
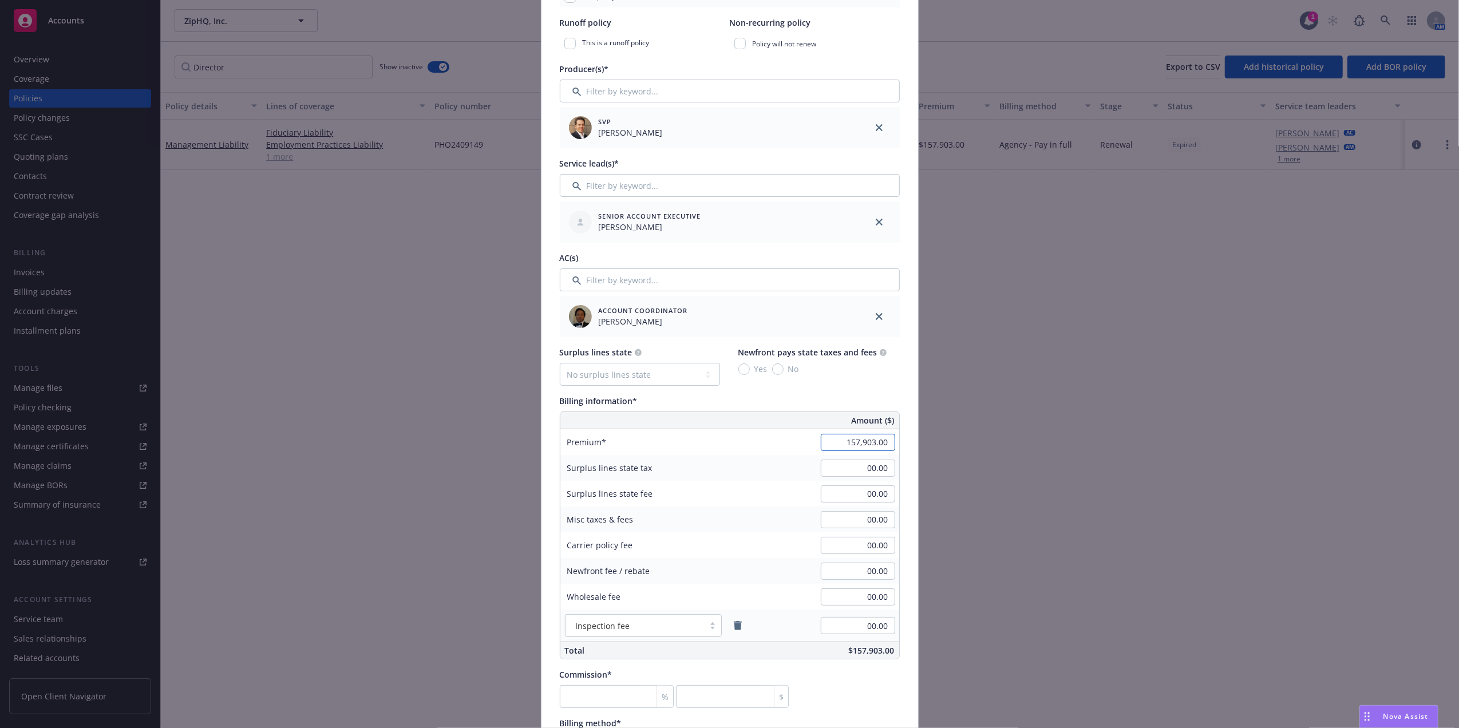
click at [846, 442] on input "157,903.00" at bounding box center [858, 442] width 74 height 17
paste input "90,8"
type input "90,800.00"
click at [735, 414] on div "Amount ($)" at bounding box center [772, 420] width 254 height 17
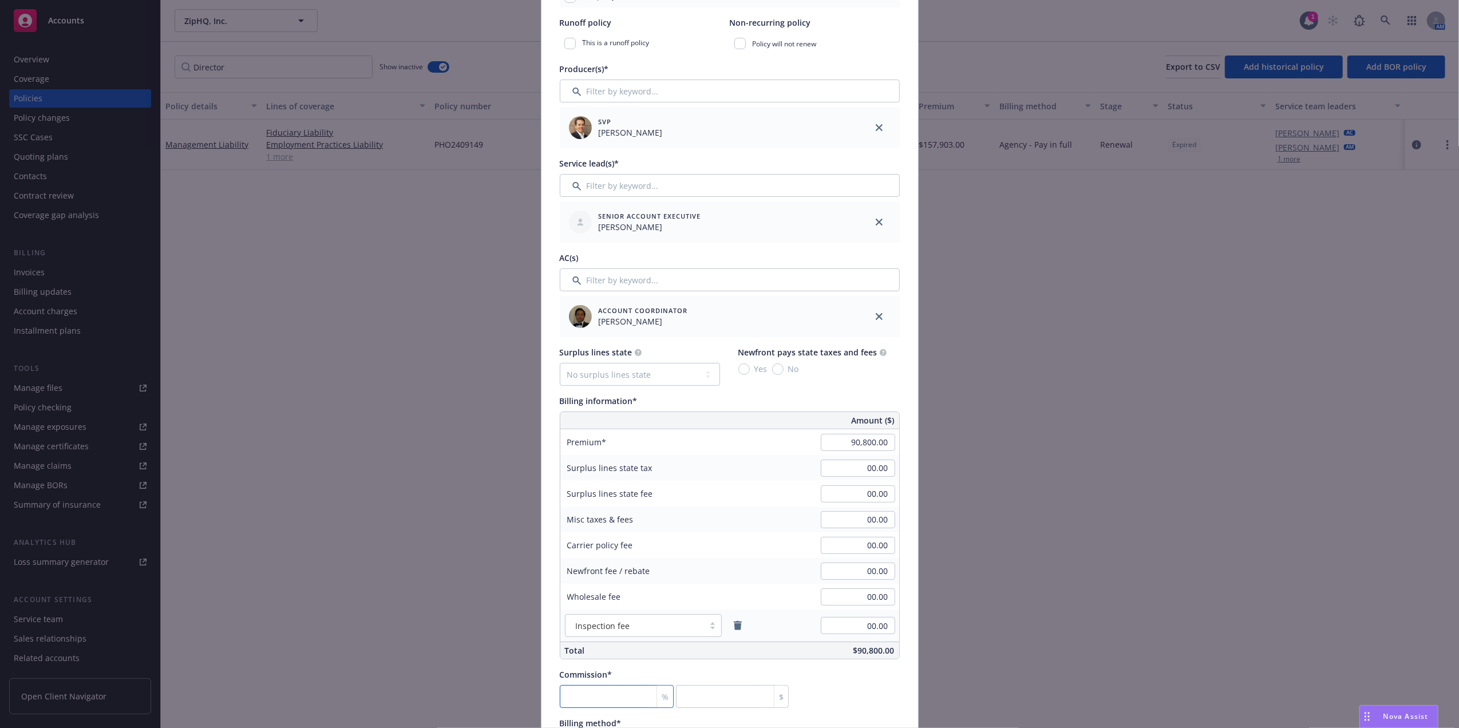
click at [609, 689] on input "number" at bounding box center [617, 696] width 114 height 23
type input "1"
type input "908"
type input "16"
type input "14528"
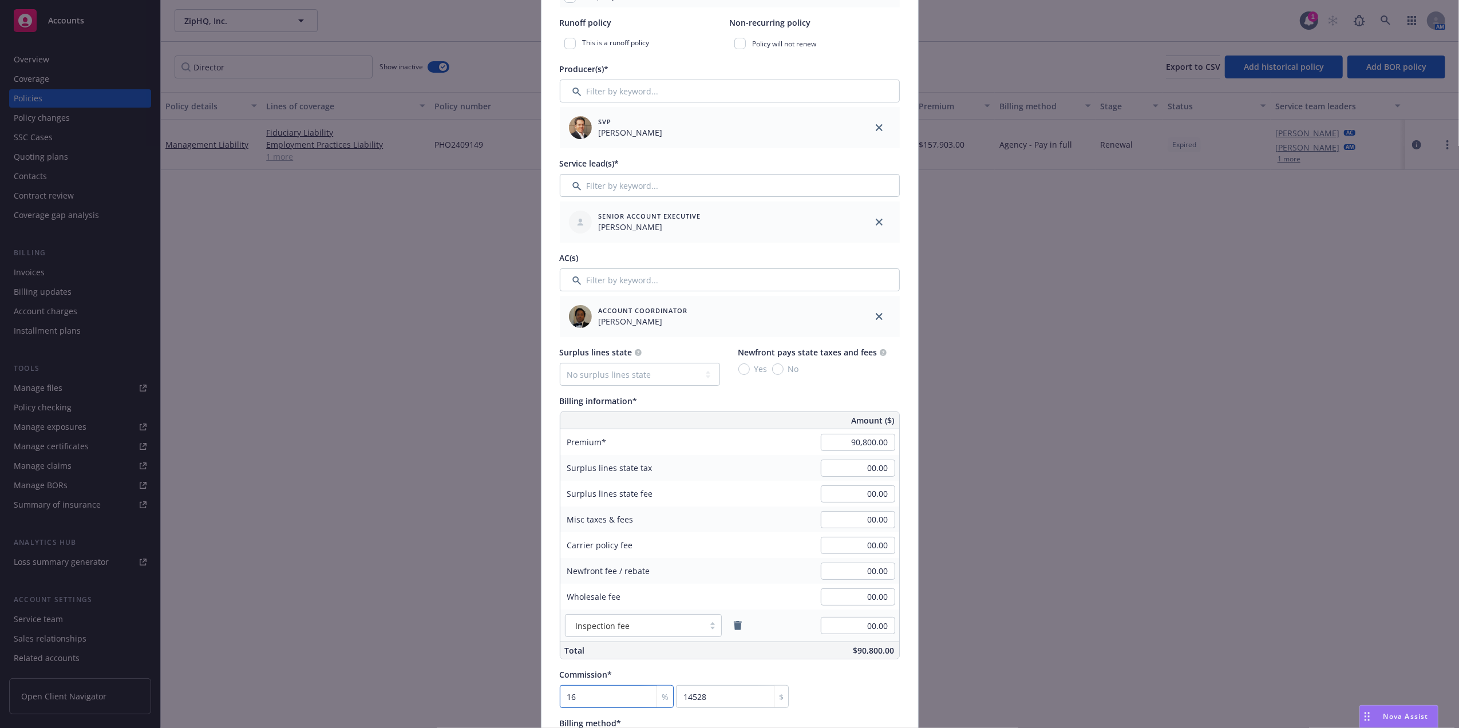
type input "16.5"
type input "14982"
type input "16.50"
click at [847, 678] on div "Commission* 16.50 % 14982 $" at bounding box center [730, 687] width 340 height 39
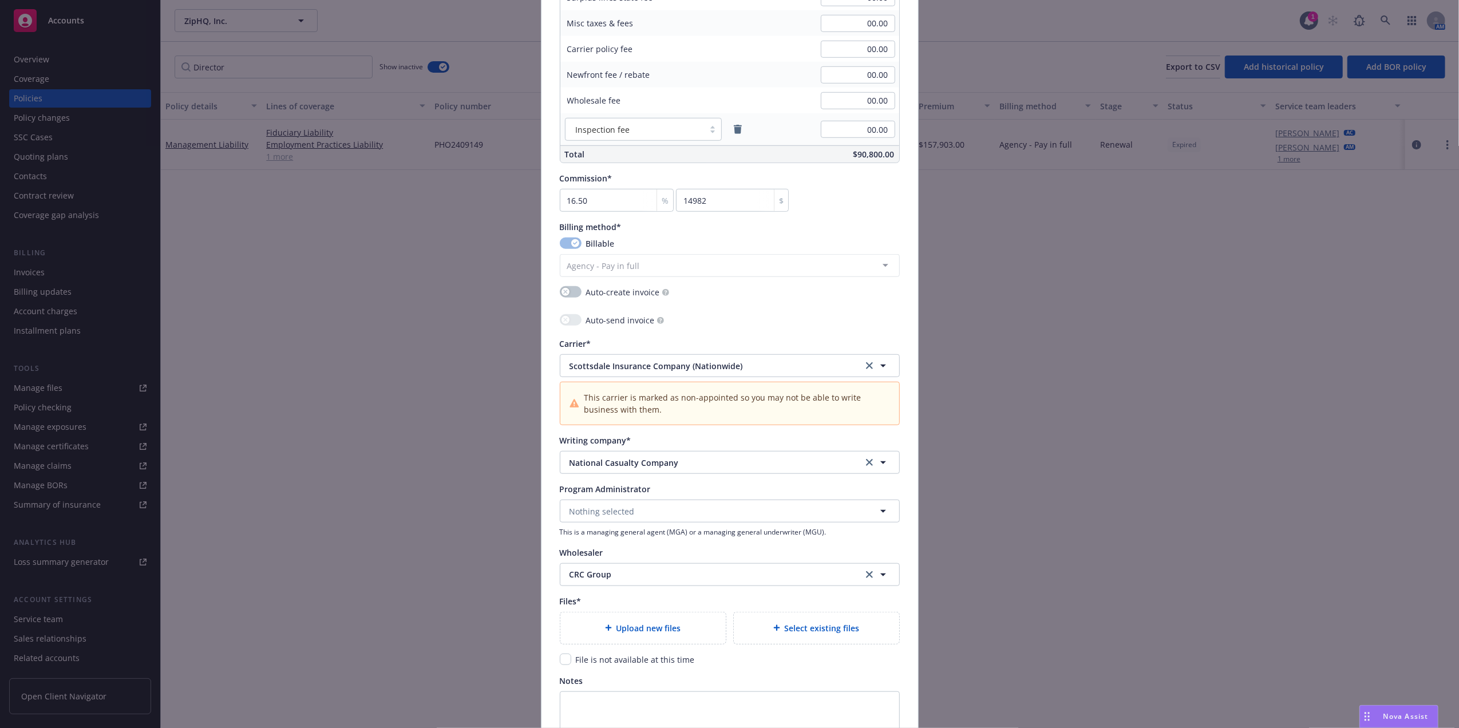
scroll to position [912, 0]
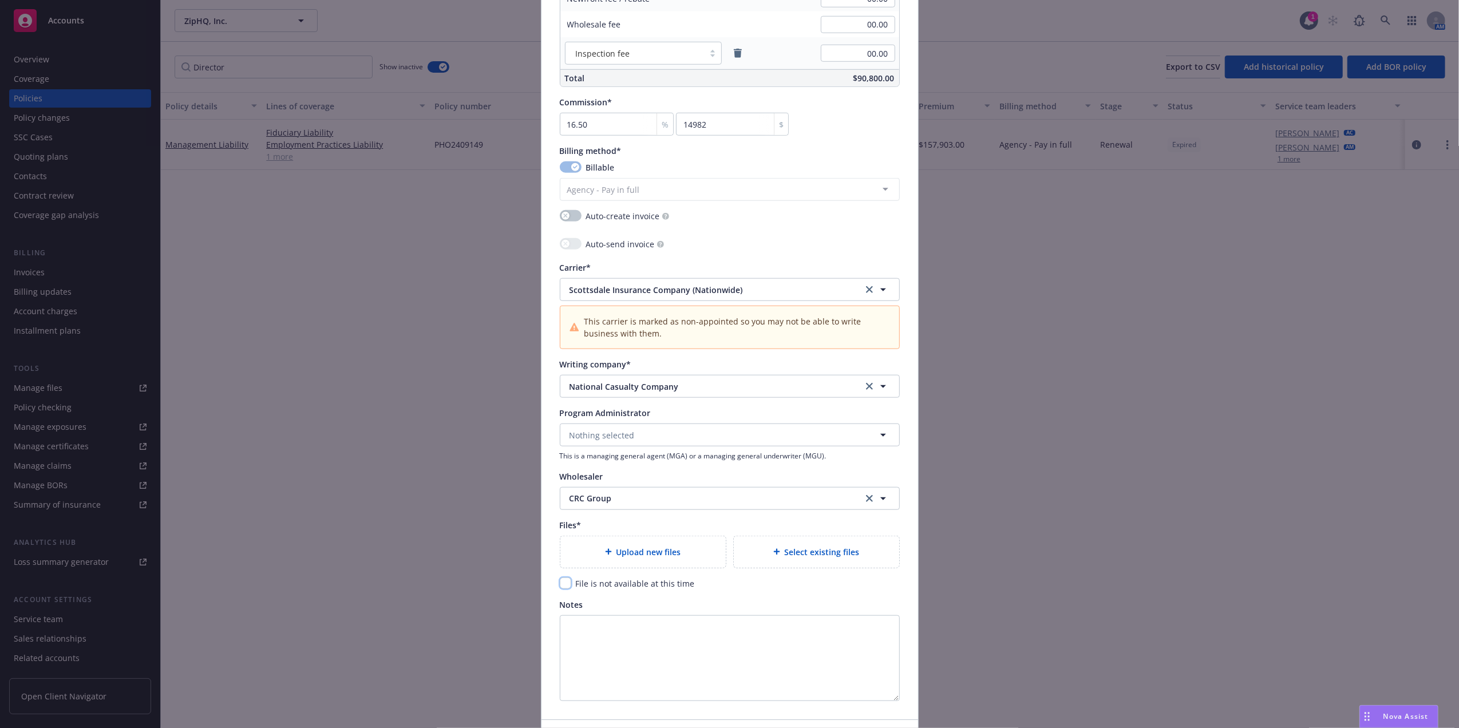
click at [562, 586] on input "checkbox" at bounding box center [565, 582] width 11 height 11
checkbox input "true"
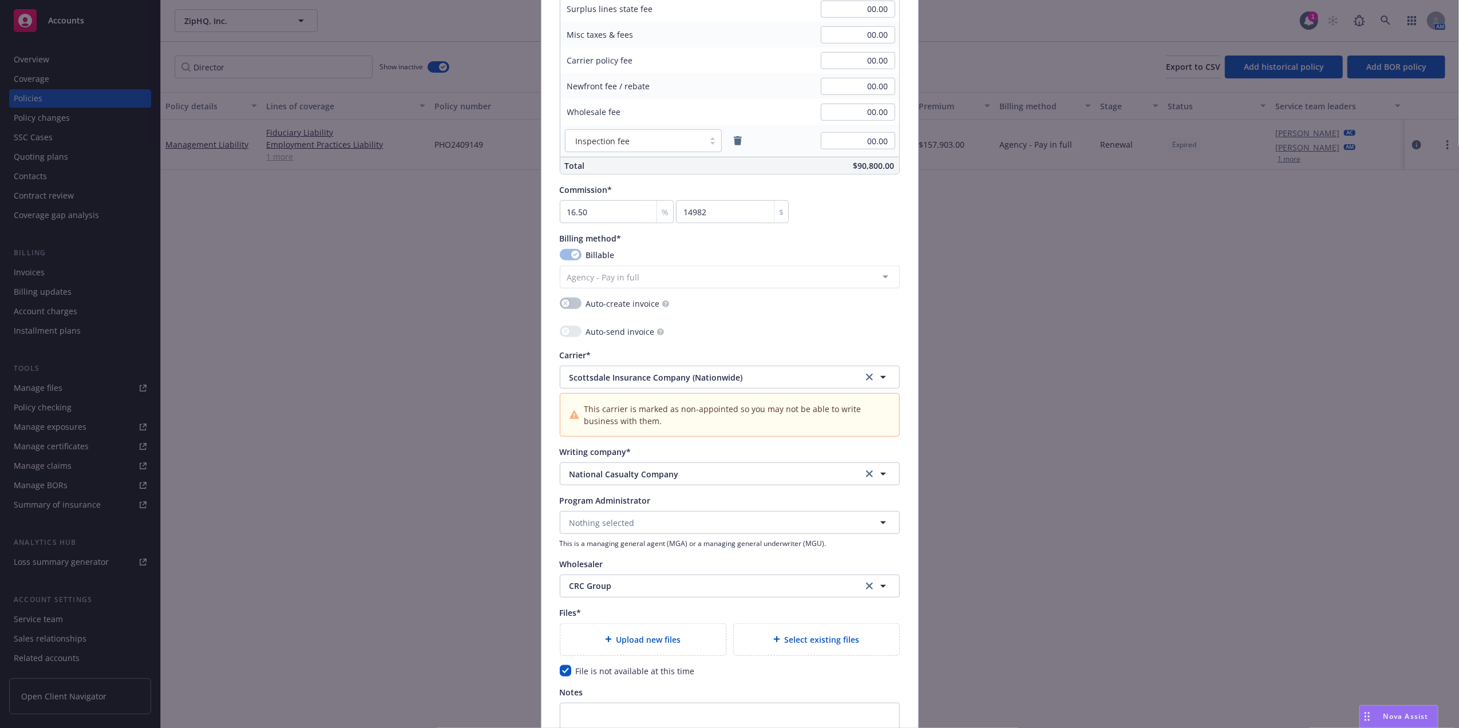
scroll to position [995, 0]
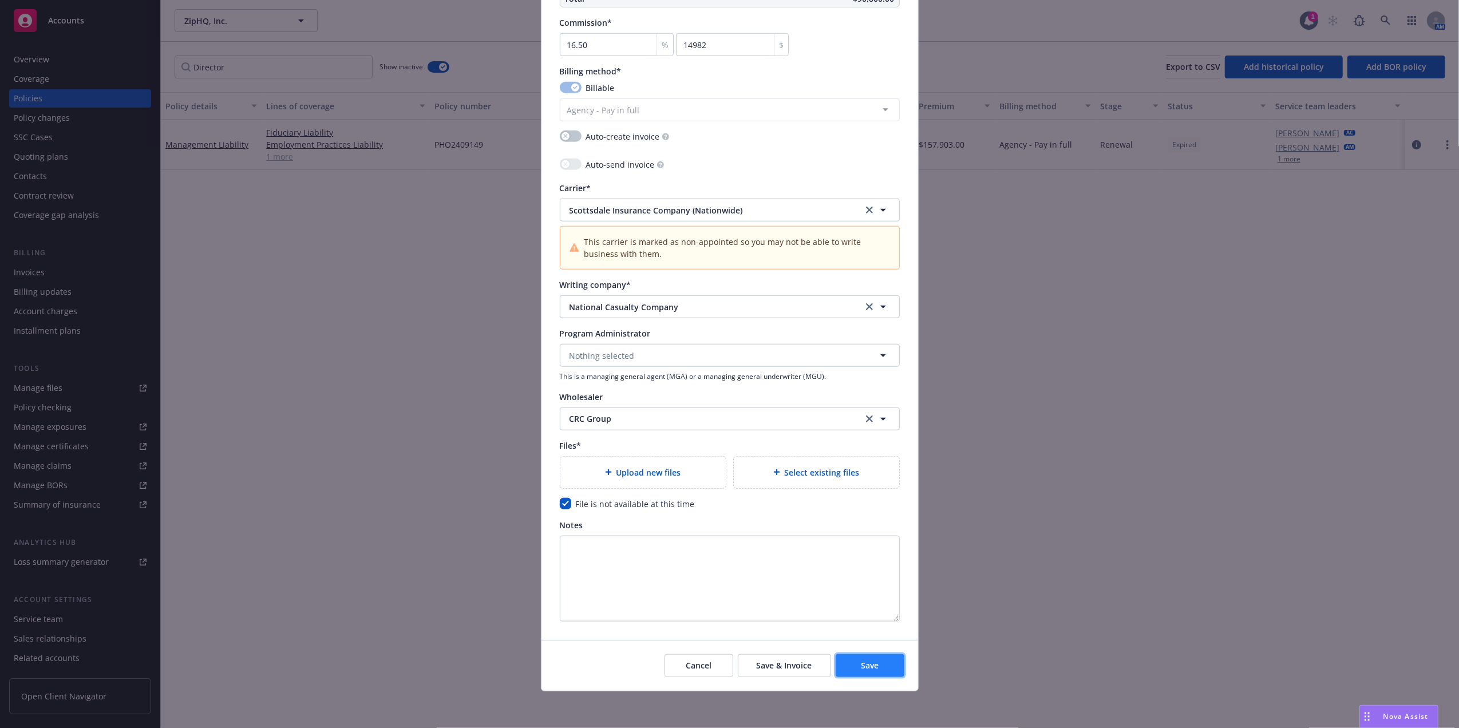
click at [866, 668] on span "Save" at bounding box center [870, 665] width 18 height 11
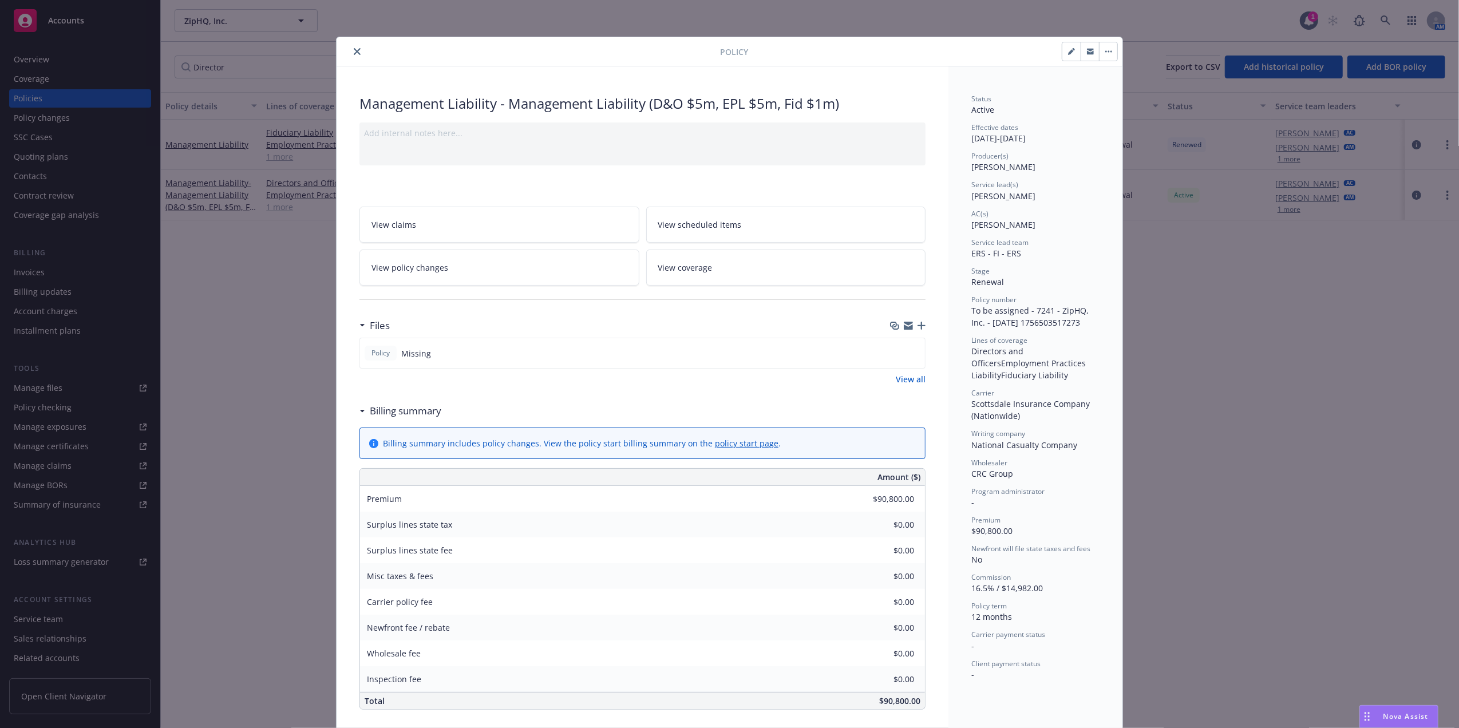
click at [351, 46] on button "close" at bounding box center [357, 52] width 14 height 14
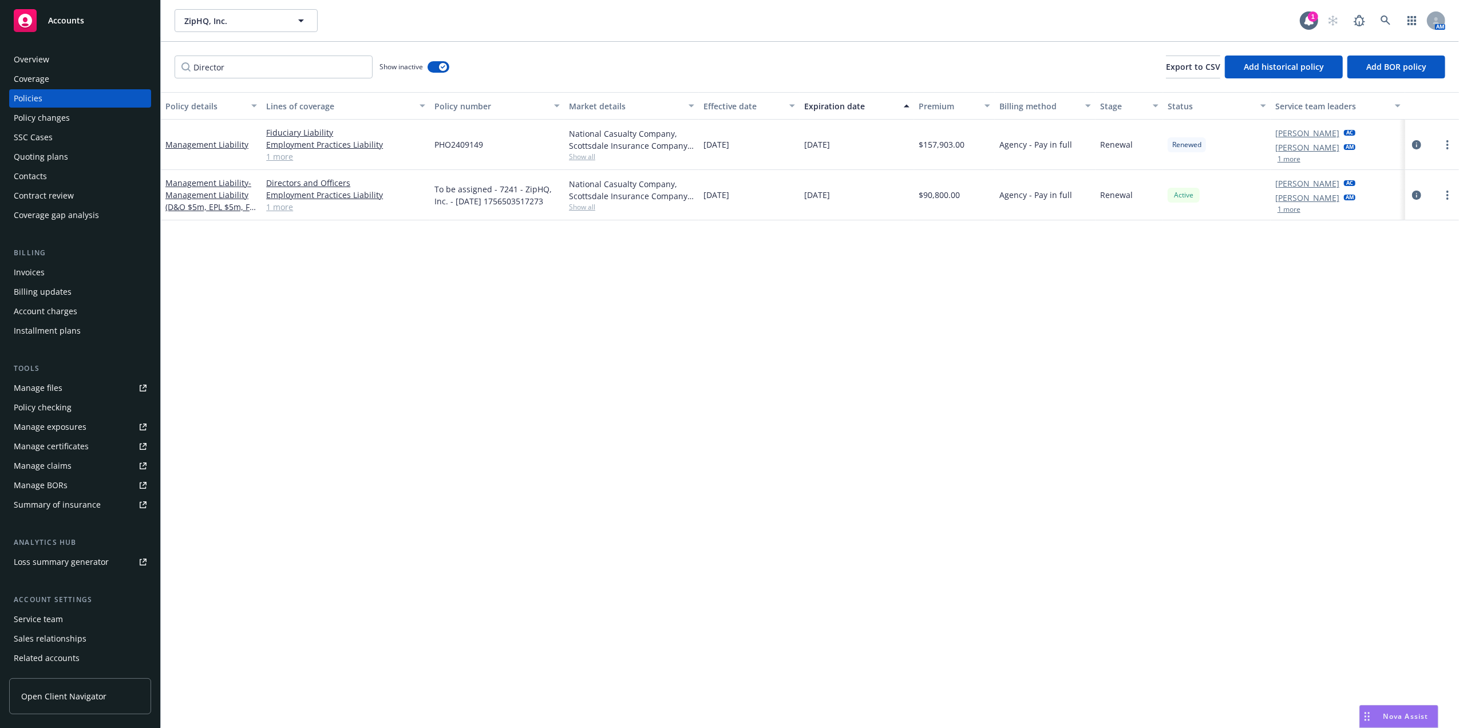
click at [836, 108] on div "Expiration date" at bounding box center [850, 106] width 93 height 12
click at [360, 66] on input "Director" at bounding box center [274, 67] width 198 height 23
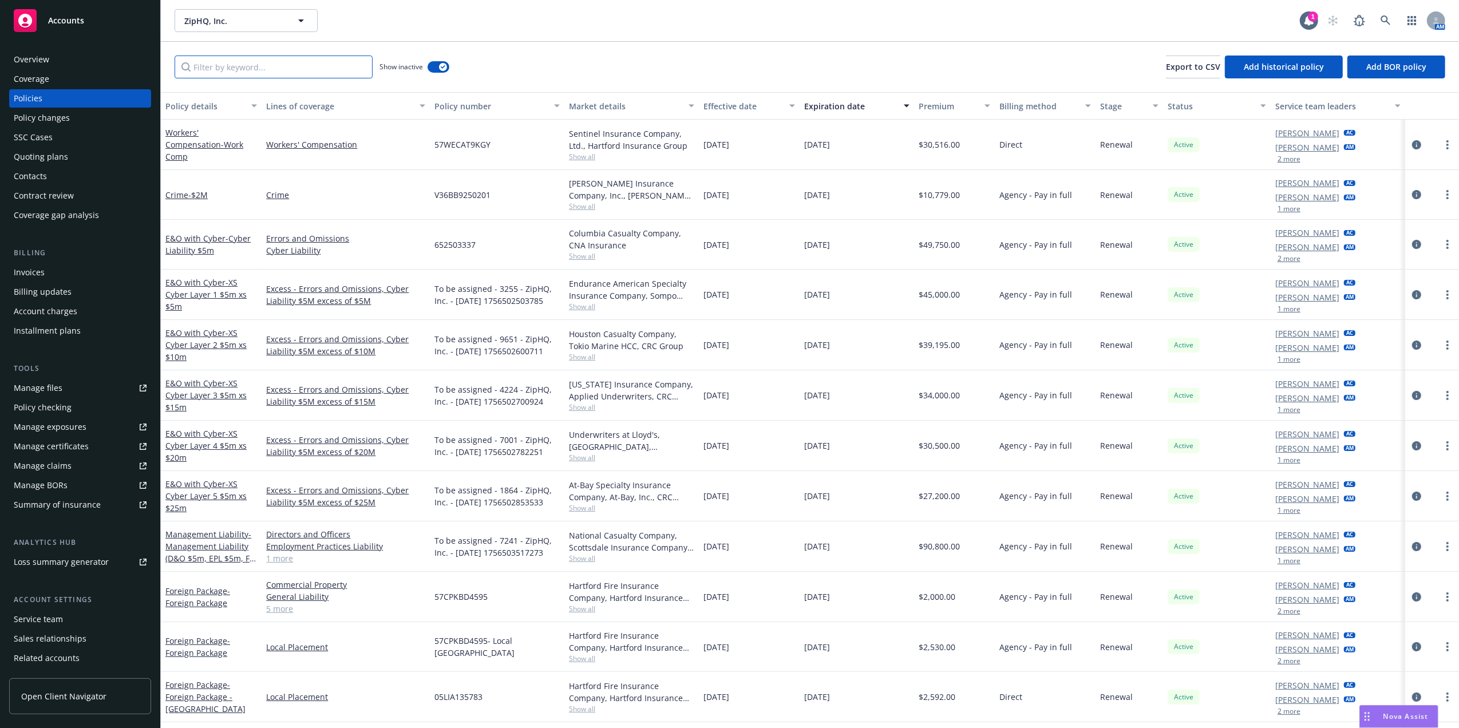
click at [298, 66] on input "Filter by keyword..." at bounding box center [274, 67] width 198 height 23
click at [50, 155] on div "Quoting plans" at bounding box center [41, 157] width 54 height 18
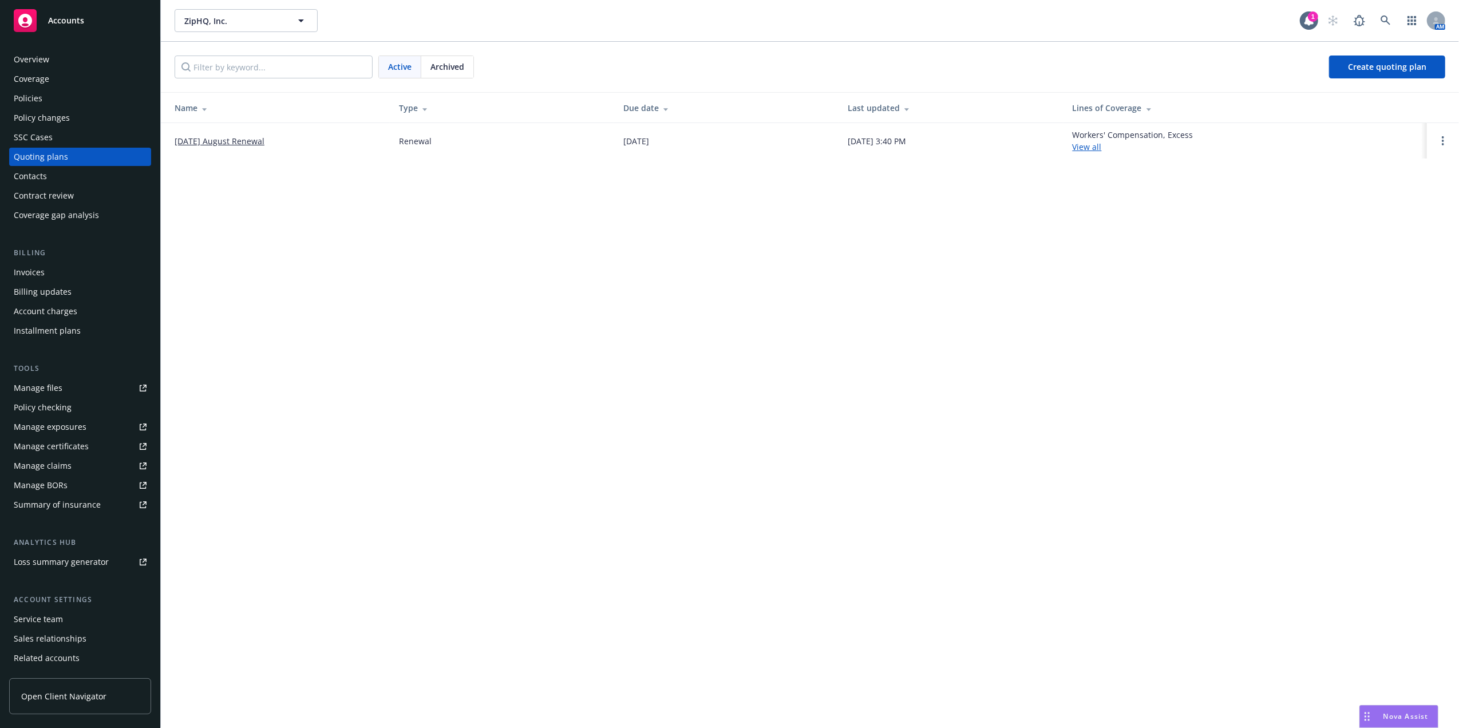
click at [200, 136] on link "[DATE] August Renewal" at bounding box center [220, 141] width 90 height 12
